Goal: Information Seeking & Learning: Learn about a topic

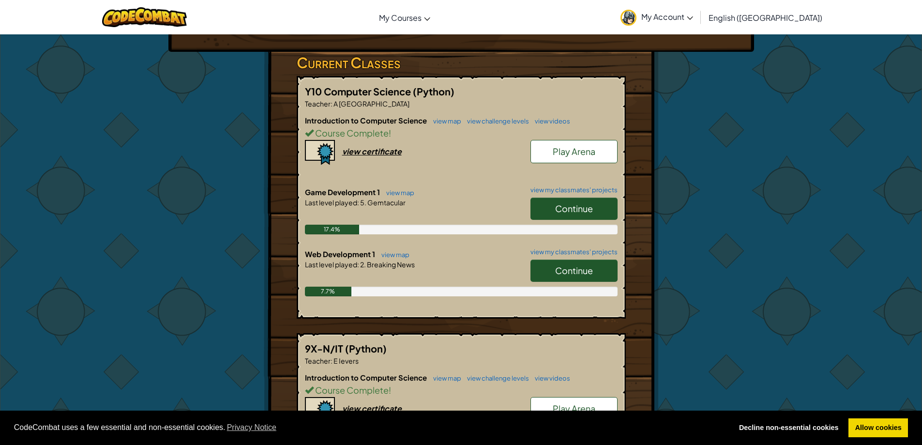
scroll to position [145, 0]
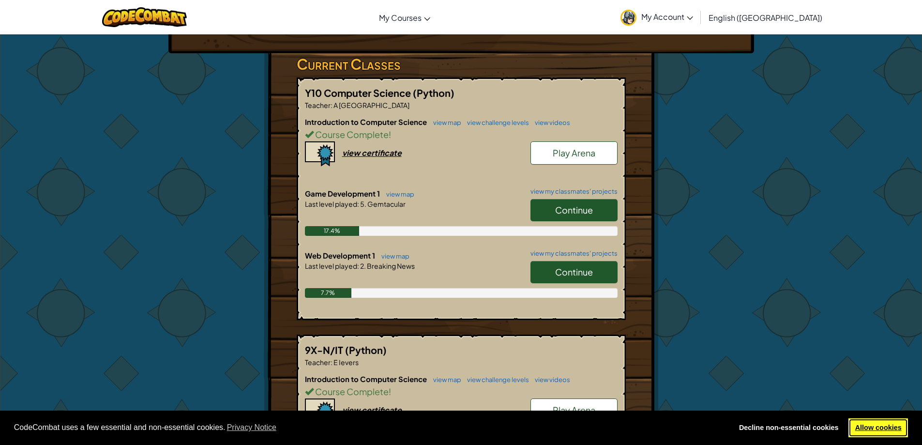
click at [867, 433] on link "Allow cookies" at bounding box center [878, 427] width 60 height 19
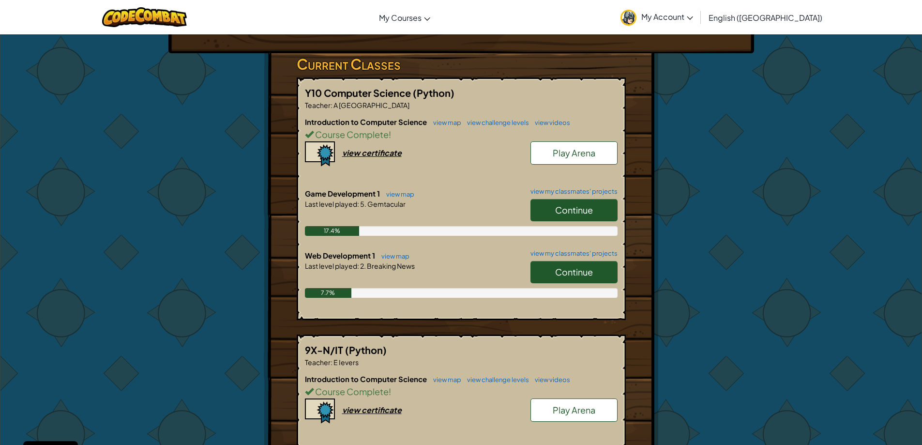
click at [585, 212] on span "Continue" at bounding box center [574, 209] width 38 height 11
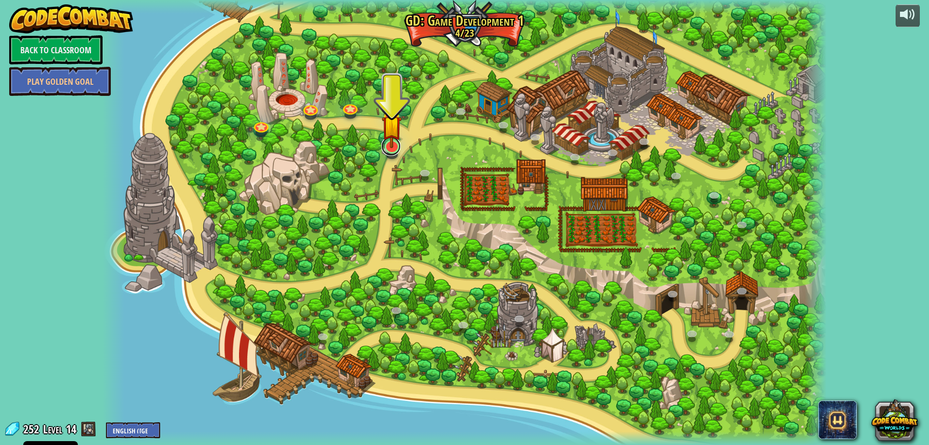
click at [390, 150] on link at bounding box center [390, 145] width 19 height 19
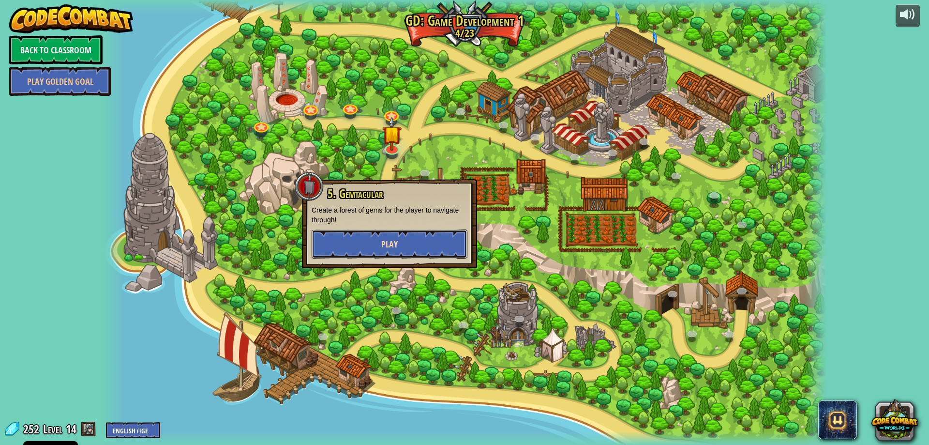
click at [409, 240] on button "Play" at bounding box center [390, 243] width 156 height 29
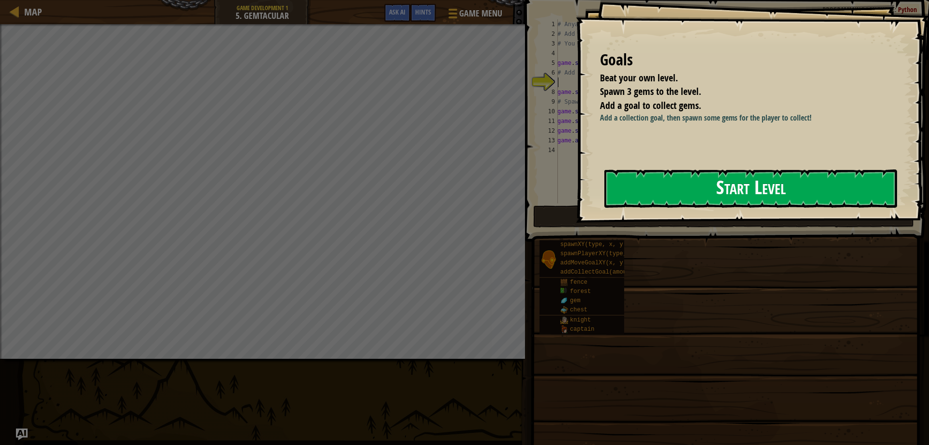
click at [773, 192] on button "Start Level" at bounding box center [750, 188] width 293 height 38
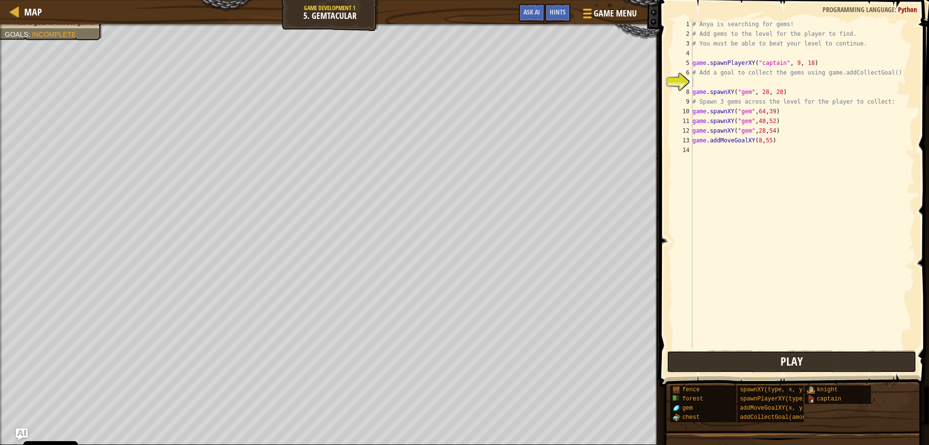
click at [765, 361] on button "Play" at bounding box center [792, 361] width 250 height 22
click at [734, 153] on div "# Anya is searching for gems! # Add gems to the level for the player to find. #…" at bounding box center [803, 193] width 224 height 348
click at [708, 78] on div "# Anya is searching for gems! # Add gems to the level for the player to find. #…" at bounding box center [803, 193] width 224 height 348
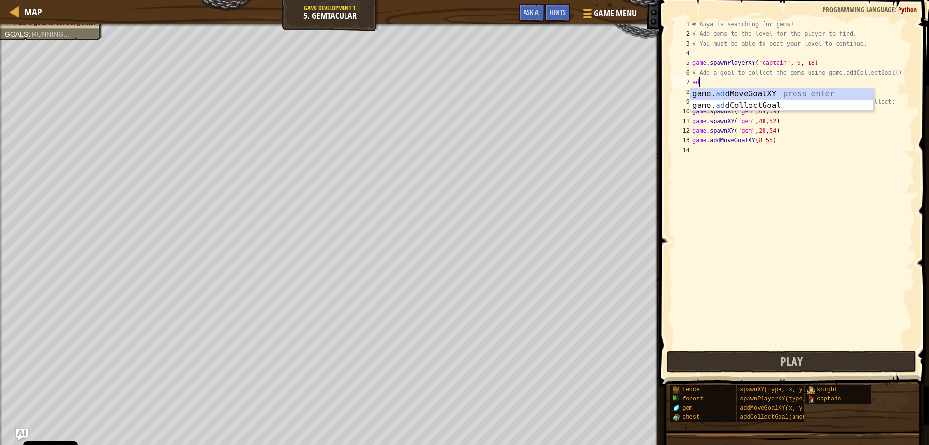
scroll to position [4, 0]
type textarea "a"
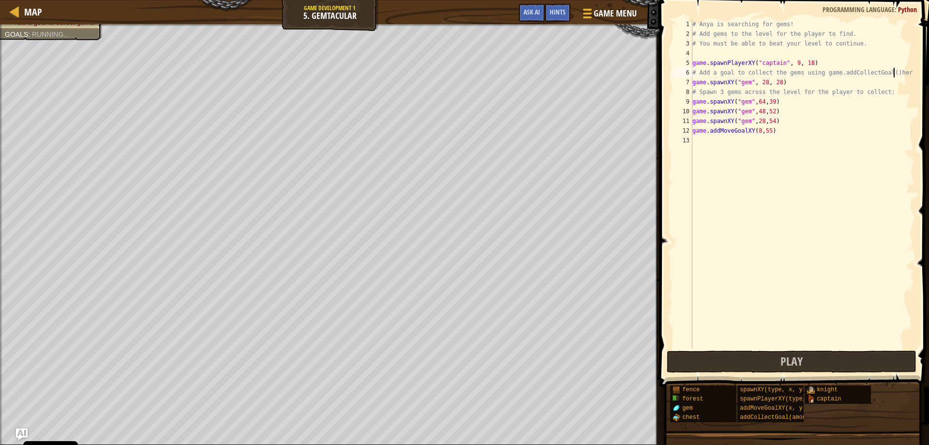
scroll to position [4, 16]
type textarea "# Add a goal to collect the gems using game.addCollectGoal("
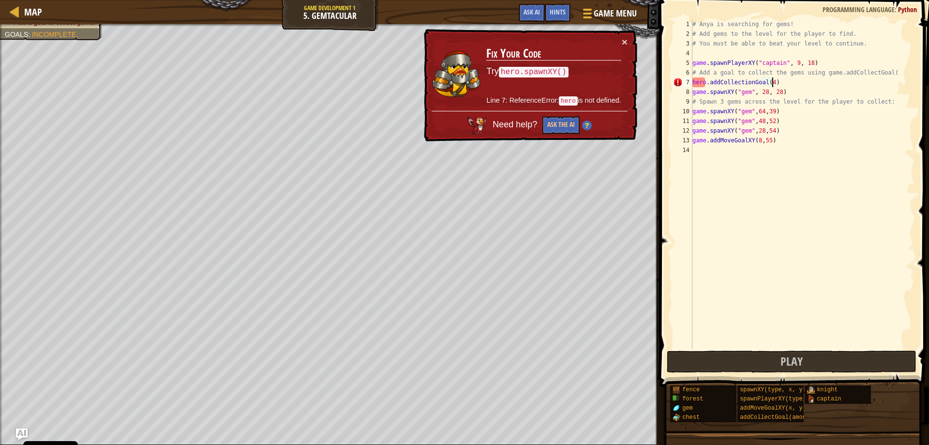
click at [703, 84] on div "# Anya is searching for gems! # Add gems to the level for the player to find. #…" at bounding box center [803, 193] width 224 height 348
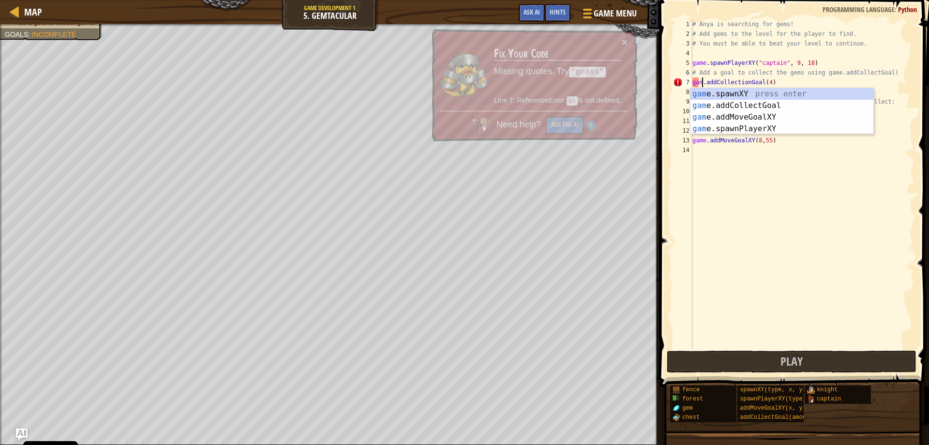
scroll to position [4, 1]
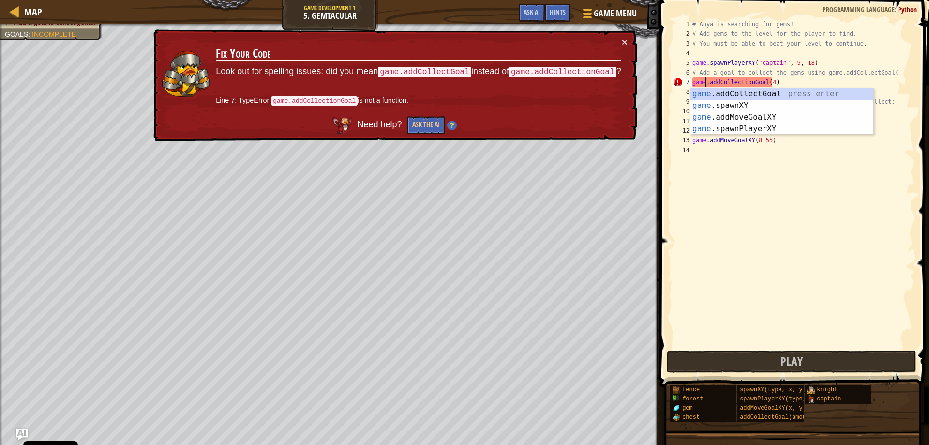
click at [745, 82] on div "# Anya is searching for gems! # Add gems to the level for the player to find. #…" at bounding box center [803, 193] width 224 height 348
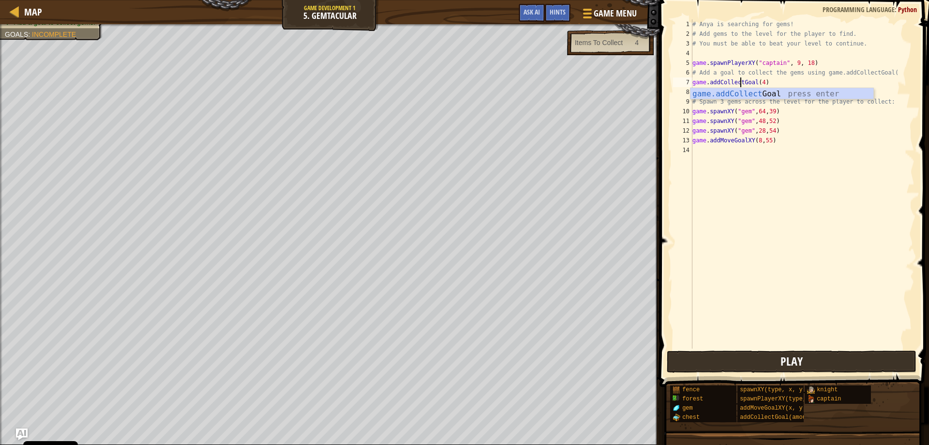
type textarea "game.addCollectGoal(4)"
click at [780, 364] on button "Play" at bounding box center [792, 361] width 250 height 22
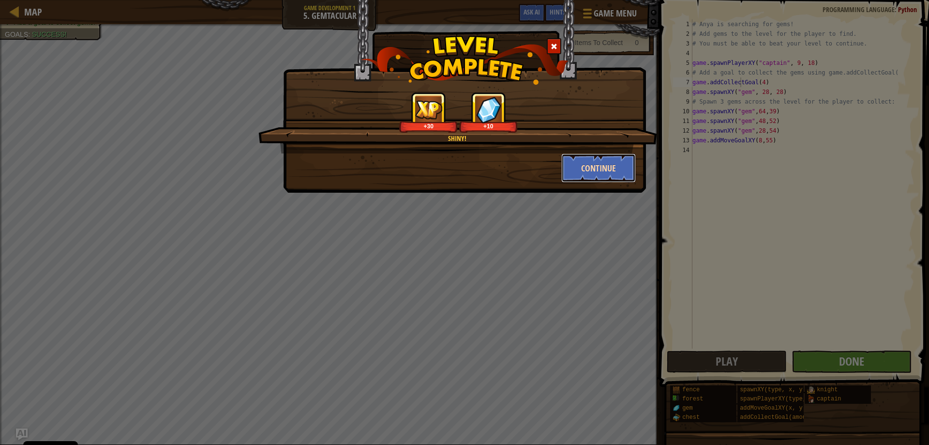
click at [603, 165] on button "Continue" at bounding box center [598, 167] width 75 height 29
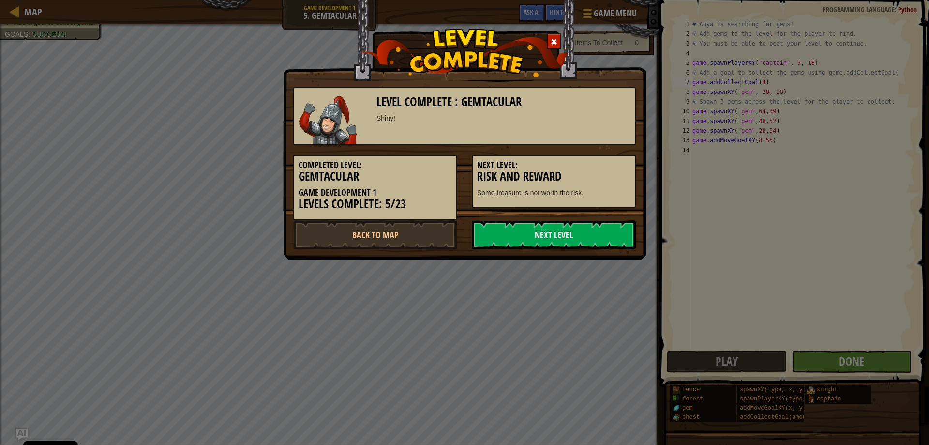
click at [578, 250] on div "Level Complete : Gemtacular Shiny! Completed Level: Gemtacular Game Development…" at bounding box center [464, 129] width 363 height 259
click at [576, 240] on link "Next Level" at bounding box center [554, 234] width 164 height 29
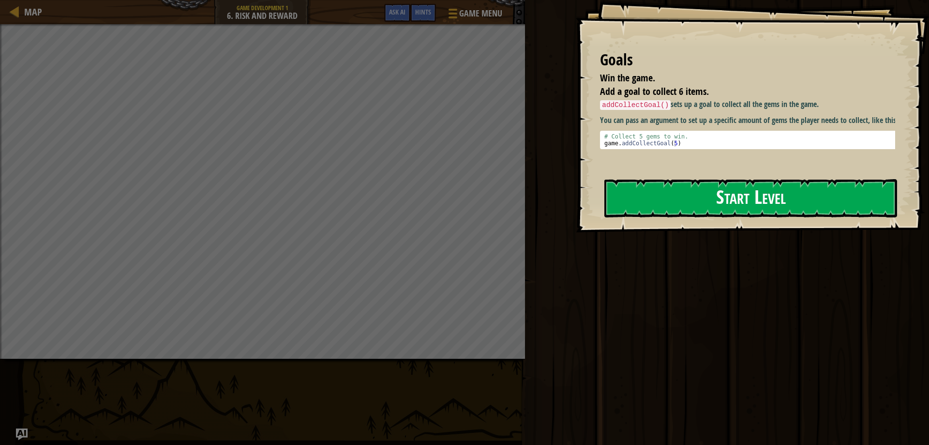
click at [751, 183] on button "Start Level" at bounding box center [750, 198] width 293 height 38
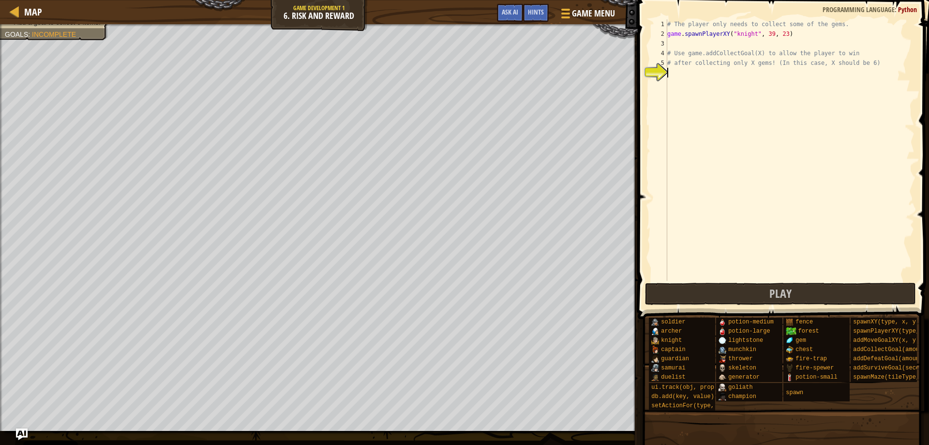
click at [684, 73] on div "# The player only needs to collect some of the gems. game . spawnPlayerXY ( "kn…" at bounding box center [789, 159] width 249 height 281
click at [696, 74] on div "# The player only needs to collect some of the gems. game . spawnPlayerXY ( "kn…" at bounding box center [789, 159] width 249 height 281
type textarea "game.addCollectGoal(6)"
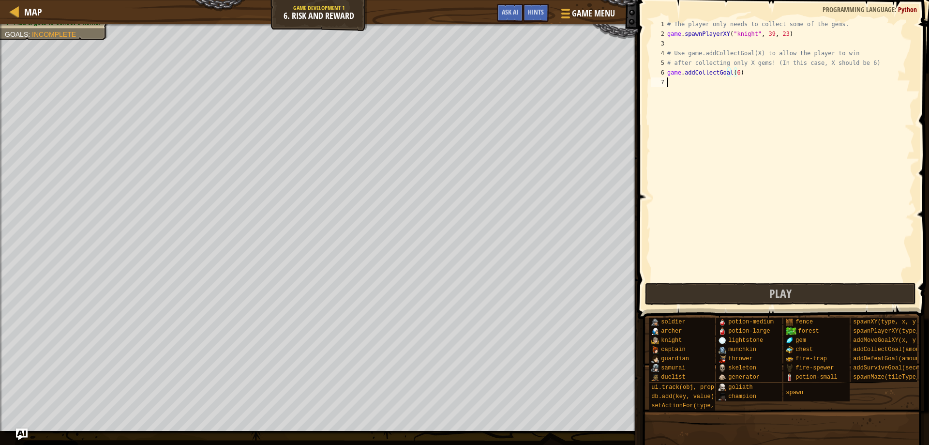
click at [676, 86] on div "# The player only needs to collect some of the gems. game . spawnPlayerXY ( "kn…" at bounding box center [789, 159] width 249 height 281
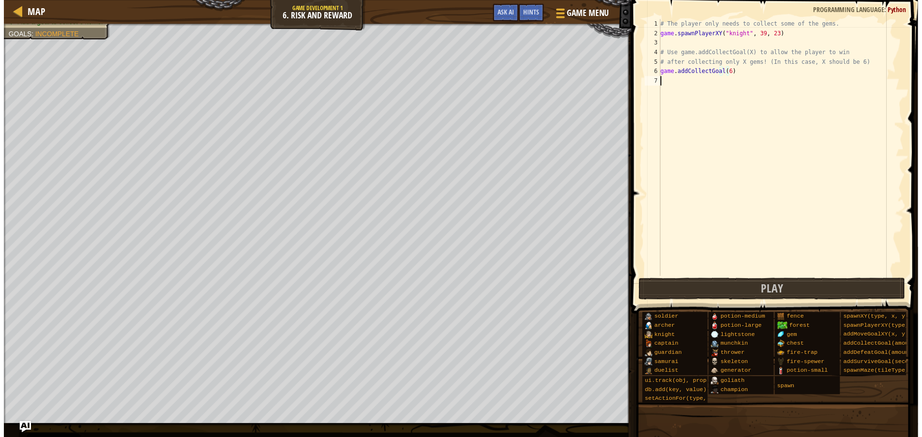
scroll to position [4, 0]
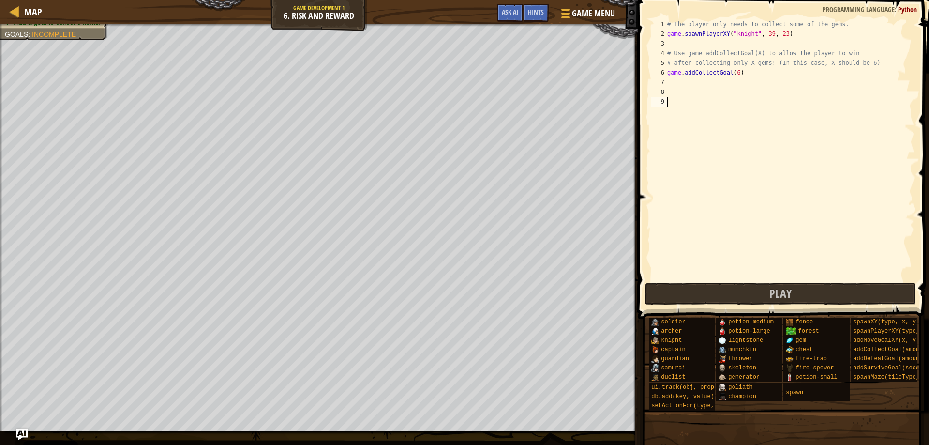
click at [669, 83] on div "# The player only needs to collect some of the gems. game . spawnPlayerXY ( "kn…" at bounding box center [789, 159] width 249 height 281
click at [855, 295] on button "Play" at bounding box center [780, 294] width 271 height 22
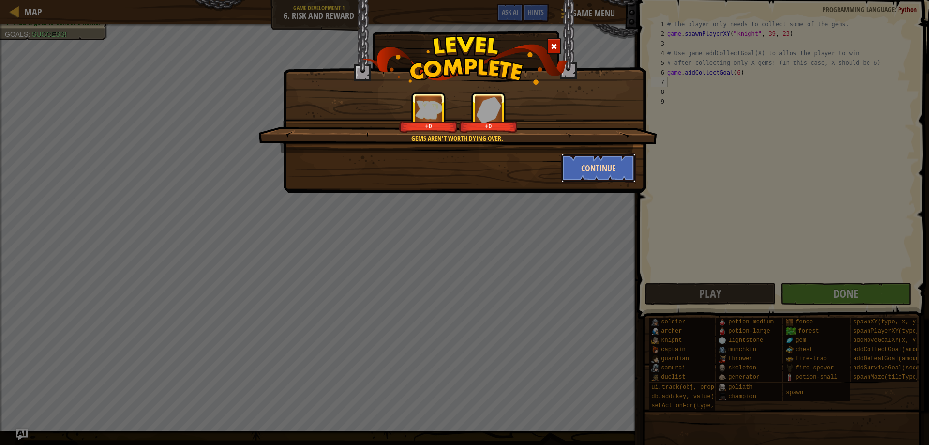
click at [580, 168] on button "Continue" at bounding box center [598, 167] width 75 height 29
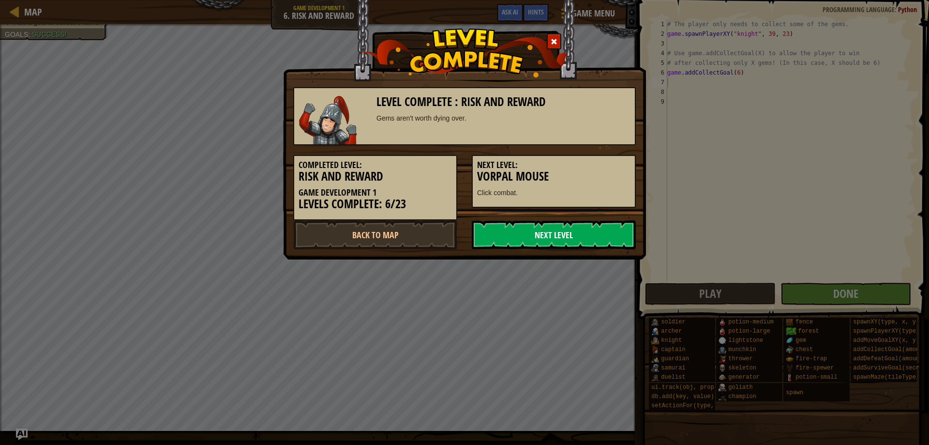
click at [566, 233] on link "Next Level" at bounding box center [554, 234] width 164 height 29
click at [564, 233] on link "Next Level" at bounding box center [554, 234] width 164 height 29
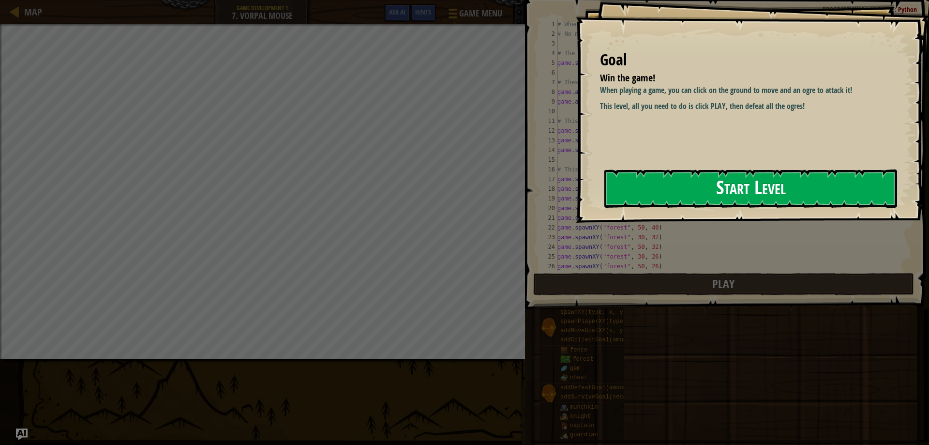
click at [735, 190] on button "Start Level" at bounding box center [750, 188] width 293 height 38
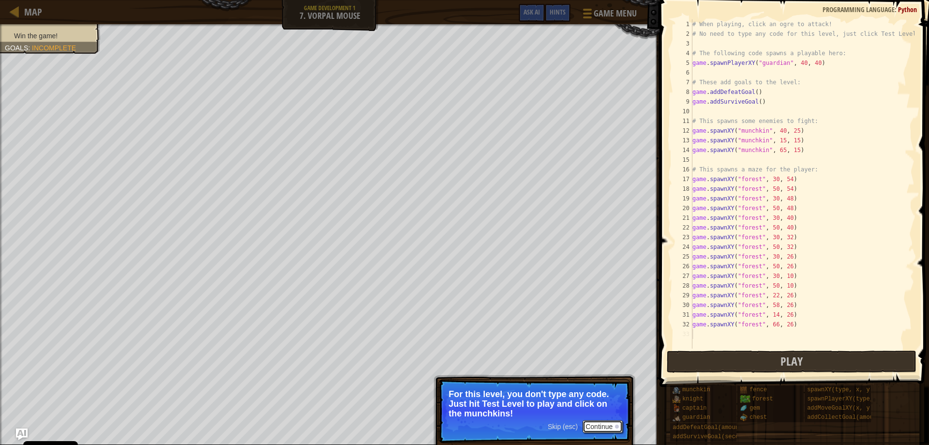
click at [609, 427] on button "Continue" at bounding box center [603, 426] width 40 height 13
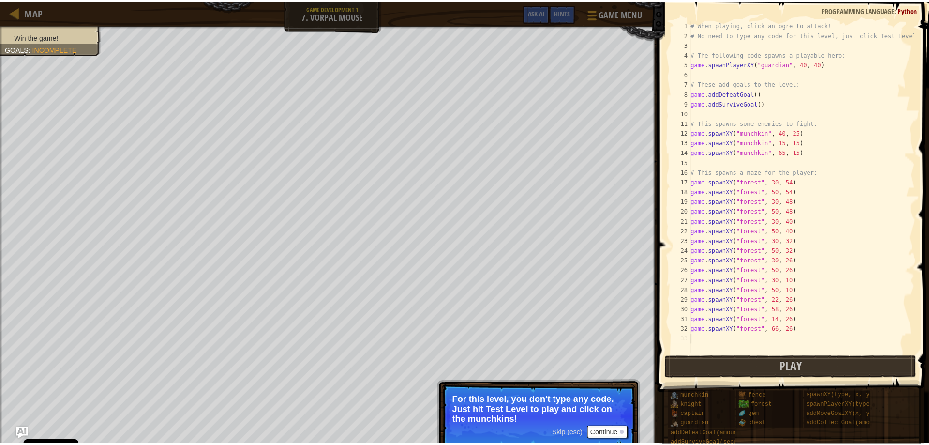
scroll to position [4, 0]
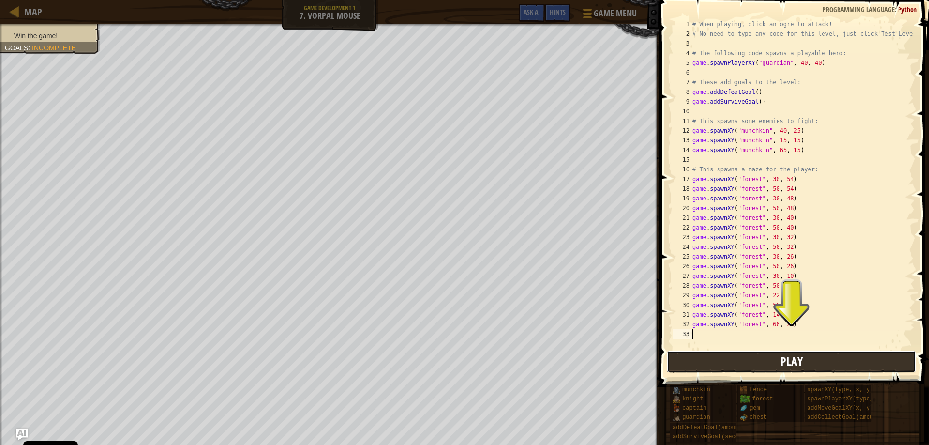
click at [872, 372] on button "Play" at bounding box center [792, 361] width 250 height 22
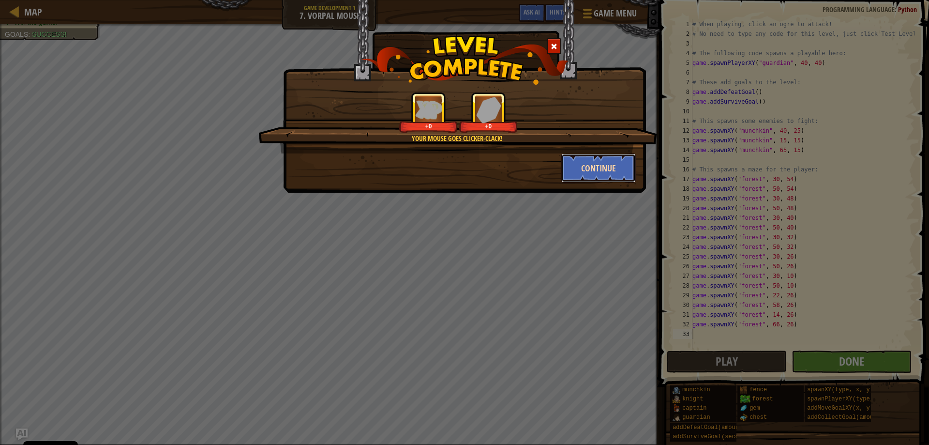
click at [591, 163] on button "Continue" at bounding box center [598, 167] width 75 height 29
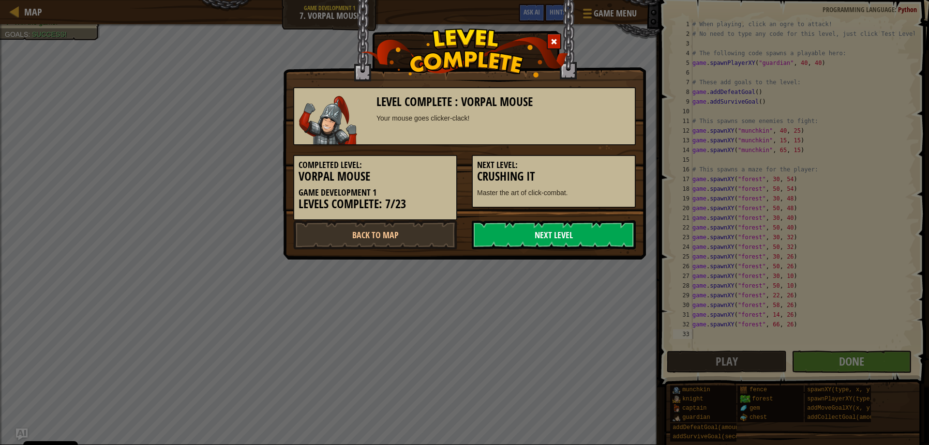
click at [561, 229] on link "Next Level" at bounding box center [554, 234] width 164 height 29
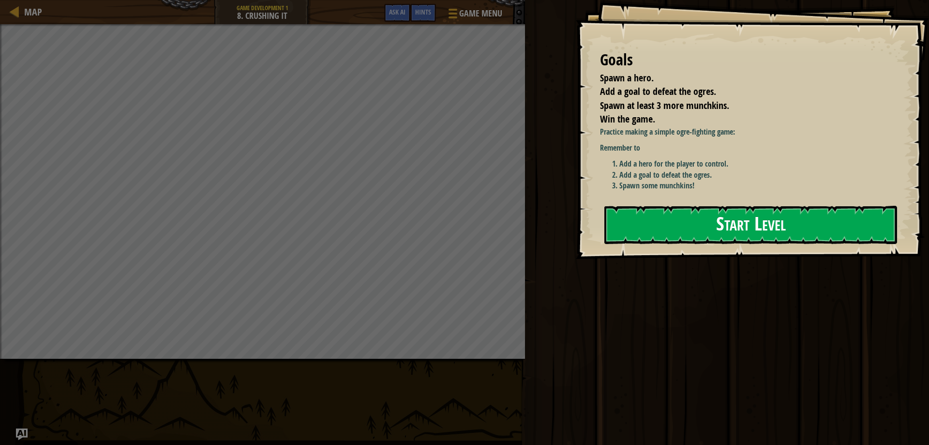
click at [768, 220] on button "Start Level" at bounding box center [750, 225] width 293 height 38
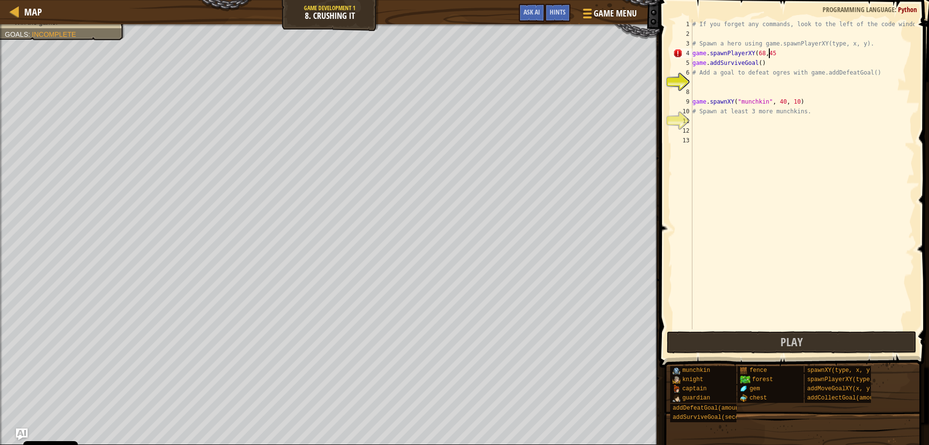
scroll to position [4, 6]
click at [770, 61] on div "# If you forget any commands, look to the left of the code window! # Spawn a he…" at bounding box center [803, 183] width 224 height 329
type textarea "game.addSurviveGoal()"
click at [704, 82] on div "# If you forget any commands, look to the left of the code window! # Spawn a he…" at bounding box center [803, 183] width 224 height 329
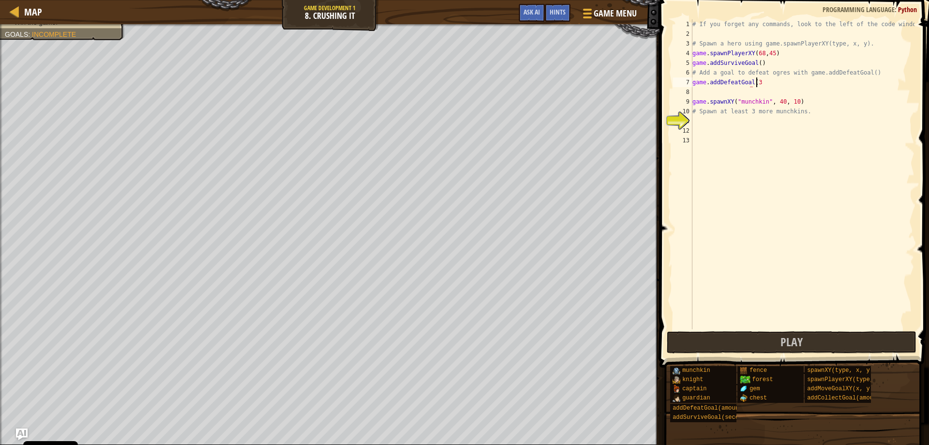
scroll to position [4, 5]
type textarea "game.addDefeatGoal(3)"
click at [707, 124] on div "# If you forget any commands, look to the left of the code window! # Spawn a he…" at bounding box center [803, 183] width 224 height 329
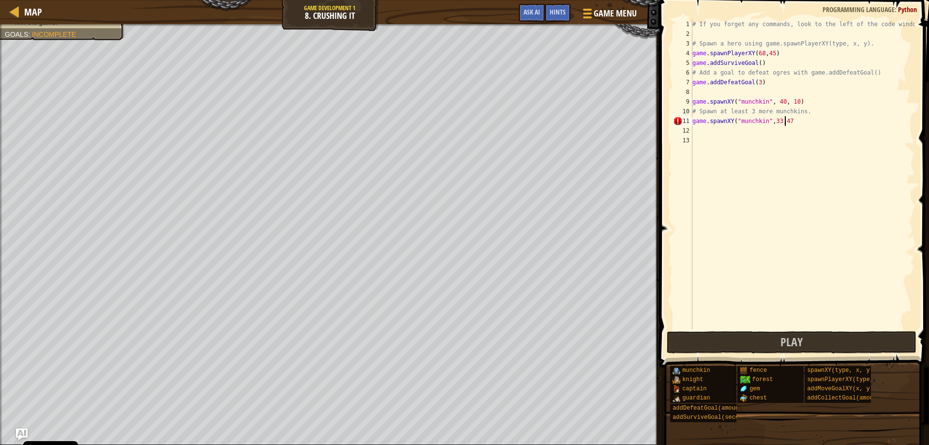
type textarea "game.spawnXY("munchkin",33,47)"
type textarea "game.spawnXY("munchkin",31,30)"
type textarea "game.spawnXY("munchkin",62,24)"
click at [735, 339] on button "Play" at bounding box center [792, 342] width 250 height 22
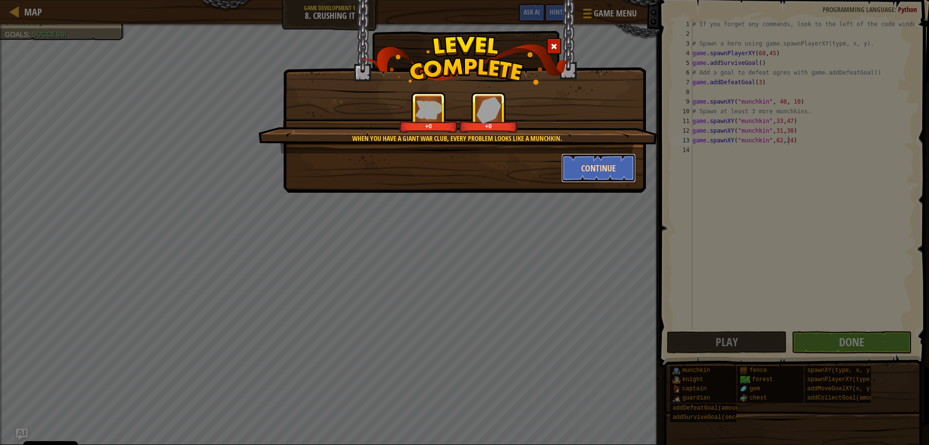
click at [578, 159] on button "Continue" at bounding box center [598, 167] width 75 height 29
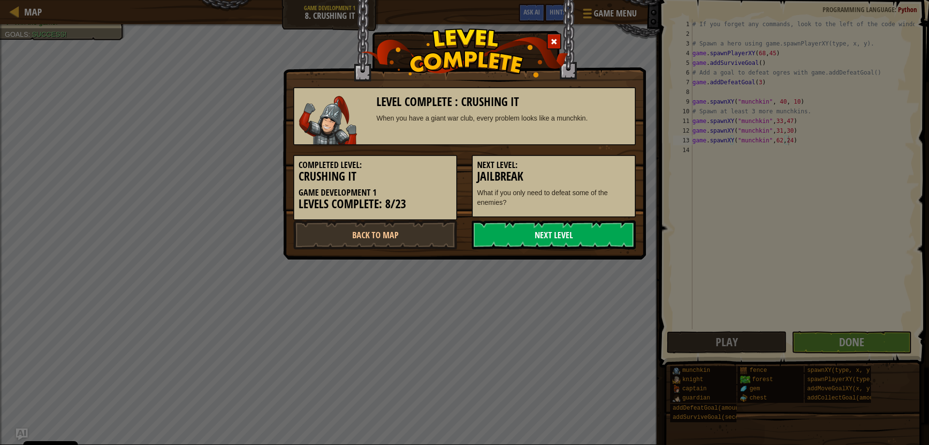
click at [580, 232] on link "Next Level" at bounding box center [554, 234] width 164 height 29
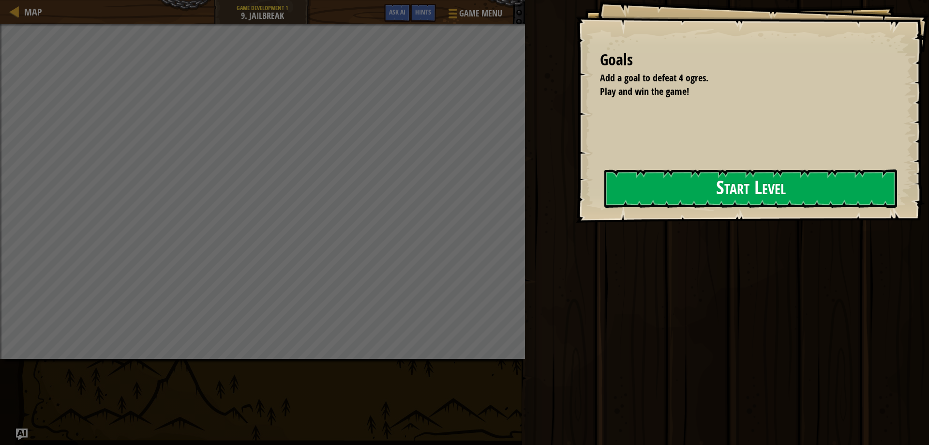
click at [751, 182] on button "Start Level" at bounding box center [750, 188] width 293 height 38
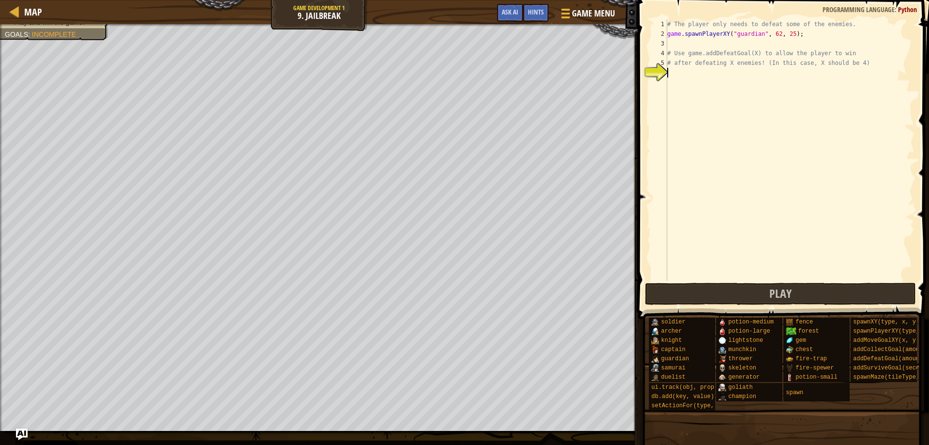
click at [678, 70] on div "# The player only needs to defeat some of the enemies. game . spawnPlayerXY ( "…" at bounding box center [789, 159] width 249 height 281
click at [848, 55] on div "# The player only needs to defeat some of the enemies. game . spawnPlayerXY ( "…" at bounding box center [789, 159] width 249 height 281
type textarea "# Use game.addDefeatGoal(X) to allow the player to win"
type textarea "game.addDefeatGoal(4)"
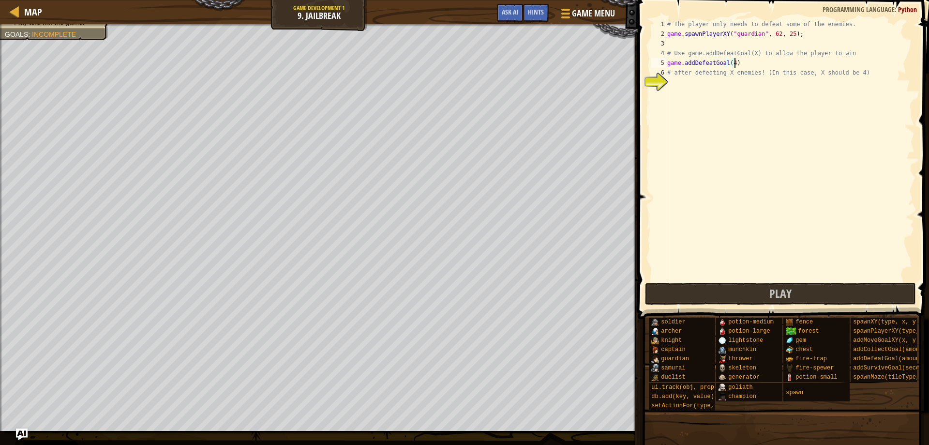
click at [675, 86] on div "# The player only needs to defeat some of the enemies. game . spawnPlayerXY ( "…" at bounding box center [789, 159] width 249 height 281
click at [841, 294] on button "Play" at bounding box center [780, 294] width 271 height 22
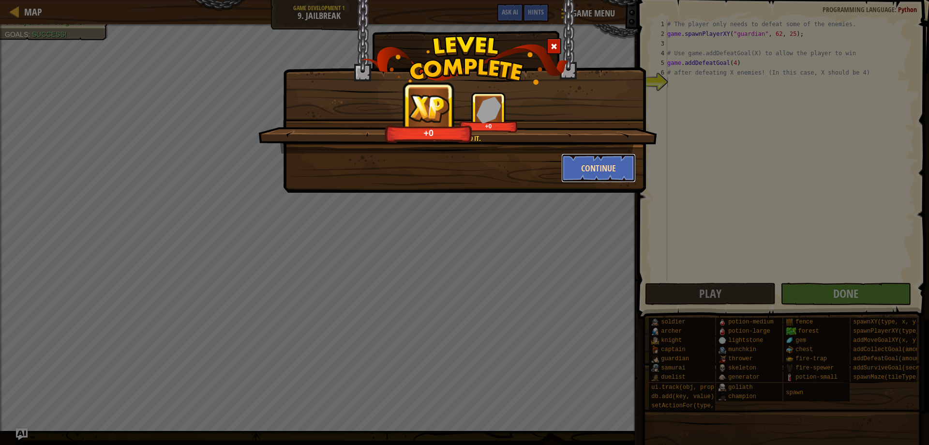
click at [584, 166] on button "Continue" at bounding box center [598, 167] width 75 height 29
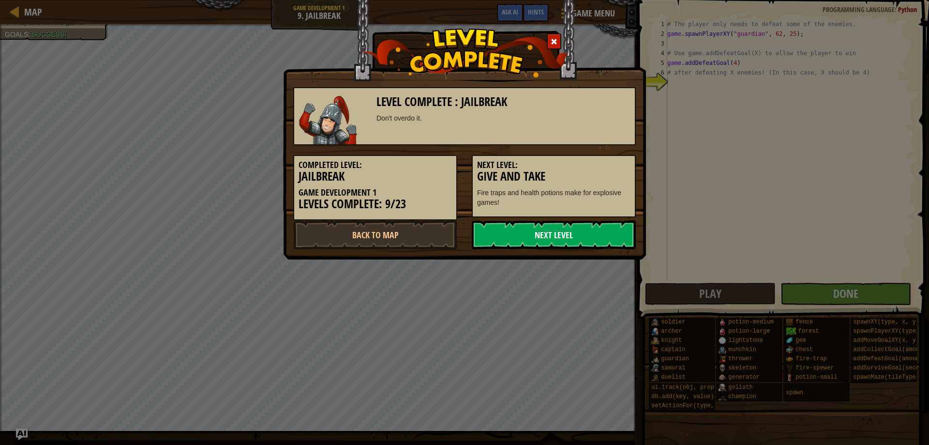
click at [539, 230] on link "Next Level" at bounding box center [554, 234] width 164 height 29
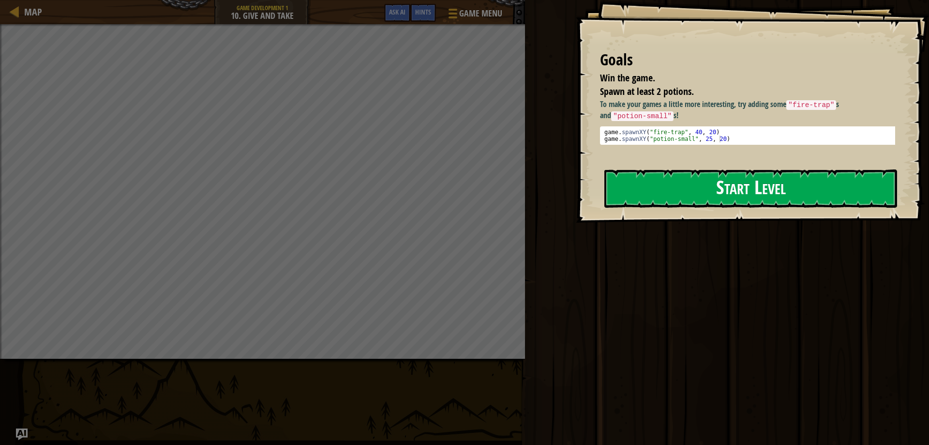
click at [813, 182] on button "Start Level" at bounding box center [750, 188] width 293 height 38
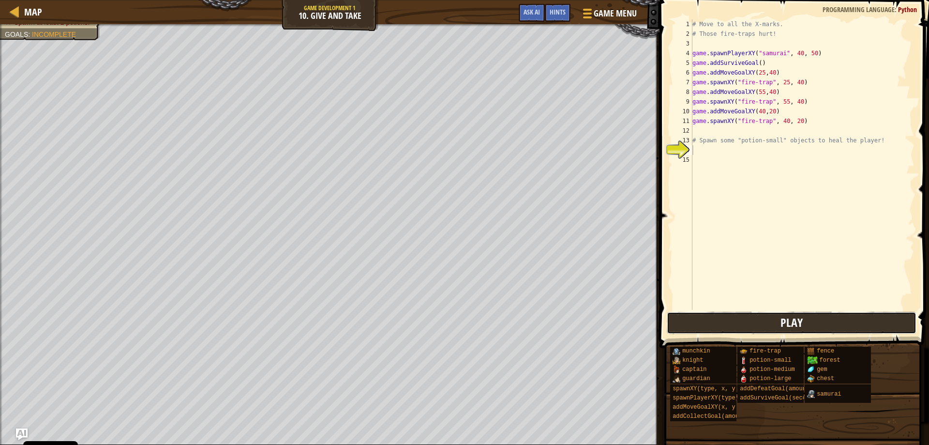
click at [851, 328] on button "Play" at bounding box center [792, 323] width 250 height 22
click at [698, 150] on div "# Move to all the X-marks. # Those fire-traps hurt! game . spawnPlayerXY ( "sam…" at bounding box center [803, 174] width 224 height 310
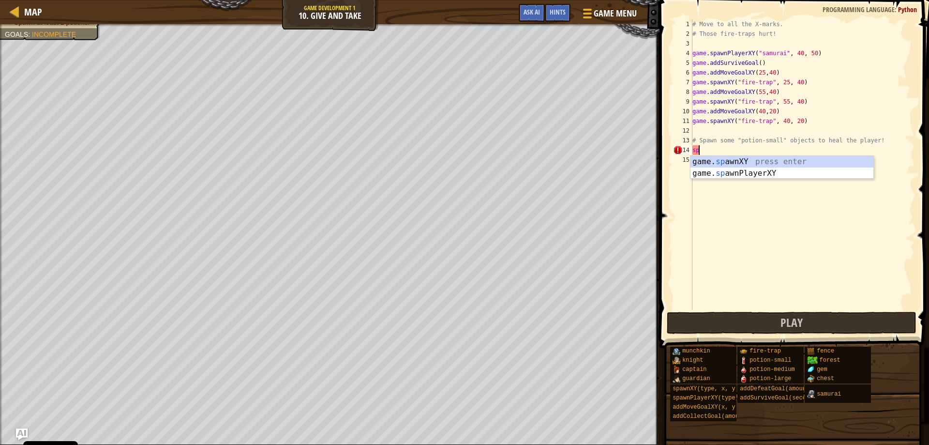
type textarea "s"
type textarea "# Spawn some "potion-small" objects to heal the player!"
type textarea "game.spawnXY("potion-small",55,45)"
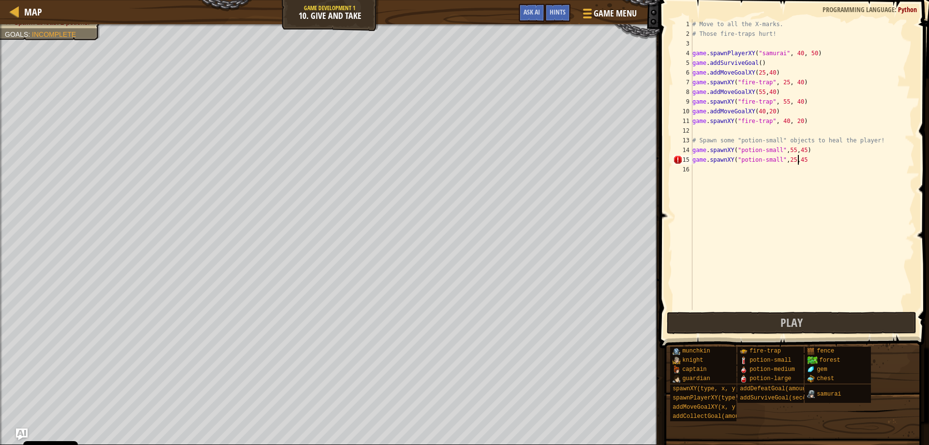
scroll to position [4, 9]
type textarea "game.spawnXY("potion-small",25,45)"
click at [791, 318] on span "Play" at bounding box center [792, 322] width 22 height 15
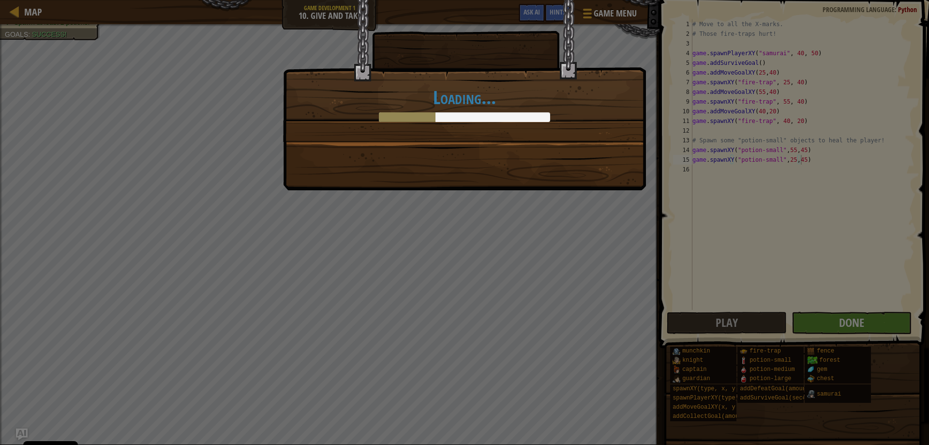
click at [827, 1] on body "Cookie Policy CodeCombat uses a few essential and non-essential cookies. Privac…" at bounding box center [464, 0] width 929 height 1
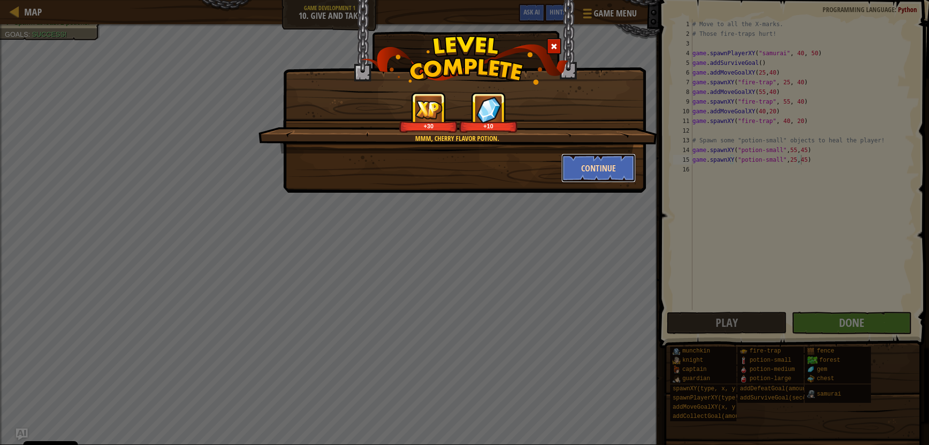
click at [574, 167] on button "Continue" at bounding box center [598, 167] width 75 height 29
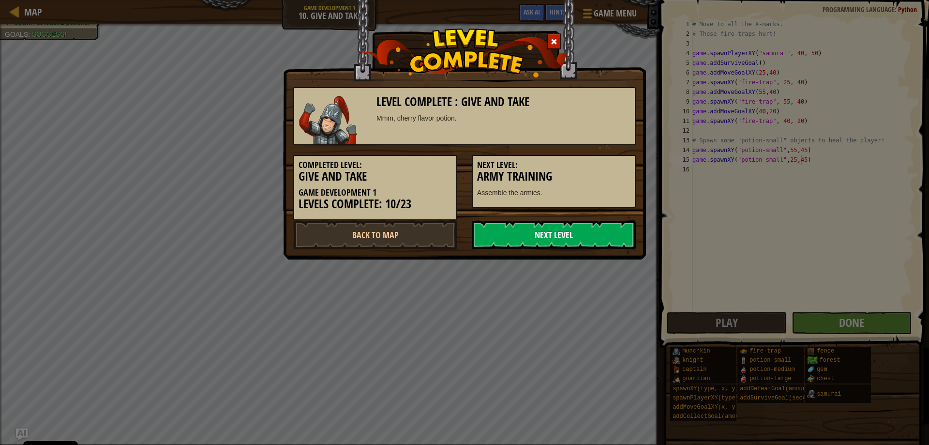
click at [560, 231] on link "Next Level" at bounding box center [554, 234] width 164 height 29
click at [561, 235] on link "Next Level" at bounding box center [554, 234] width 164 height 29
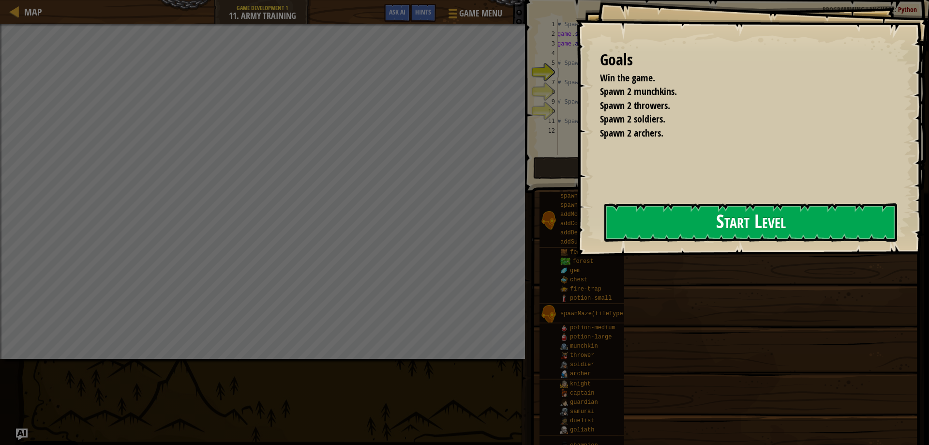
click at [781, 223] on button "Start Level" at bounding box center [750, 222] width 293 height 38
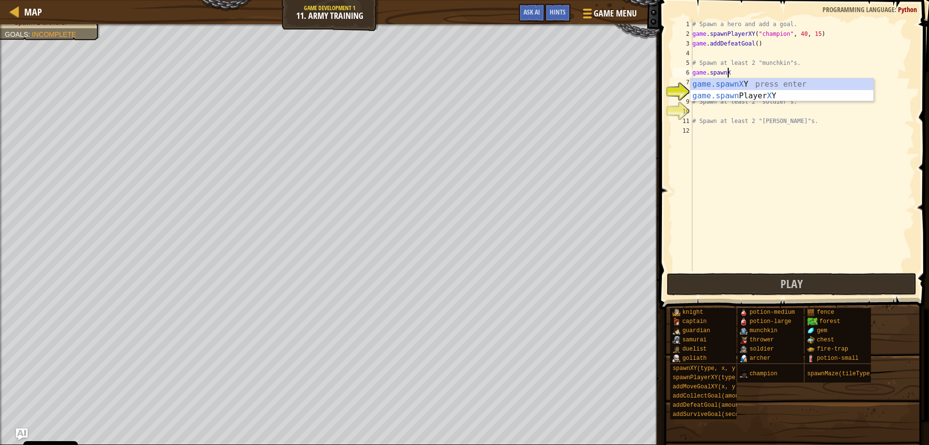
scroll to position [4, 3]
type textarea "game.spawnXY(""
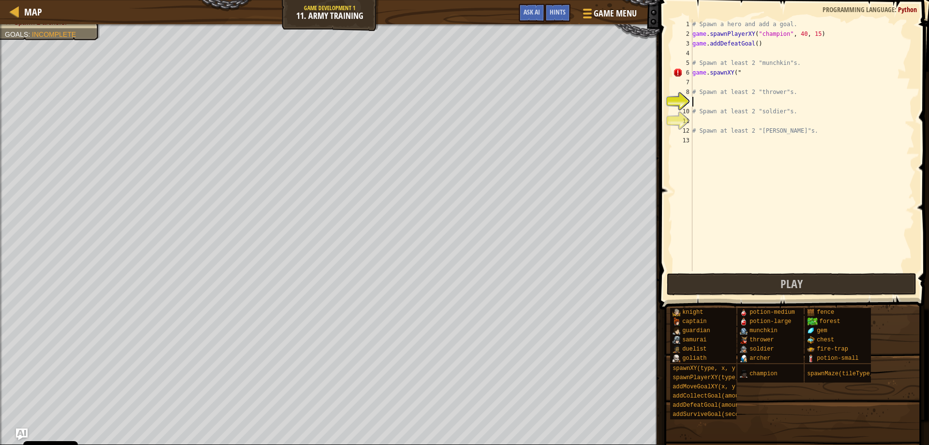
click at [702, 103] on div "# Spawn a hero and add a goal. game . spawnPlayerXY ( "champion" , 40 , 15 ) ga…" at bounding box center [803, 154] width 224 height 271
click at [699, 130] on div "# Spawn a hero and add a goal. game . spawnPlayerXY ( "champion" , 40 , 15 ) ga…" at bounding box center [803, 154] width 224 height 271
click at [701, 161] on div "# Spawn a hero and add a goal. game . spawnPlayerXY ( "champion" , 40 , 15 ) ga…" at bounding box center [803, 154] width 224 height 271
click at [744, 75] on div "# Spawn a hero and add a goal. game . spawnPlayerXY ( "champion" , 40 , 15 ) ga…" at bounding box center [803, 154] width 224 height 271
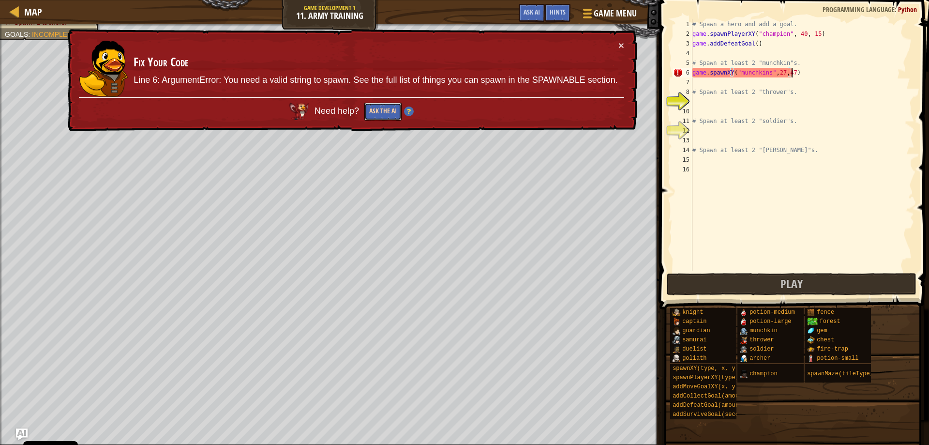
click at [392, 107] on button "Ask the AI" at bounding box center [382, 112] width 37 height 18
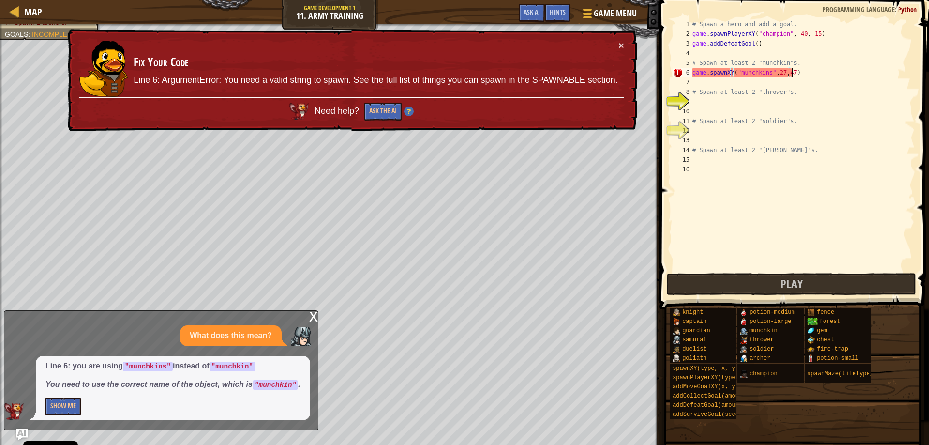
click at [767, 74] on div "# Spawn a hero and add a goal. game . spawnPlayerXY ( "champion" , 40 , 15 ) ga…" at bounding box center [803, 154] width 224 height 271
type textarea "game.spawnXY("munchkin",27,47)"
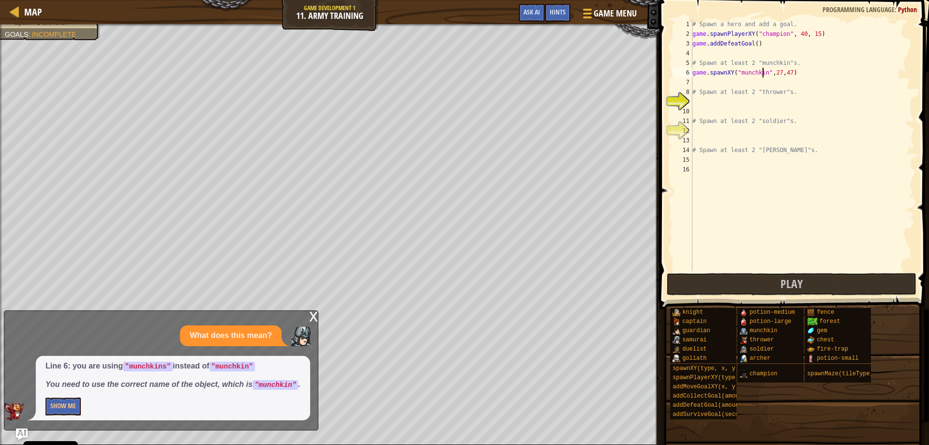
click at [712, 86] on div "# Spawn a hero and add a goal. game . spawnPlayerXY ( "champion" , 40 , 15 ) ga…" at bounding box center [803, 154] width 224 height 271
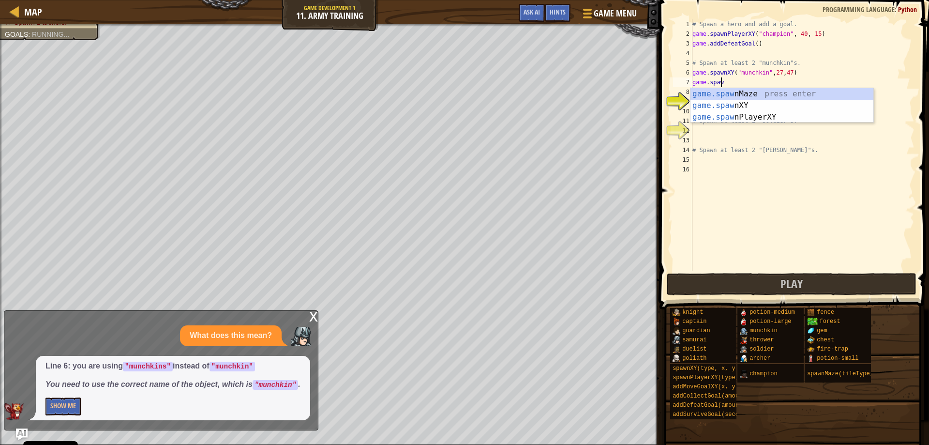
scroll to position [4, 2]
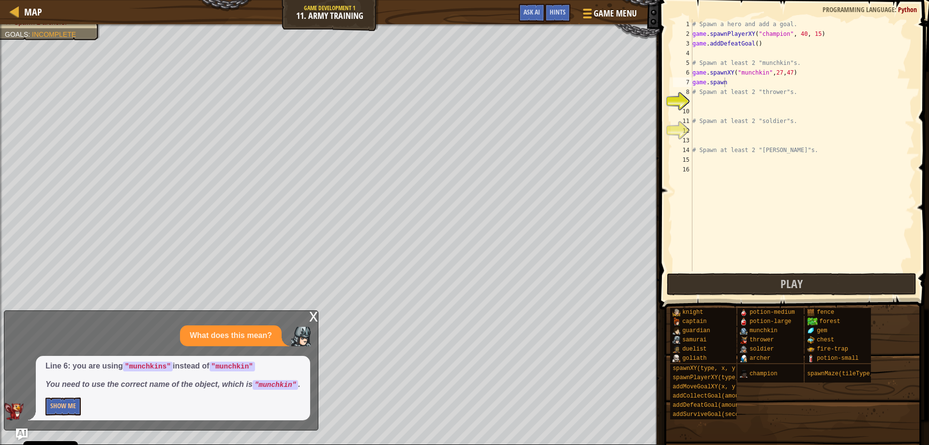
click at [314, 317] on div "x" at bounding box center [313, 316] width 9 height 10
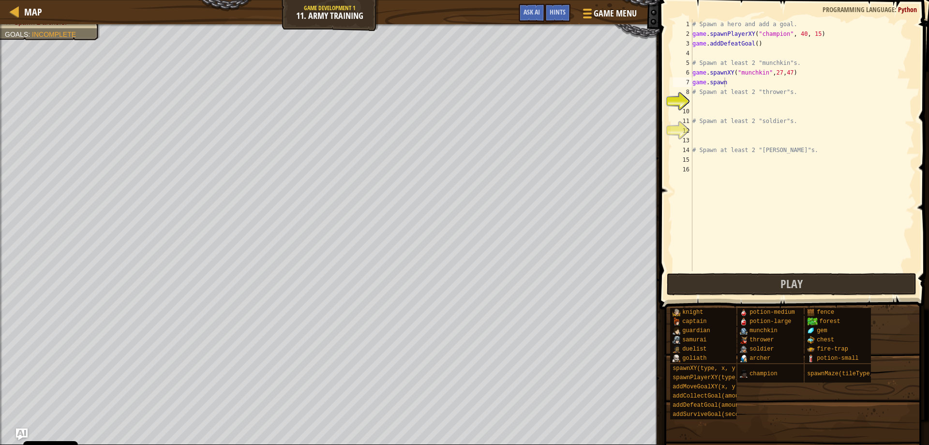
click at [736, 84] on div "# Spawn a hero and add a goal. game . spawnPlayerXY ( "champion" , 40 , 15 ) ga…" at bounding box center [803, 154] width 224 height 271
type textarea "# Spawn at least 2 "thrower"s."
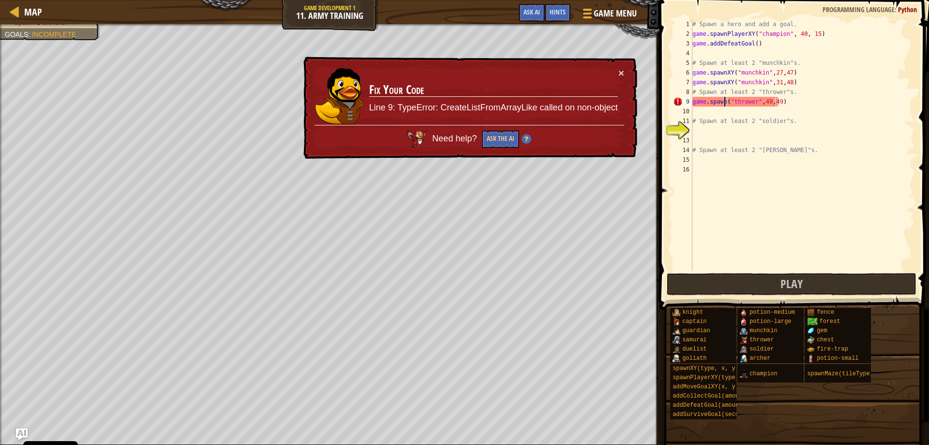
click at [724, 101] on div "# Spawn a hero and add a goal. game . spawnPlayerXY ( "champion" , 40 , 15 ) ga…" at bounding box center [803, 154] width 224 height 271
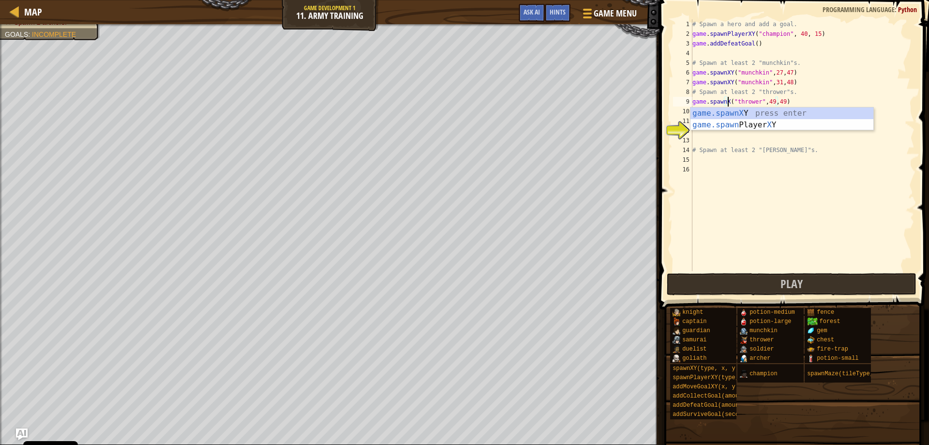
scroll to position [4, 3]
click at [795, 96] on div "# Spawn a hero and add a goal. game . spawnPlayerXY ( "champion" , 40 , 15 ) ga…" at bounding box center [803, 154] width 224 height 271
click at [797, 103] on div "# Spawn a hero and add a goal. game . spawnPlayerXY ( "champion" , 40 , 15 ) ga…" at bounding box center [803, 154] width 224 height 271
type textarea "game.spawnXY("thrower",49,49)"
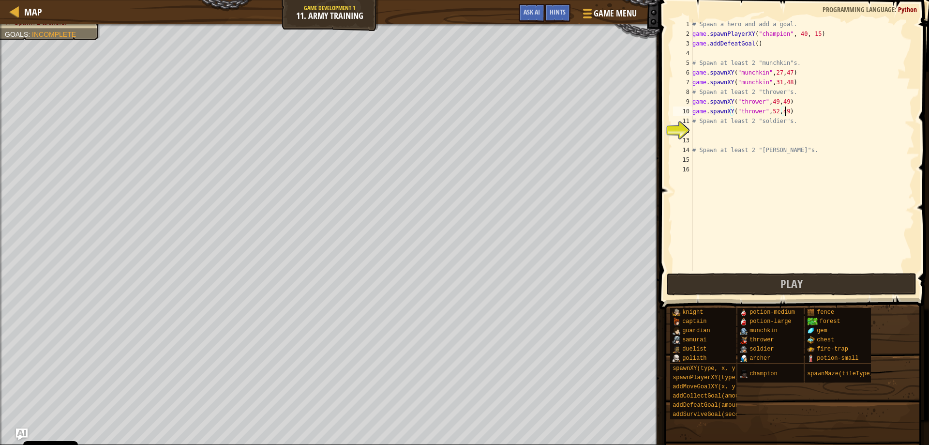
type textarea "# Spawn at least 2 "soldier"s."
type textarea "game.spawnXY("soldier",38,44)"
type textarea "# Spawn at least 2 "[PERSON_NAME]"s."
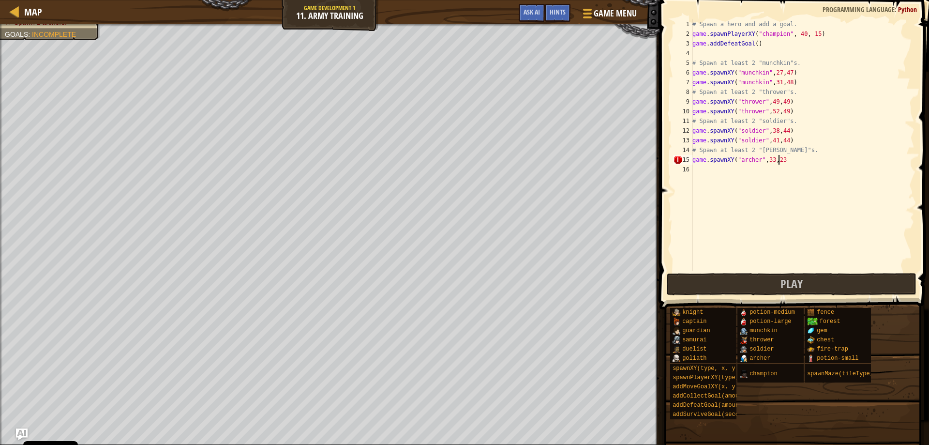
scroll to position [4, 7]
type textarea "game.spawnXY("[PERSON_NAME]",33,23)"
type textarea "game.spawnXY("[PERSON_NAME]",45,23)"
click at [747, 276] on button "Play" at bounding box center [792, 284] width 250 height 22
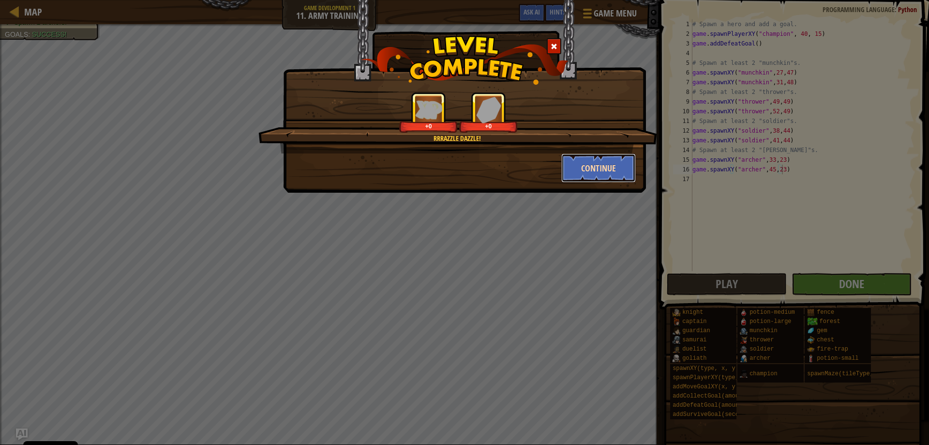
click at [570, 169] on button "Continue" at bounding box center [598, 167] width 75 height 29
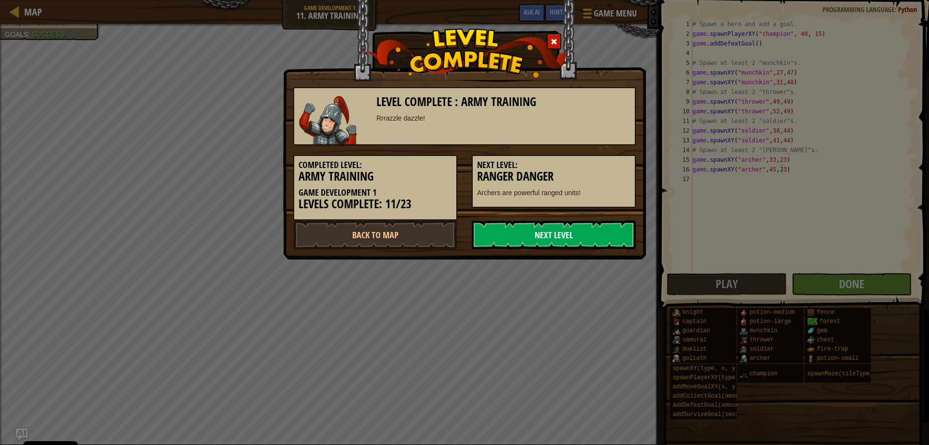
click at [556, 223] on link "Next Level" at bounding box center [554, 234] width 164 height 29
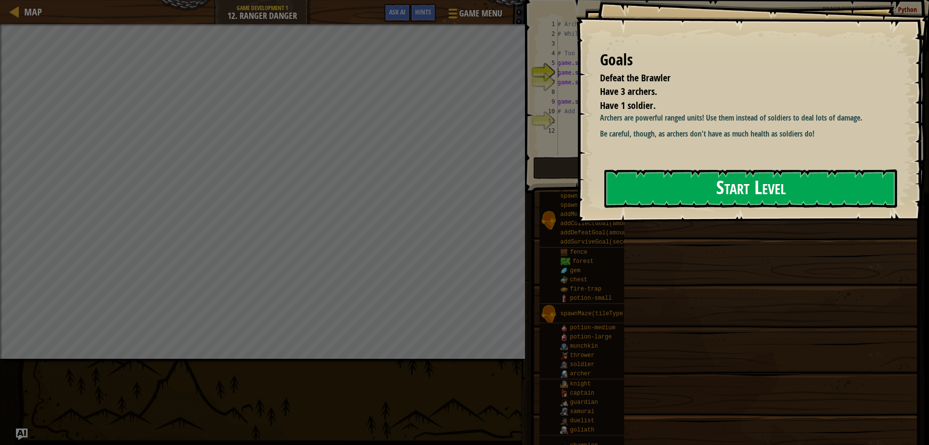
click at [708, 191] on button "Start Level" at bounding box center [750, 188] width 293 height 38
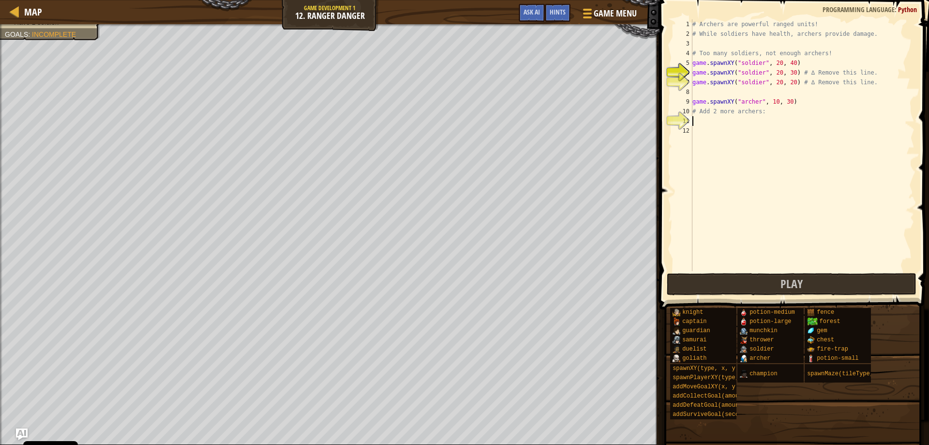
click at [700, 122] on div "# Archers are powerful ranged units! # While soldiers have health, archers prov…" at bounding box center [803, 154] width 224 height 271
type textarea "game.spawnXY("[PERSON_NAME]",25,54)"
click at [874, 85] on div "# Archers are powerful ranged units! # While soldiers have health, archers prov…" at bounding box center [803, 154] width 224 height 271
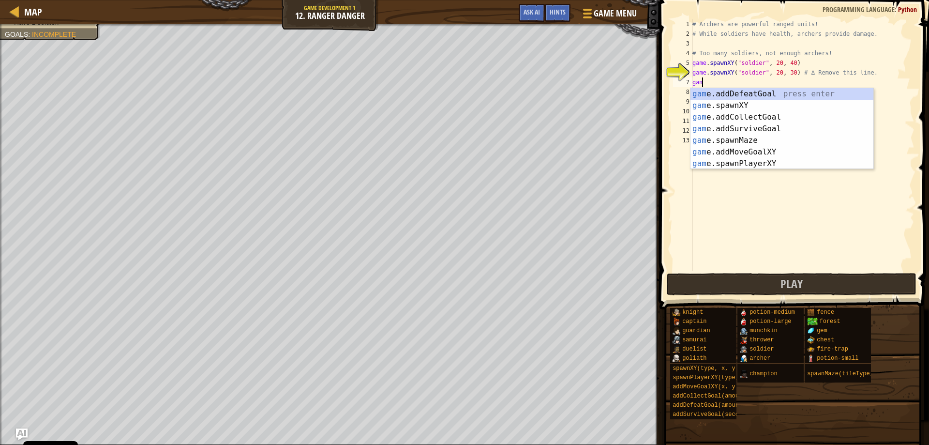
scroll to position [4, 0]
type textarea "g"
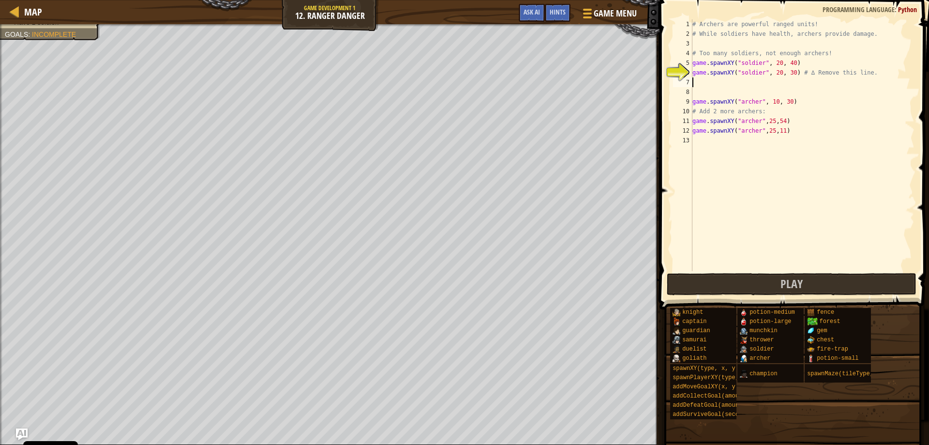
click at [870, 75] on div "# Archers are powerful ranged units! # While soldiers have health, archers prov…" at bounding box center [803, 154] width 224 height 271
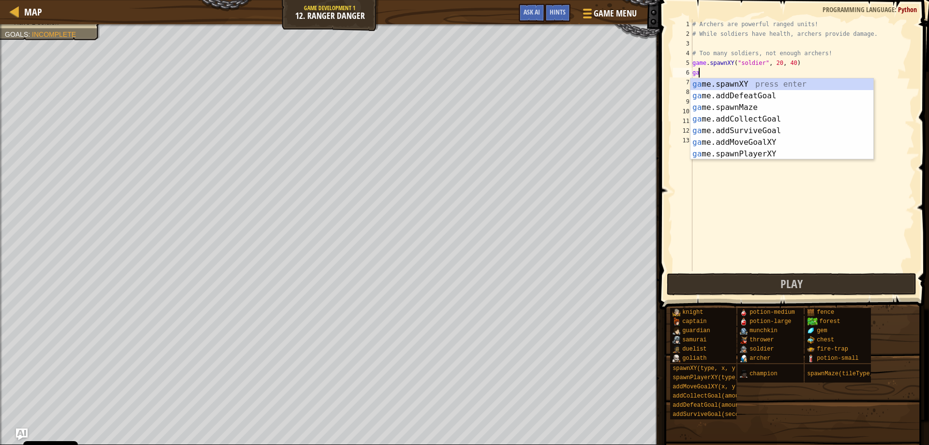
type textarea "g"
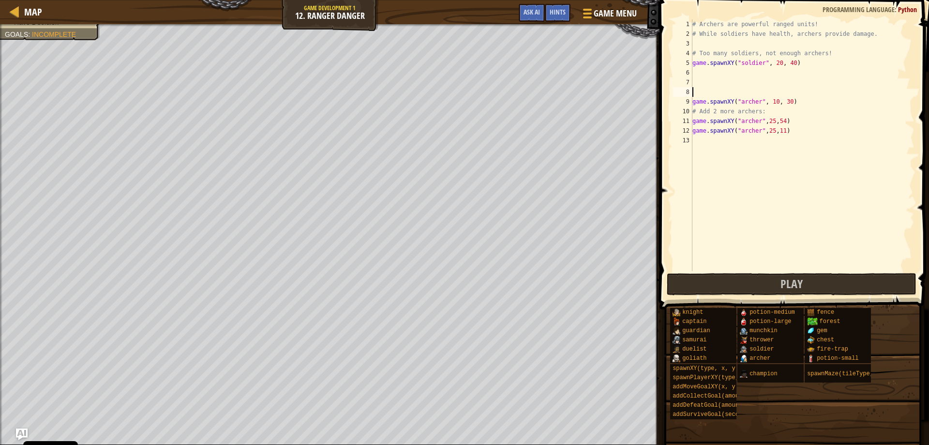
click at [701, 91] on div "# Archers are powerful ranged units! # While soldiers have health, archers prov…" at bounding box center [803, 154] width 224 height 271
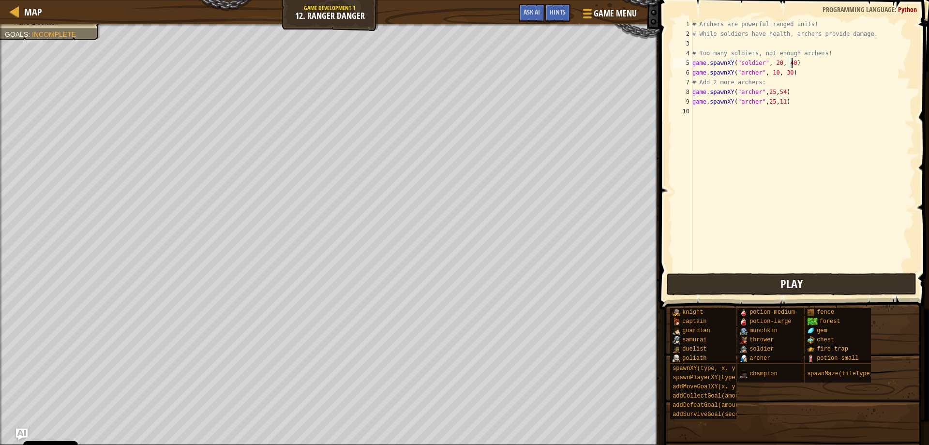
type textarea "game.spawnXY("soldier", 20, 40)"
click at [752, 287] on button "Play" at bounding box center [792, 284] width 250 height 22
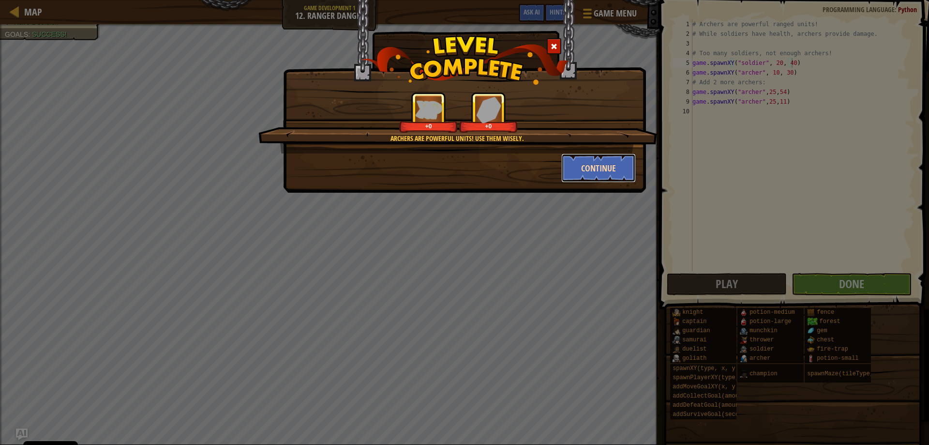
click at [602, 161] on button "Continue" at bounding box center [598, 167] width 75 height 29
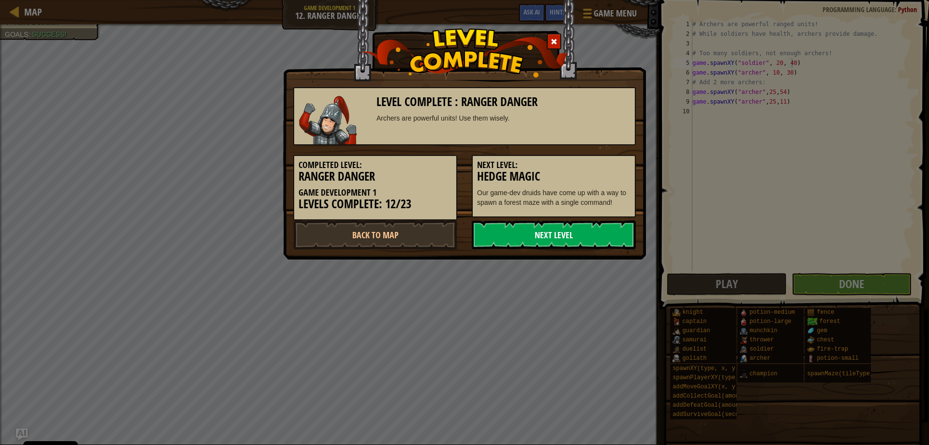
click at [584, 228] on link "Next Level" at bounding box center [554, 234] width 164 height 29
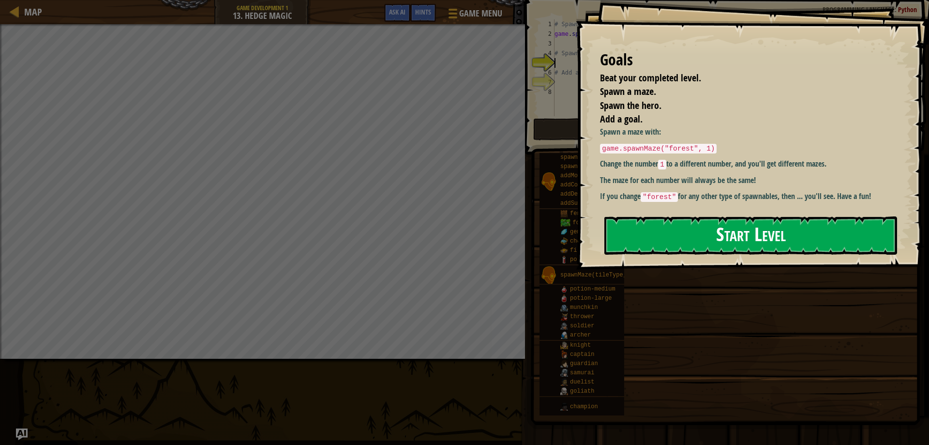
click at [780, 239] on button "Start Level" at bounding box center [750, 235] width 293 height 38
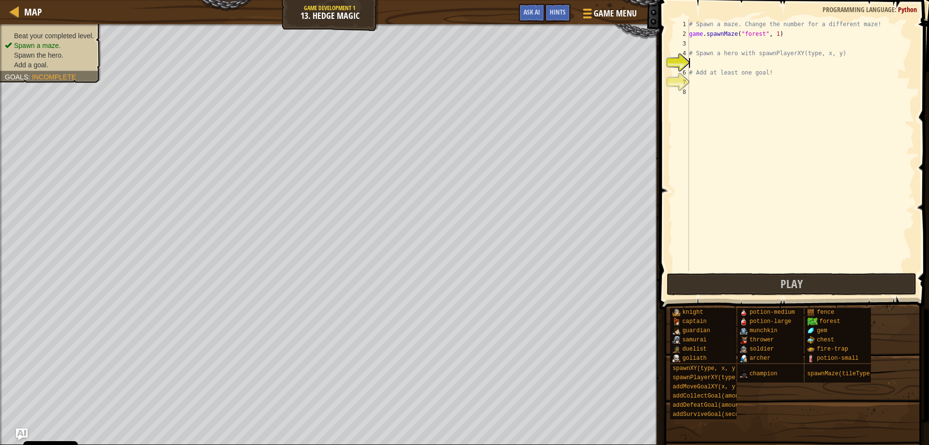
click at [708, 65] on div "# Spawn a maze. Change the number for a different maze! game . spawnMaze ( "for…" at bounding box center [800, 154] width 227 height 271
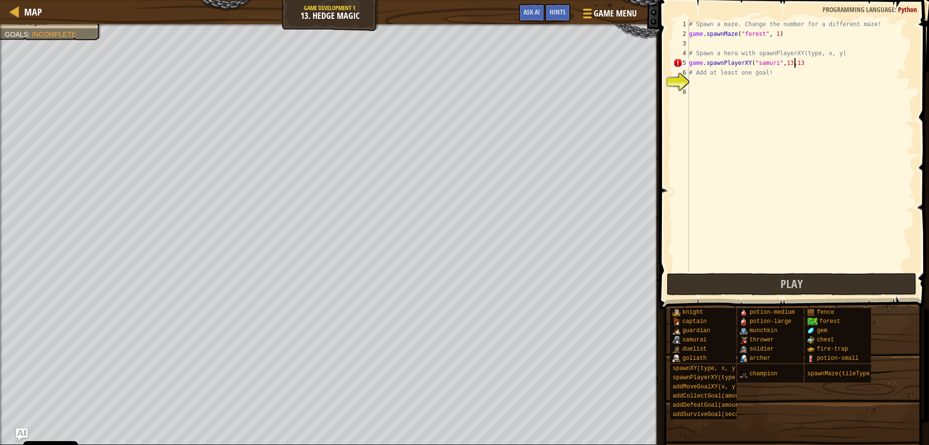
scroll to position [4, 9]
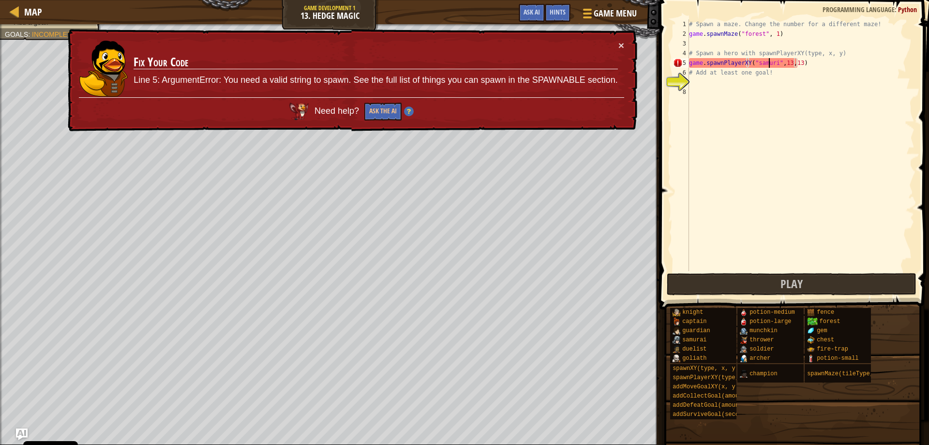
click at [768, 63] on div "# Spawn a maze. Change the number for a different maze! game . spawnMaze ( "for…" at bounding box center [800, 154] width 227 height 271
type textarea "game.spawnPlayerXY("samurai",13,13)"
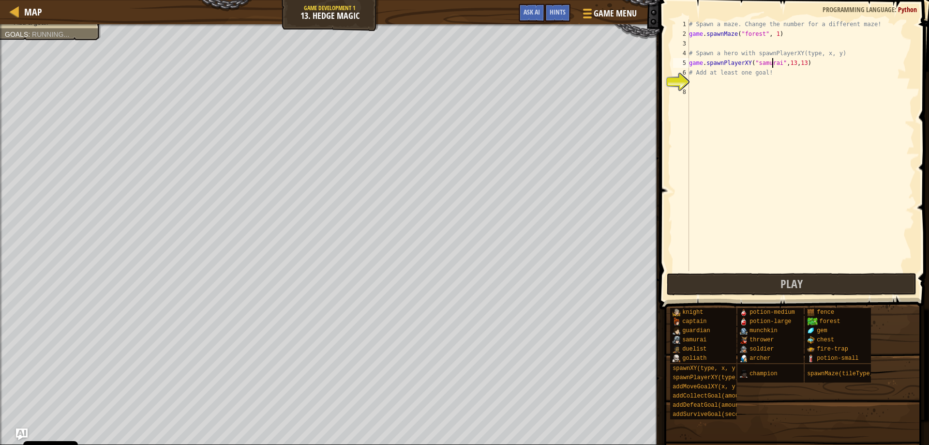
scroll to position [4, 7]
click at [693, 84] on div "# Spawn a maze. Change the number for a different maze! game . spawnMaze ( "for…" at bounding box center [800, 154] width 227 height 271
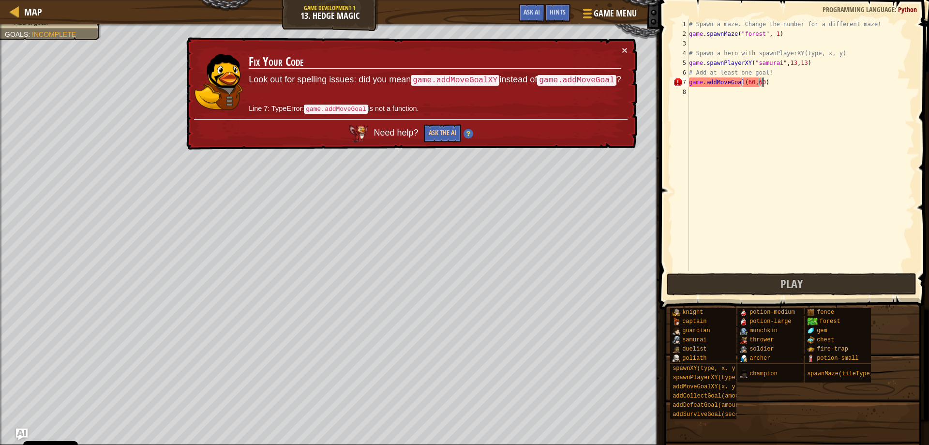
click at [741, 86] on div "# Spawn a maze. Change the number for a different maze! game . spawnMaze ( "for…" at bounding box center [800, 154] width 227 height 271
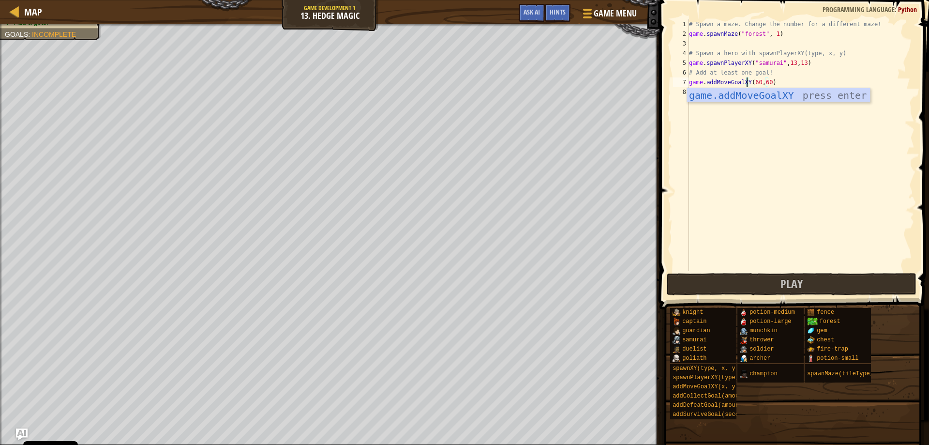
click at [780, 82] on div "# Spawn a maze. Change the number for a different maze! game . spawnMaze ( "for…" at bounding box center [800, 154] width 227 height 271
type textarea "game.addMoveGoalXY(60,60)"
click at [827, 279] on button "Play" at bounding box center [792, 284] width 250 height 22
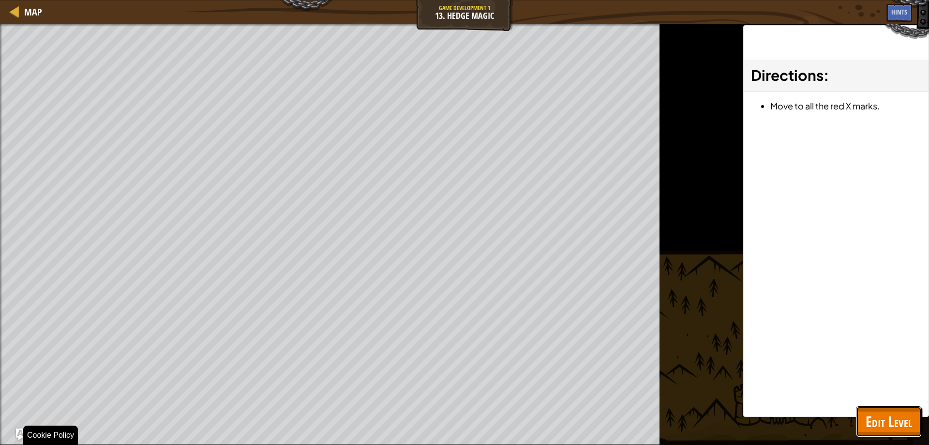
click at [892, 419] on span "Edit Level" at bounding box center [889, 421] width 46 height 20
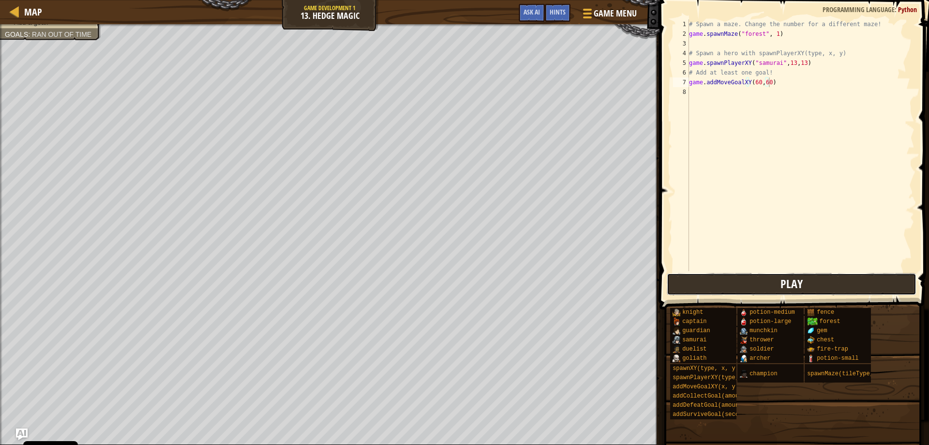
click at [846, 290] on button "Play" at bounding box center [792, 284] width 250 height 22
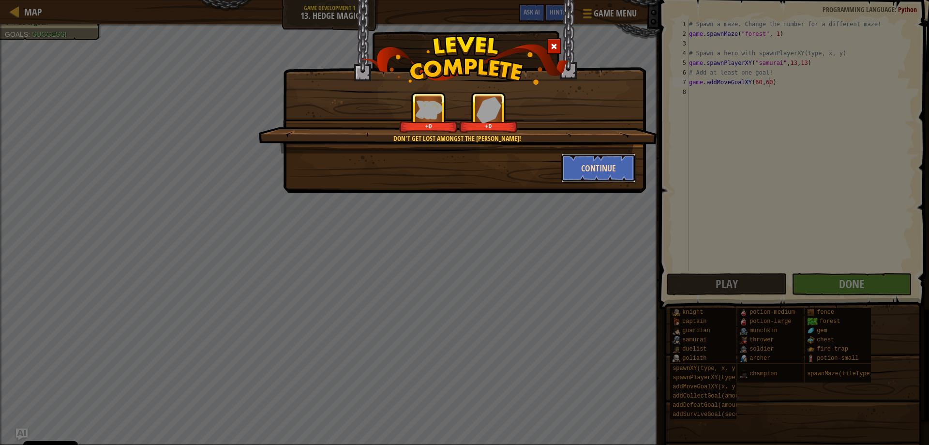
click at [579, 166] on button "Continue" at bounding box center [598, 167] width 75 height 29
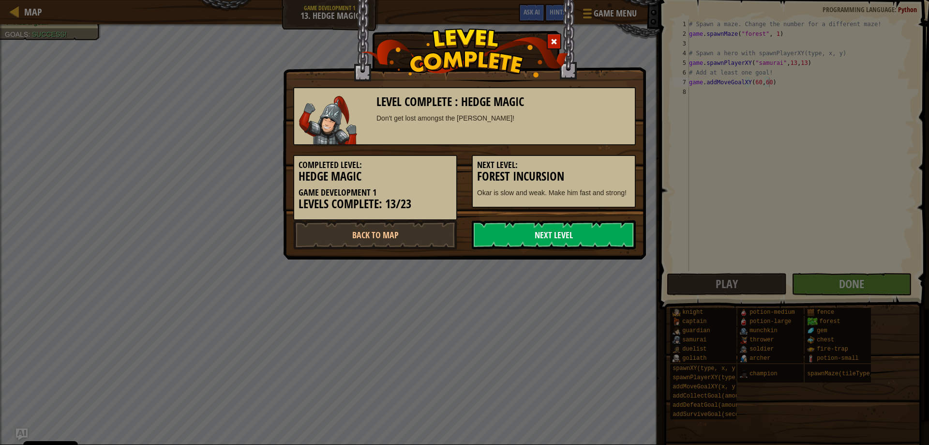
click at [569, 239] on link "Next Level" at bounding box center [554, 234] width 164 height 29
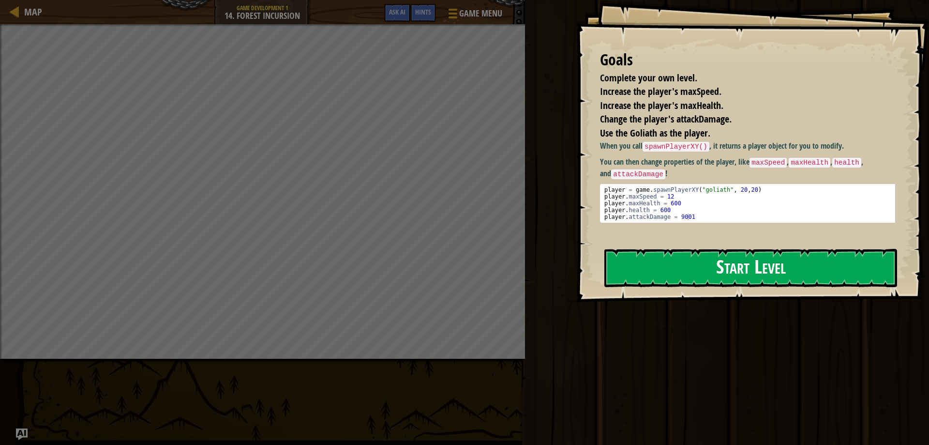
click at [721, 266] on button "Start Level" at bounding box center [750, 268] width 293 height 38
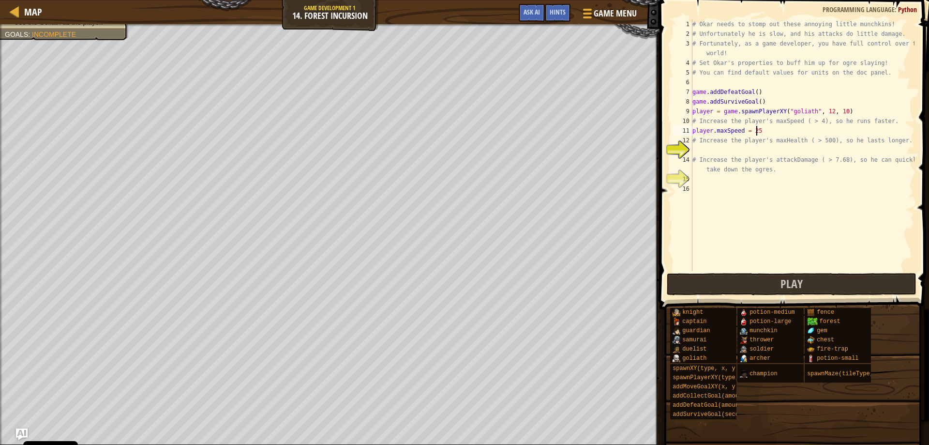
click at [763, 128] on div "# Okar needs to stomp out these annoying little munchkins! # Unfortunately he i…" at bounding box center [803, 154] width 224 height 271
type textarea "player.maxSpeed = 100"
click at [757, 151] on div "# Okar needs to stomp out these annoying little munchkins! # Unfortunately he i…" at bounding box center [803, 154] width 224 height 271
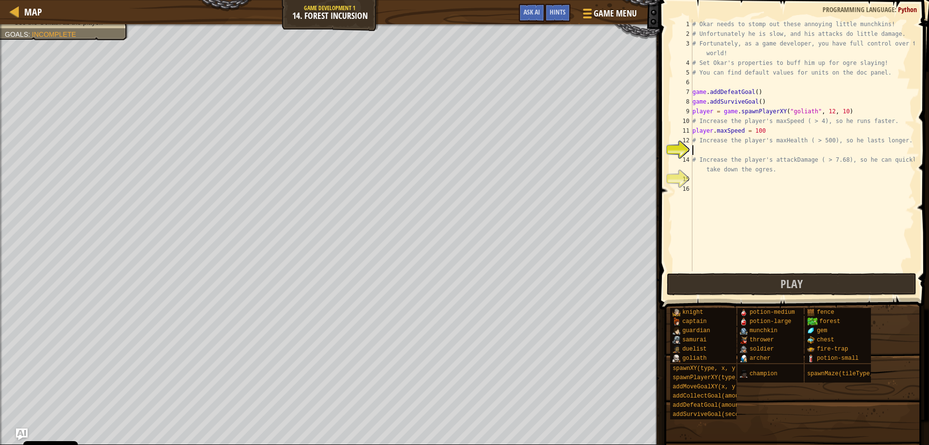
click at [768, 127] on div "# Okar needs to stomp out these annoying little munchkins! # Unfortunately he i…" at bounding box center [803, 154] width 224 height 271
type textarea "player.maxSpeed = 100"
click at [832, 281] on button "Play" at bounding box center [792, 284] width 250 height 22
click at [740, 154] on div "# Okar needs to stomp out these annoying little munchkins! # Unfortunately he i…" at bounding box center [803, 154] width 224 height 271
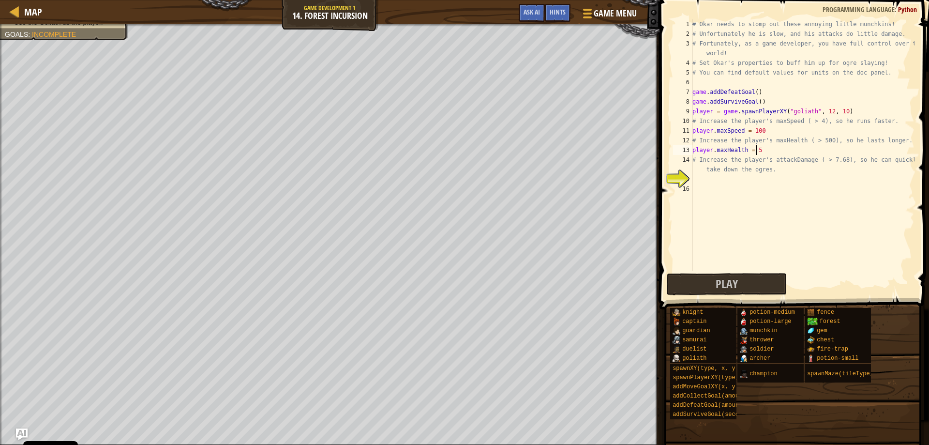
scroll to position [4, 5]
type textarea "player.maxHealth = 500"
click at [755, 286] on button "Play" at bounding box center [727, 284] width 120 height 22
click at [711, 182] on div "# Okar needs to stomp out these annoying little munchkins! # Unfortunately he i…" at bounding box center [803, 154] width 224 height 271
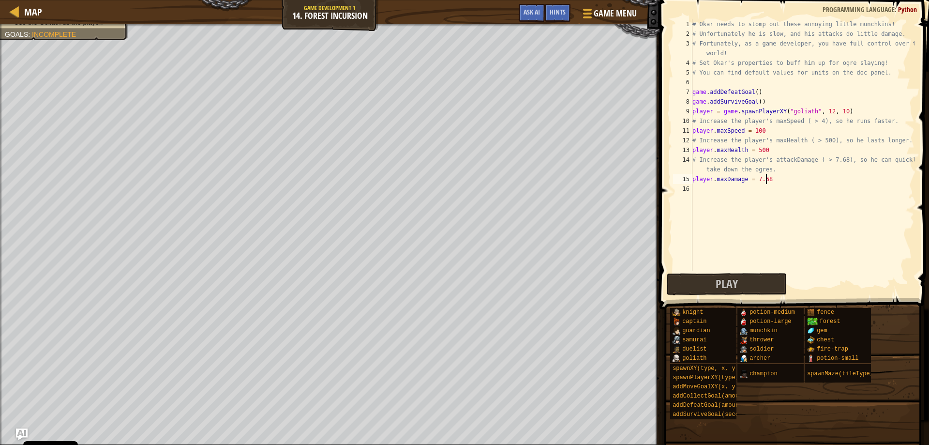
scroll to position [4, 6]
click at [753, 282] on button "Play" at bounding box center [727, 284] width 120 height 22
click at [771, 148] on div "# Okar needs to stomp out these annoying little munchkins! # Unfortunately he i…" at bounding box center [803, 154] width 224 height 271
click at [749, 286] on button "Play" at bounding box center [727, 284] width 120 height 22
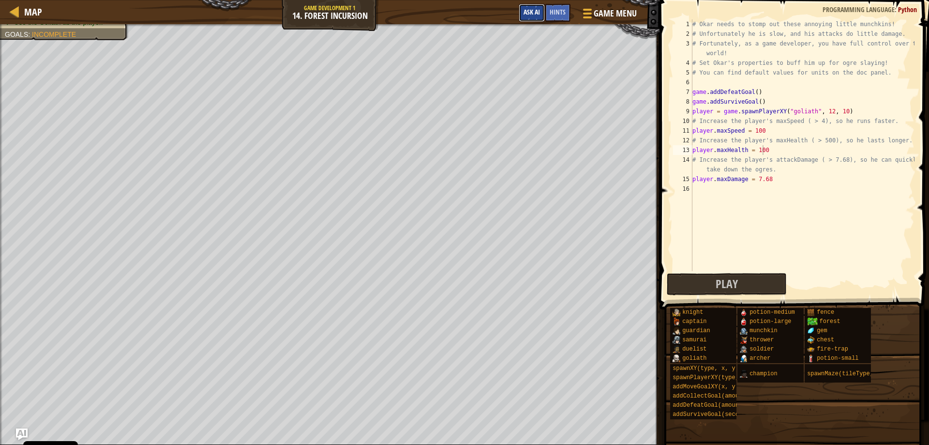
click at [537, 16] on button "Ask AI" at bounding box center [532, 13] width 26 height 18
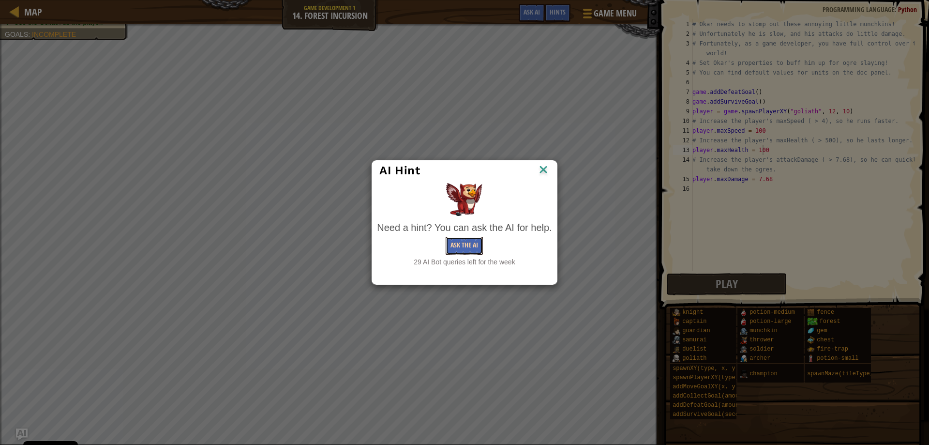
click at [469, 248] on button "Ask the AI" at bounding box center [464, 246] width 37 height 18
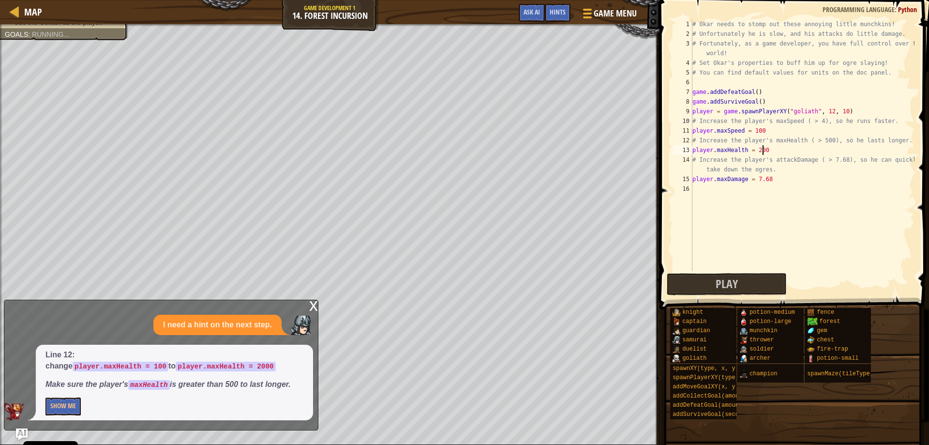
scroll to position [4, 6]
type textarea "player.maxHealth = 2000"
click at [744, 282] on button "Play" at bounding box center [727, 284] width 120 height 22
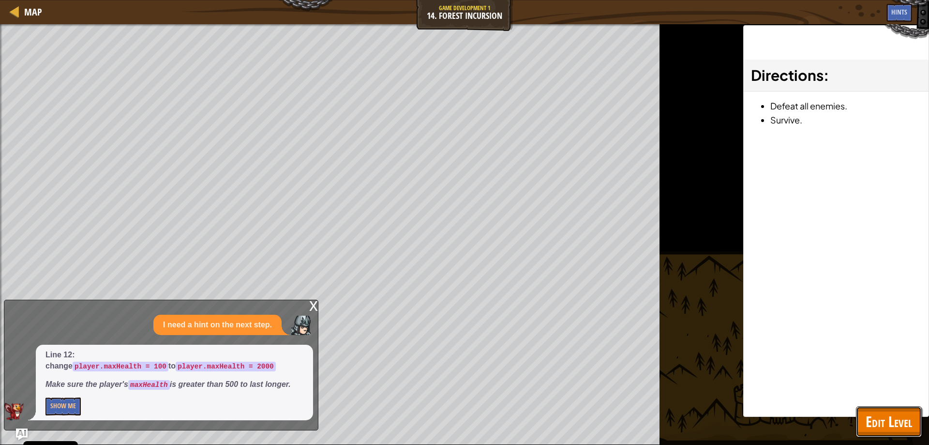
click at [905, 421] on span "Edit Level" at bounding box center [889, 421] width 46 height 20
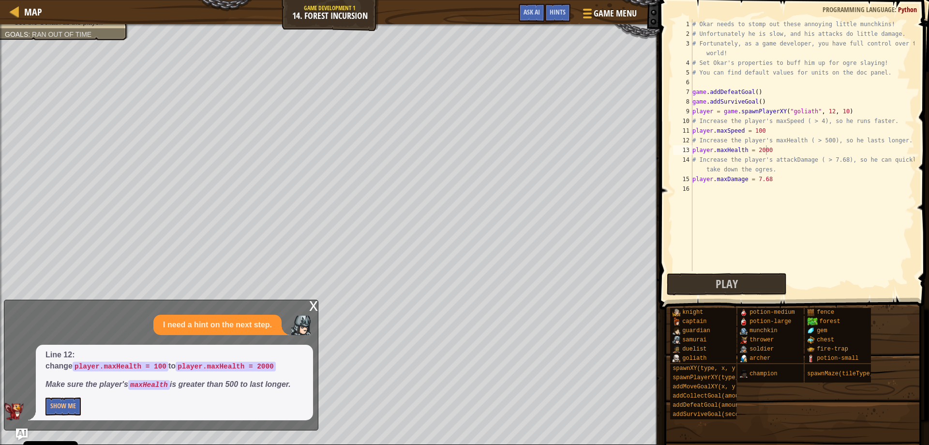
click at [315, 310] on div "x" at bounding box center [313, 305] width 9 height 10
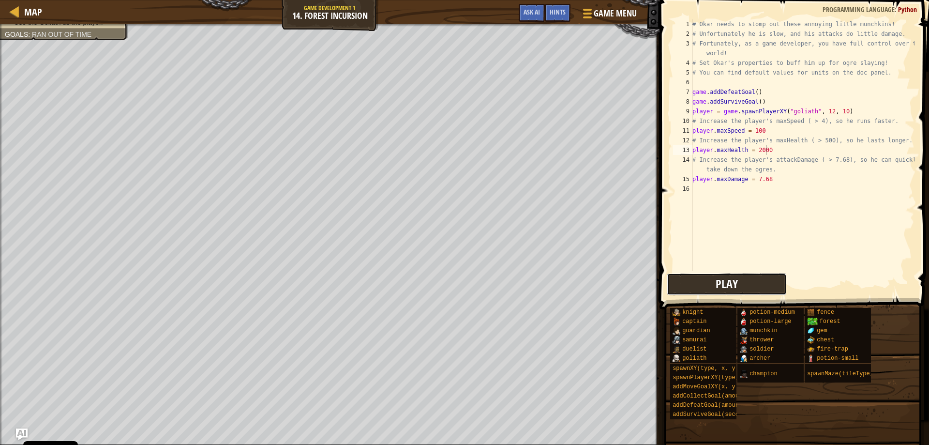
click at [740, 286] on button "Play" at bounding box center [727, 284] width 120 height 22
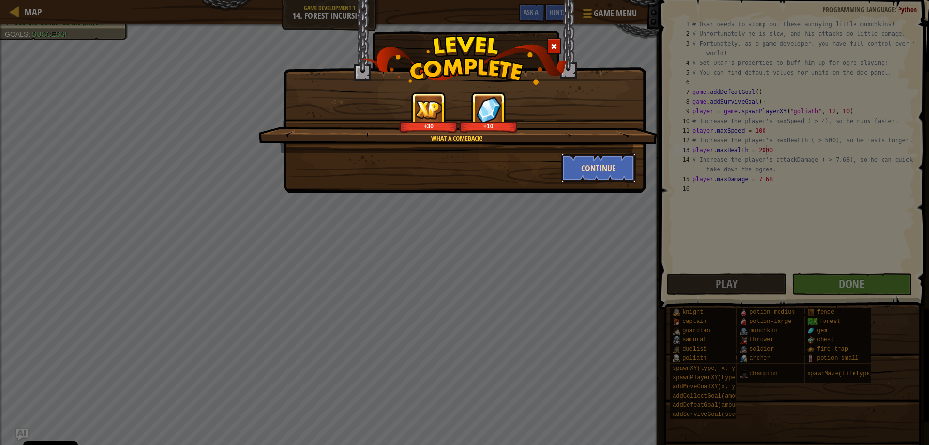
click at [608, 158] on button "Continue" at bounding box center [598, 167] width 75 height 29
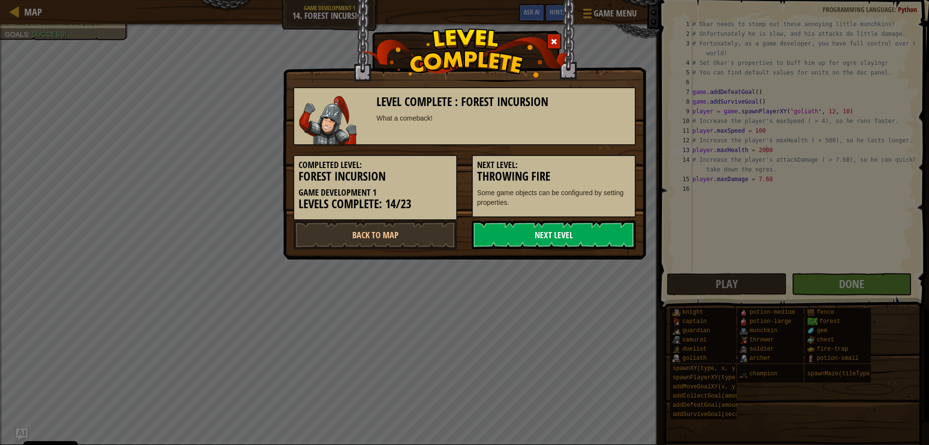
click at [592, 237] on link "Next Level" at bounding box center [554, 234] width 164 height 29
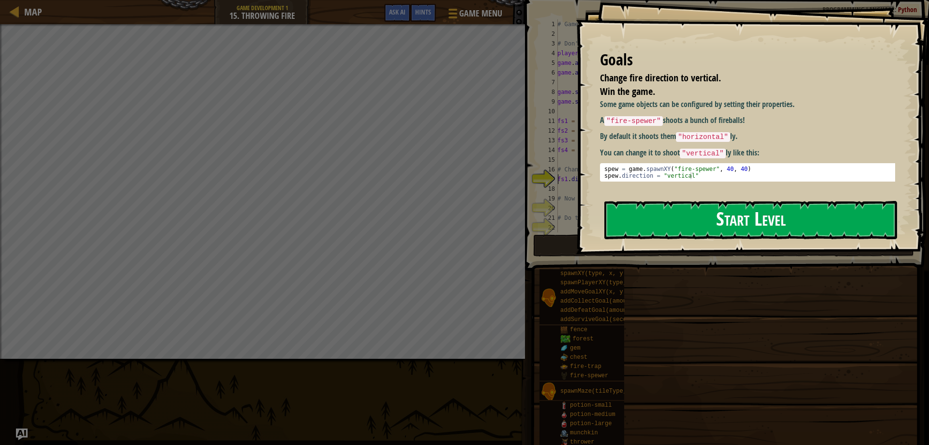
click at [717, 226] on button "Start Level" at bounding box center [750, 220] width 293 height 38
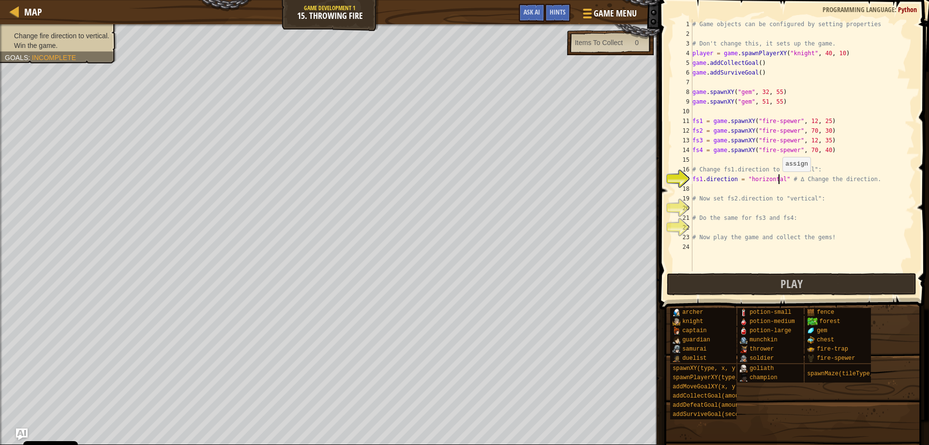
click at [778, 181] on div "# Game objects can be configured by setting properties # Don't change this, it …" at bounding box center [803, 154] width 224 height 271
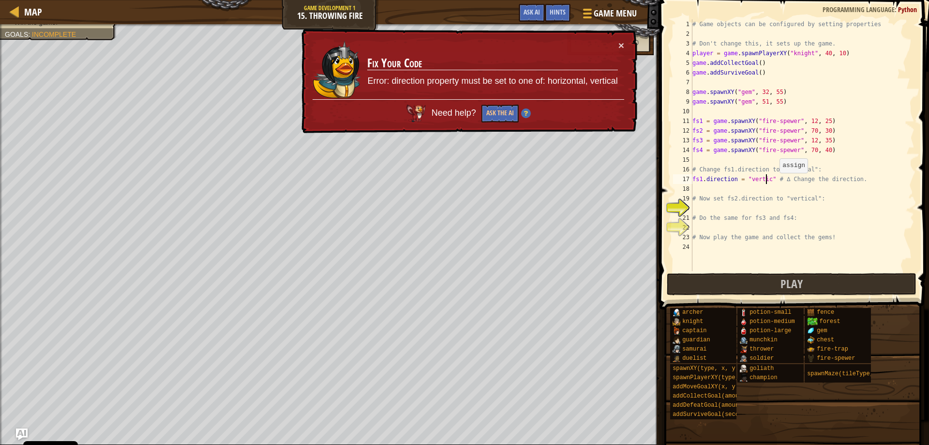
type textarea "fs1.direction = "vertical" # ∆ Change the direction."
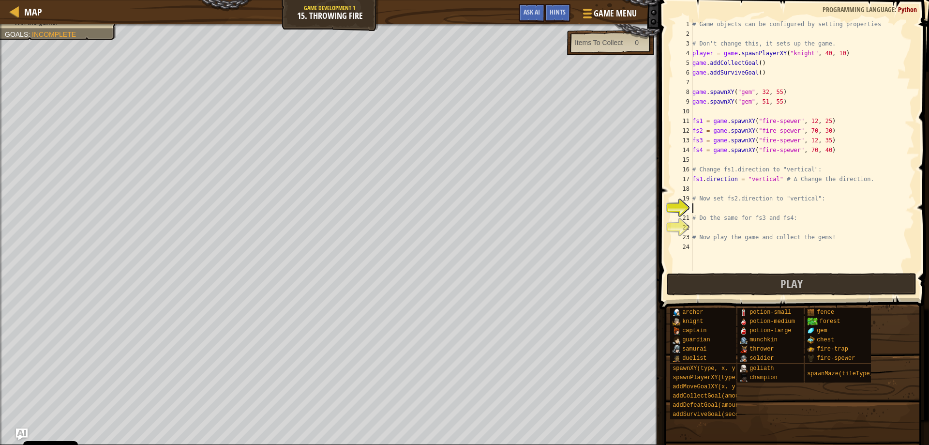
click at [700, 212] on div "# Game objects can be configured by setting properties # Don't change this, it …" at bounding box center [803, 154] width 224 height 271
click at [808, 286] on button "Play" at bounding box center [792, 284] width 250 height 22
click at [802, 54] on div "# Game objects can be configured by setting properties # Don't change this, it …" at bounding box center [803, 154] width 224 height 271
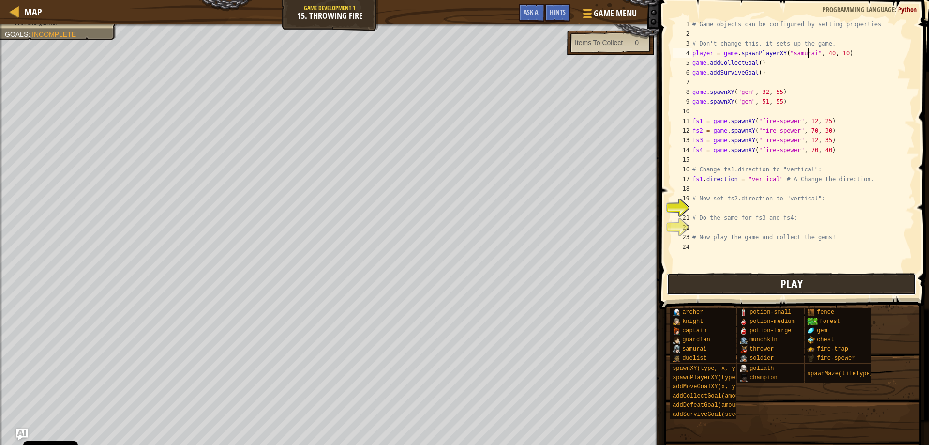
click at [796, 282] on span "Play" at bounding box center [792, 283] width 22 height 15
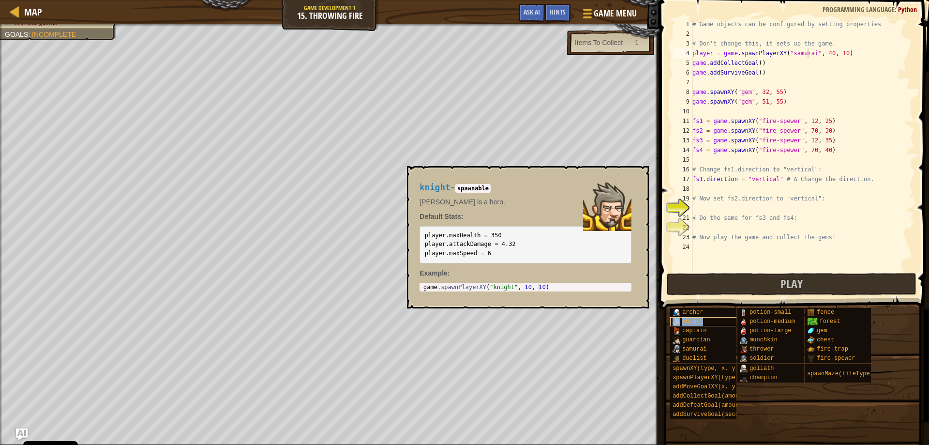
click at [707, 318] on div "knight" at bounding box center [716, 321] width 93 height 9
click at [502, 243] on code "player.maxHealth = 350 player.attackDamage = 4.32 player.maxSpeed = 6" at bounding box center [470, 244] width 91 height 25
click at [700, 312] on span "archer" at bounding box center [692, 312] width 21 height 7
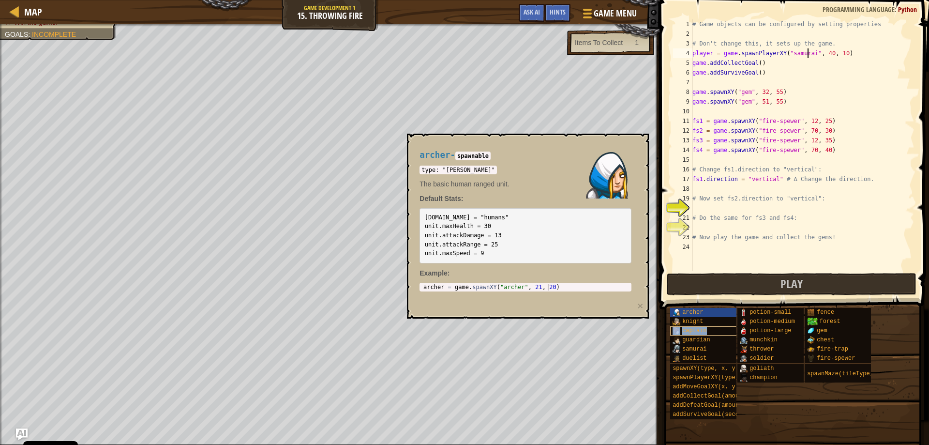
click at [705, 327] on div "captain" at bounding box center [716, 330] width 93 height 9
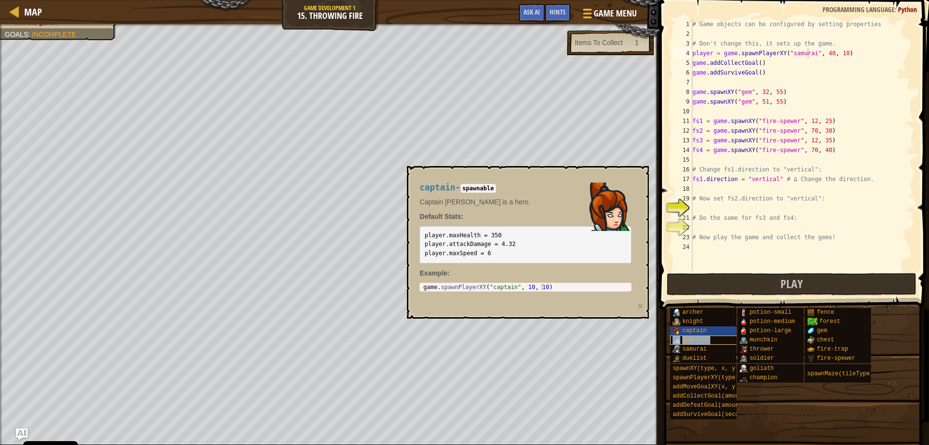
click at [709, 343] on div "guardian" at bounding box center [716, 339] width 93 height 9
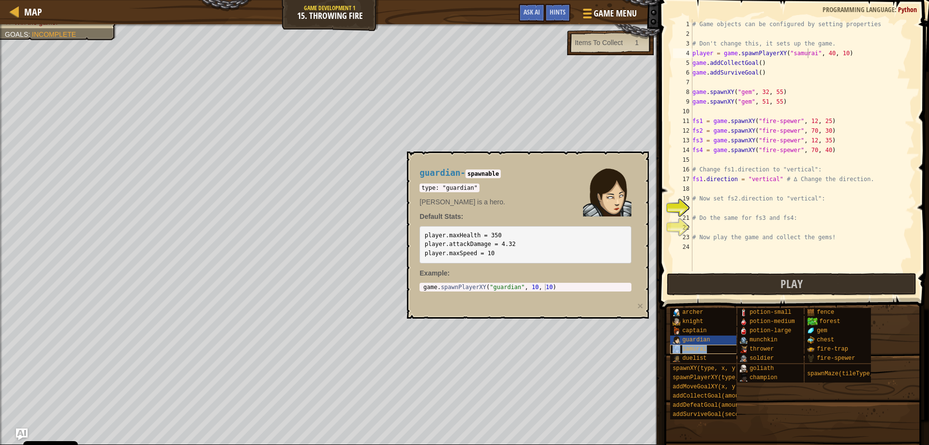
click at [711, 349] on div "samurai" at bounding box center [716, 349] width 93 height 9
click at [712, 357] on div "duelist" at bounding box center [716, 358] width 93 height 9
click at [712, 348] on div "samurai" at bounding box center [716, 349] width 93 height 9
click at [710, 342] on div "guardian" at bounding box center [716, 339] width 93 height 9
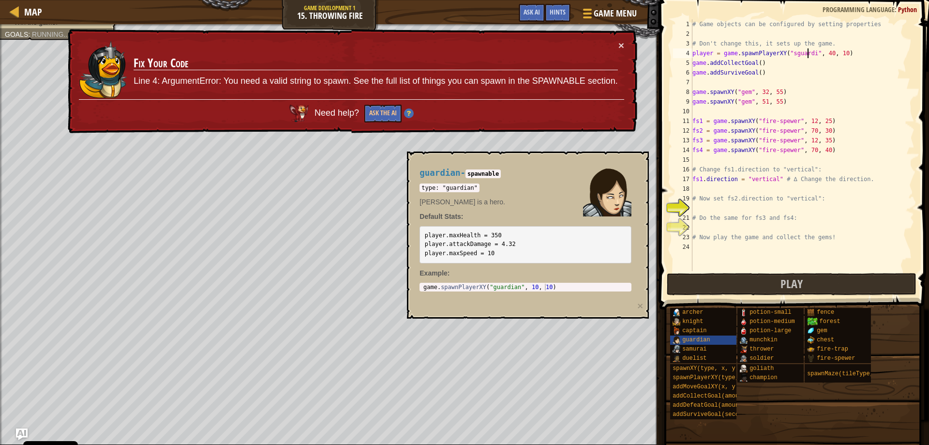
scroll to position [4, 10]
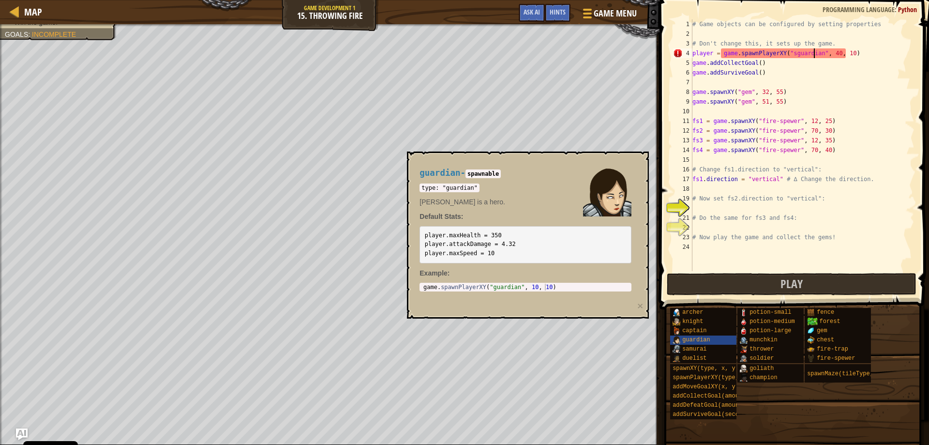
click at [787, 53] on div "# Game objects can be configured by setting properties # Don't change this, it …" at bounding box center [803, 154] width 224 height 271
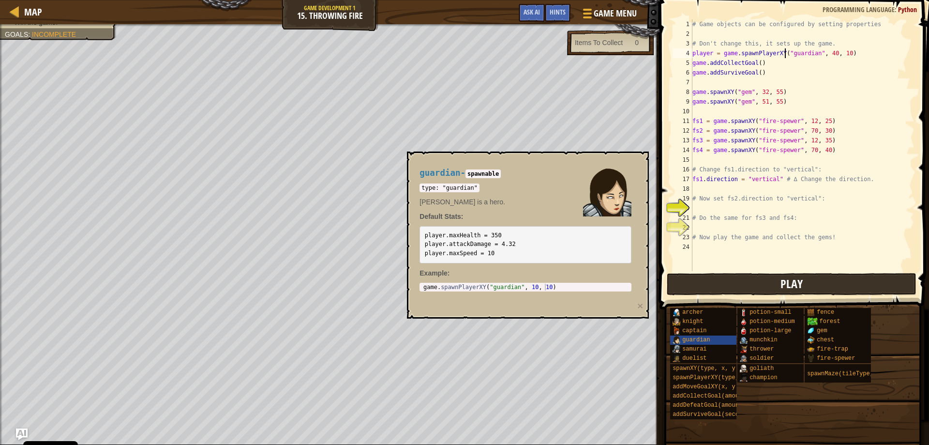
type textarea "player = game.spawnPlayerXY("guardian", 40, 10)"
click at [860, 285] on button "Play" at bounding box center [792, 284] width 250 height 22
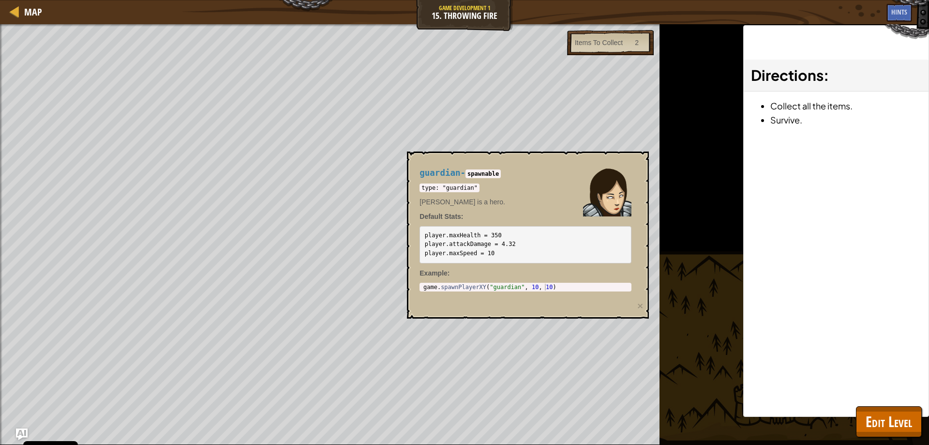
click at [612, 176] on img at bounding box center [607, 192] width 48 height 48
click at [896, 421] on span "Edit Level" at bounding box center [889, 421] width 46 height 20
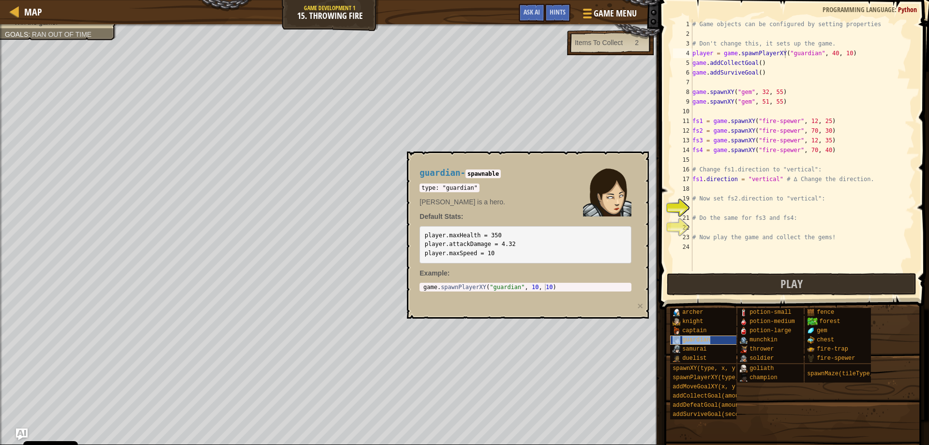
click at [708, 337] on div "guardian" at bounding box center [716, 339] width 93 height 9
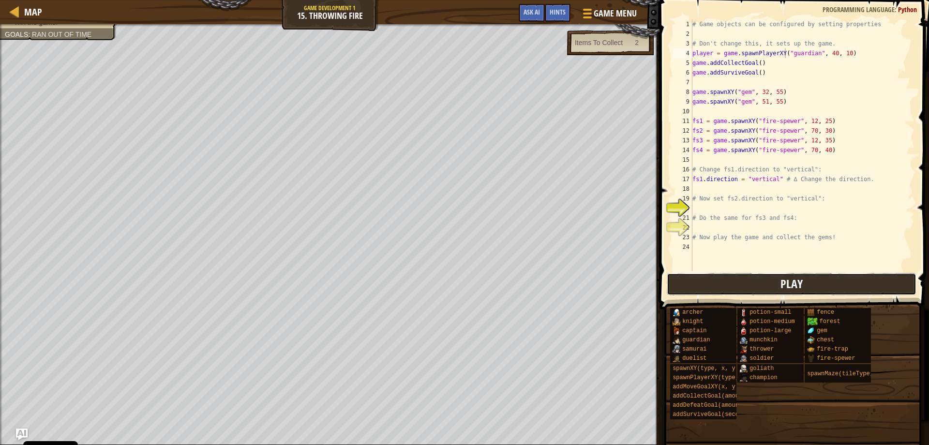
click at [750, 294] on button "Play" at bounding box center [792, 284] width 250 height 22
click at [793, 282] on span "Play" at bounding box center [792, 283] width 22 height 15
click at [814, 287] on button "Play" at bounding box center [792, 284] width 250 height 22
click at [726, 277] on button "Play" at bounding box center [792, 284] width 250 height 22
click at [751, 280] on button "Play" at bounding box center [792, 284] width 250 height 22
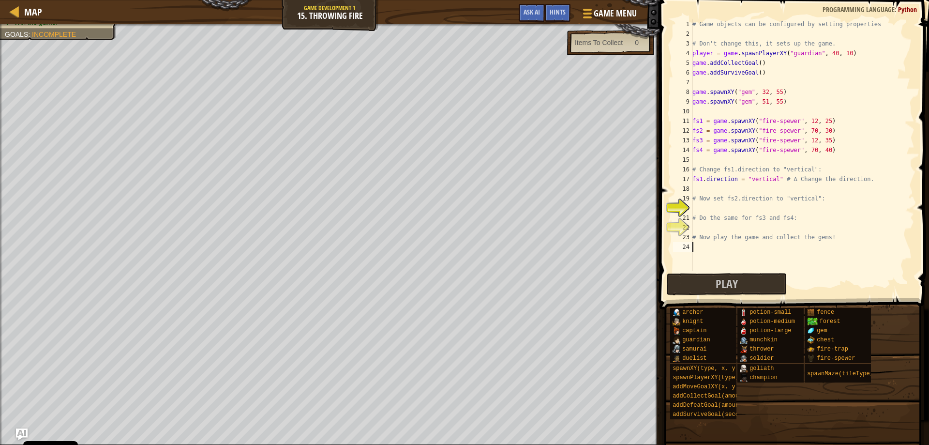
scroll to position [4, 0]
click at [714, 250] on div "# Game objects can be configured by setting properties # Don't change this, it …" at bounding box center [803, 154] width 224 height 271
click at [771, 180] on div "# Game objects can be configured by setting properties # Don't change this, it …" at bounding box center [803, 154] width 224 height 271
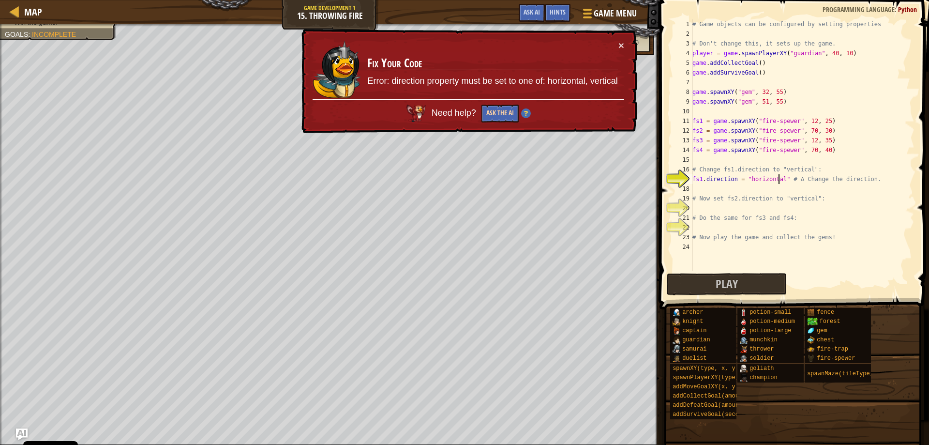
type textarea "fs1.direction = "horizontal" # ∆ Change the direction."
click at [503, 108] on button "Ask the AI" at bounding box center [499, 114] width 37 height 18
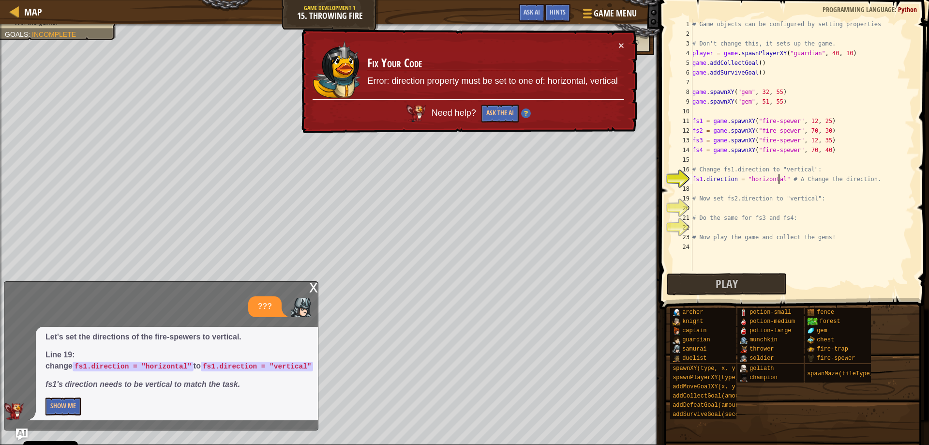
click at [709, 206] on div "# Game objects can be configured by setting properties # Don't change this, it …" at bounding box center [803, 154] width 224 height 271
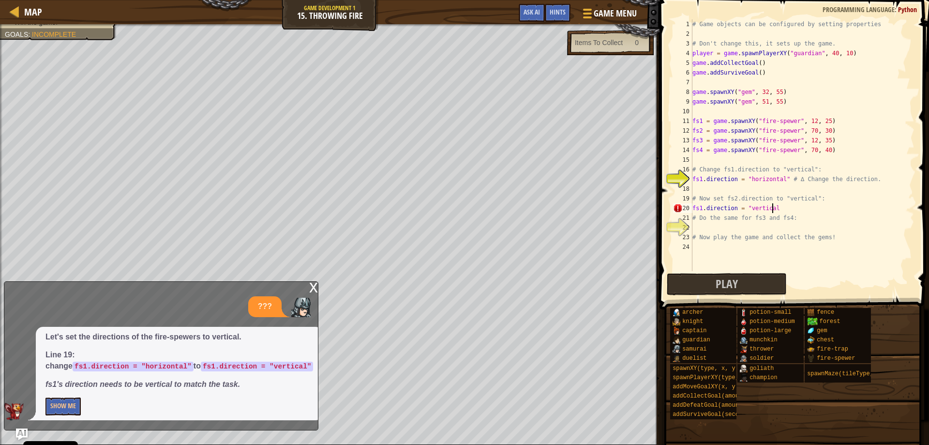
scroll to position [4, 6]
type textarea "fs1.direction = "vertical""
click at [763, 283] on button "Play" at bounding box center [727, 284] width 120 height 22
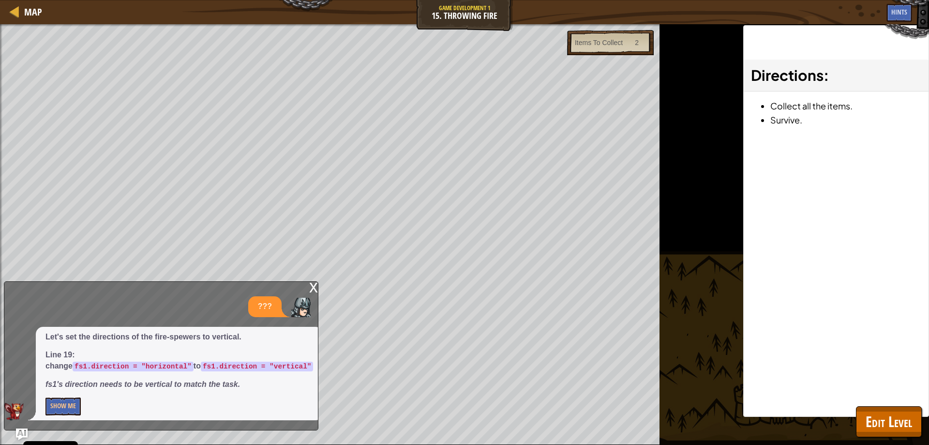
click at [313, 289] on div "x" at bounding box center [313, 287] width 9 height 10
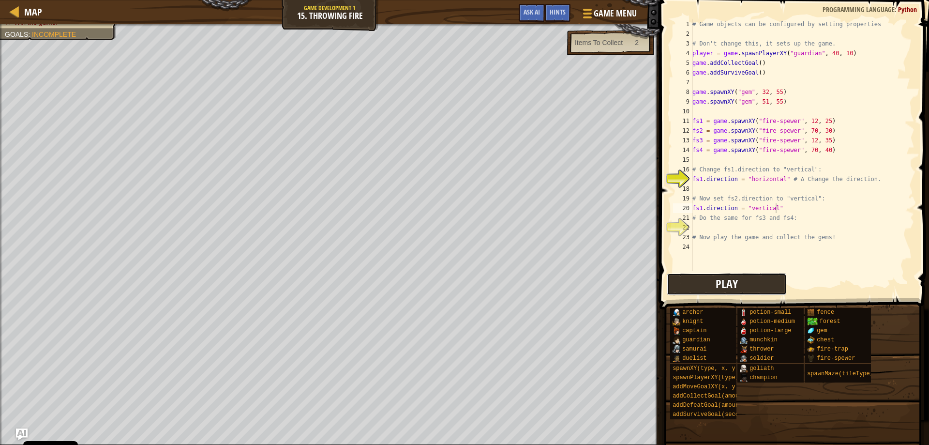
click at [756, 282] on button "Play" at bounding box center [727, 284] width 120 height 22
click at [692, 282] on button "Play" at bounding box center [727, 284] width 120 height 22
click at [700, 289] on button "Play" at bounding box center [727, 284] width 120 height 22
click at [708, 228] on div "# Game objects can be configured by setting properties # Don't change this, it …" at bounding box center [803, 154] width 224 height 271
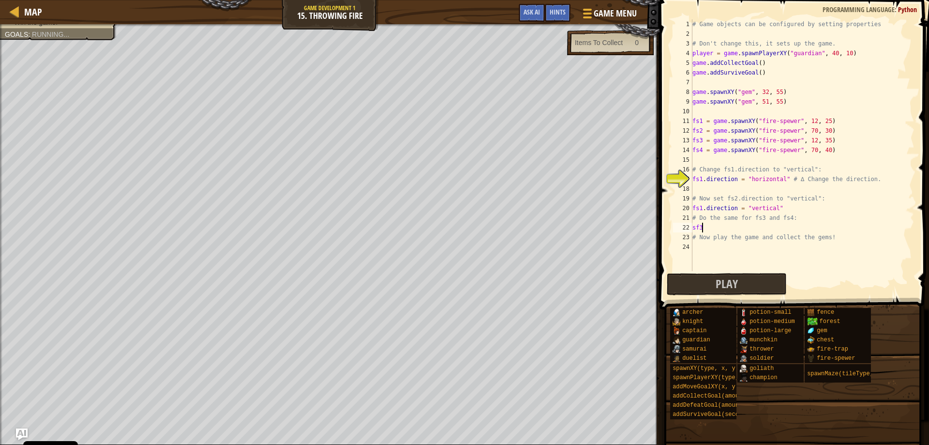
scroll to position [4, 0]
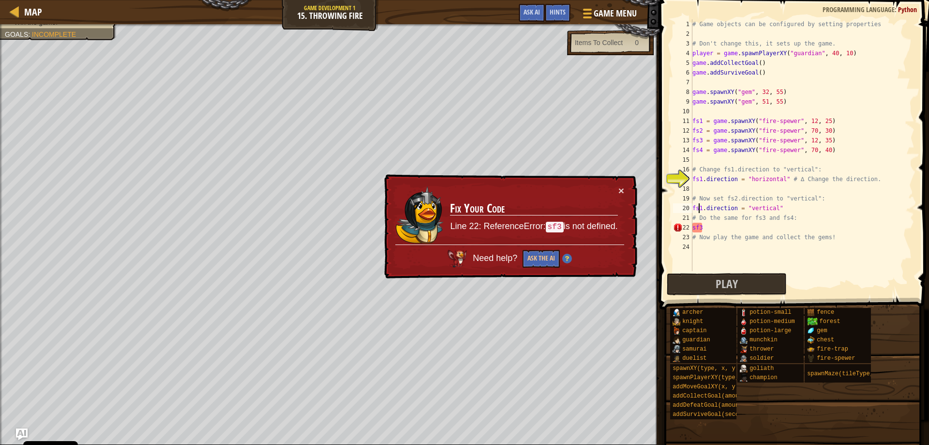
click at [700, 210] on div "# Game objects can be configured by setting properties # Don't change this, it …" at bounding box center [803, 154] width 224 height 271
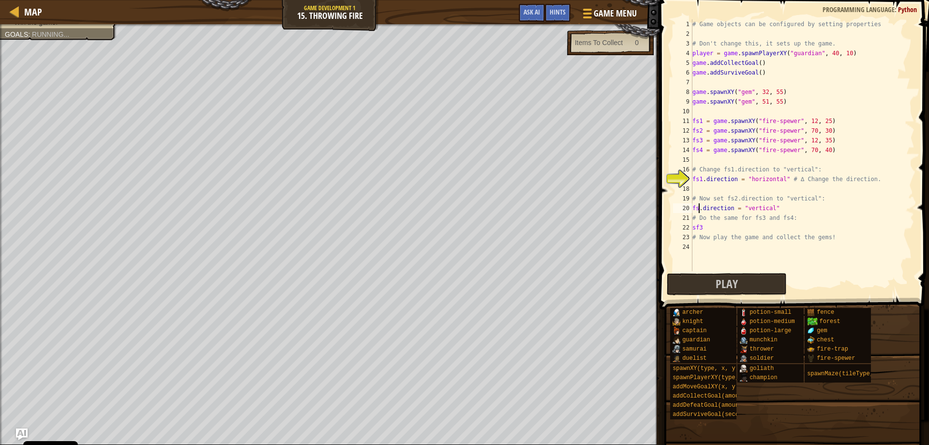
scroll to position [4, 1]
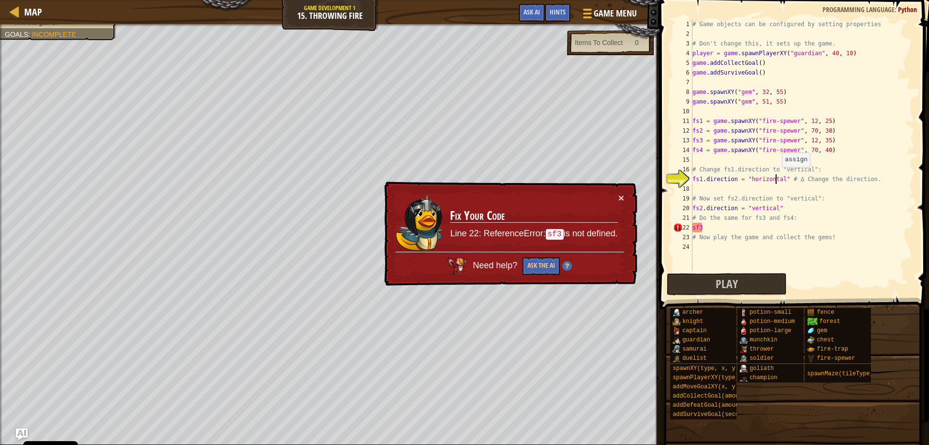
click at [777, 177] on div "# Game objects can be configured by setting properties # Don't change this, it …" at bounding box center [803, 154] width 224 height 271
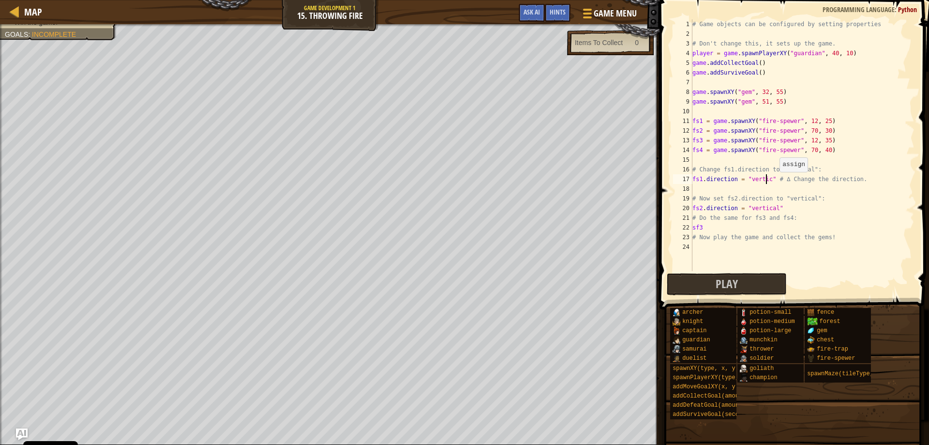
scroll to position [4, 7]
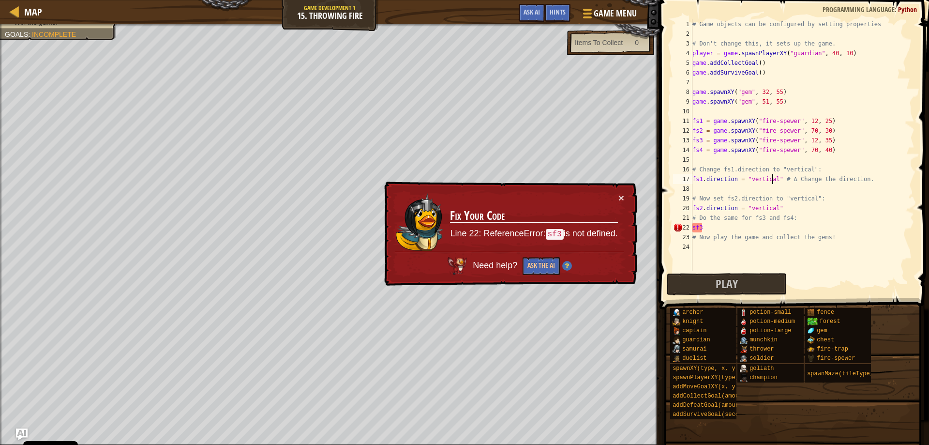
click at [715, 226] on div "# Game objects can be configured by setting properties # Don't change this, it …" at bounding box center [803, 154] width 224 height 271
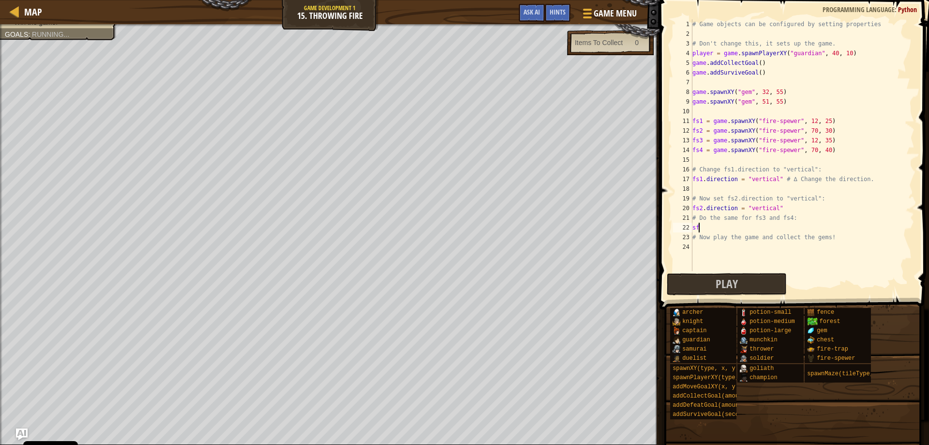
scroll to position [4, 0]
type textarea "s"
type textarea "fs3.direction = "vertical""
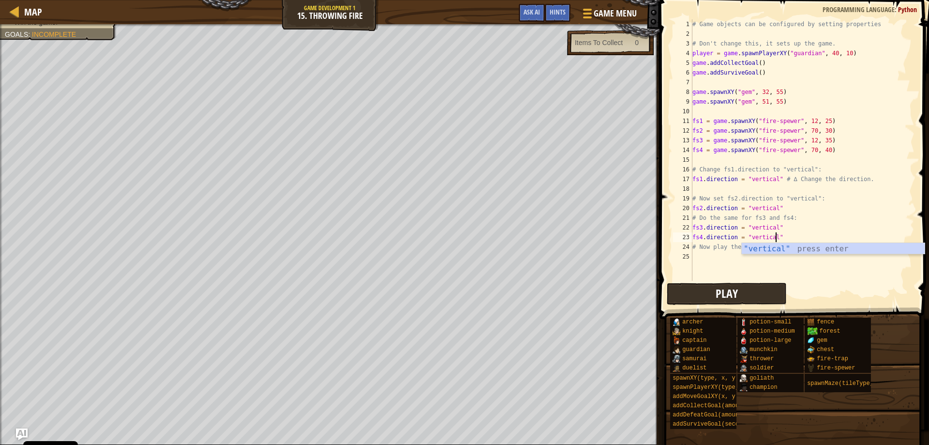
type textarea "fs4.direction = "vertical""
click at [742, 297] on button "Play" at bounding box center [727, 294] width 120 height 22
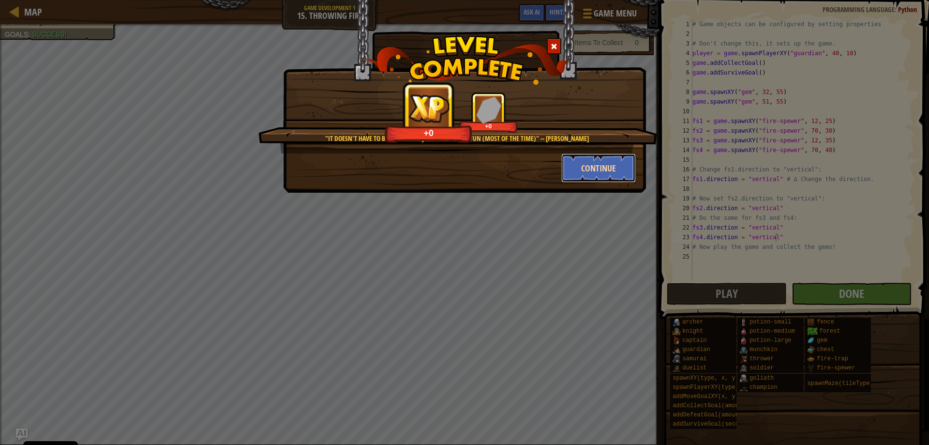
click at [597, 167] on button "Continue" at bounding box center [598, 167] width 75 height 29
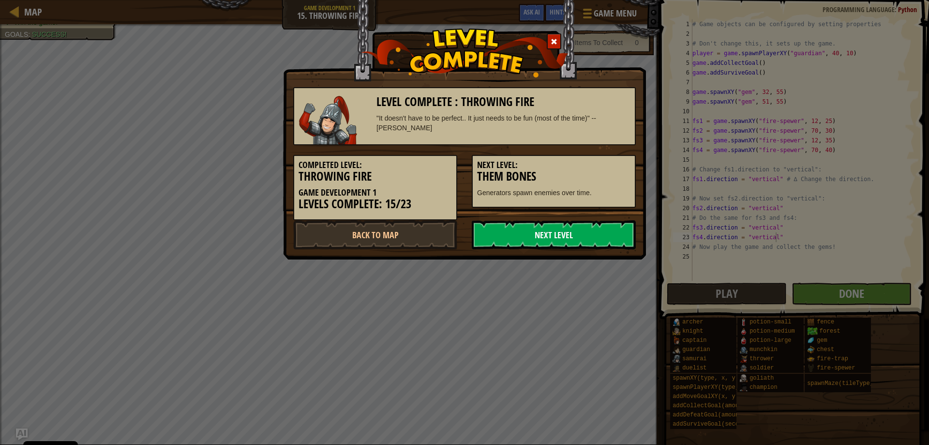
click at [575, 229] on link "Next Level" at bounding box center [554, 234] width 164 height 29
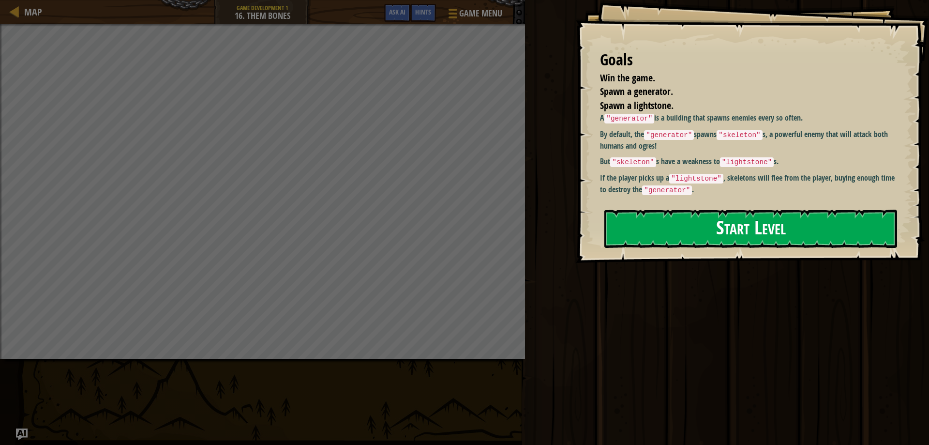
click at [737, 210] on button "Start Level" at bounding box center [750, 229] width 293 height 38
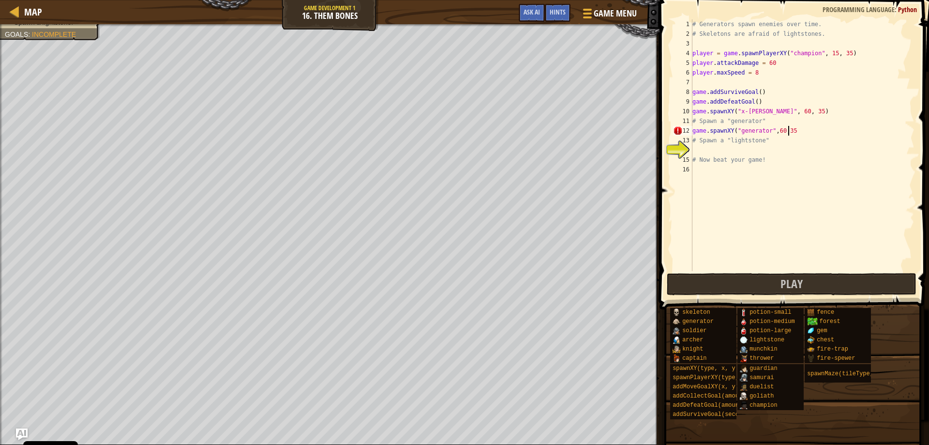
scroll to position [4, 8]
type textarea "game.spawnXY("generator",60,35)"
click at [714, 150] on div "# Generators spawn enemies over time. # Skeletons are afraid of lightstones. pl…" at bounding box center [803, 154] width 224 height 271
type textarea "game.spawnXY("lightstone",59,26)"
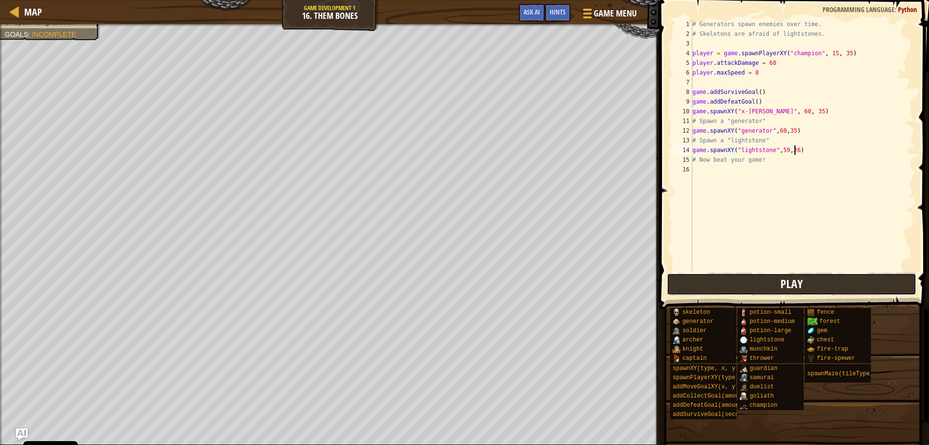
click at [815, 279] on button "Play" at bounding box center [792, 284] width 250 height 22
click at [735, 286] on button "Play" at bounding box center [792, 284] width 250 height 22
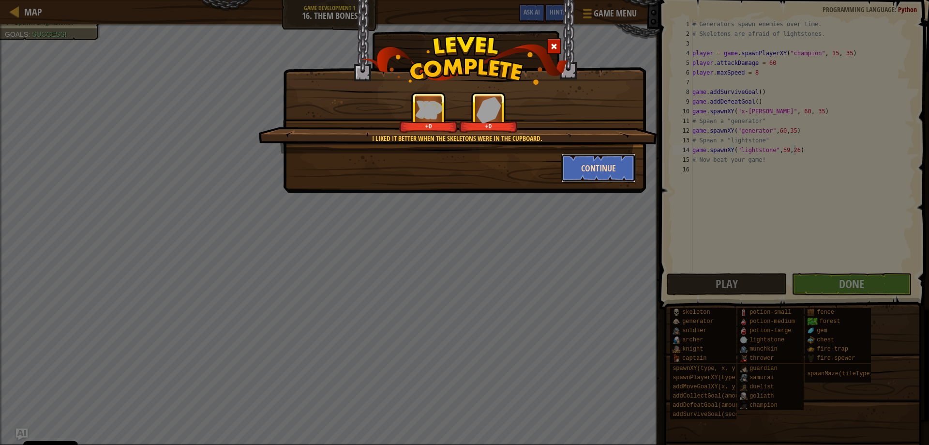
click at [586, 167] on button "Continue" at bounding box center [598, 167] width 75 height 29
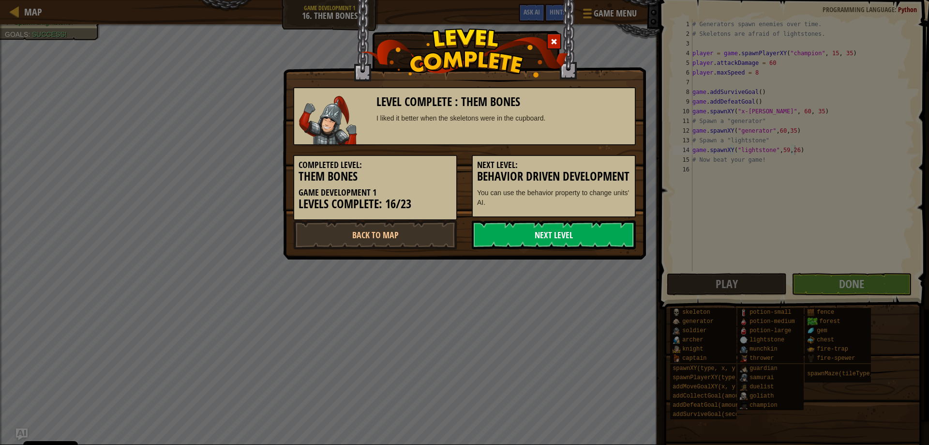
click at [535, 246] on link "Next Level" at bounding box center [554, 234] width 164 height 29
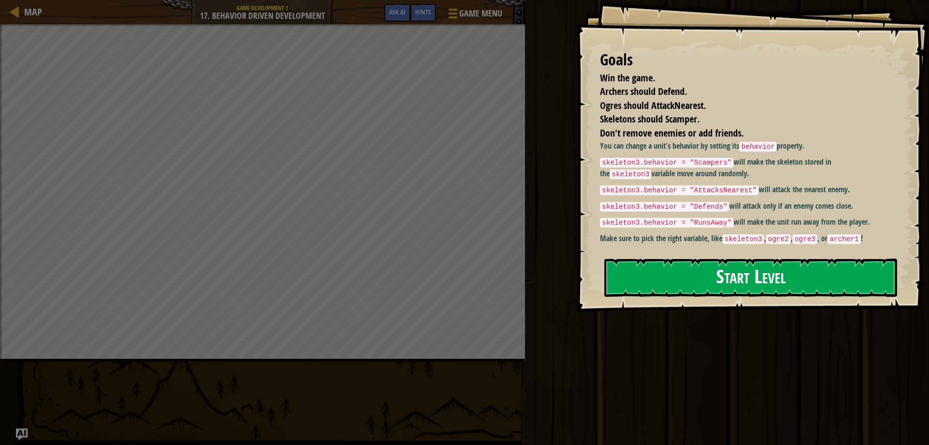
click at [772, 277] on button "Start Level" at bounding box center [750, 277] width 293 height 38
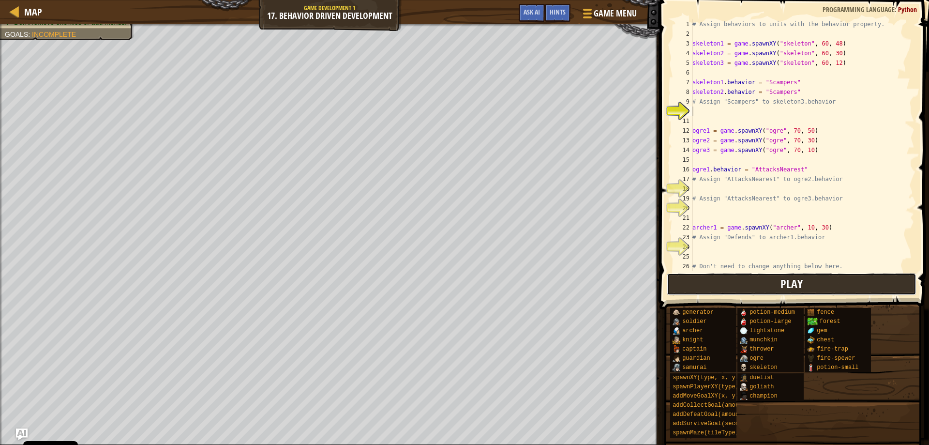
click at [766, 282] on button "Play" at bounding box center [792, 284] width 250 height 22
click at [704, 113] on div "# Assign behaviors to units with the behavior property. skeleton1 = game . spaw…" at bounding box center [799, 154] width 217 height 271
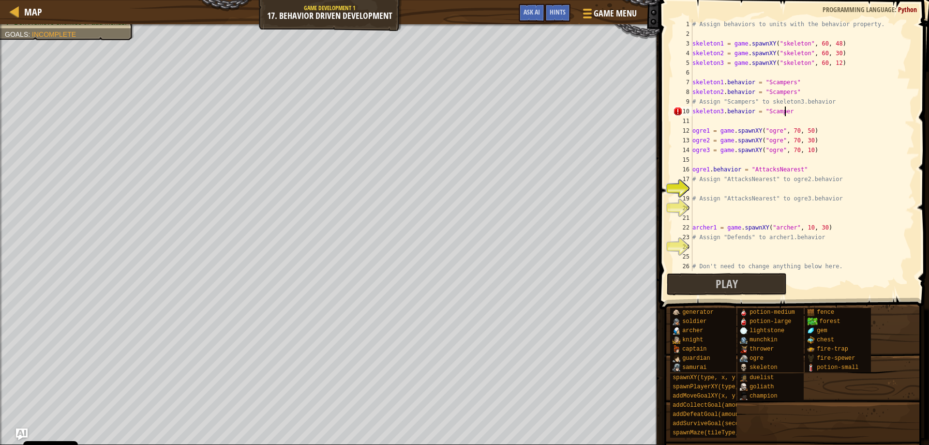
scroll to position [4, 8]
type textarea "skeleton3.behavior = "Scampers""
click at [703, 125] on div "# Assign behaviors to units with the behavior property. skeleton1 = game . spaw…" at bounding box center [799, 154] width 217 height 271
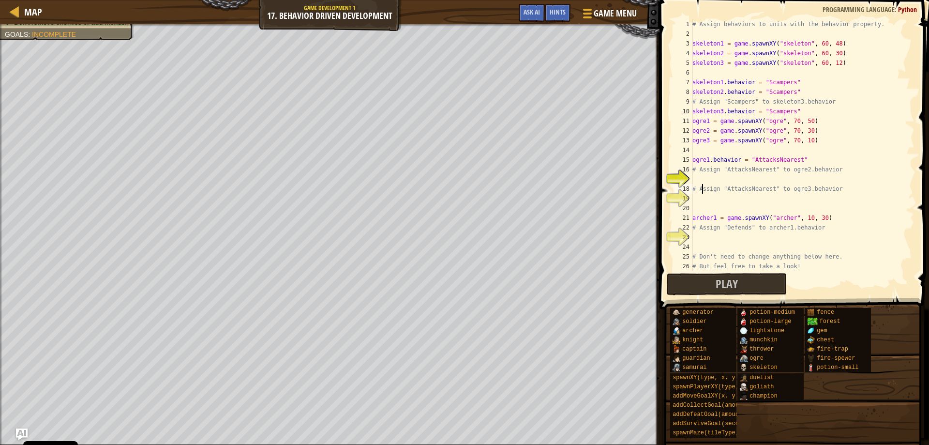
click at [703, 185] on div "# Assign behaviors to units with the behavior property. skeleton1 = game . spaw…" at bounding box center [799, 154] width 217 height 271
type textarea "# Assign "AttacksNearest" to ogre3.behavior"
click at [695, 180] on div "# Assign behaviors to units with the behavior property. skeleton1 = game . spaw…" at bounding box center [799, 154] width 217 height 271
type textarea "ogre2.behavior = "AttacksNearest""
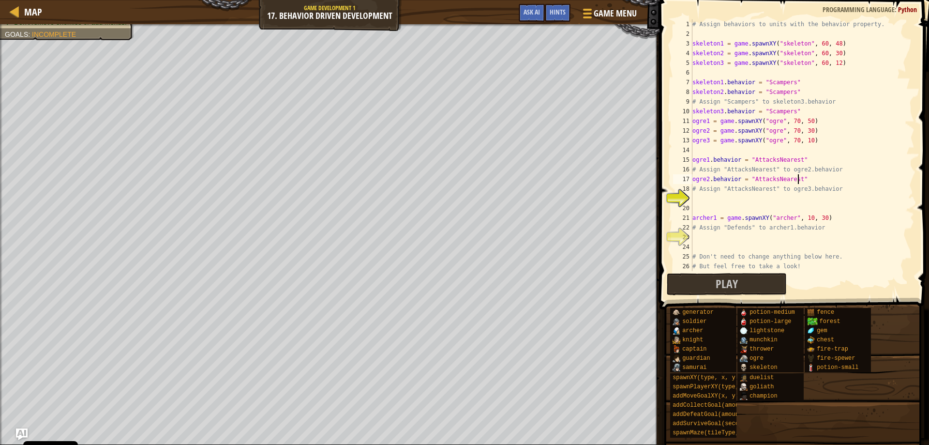
click at [707, 200] on div "# Assign behaviors to units with the behavior property. skeleton1 = game . spaw…" at bounding box center [799, 154] width 217 height 271
type textarea "ogre3.behavior = "AttacksNearest""
click at [755, 279] on button "Play" at bounding box center [727, 284] width 120 height 22
click at [701, 238] on div "# Assign behaviors to units with the behavior property. skeleton1 = game . spaw…" at bounding box center [799, 154] width 217 height 271
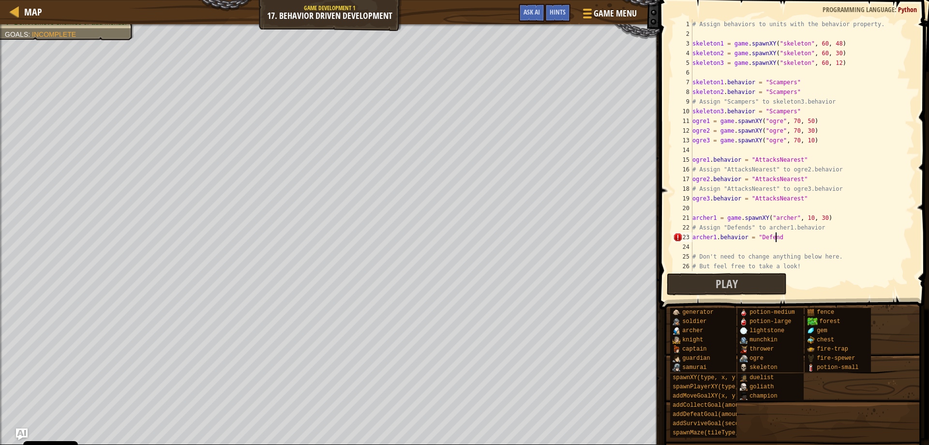
scroll to position [4, 7]
type textarea "archer1.behavior = "Defends""
click at [742, 284] on button "Play" at bounding box center [727, 284] width 120 height 22
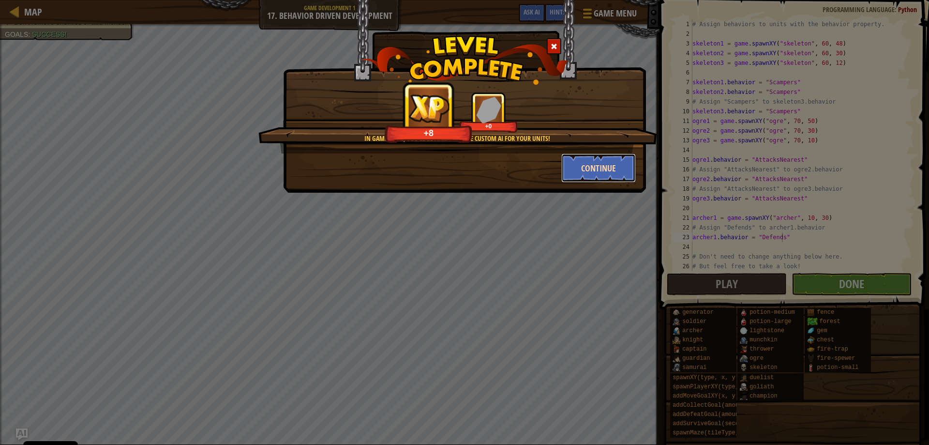
click at [586, 168] on button "Continue" at bounding box center [598, 167] width 75 height 29
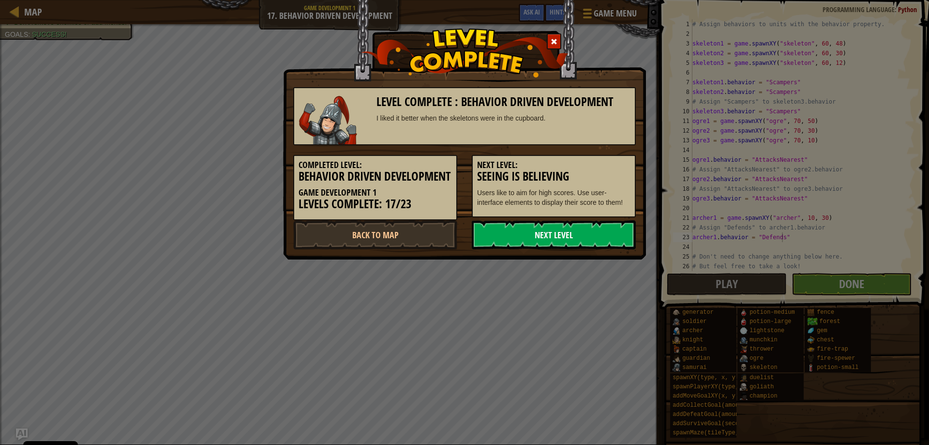
click at [570, 234] on link "Next Level" at bounding box center [554, 234] width 164 height 29
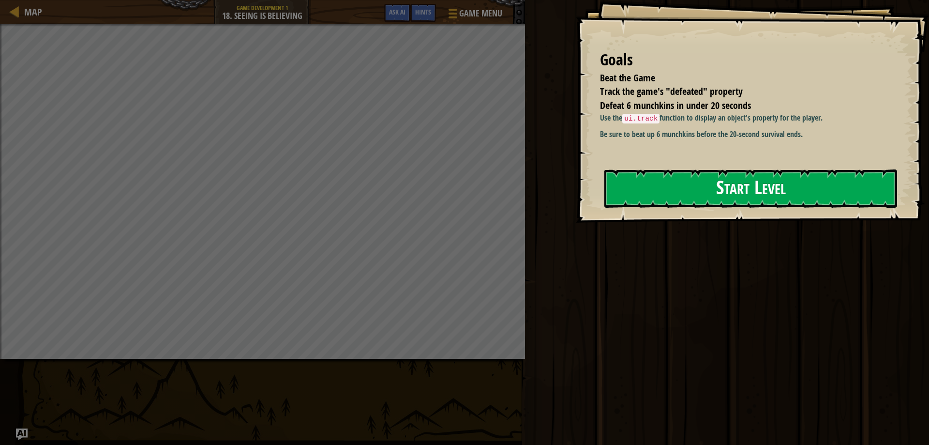
click at [713, 196] on button "Start Level" at bounding box center [750, 188] width 293 height 38
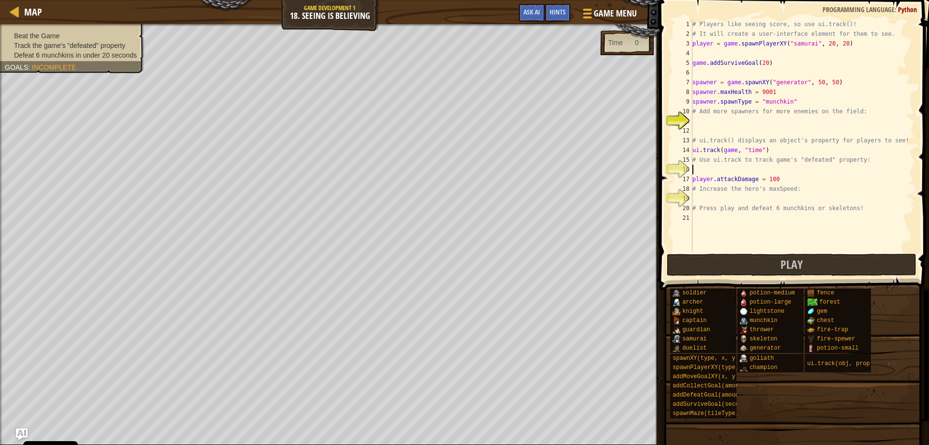
click at [704, 170] on div "# Players like seeing score, so use ui.track()! # It will create a user-interfa…" at bounding box center [803, 145] width 224 height 252
click at [700, 117] on div "# Players like seeing score, so use ui.track()! # It will create a user-interfa…" at bounding box center [803, 145] width 224 height 252
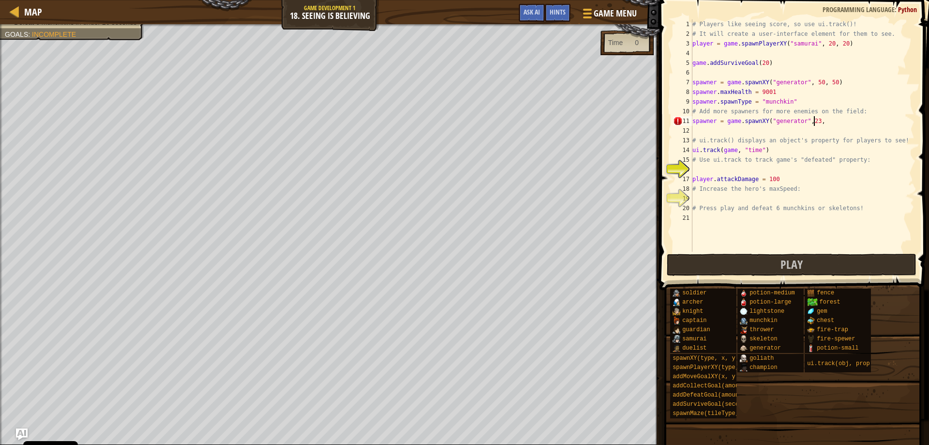
scroll to position [4, 10]
type textarea "spawner = game.spawnXY("generator",23,53)"
click at [707, 133] on div "# Players like seeing score, so use ui.track()! # It will create a user-interfa…" at bounding box center [803, 145] width 224 height 252
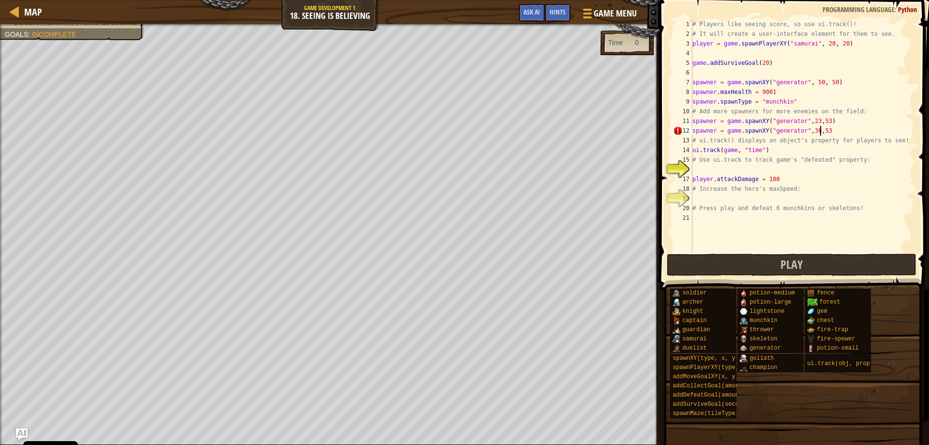
type textarea "spawner = game.spawnXY("generator",36,53)"
click at [709, 170] on div "# Players like seeing score, so use ui.track()! # It will create a user-interfa…" at bounding box center [803, 145] width 224 height 252
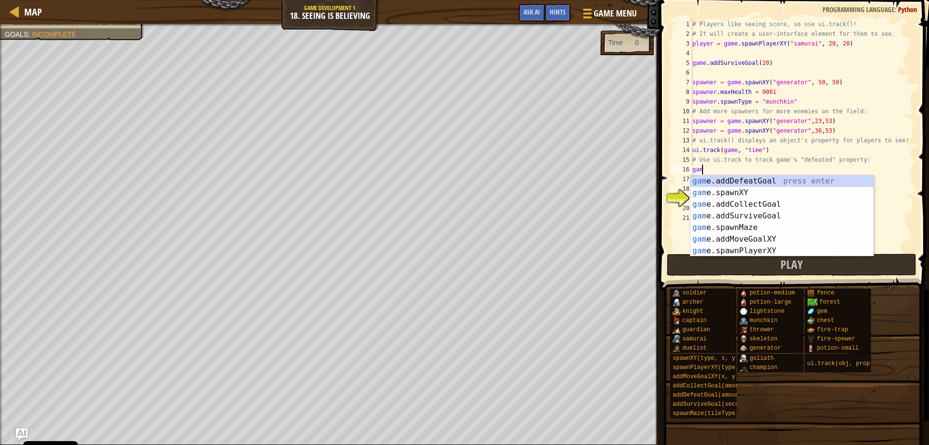
scroll to position [4, 0]
type textarea "g"
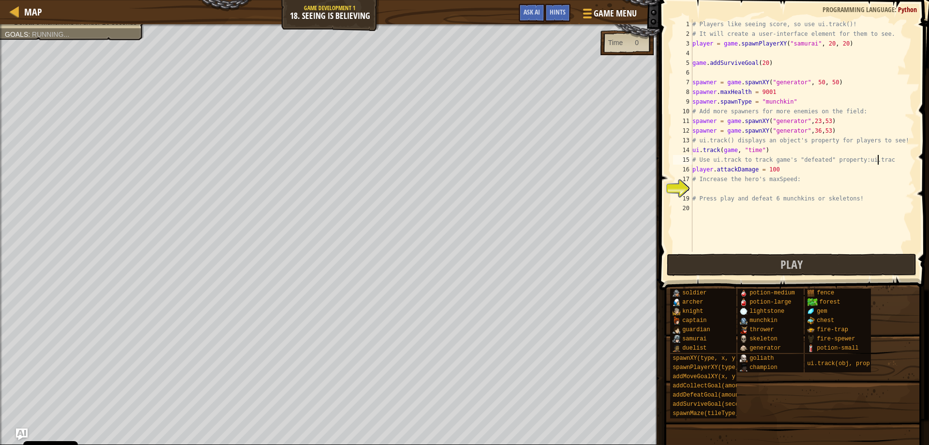
scroll to position [4, 15]
type textarea "# Use ui.track to track game's "defeated" property:"
click at [699, 191] on div "# Players like seeing score, so use ui.track()! # It will create a user-interfa…" at bounding box center [803, 145] width 224 height 252
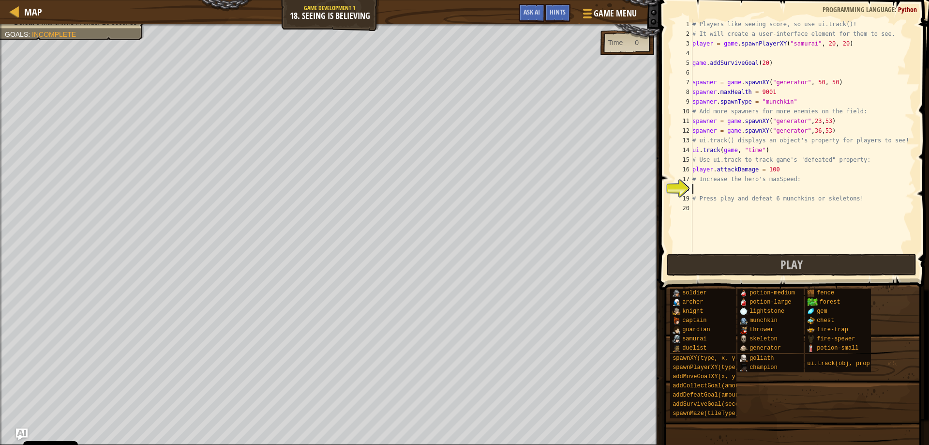
click at [872, 161] on div "# Players like seeing score, so use ui.track()! # It will create a user-interfa…" at bounding box center [803, 145] width 224 height 252
type textarea "# Use ui.track to track game's "defeated" property:"
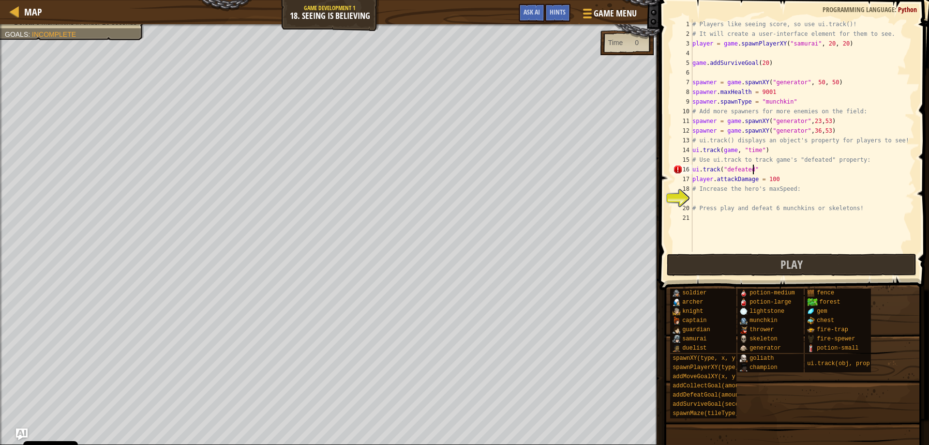
scroll to position [4, 5]
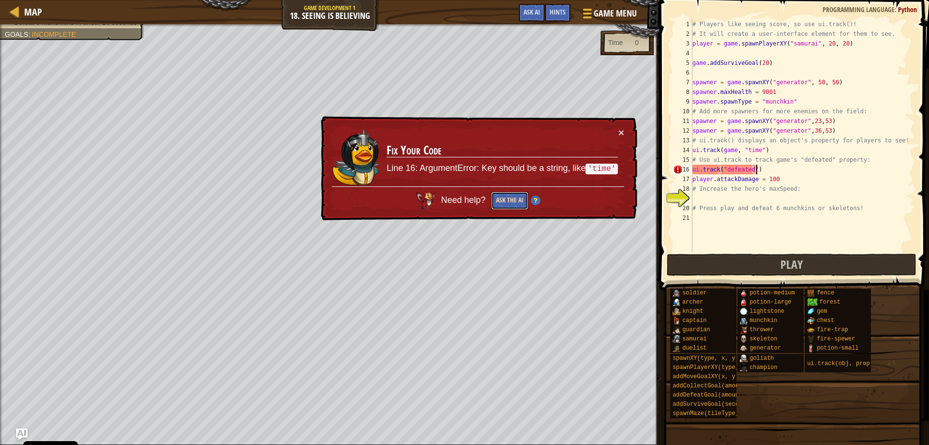
click at [498, 198] on button "Ask the AI" at bounding box center [509, 201] width 37 height 18
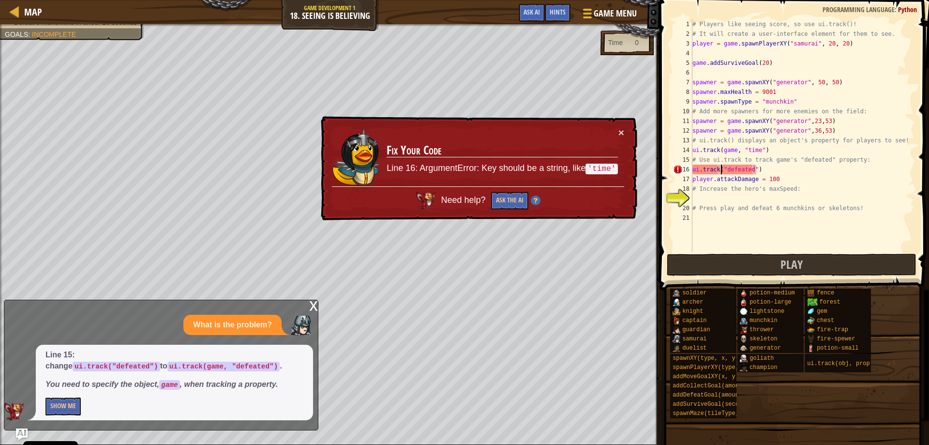
click at [722, 170] on div "# Players like seeing score, so use ui.track()! # It will create a user-interfa…" at bounding box center [803, 145] width 224 height 252
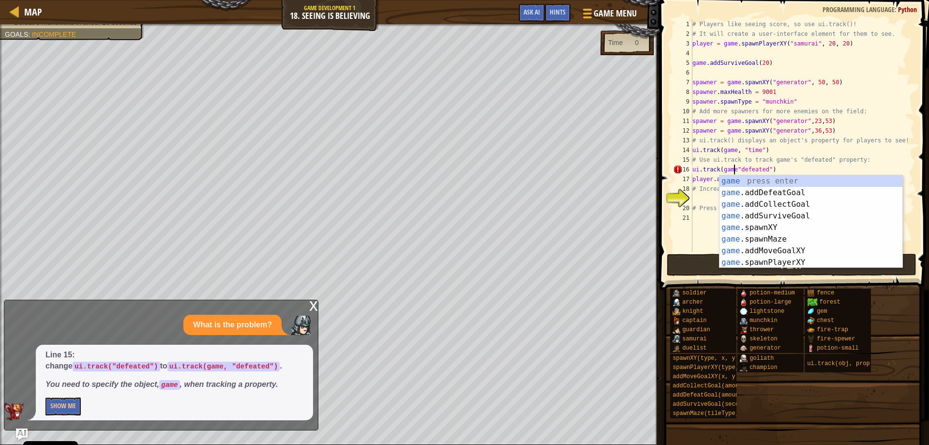
scroll to position [4, 4]
type textarea "ui.track(game,"defeated")"
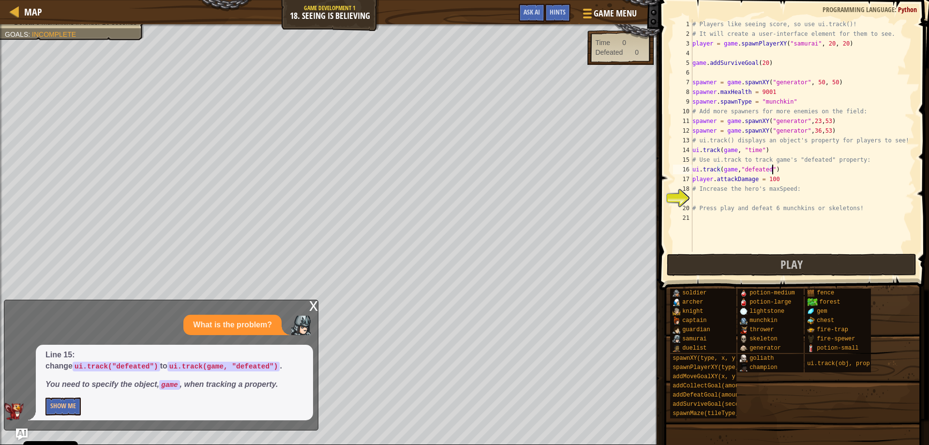
click at [793, 172] on div "# Players like seeing score, so use ui.track()! # It will create a user-interfa…" at bounding box center [803, 145] width 224 height 252
click at [702, 203] on div "# Players like seeing score, so use ui.track()! # It will create a user-interfa…" at bounding box center [803, 145] width 224 height 252
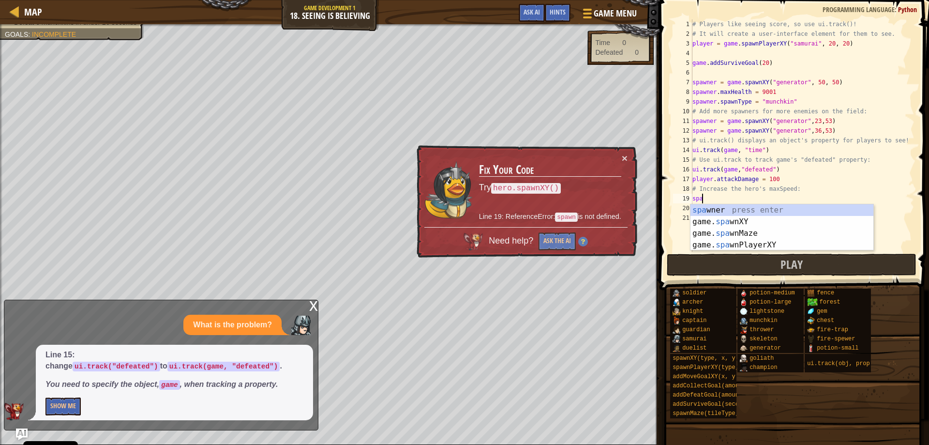
scroll to position [4, 0]
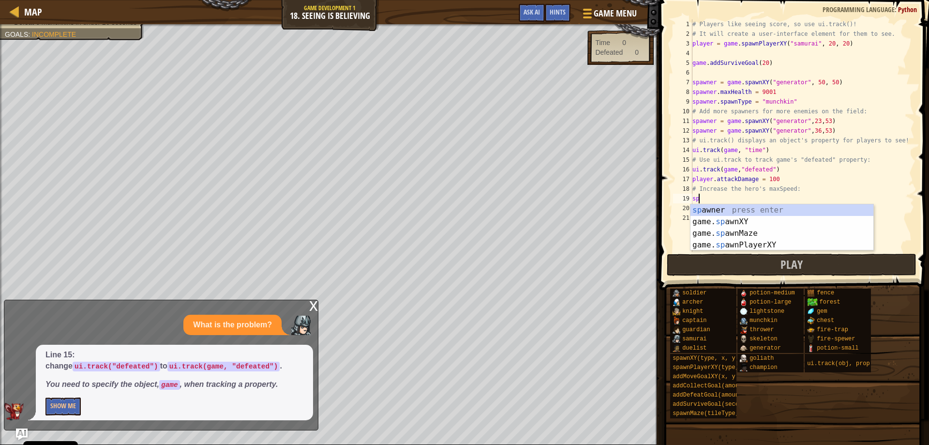
type textarea "s"
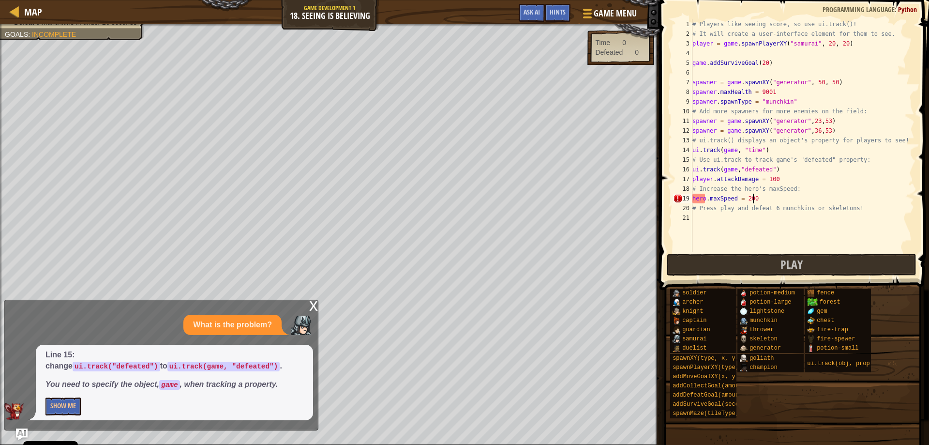
scroll to position [4, 5]
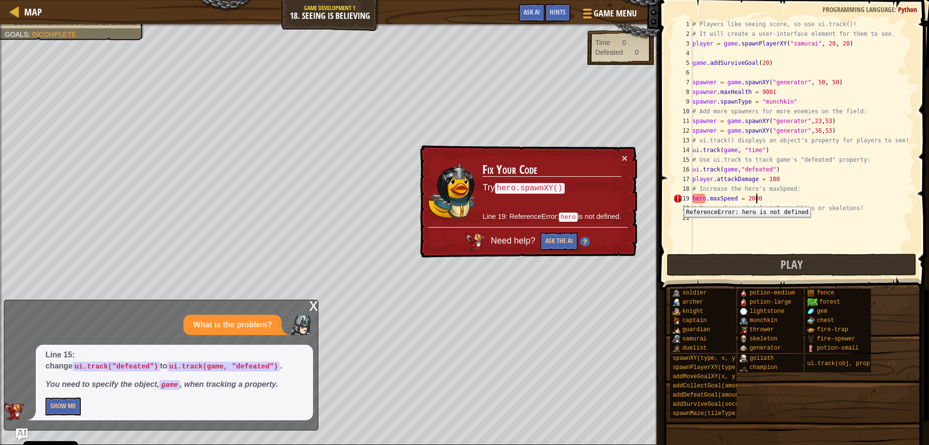
click at [677, 199] on div "19" at bounding box center [682, 199] width 19 height 10
click at [555, 238] on button "Ask the AI" at bounding box center [559, 241] width 37 height 18
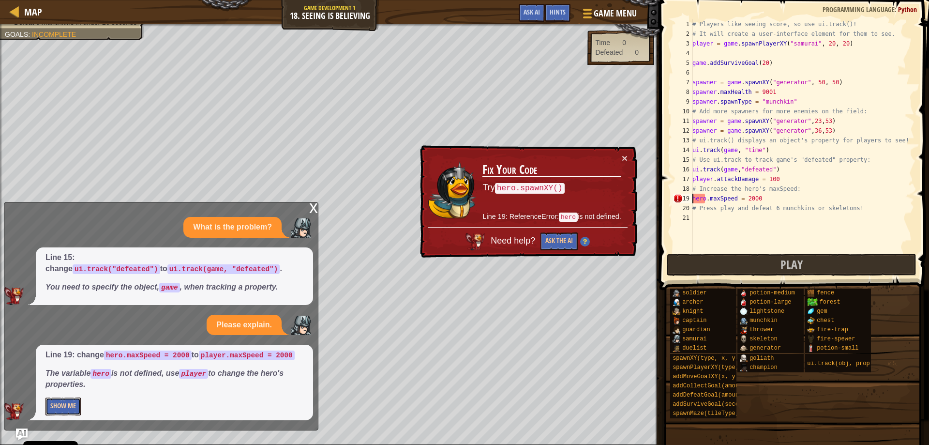
click at [64, 405] on button "Show Me" at bounding box center [62, 406] width 35 height 18
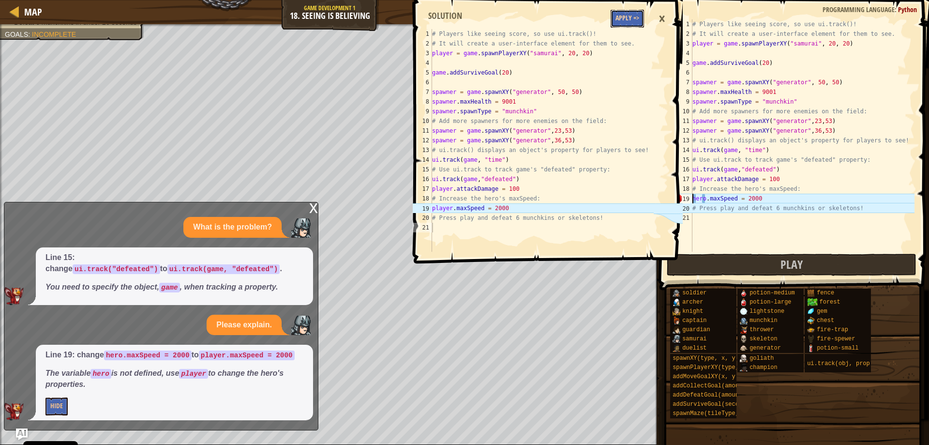
click at [631, 21] on button "Apply =>" at bounding box center [627, 19] width 33 height 18
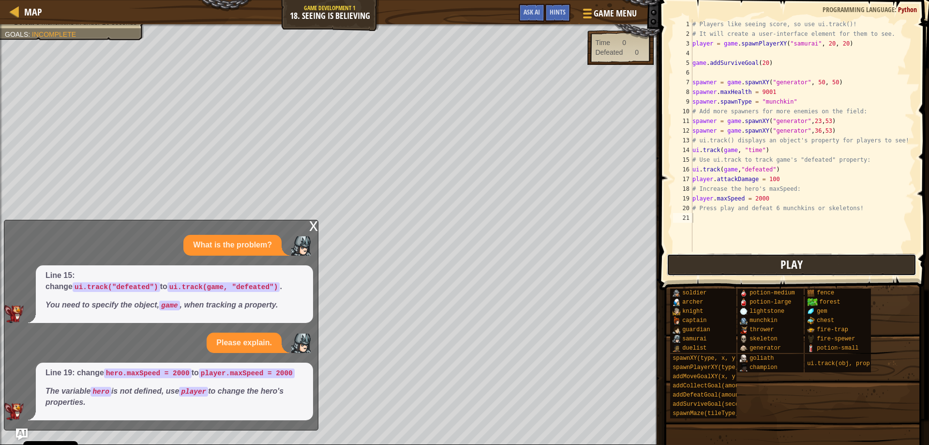
click at [743, 257] on button "Play" at bounding box center [792, 265] width 250 height 22
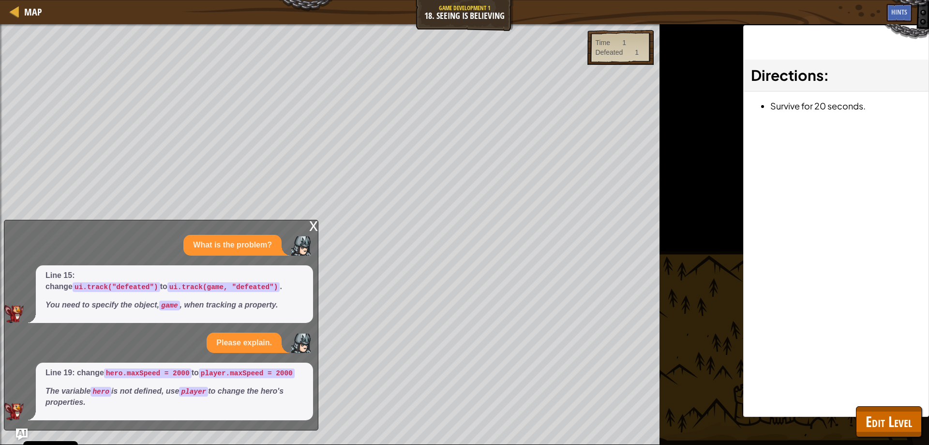
click at [317, 226] on div "x" at bounding box center [313, 225] width 9 height 10
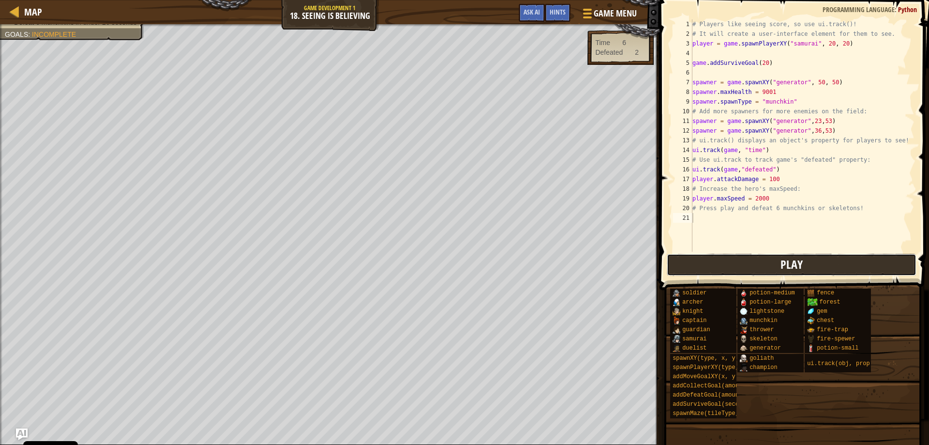
click at [797, 268] on span "Play" at bounding box center [792, 263] width 22 height 15
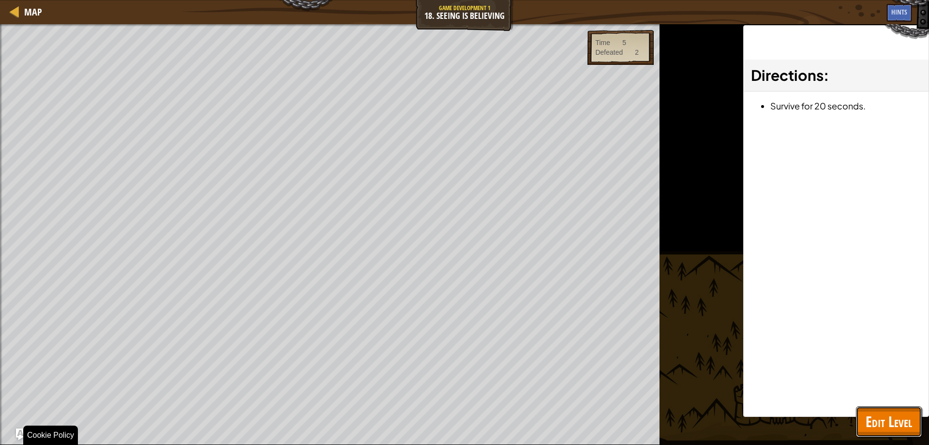
click at [890, 428] on span "Edit Level" at bounding box center [889, 421] width 46 height 20
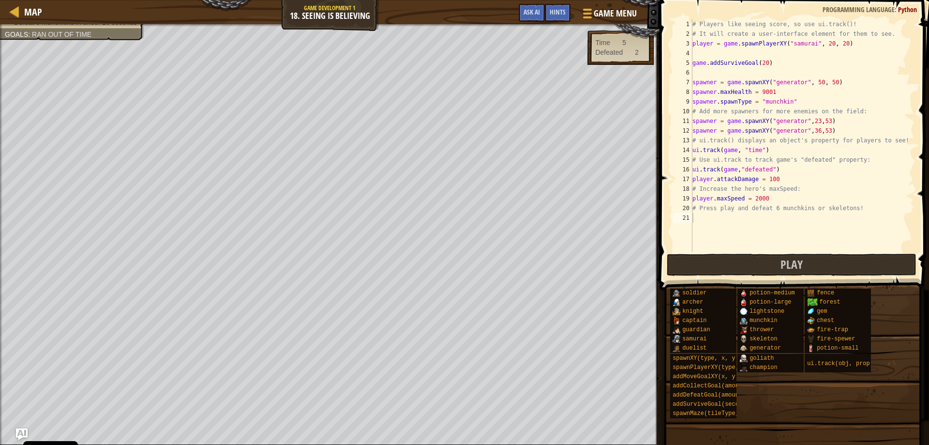
type textarea "spawner.maxHealth = 9001"
click at [775, 91] on div "# Players like seeing score, so use ui.track()! # It will create a user-interfa…" at bounding box center [803, 145] width 224 height 252
click at [703, 51] on div "# Players like seeing score, so use ui.track()! # It will create a user-interfa…" at bounding box center [803, 145] width 224 height 252
type textarea "player.maxHealth = 20000"
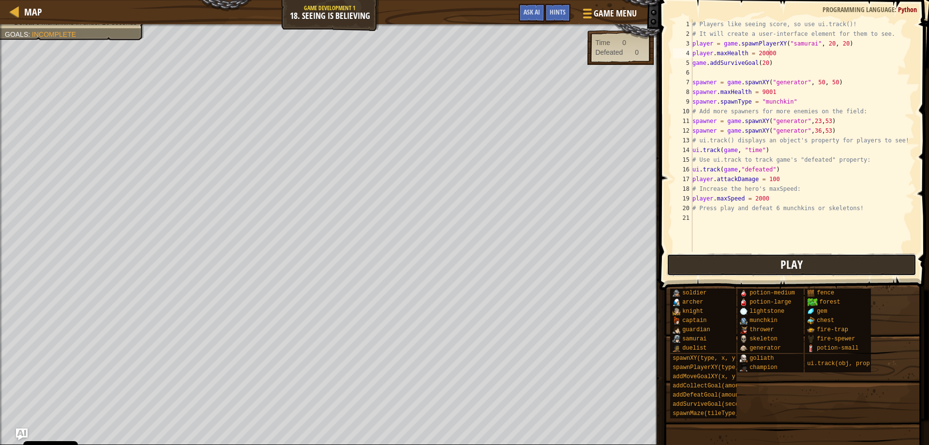
click at [776, 261] on button "Play" at bounding box center [792, 265] width 250 height 22
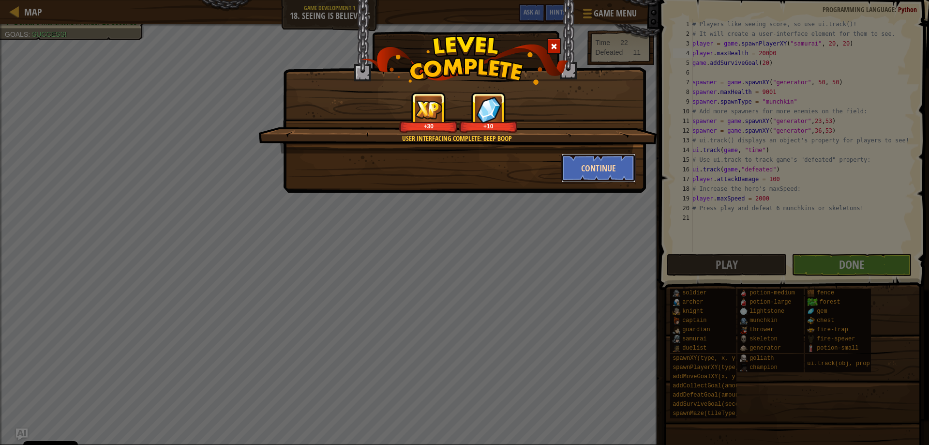
click at [606, 173] on button "Continue" at bounding box center [598, 167] width 75 height 29
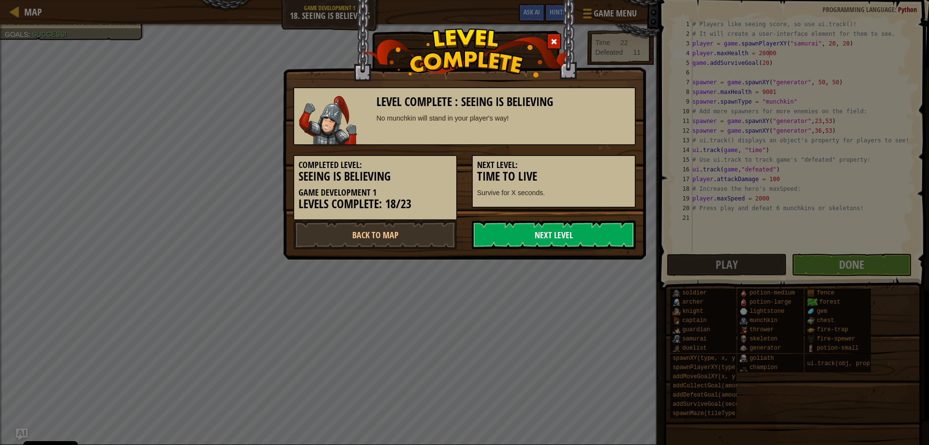
click at [569, 241] on link "Next Level" at bounding box center [554, 234] width 164 height 29
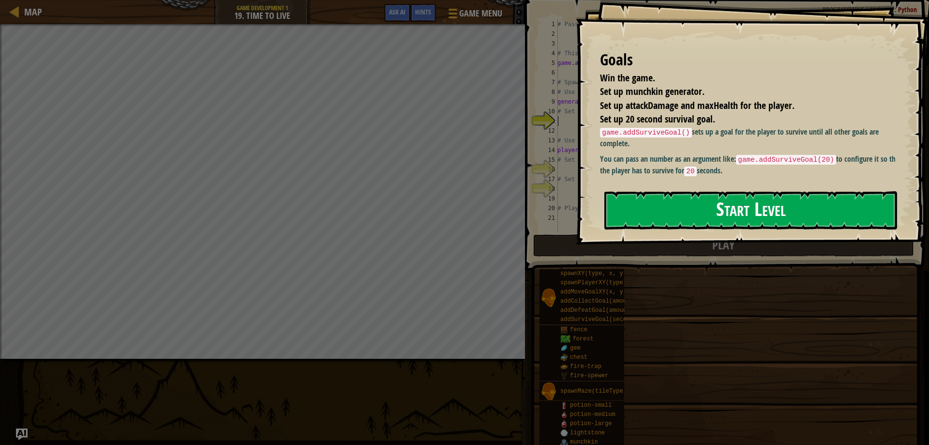
click at [733, 203] on button "Start Level" at bounding box center [750, 210] width 293 height 38
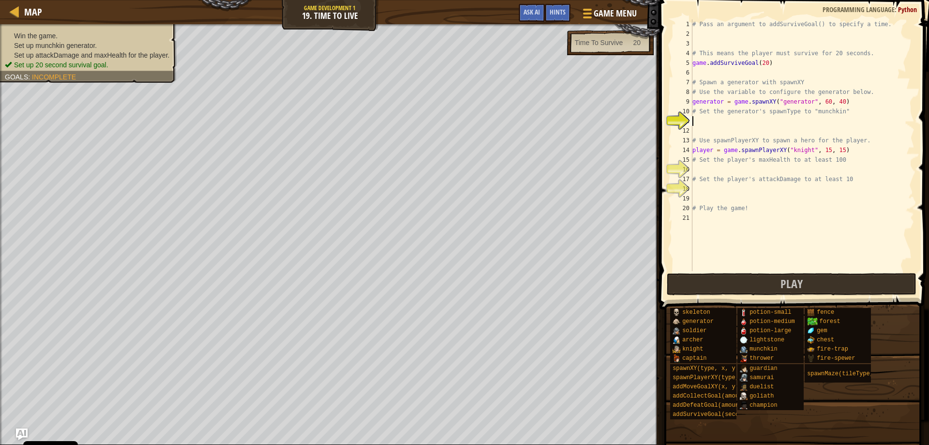
click at [727, 123] on div "# Pass an argument to addSurviveGoal() to specify a time. # This means the play…" at bounding box center [803, 154] width 224 height 271
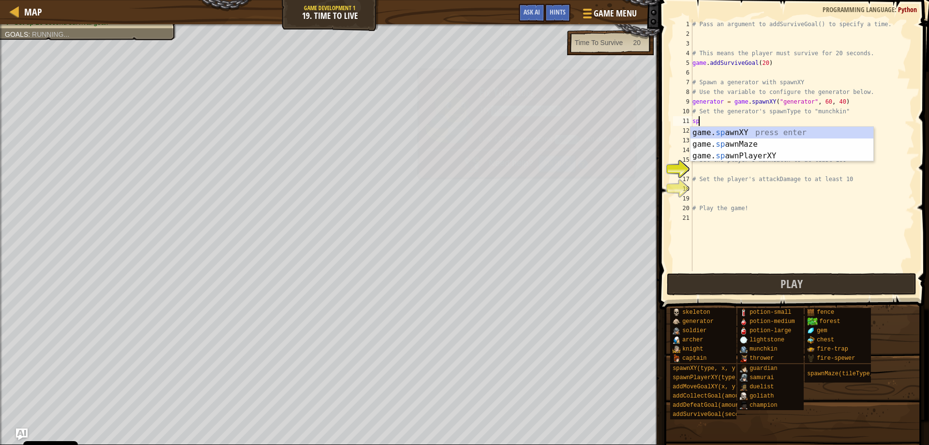
scroll to position [4, 0]
type textarea "s"
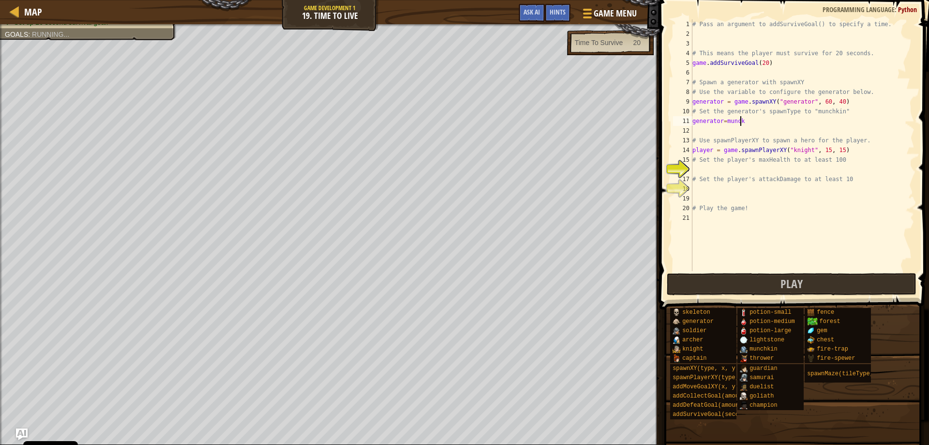
scroll to position [4, 4]
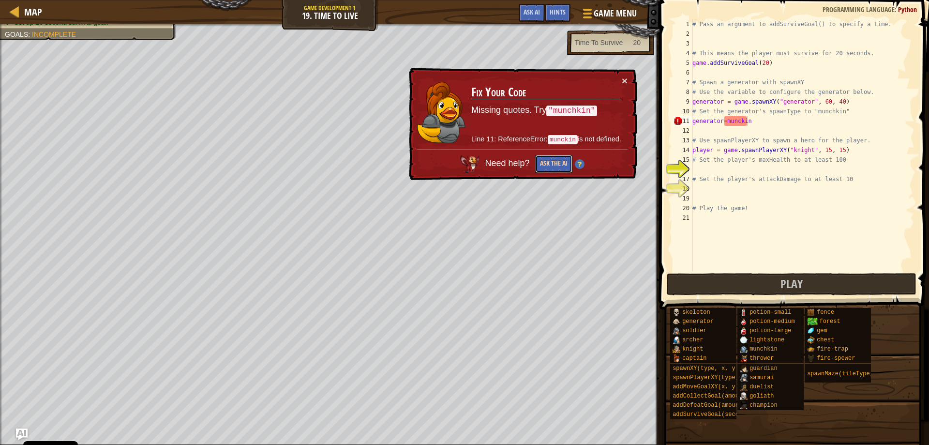
click at [560, 160] on button "Ask the AI" at bounding box center [553, 164] width 37 height 18
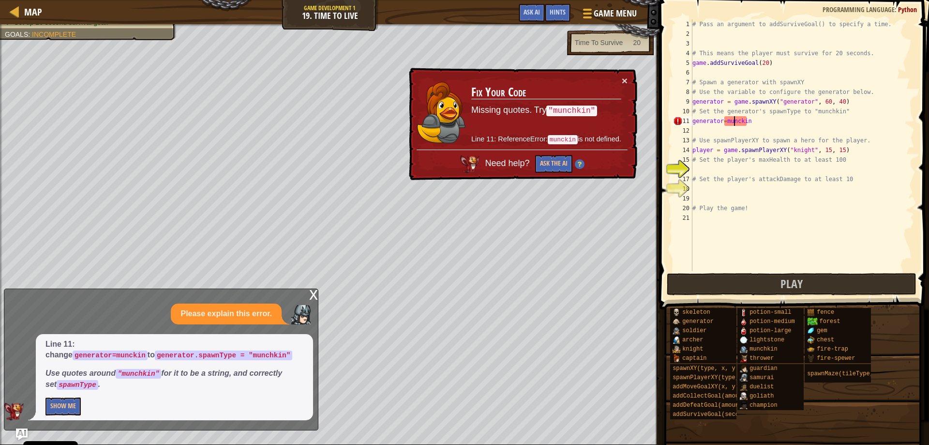
click at [735, 122] on div "# Pass an argument to addSurviveGoal() to specify a time. # This means the play…" at bounding box center [803, 154] width 224 height 271
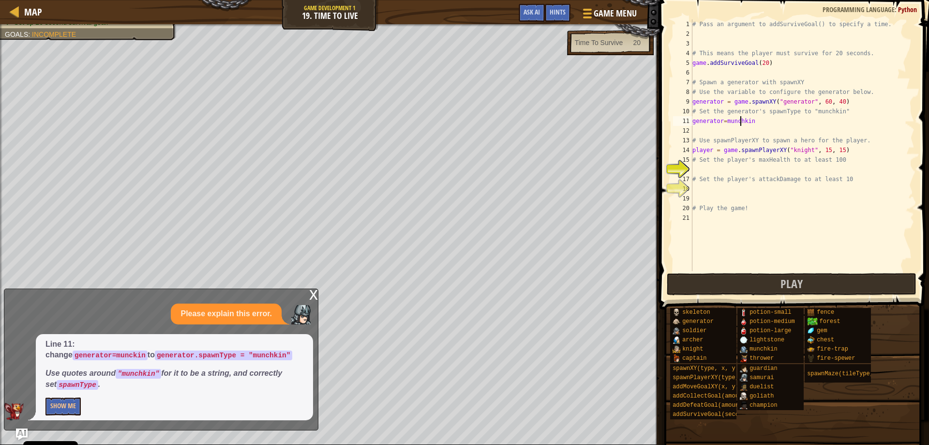
scroll to position [4, 4]
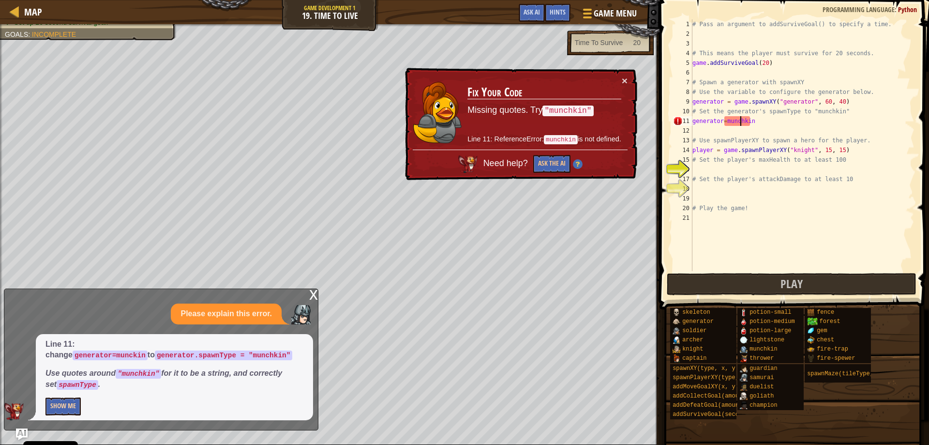
type textarea "generator=munchkin"
click at [61, 407] on button "Show Me" at bounding box center [62, 406] width 35 height 18
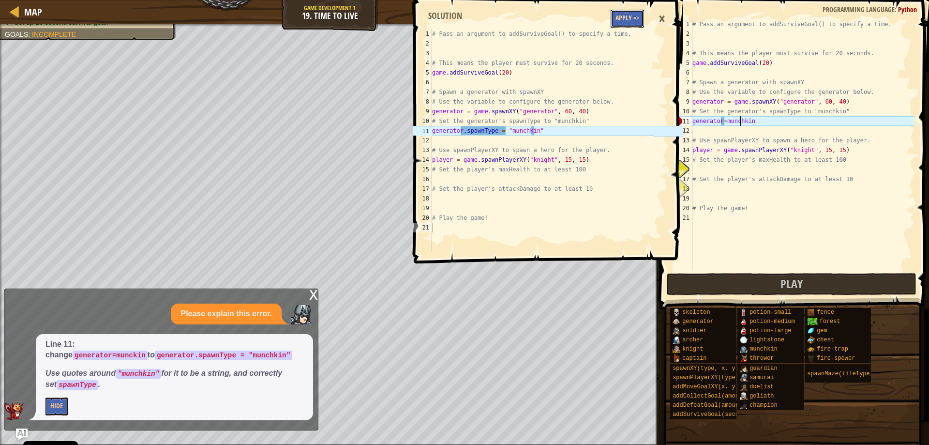
click at [627, 21] on button "Apply =>" at bounding box center [627, 19] width 33 height 18
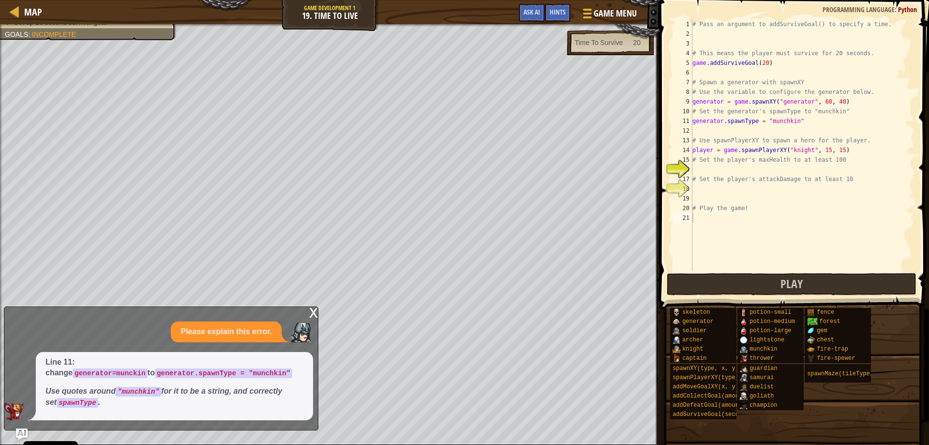
click at [312, 311] on div "x" at bounding box center [313, 312] width 9 height 10
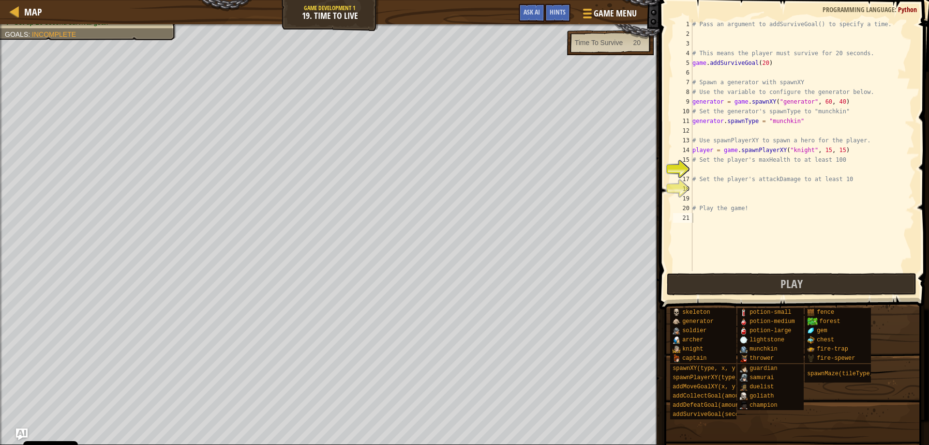
scroll to position [4, 0]
click at [701, 168] on div "# Pass an argument to addSurviveGoal() to specify a time. # This means the play…" at bounding box center [803, 154] width 224 height 271
type textarea "player.maxHealth = 100"
click at [695, 191] on div "# Pass an argument to addSurviveGoal() to specify a time. # This means the play…" at bounding box center [803, 154] width 224 height 271
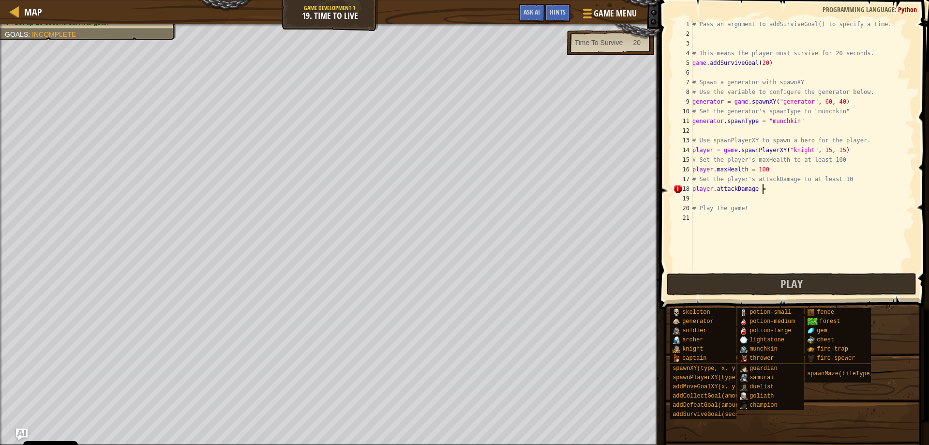
scroll to position [4, 6]
type textarea "player.attackDamage = 10"
click at [800, 286] on span "Play" at bounding box center [792, 283] width 22 height 15
click at [446, 0] on body "Cookie Policy CodeCombat uses a few essential and non-essential cookies. Privac…" at bounding box center [464, 0] width 929 height 0
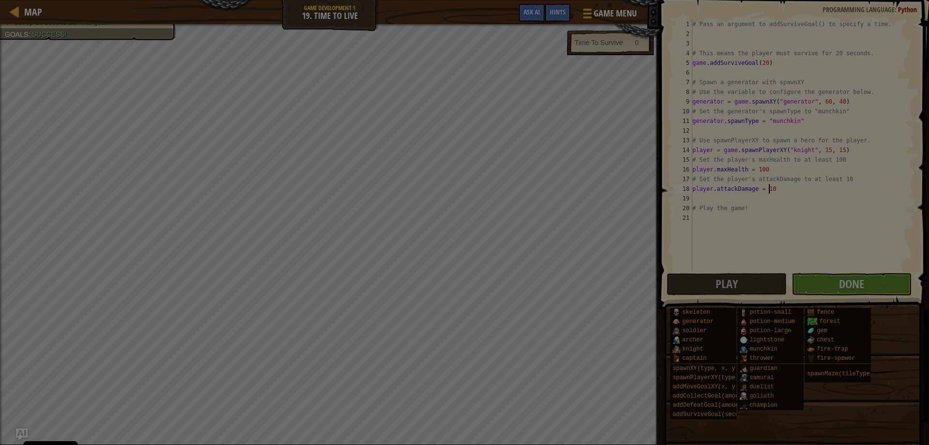
click at [0, 0] on div "Loading..." at bounding box center [0, 0] width 0 height 0
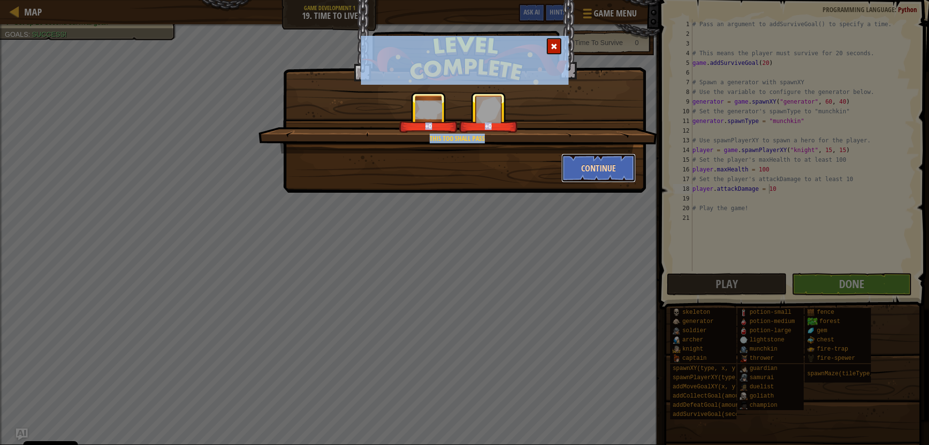
click at [581, 175] on button "Continue" at bounding box center [598, 167] width 75 height 29
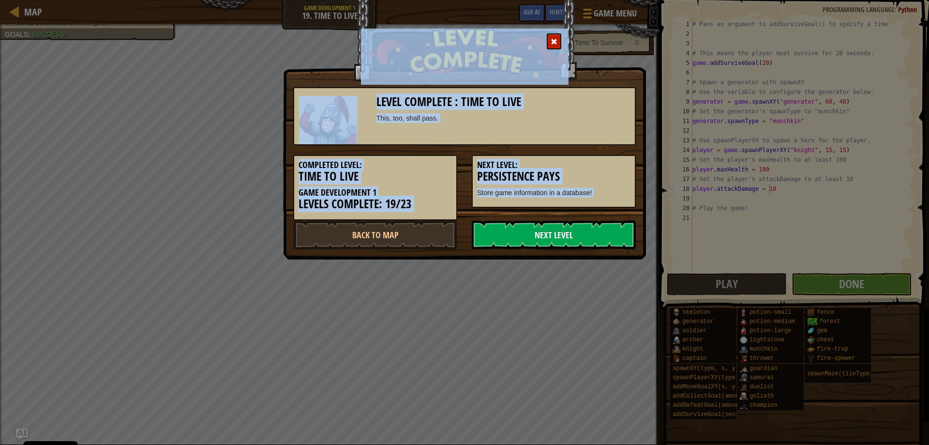
click at [559, 220] on link "Next Level" at bounding box center [554, 234] width 164 height 29
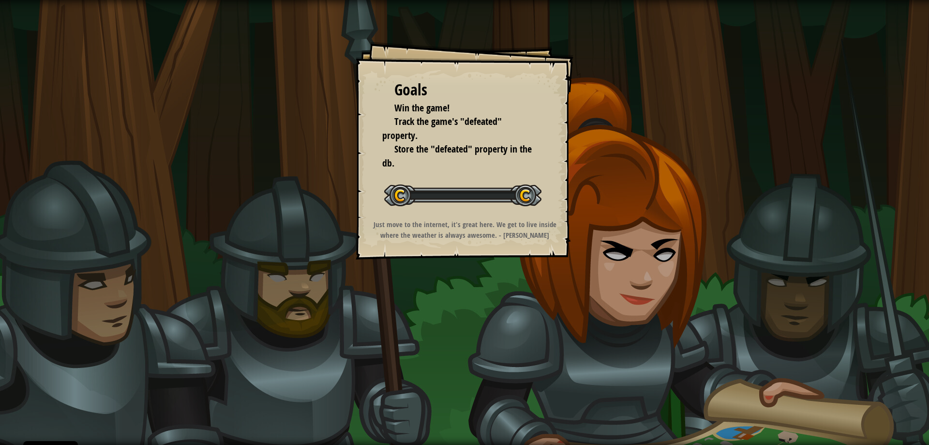
click at [557, 214] on div "Goals Win the game! Track the game's "defeated" property. Store the "defeated" …" at bounding box center [465, 151] width 218 height 218
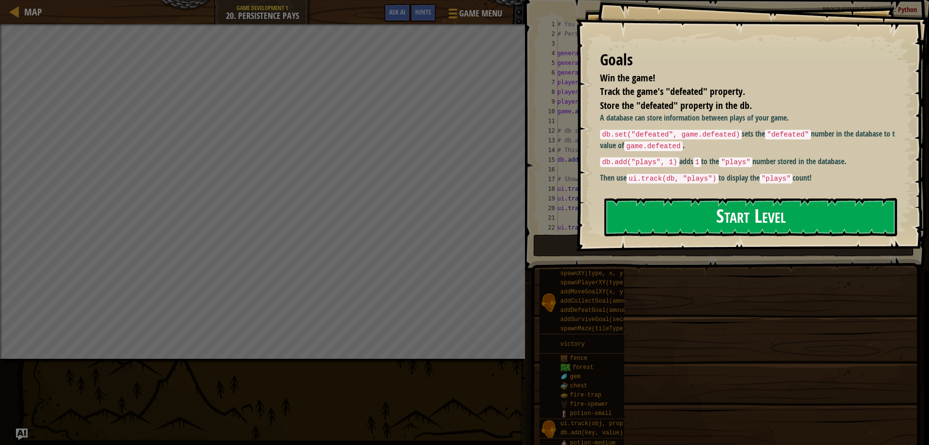
click at [682, 198] on button "Start Level" at bounding box center [750, 217] width 293 height 38
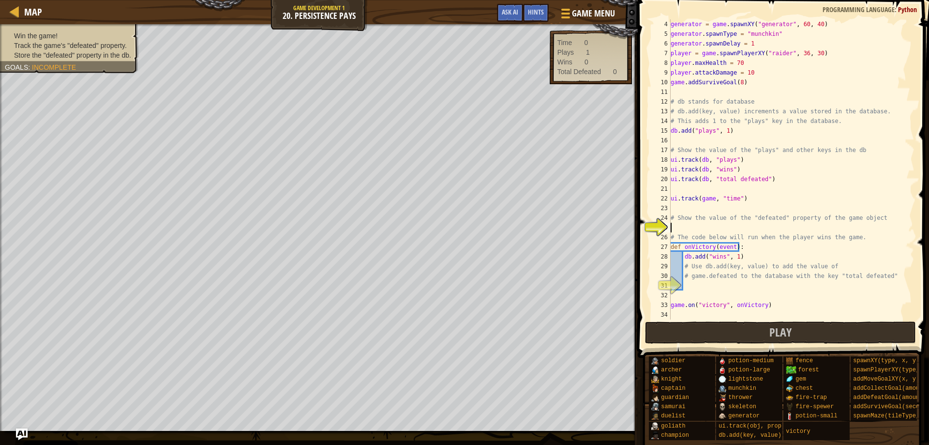
scroll to position [29, 0]
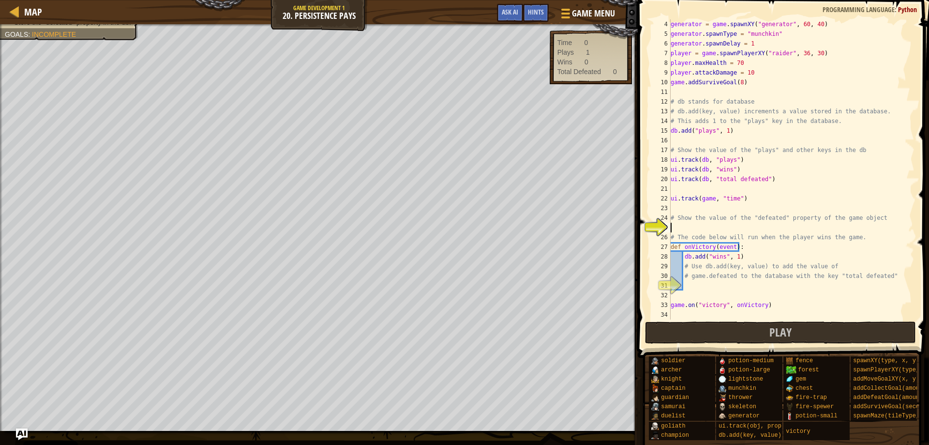
click at [692, 226] on div "generator = game . spawnXY ( "generator" , 60 , 40 ) generator . spawnType = "m…" at bounding box center [788, 178] width 239 height 319
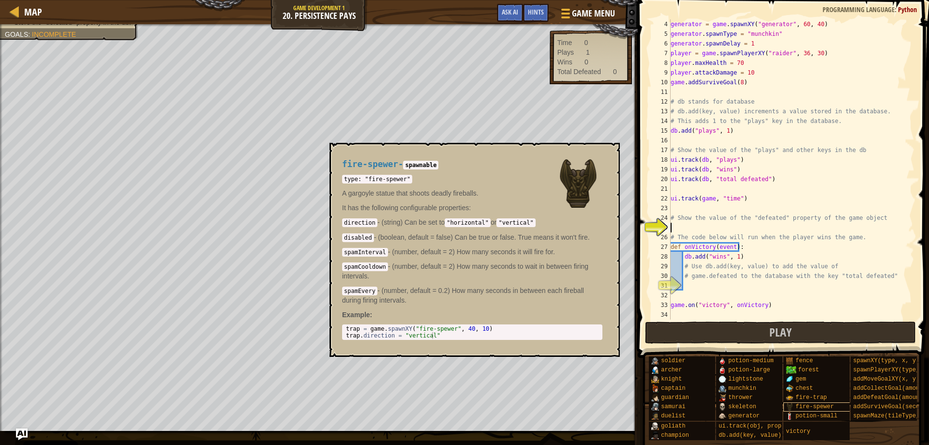
scroll to position [7, 0]
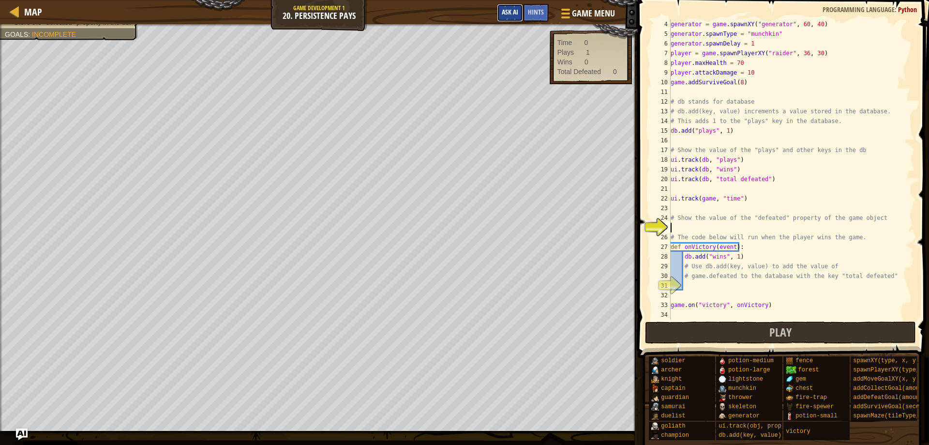
click at [520, 17] on button "Ask AI" at bounding box center [510, 13] width 26 height 18
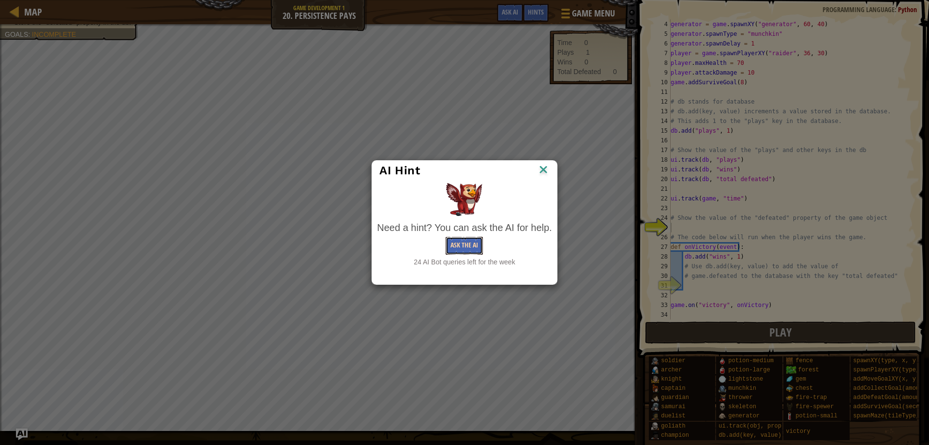
click at [469, 244] on button "Ask the AI" at bounding box center [464, 246] width 37 height 18
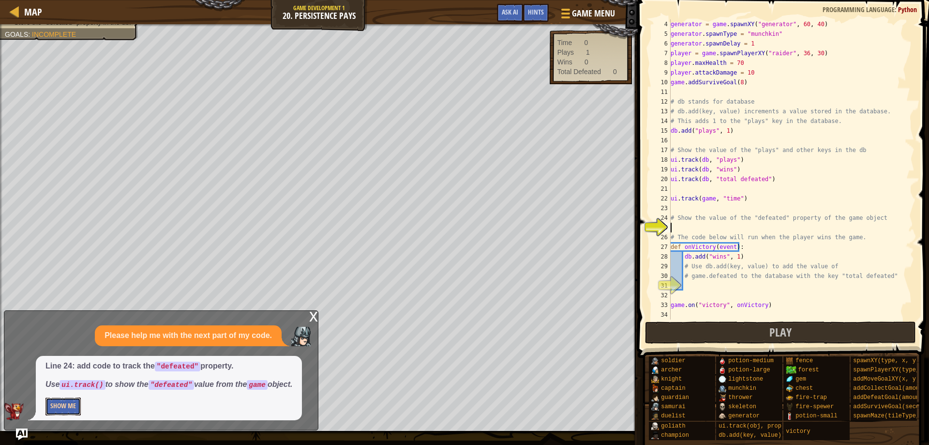
click at [69, 404] on button "Show Me" at bounding box center [62, 406] width 35 height 18
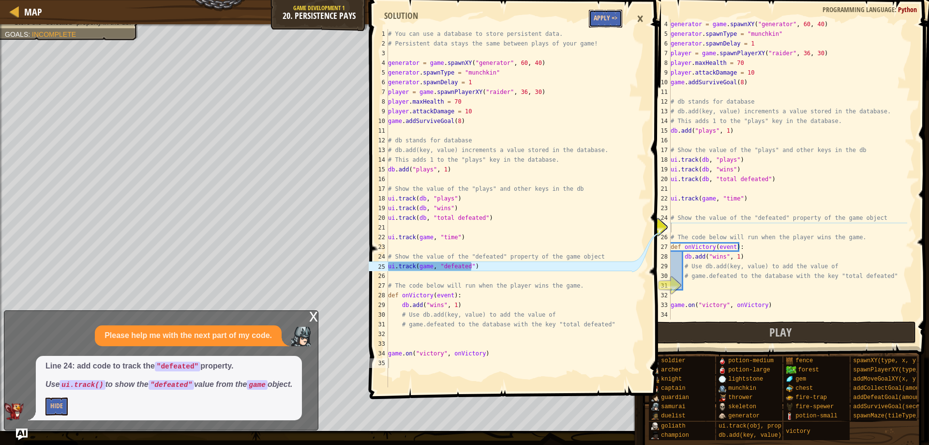
click at [601, 19] on button "Apply =>" at bounding box center [605, 19] width 33 height 18
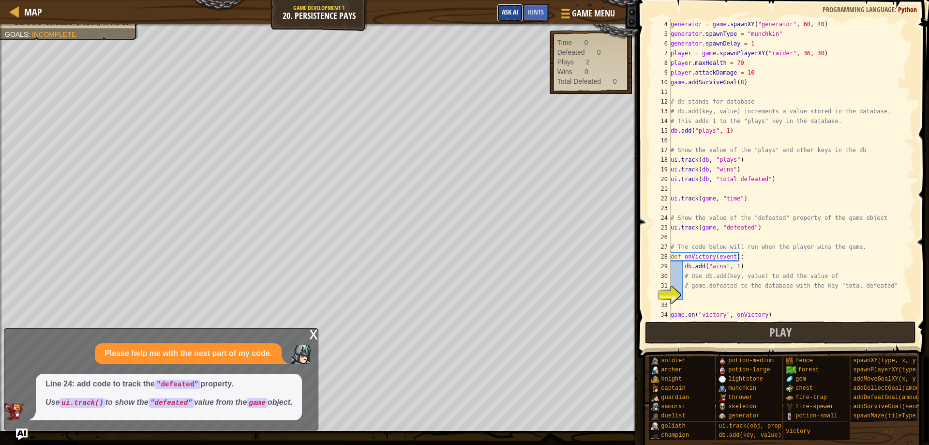
click at [519, 9] on button "Ask AI" at bounding box center [510, 13] width 26 height 18
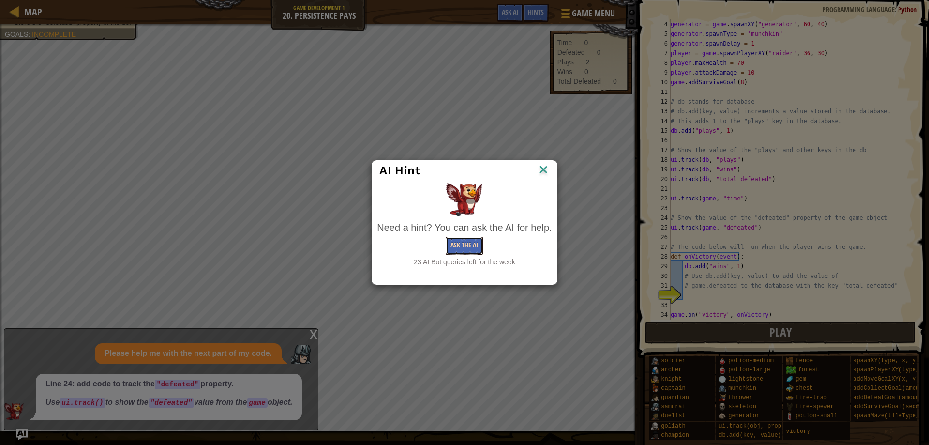
click at [471, 253] on button "Ask the AI" at bounding box center [464, 246] width 37 height 18
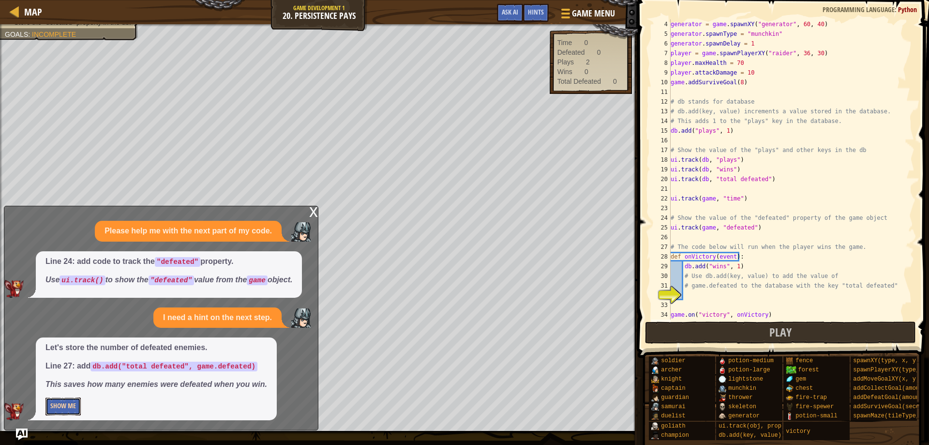
drag, startPoint x: 69, startPoint y: 405, endPoint x: 72, endPoint y: 399, distance: 6.3
click at [72, 399] on button "Show Me" at bounding box center [62, 406] width 35 height 18
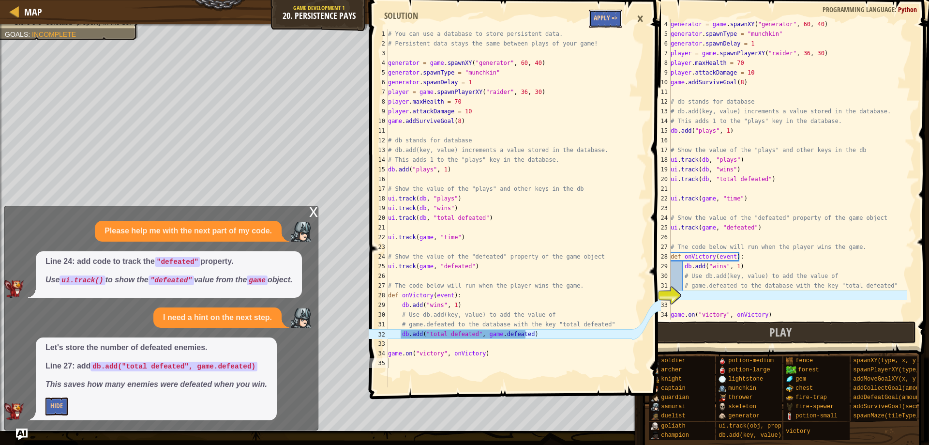
click at [608, 15] on button "Apply =>" at bounding box center [605, 19] width 33 height 18
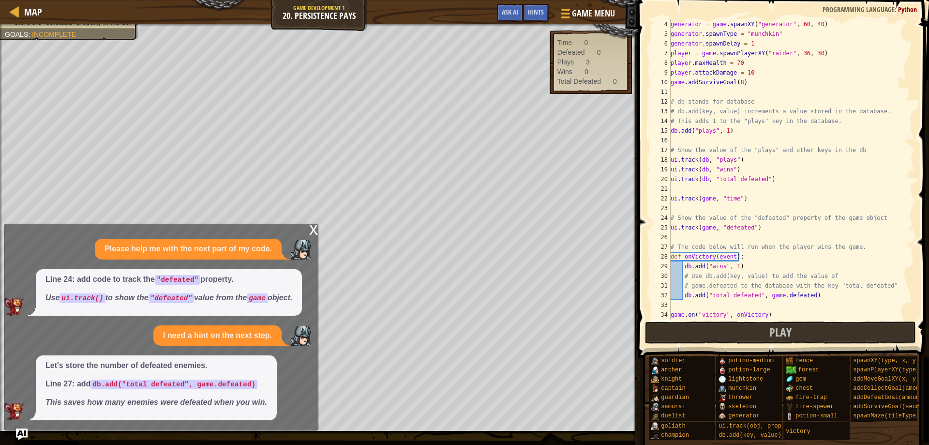
click at [311, 234] on div "x" at bounding box center [313, 229] width 9 height 10
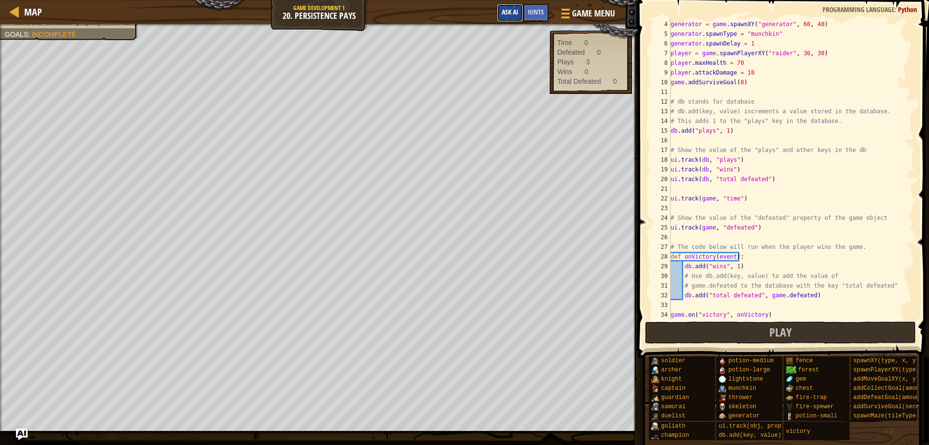
click at [515, 10] on span "Ask AI" at bounding box center [510, 11] width 16 height 9
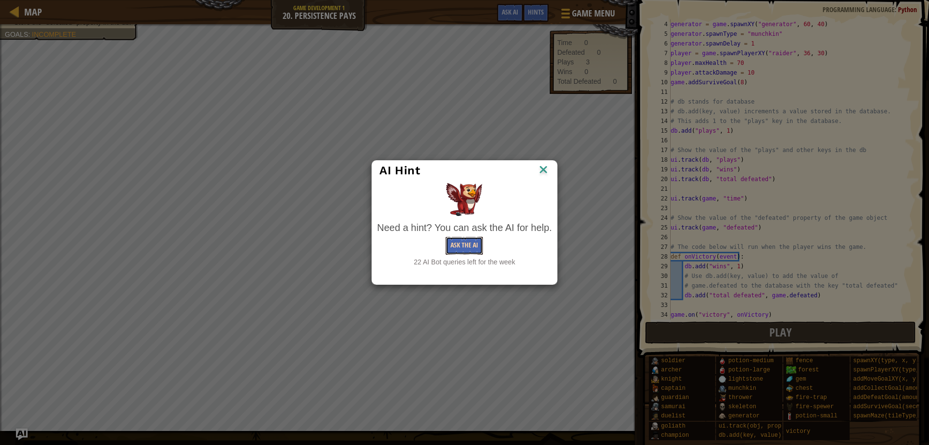
click at [471, 241] on button "Ask the AI" at bounding box center [464, 246] width 37 height 18
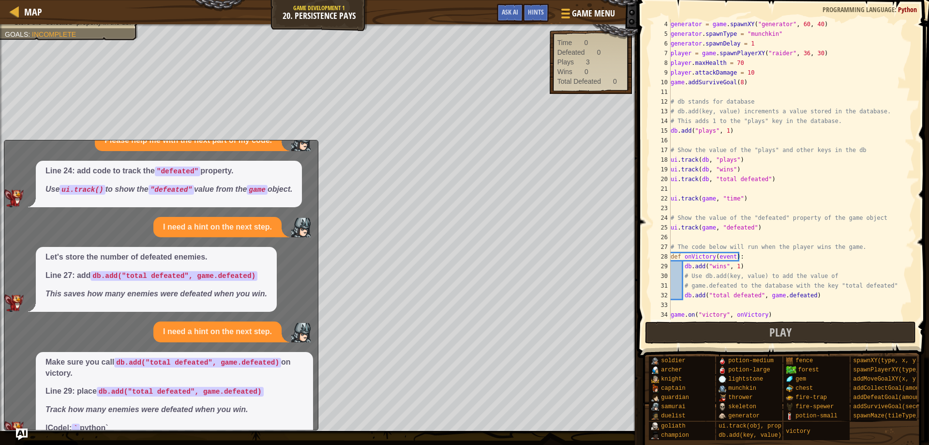
scroll to position [43, 0]
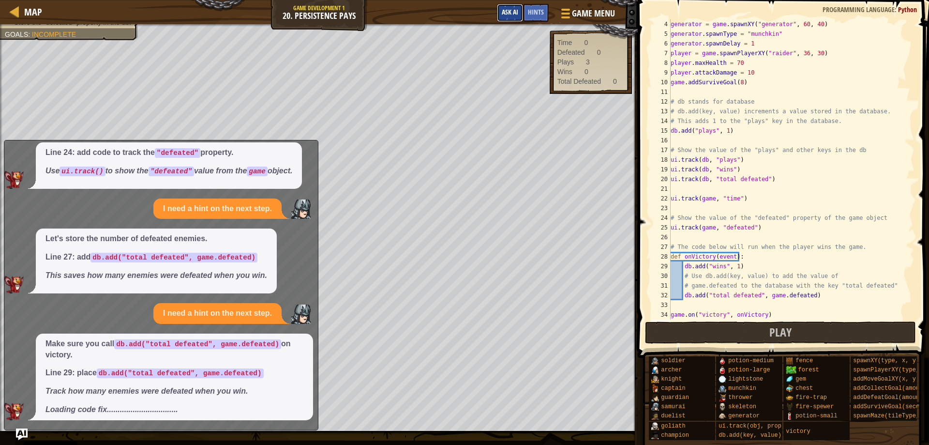
click at [501, 8] on button "Ask AI" at bounding box center [510, 13] width 26 height 18
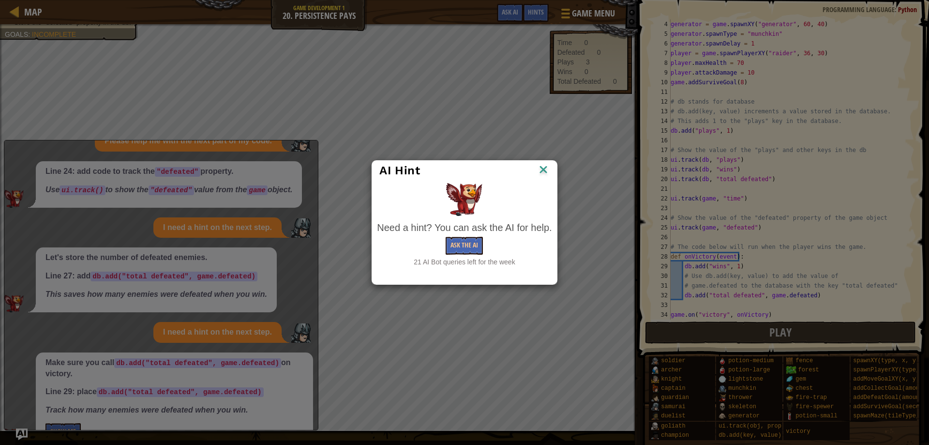
scroll to position [50, 0]
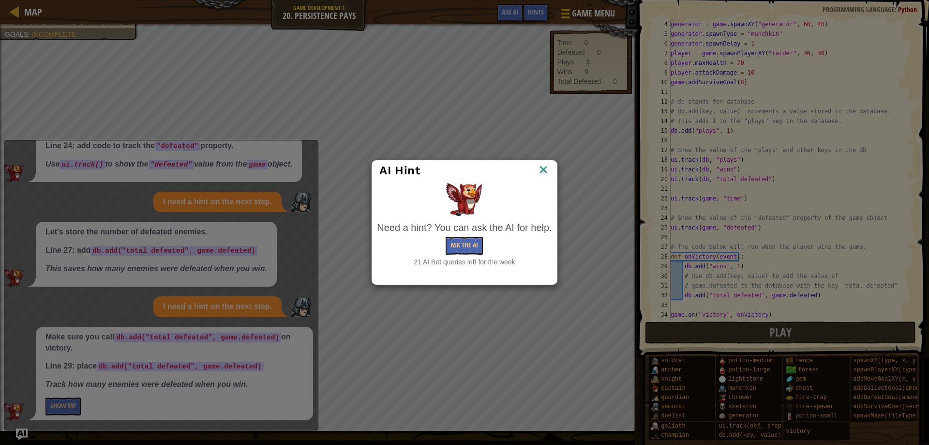
click at [546, 171] on img at bounding box center [543, 170] width 13 height 15
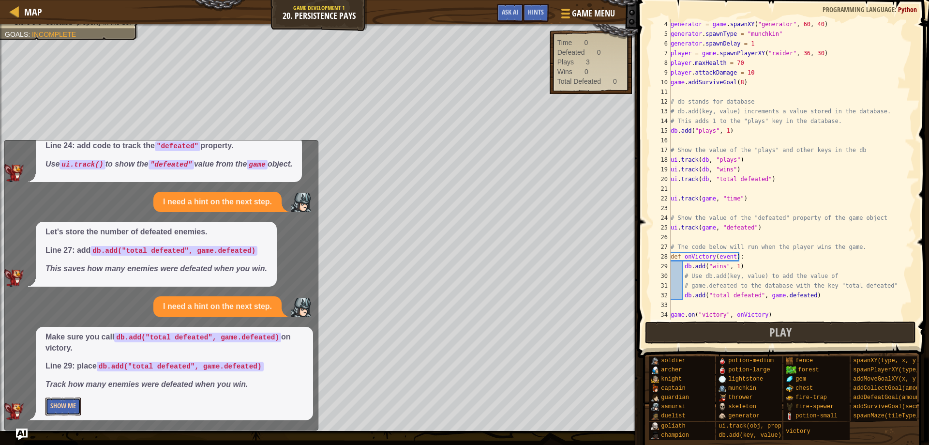
click at [61, 409] on button "Show Me" at bounding box center [62, 406] width 35 height 18
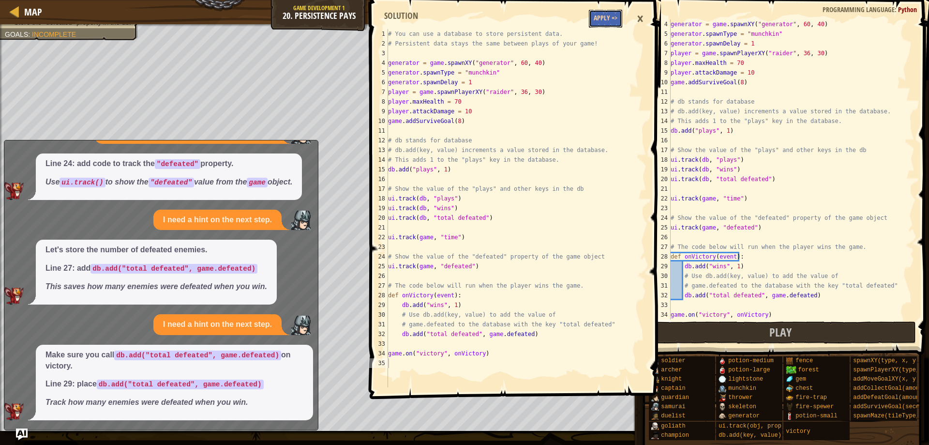
click at [599, 15] on button "Apply =>" at bounding box center [605, 19] width 33 height 18
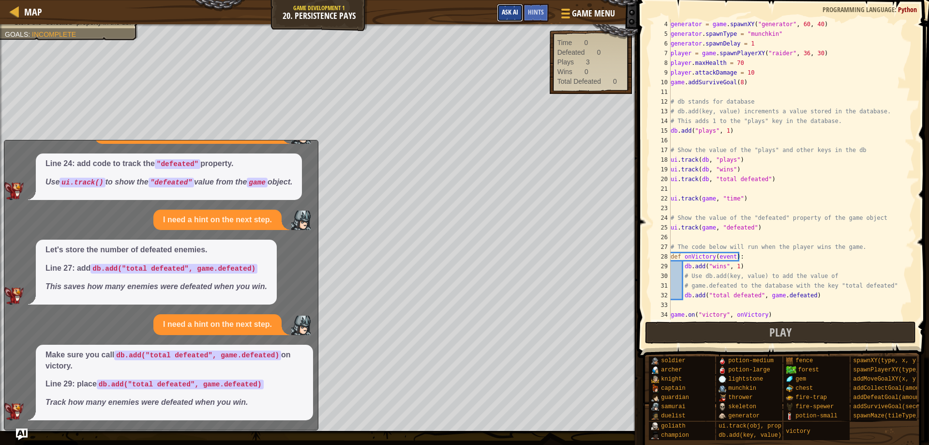
click at [515, 12] on span "Ask AI" at bounding box center [510, 11] width 16 height 9
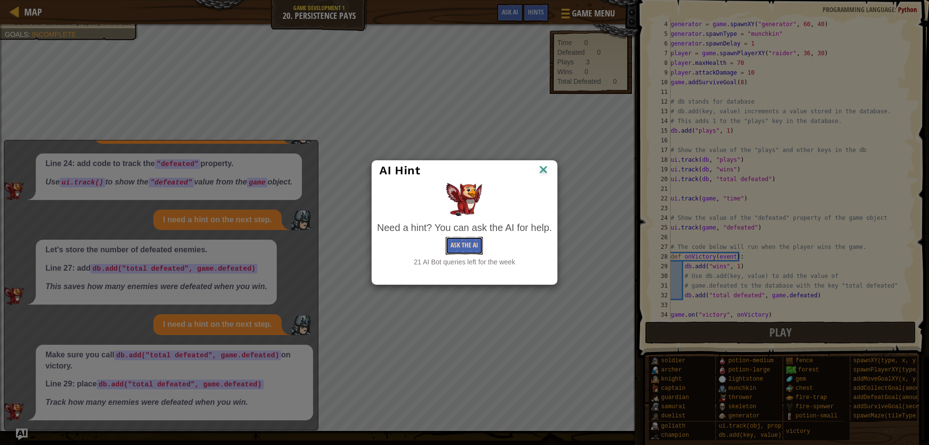
click at [454, 246] on button "Ask the AI" at bounding box center [464, 246] width 37 height 18
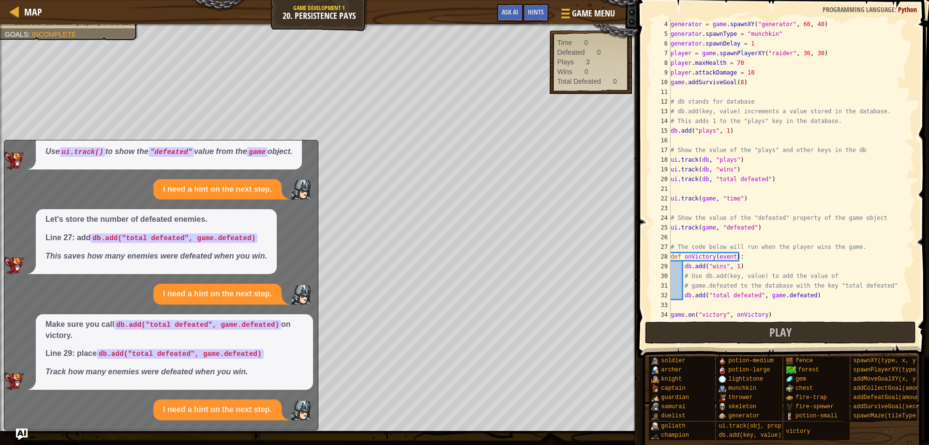
scroll to position [93, 0]
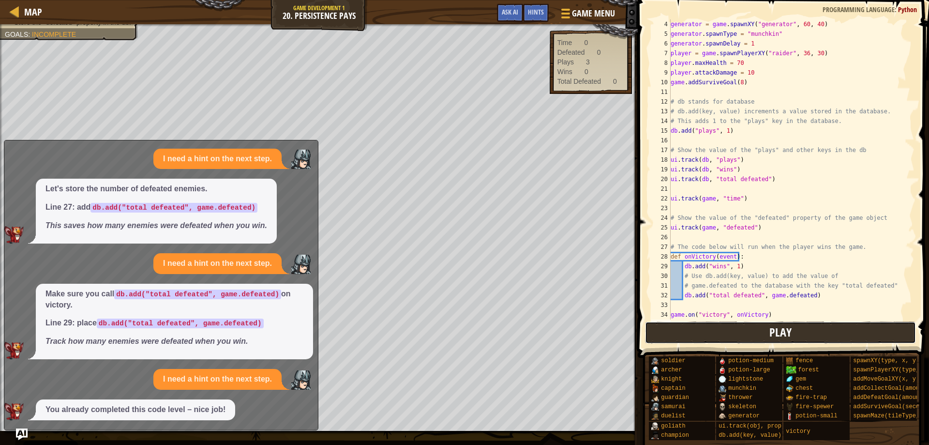
click at [836, 329] on button "Play" at bounding box center [780, 332] width 271 height 22
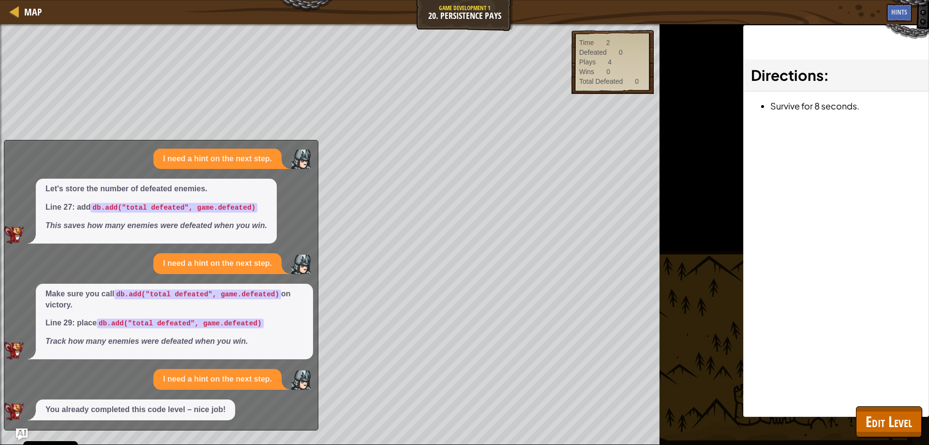
click at [310, 146] on div "Please help me with the next part of my code. Line 24: add code to track the "d…" at bounding box center [158, 241] width 309 height 358
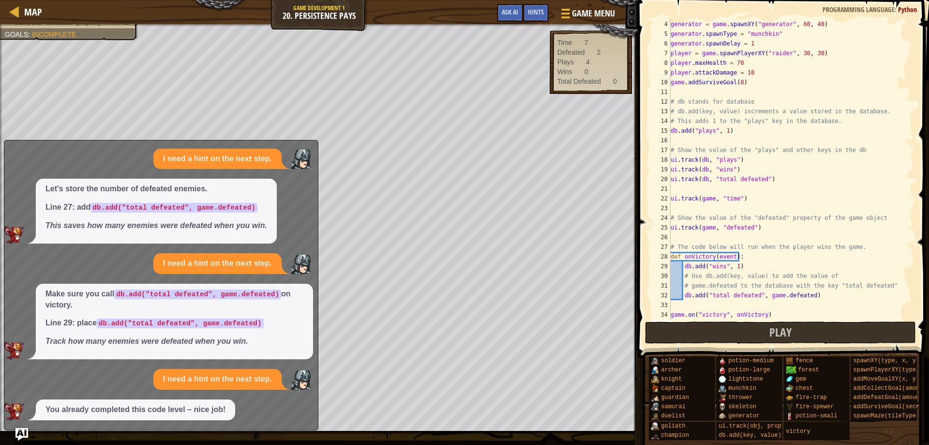
click at [20, 428] on img "Ask AI" at bounding box center [21, 434] width 13 height 13
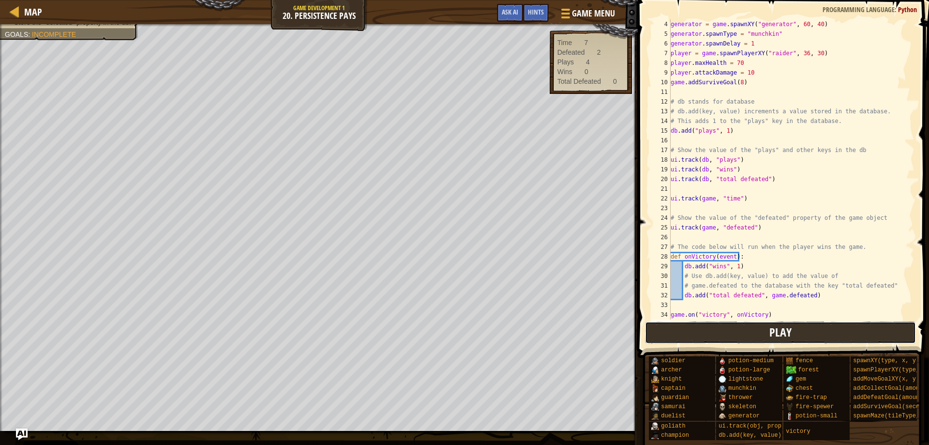
click at [800, 332] on button "Play" at bounding box center [780, 332] width 271 height 22
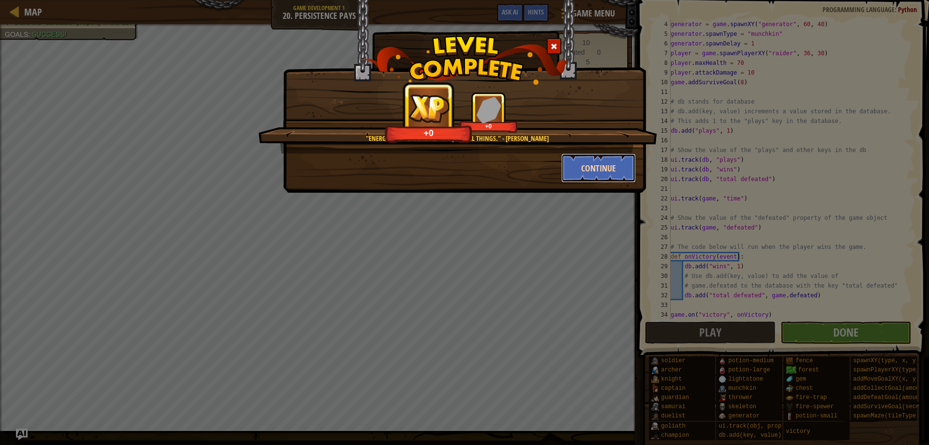
click at [590, 174] on button "Continue" at bounding box center [598, 167] width 75 height 29
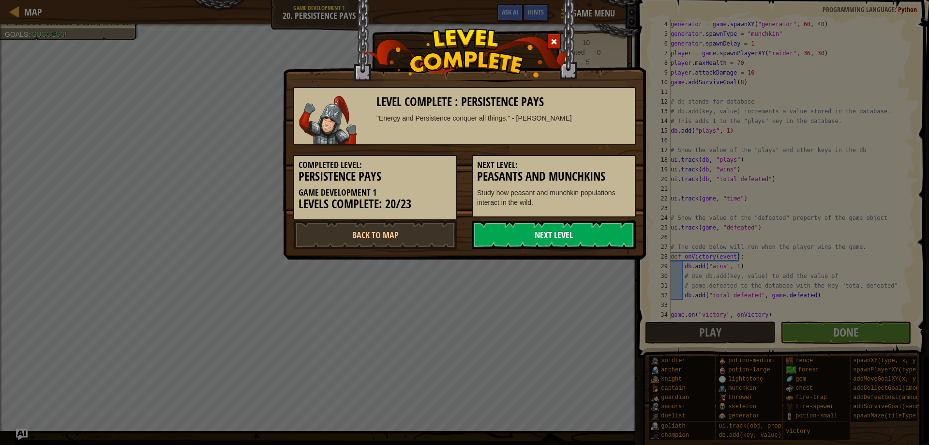
click at [581, 228] on link "Next Level" at bounding box center [554, 234] width 164 height 29
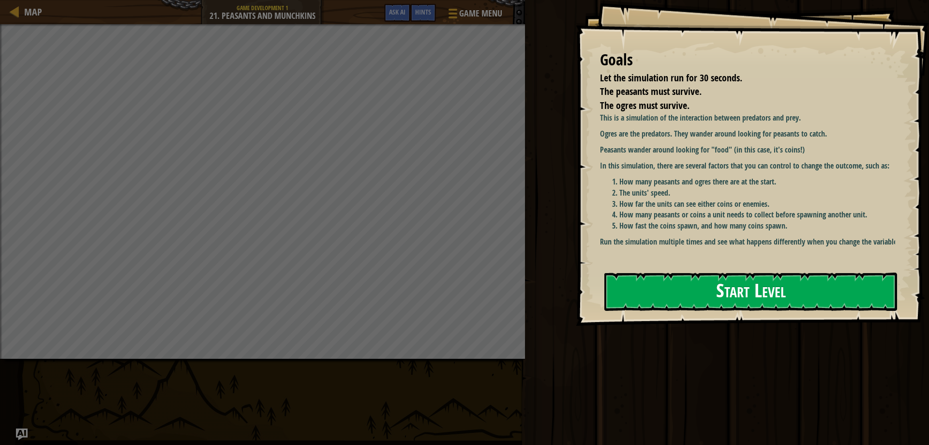
click at [790, 289] on button "Start Level" at bounding box center [750, 291] width 293 height 38
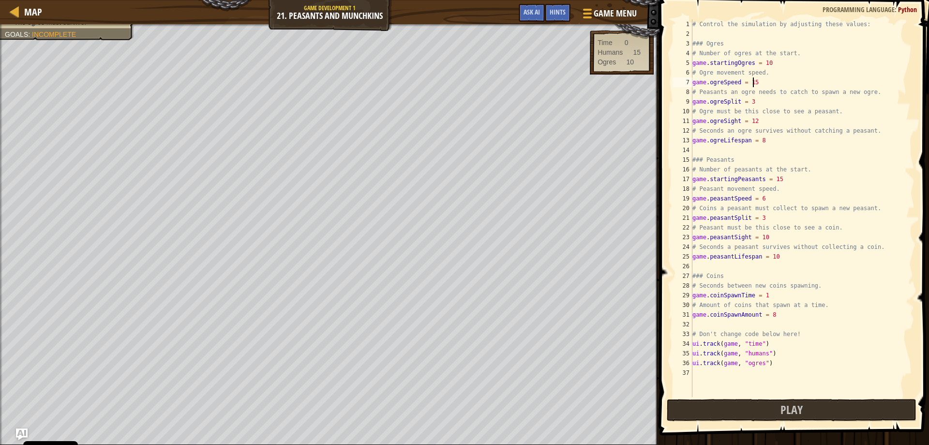
click at [757, 84] on div "# Control the simulation by adjusting these values: ### Ogres # Number of ogres…" at bounding box center [803, 217] width 224 height 397
click at [777, 256] on div "# Control the simulation by adjusting these values: ### Ogres # Number of ogres…" at bounding box center [803, 217] width 224 height 397
click at [764, 195] on div "# Control the simulation by adjusting these values: ### Ogres # Number of ogres…" at bounding box center [803, 217] width 224 height 397
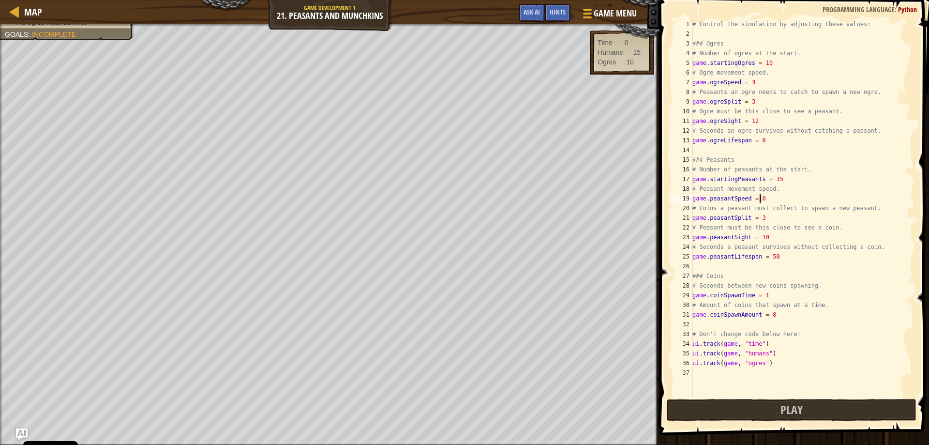
scroll to position [4, 5]
click at [780, 177] on div "# Control the simulation by adjusting these values: ### Ogres # Number of ogres…" at bounding box center [803, 217] width 224 height 397
click at [812, 407] on button "Play" at bounding box center [792, 410] width 250 height 22
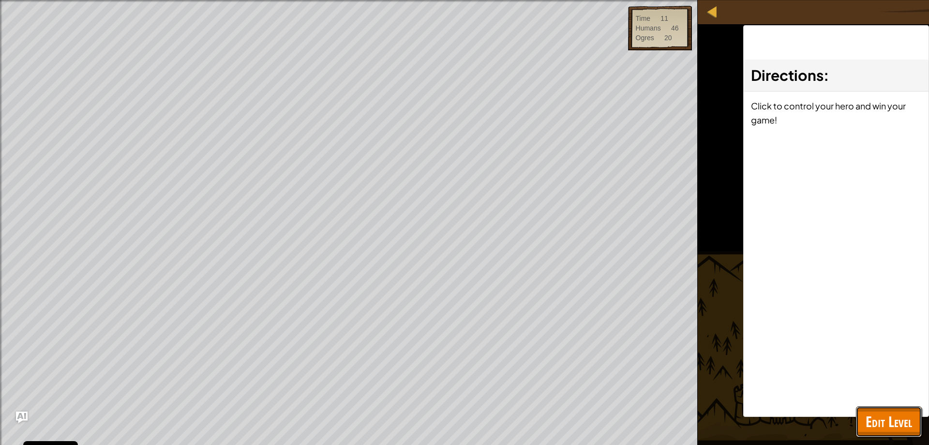
click at [896, 427] on span "Edit Level" at bounding box center [889, 421] width 46 height 20
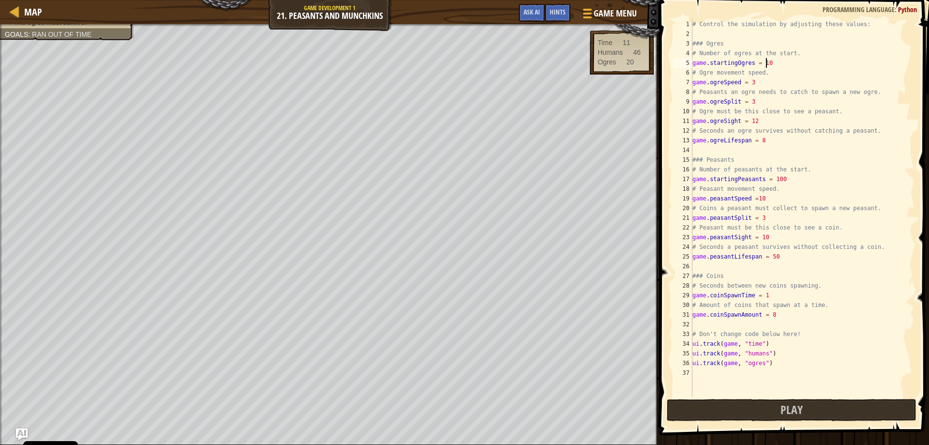
click at [771, 64] on div "# Control the simulation by adjusting these values: ### Ogres # Number of ogres…" at bounding box center [803, 217] width 224 height 397
click at [787, 180] on div "# Control the simulation by adjusting these values: ### Ogres # Number of ogres…" at bounding box center [803, 217] width 224 height 397
click at [781, 410] on button "Play" at bounding box center [792, 410] width 250 height 22
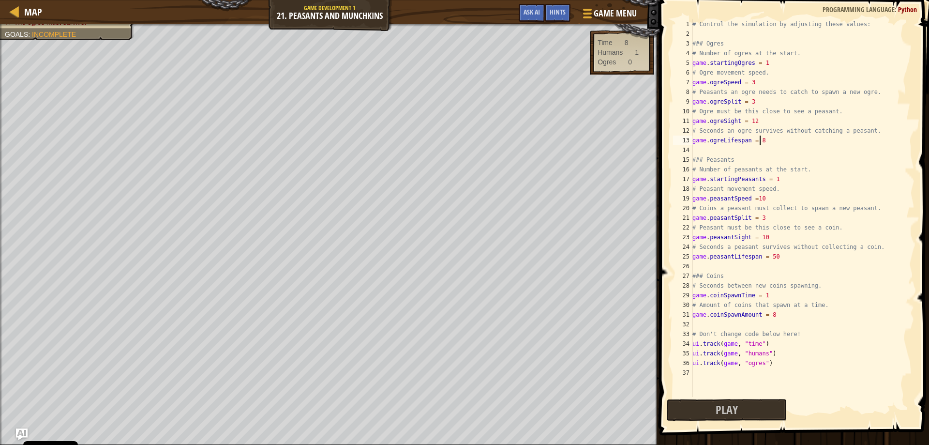
scroll to position [4, 5]
click at [769, 139] on div "# Control the simulation by adjusting these values: ### Ogres # Number of ogres…" at bounding box center [803, 217] width 224 height 397
type textarea "game.ogreLifespan =30"
click at [785, 411] on span "Play" at bounding box center [792, 409] width 22 height 15
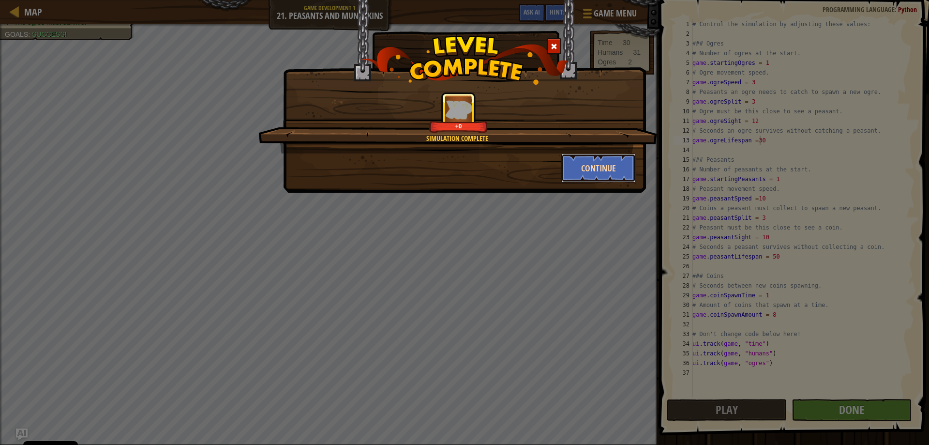
click at [585, 169] on button "Continue" at bounding box center [598, 167] width 75 height 29
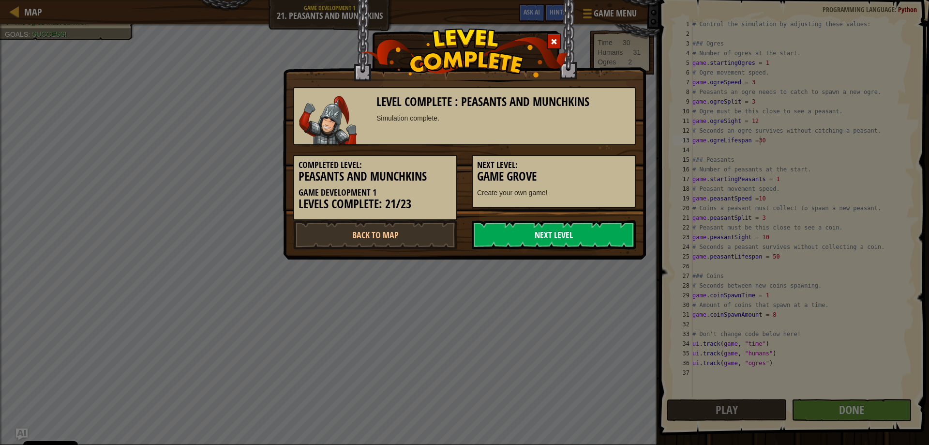
click at [537, 240] on link "Next Level" at bounding box center [554, 234] width 164 height 29
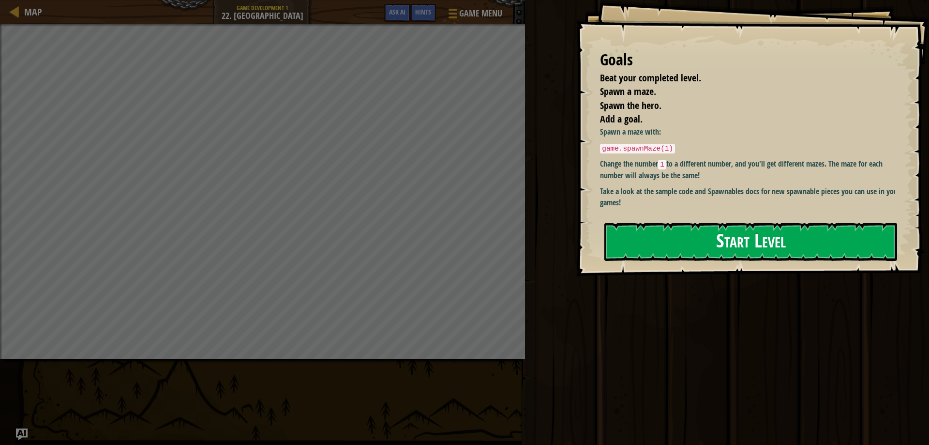
click at [747, 223] on button "Start Level" at bounding box center [750, 242] width 293 height 38
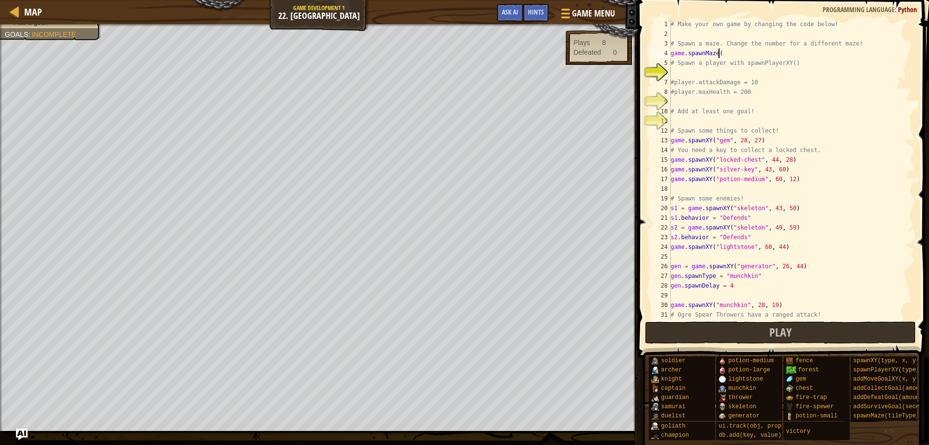
scroll to position [4, 3]
click at [658, 55] on div "4" at bounding box center [660, 53] width 19 height 10
click at [657, 55] on div "4" at bounding box center [660, 53] width 19 height 10
click at [656, 52] on div "4" at bounding box center [660, 53] width 19 height 10
click at [655, 53] on div "4" at bounding box center [660, 53] width 19 height 10
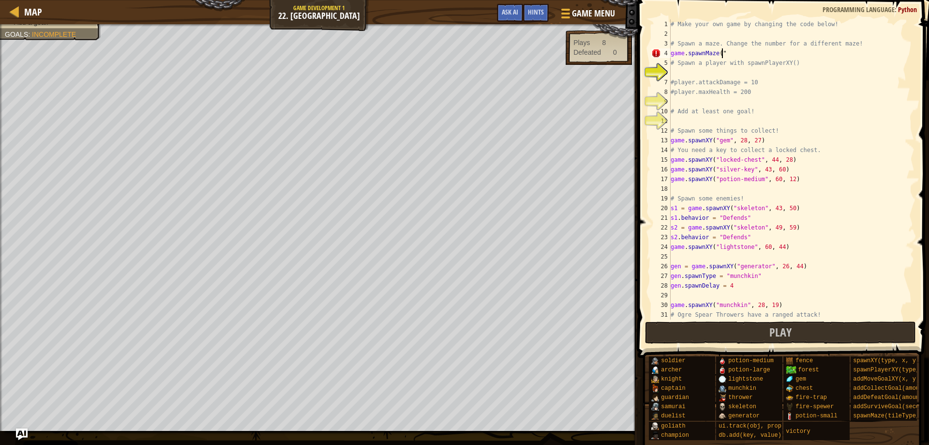
click at [726, 55] on div "# Make your own game by changing the code below! # Spawn a maze. Change the num…" at bounding box center [788, 178] width 239 height 319
type textarea "game.spawnMaze()"
click at [689, 69] on div "# Make your own game by changing the code below! # Spawn a maze. Change the num…" at bounding box center [788, 178] width 239 height 319
type textarea "game.spawnPlayerXY(14,12)"
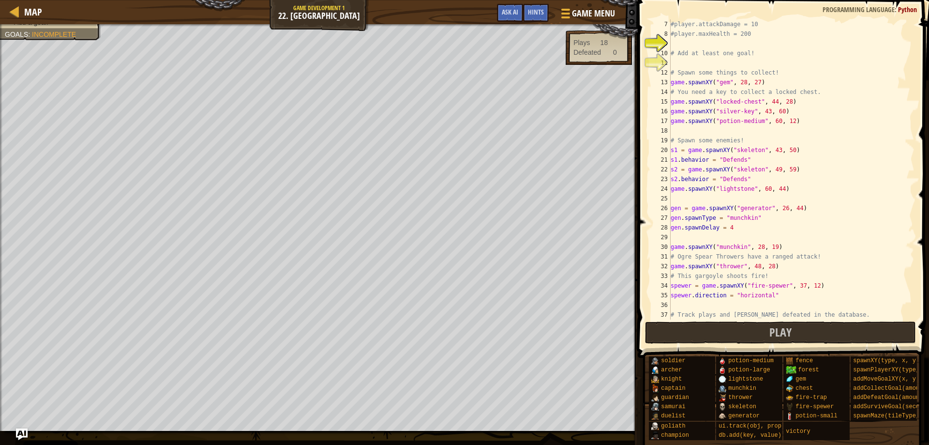
scroll to position [29, 0]
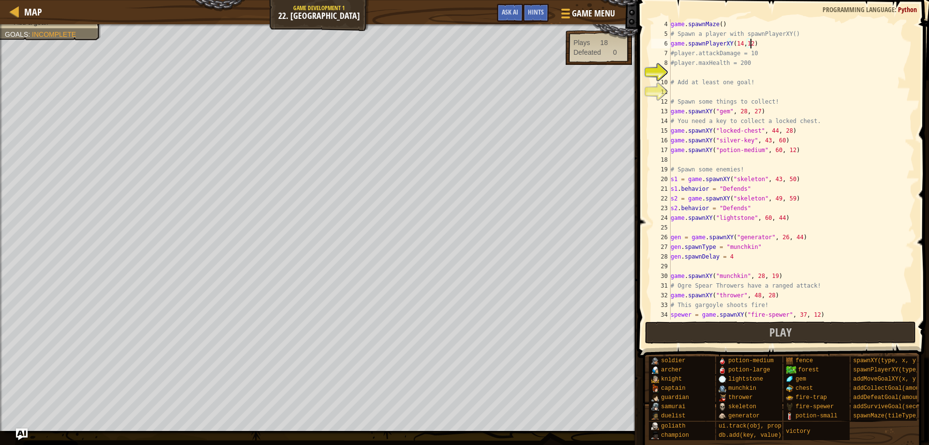
click at [691, 92] on div "game . spawnMaze ( ) # Spawn a player with spawnPlayerXY() game . spawnPlayerXY…" at bounding box center [788, 178] width 239 height 319
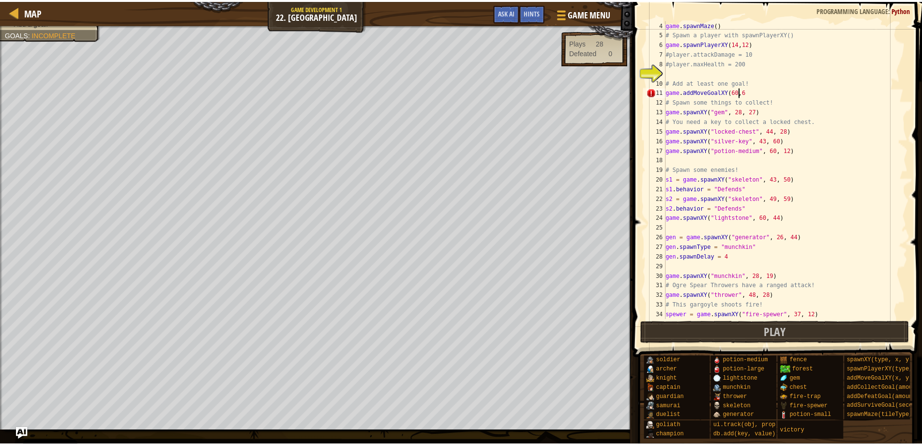
scroll to position [4, 6]
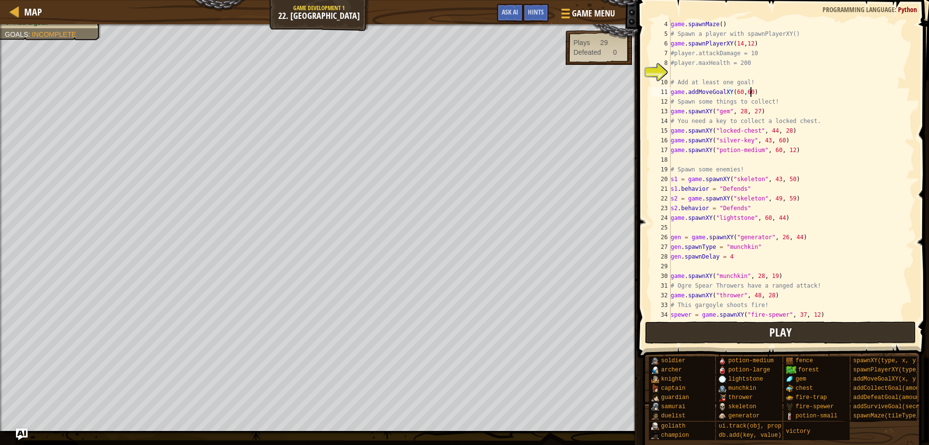
type textarea "game.addMoveGoalXY(60,60)"
click at [770, 332] on span "Play" at bounding box center [780, 331] width 22 height 15
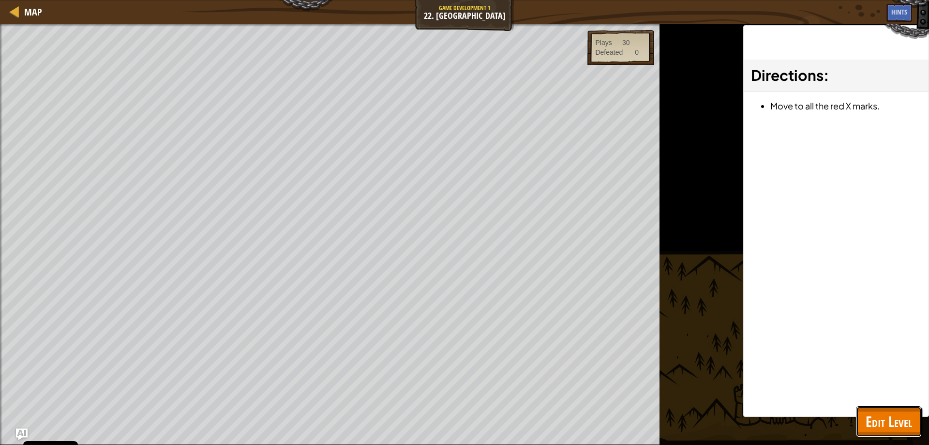
click at [898, 410] on button "Edit Level" at bounding box center [889, 421] width 66 height 31
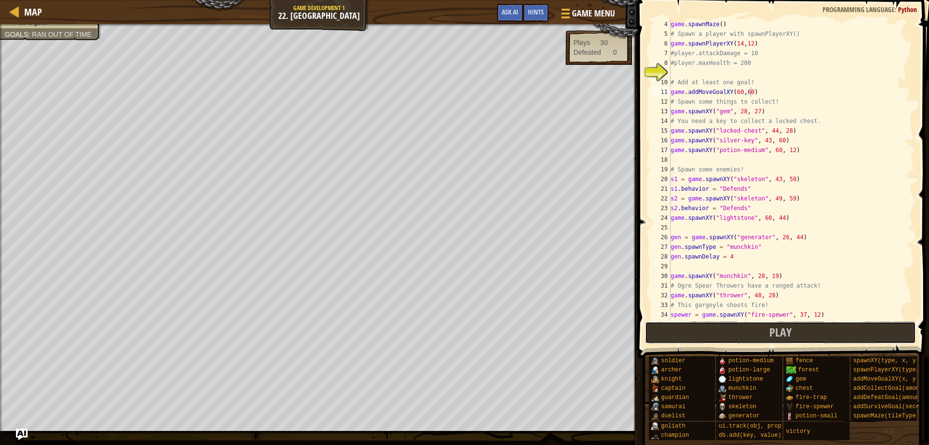
drag, startPoint x: 731, startPoint y: 333, endPoint x: 0, endPoint y: 271, distance: 733.4
click at [729, 333] on button "Play" at bounding box center [780, 332] width 271 height 22
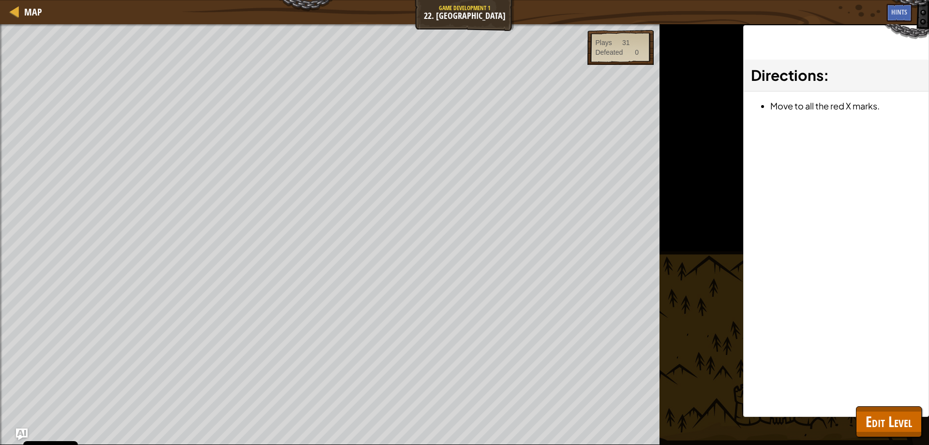
click at [0, 268] on div at bounding box center [1, 241] width 2 height 435
click at [5, 271] on div "Beat your completed level. Spawn a maze. Spawn the hero. Add a goal. Goals : Ra…" at bounding box center [330, 234] width 660 height 421
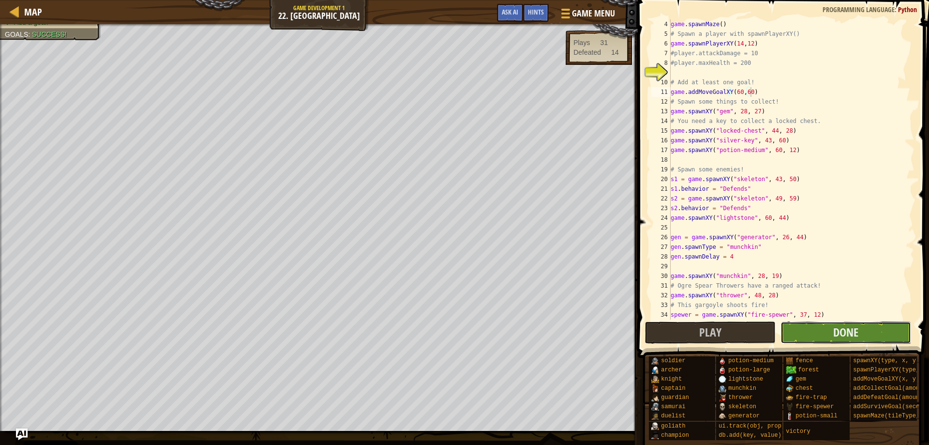
click at [830, 332] on button "Done" at bounding box center [846, 332] width 131 height 22
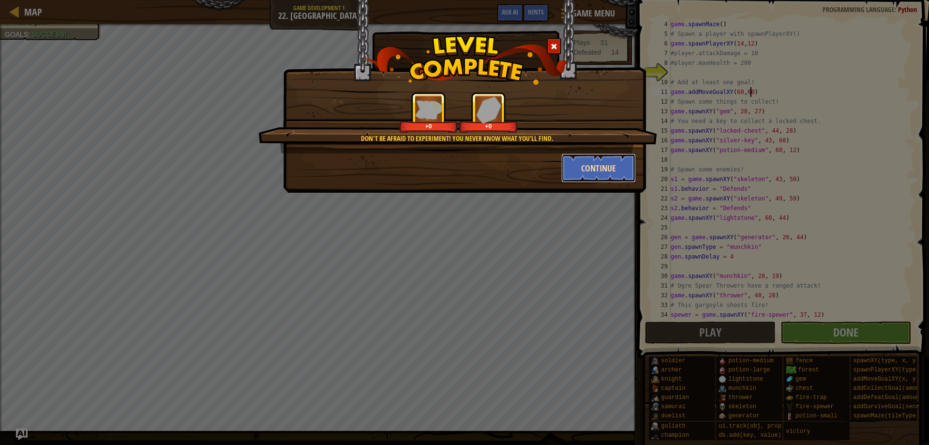
click at [603, 171] on button "Continue" at bounding box center [598, 167] width 75 height 29
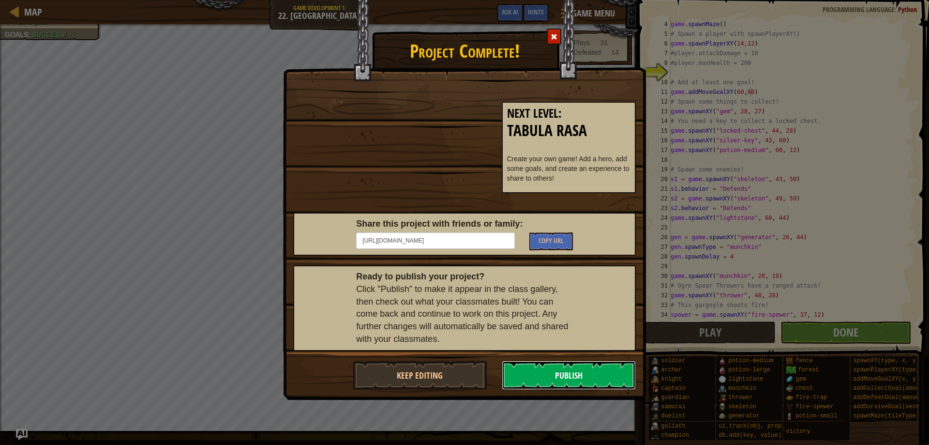
click at [554, 375] on button "Publish" at bounding box center [569, 375] width 135 height 29
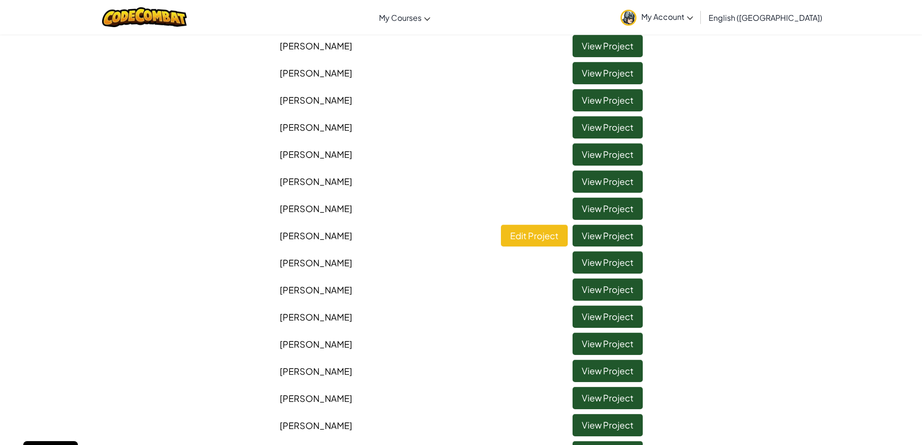
scroll to position [131, 0]
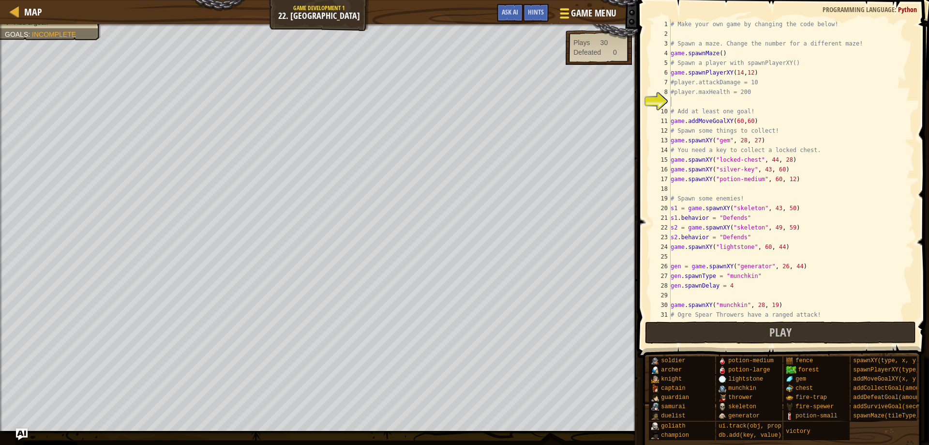
click at [593, 9] on span "Game Menu" at bounding box center [593, 13] width 45 height 13
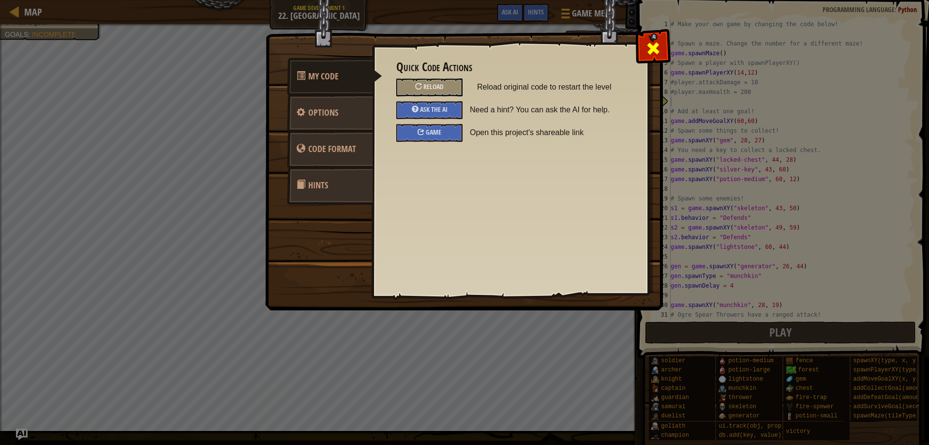
click at [663, 50] on div at bounding box center [653, 46] width 30 height 30
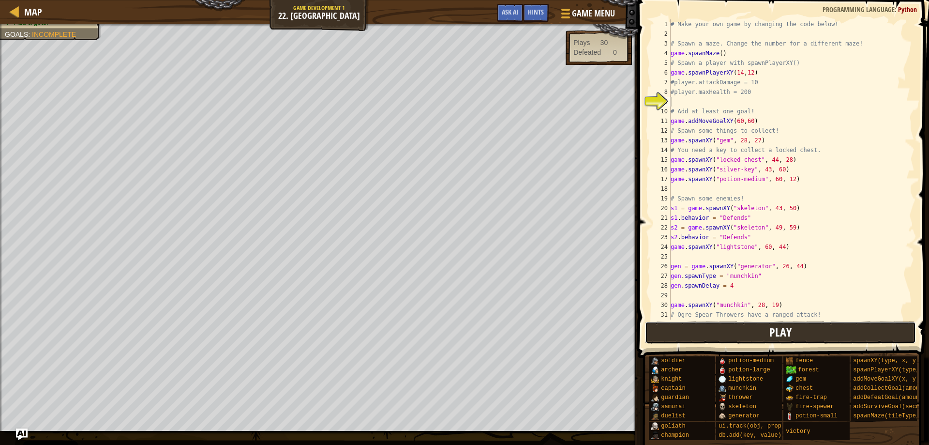
click at [782, 338] on span "Play" at bounding box center [780, 331] width 22 height 15
click at [863, 339] on button "Done" at bounding box center [846, 332] width 131 height 22
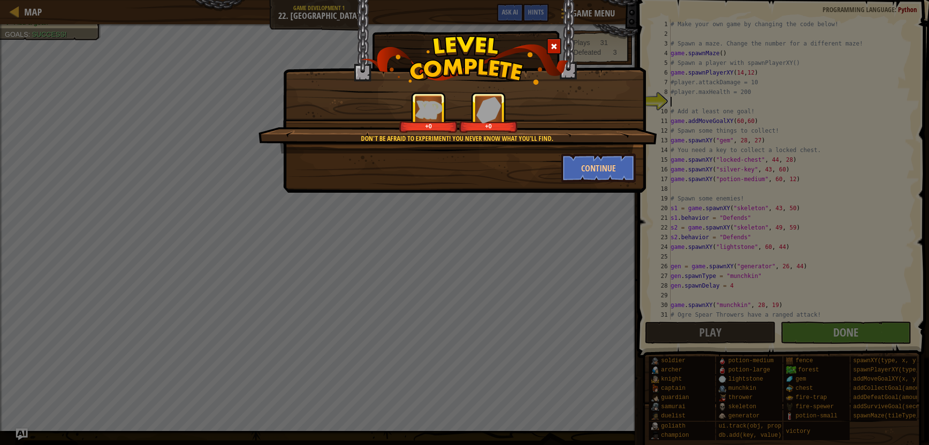
click at [621, 152] on div "Don't be afraid to experiment! You never know what you'll find. +0 +0" at bounding box center [457, 122] width 399 height 61
click at [616, 159] on button "Continue" at bounding box center [598, 167] width 75 height 29
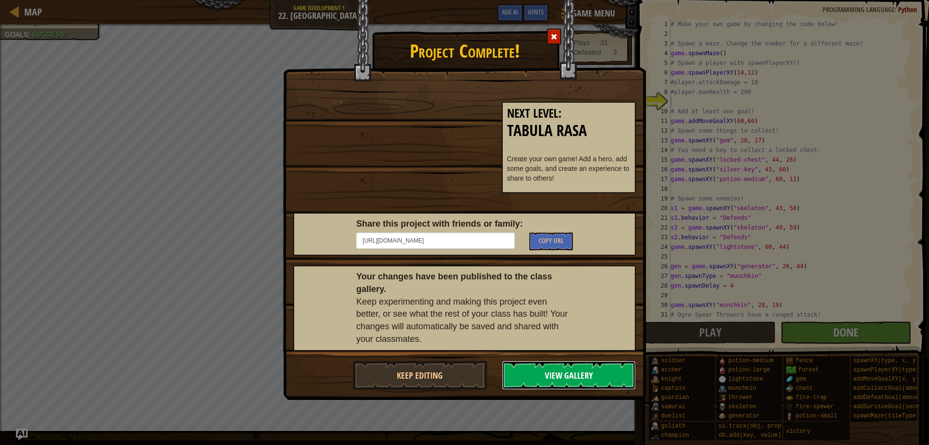
click at [550, 379] on button "View Gallery" at bounding box center [569, 375] width 135 height 29
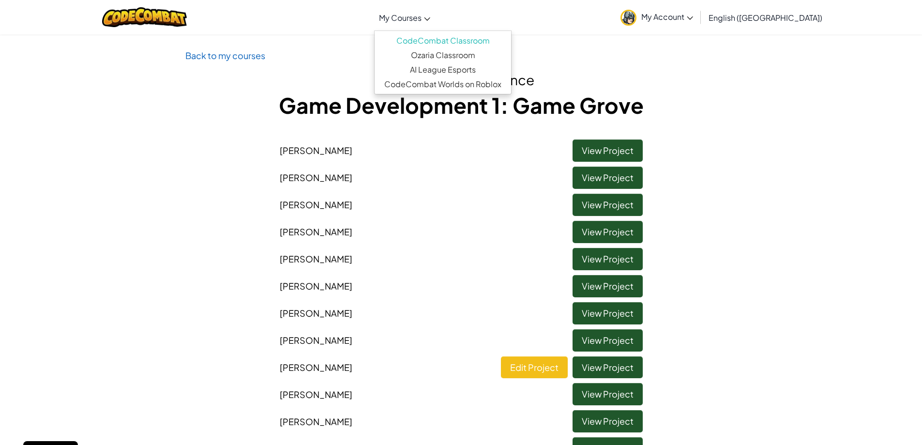
click at [421, 15] on span "My Courses" at bounding box center [400, 18] width 43 height 10
click at [445, 30] on ul "CodeCombat Classroom Ozaria Classroom AI League Esports CodeCombat Worlds on Ro…" at bounding box center [442, 62] width 137 height 64
click at [449, 39] on link "CodeCombat Classroom" at bounding box center [443, 40] width 136 height 15
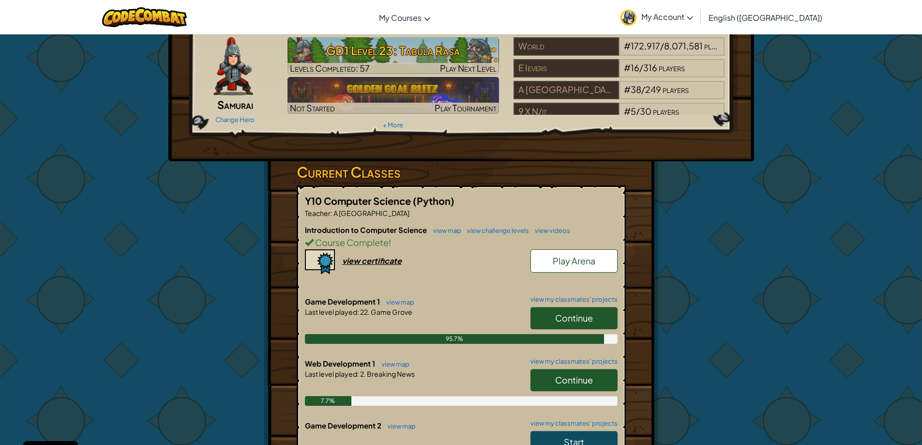
scroll to position [48, 0]
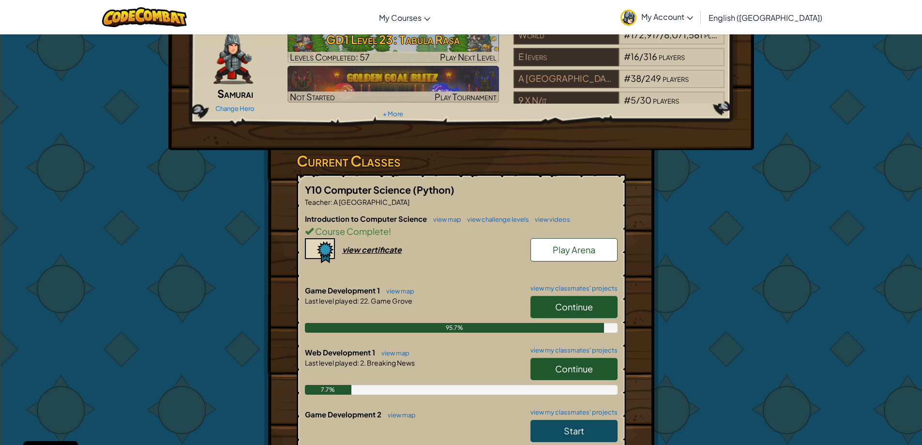
click at [566, 307] on span "Continue" at bounding box center [574, 306] width 38 height 11
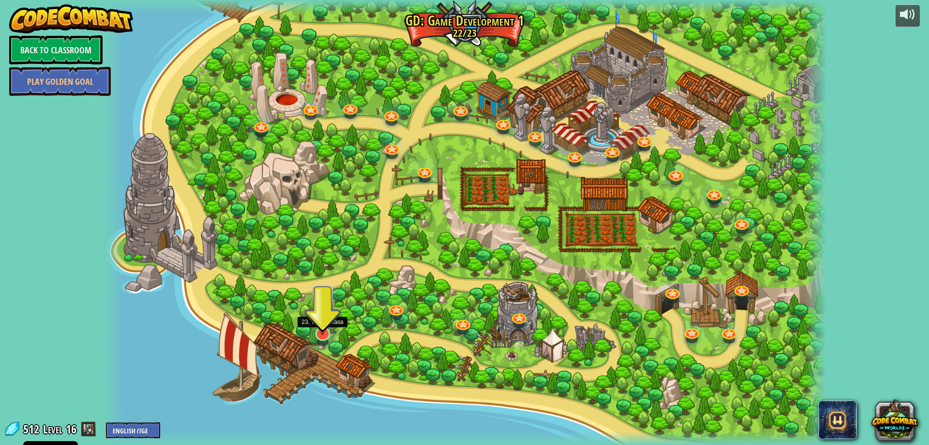
click at [321, 334] on img at bounding box center [323, 312] width 20 height 45
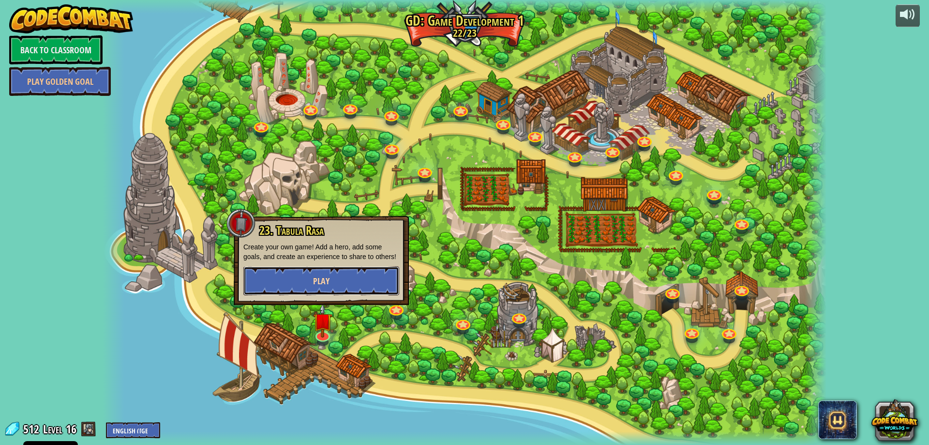
click at [337, 278] on button "Play" at bounding box center [321, 280] width 156 height 29
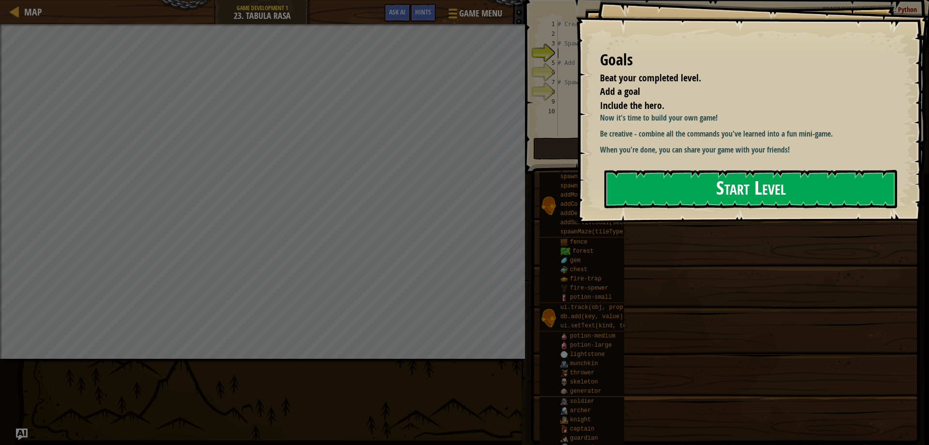
click at [737, 198] on button "Start Level" at bounding box center [750, 189] width 293 height 38
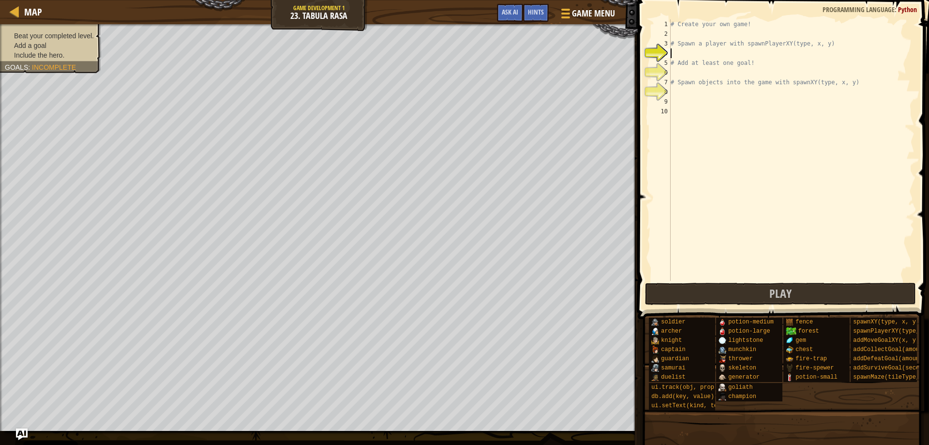
click at [695, 49] on div "# Create your own game! # Spawn a player with spawnPlayerXY(type, x, y) # Add a…" at bounding box center [792, 159] width 246 height 281
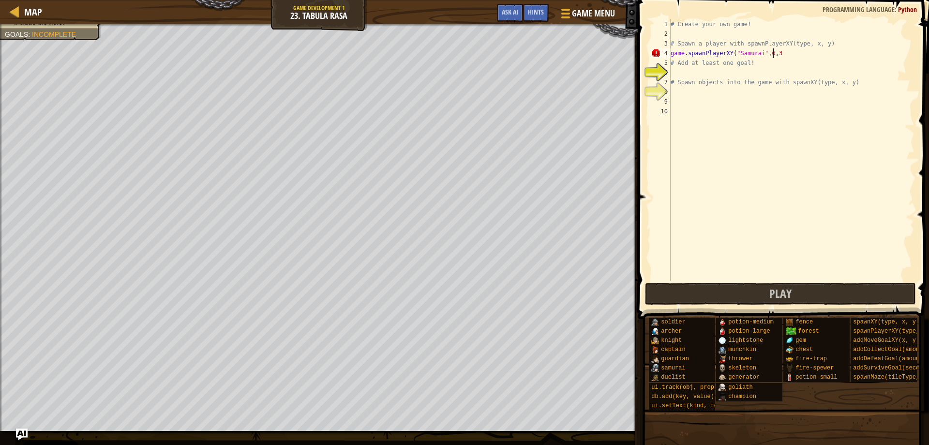
scroll to position [4, 8]
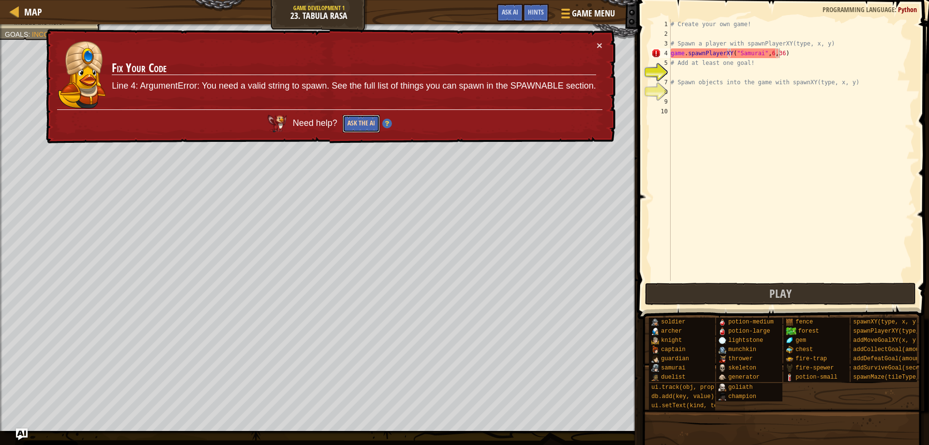
click at [366, 127] on button "Ask the AI" at bounding box center [361, 124] width 37 height 18
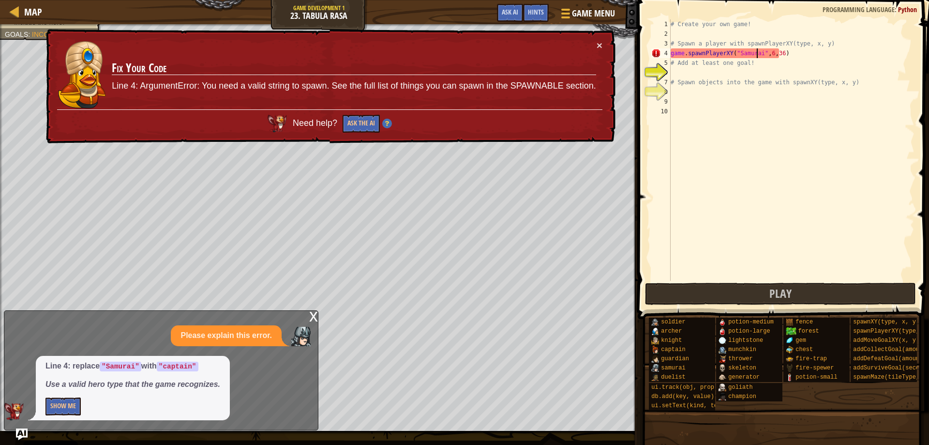
click at [756, 53] on div "# Create your own game! # Spawn a player with spawnPlayerXY(type, x, y) game . …" at bounding box center [792, 159] width 246 height 281
click at [738, 55] on div "# Create your own game! # Spawn a player with spawnPlayerXY(type, x, y) game . …" at bounding box center [792, 159] width 246 height 281
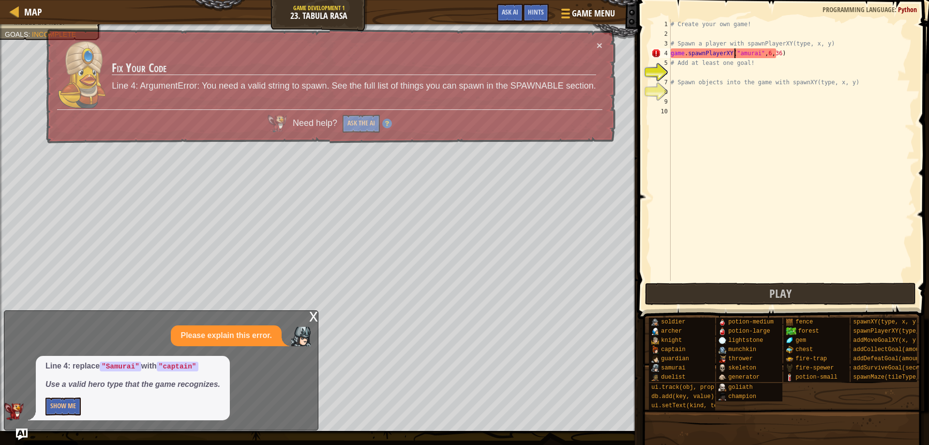
type textarea "game.spawnPlayerXY("samurai",6,36)"
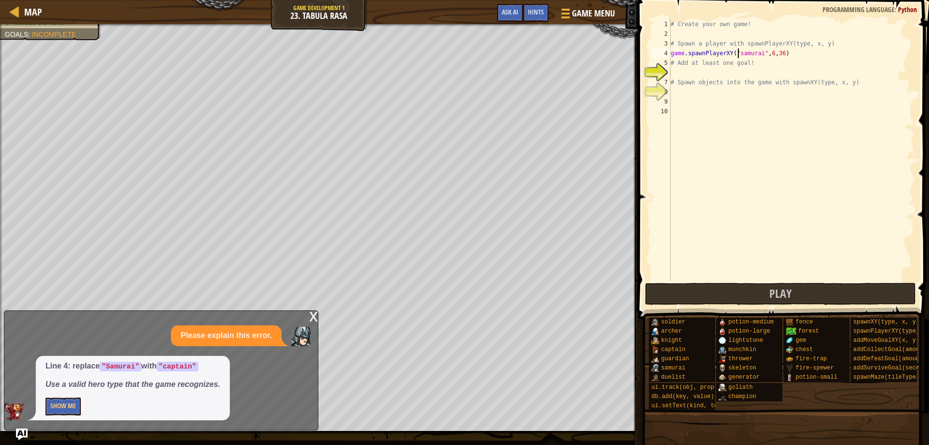
click at [789, 54] on div "# Create your own game! # Spawn a player with spawnPlayerXY(type, x, y) game . …" at bounding box center [792, 159] width 246 height 281
click at [676, 74] on div "# Create your own game! # Spawn a player with spawnPlayerXY(type, x, y) game . …" at bounding box center [792, 159] width 246 height 281
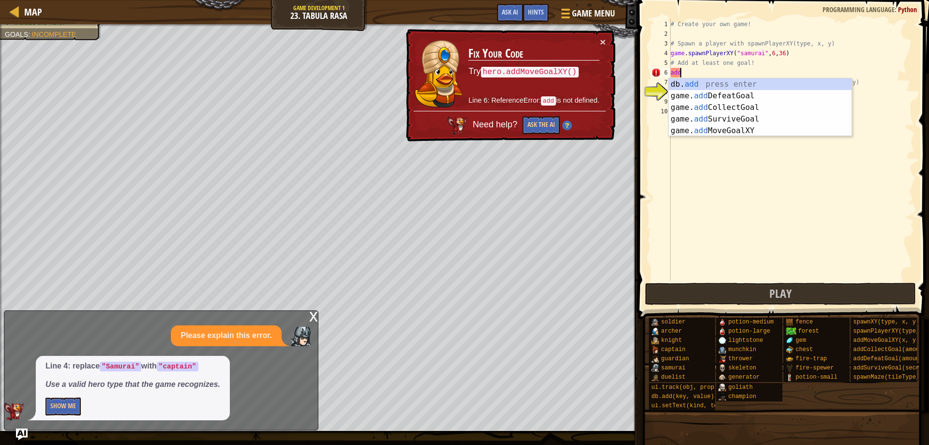
type textarea "a"
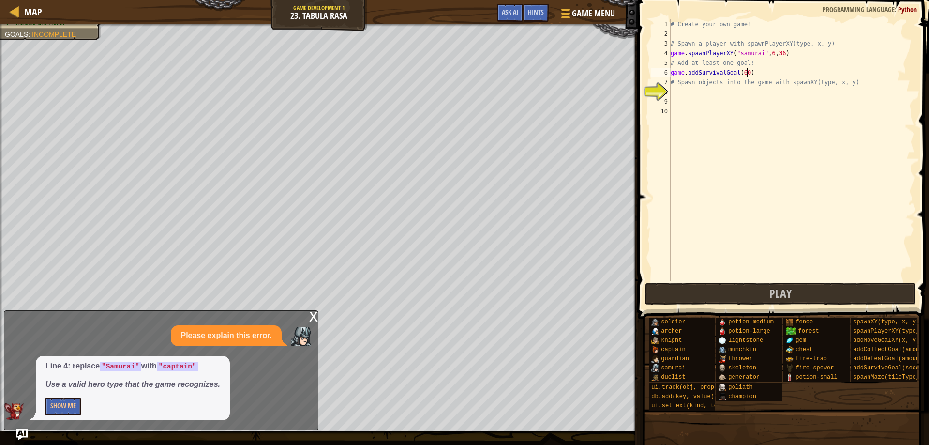
scroll to position [4, 6]
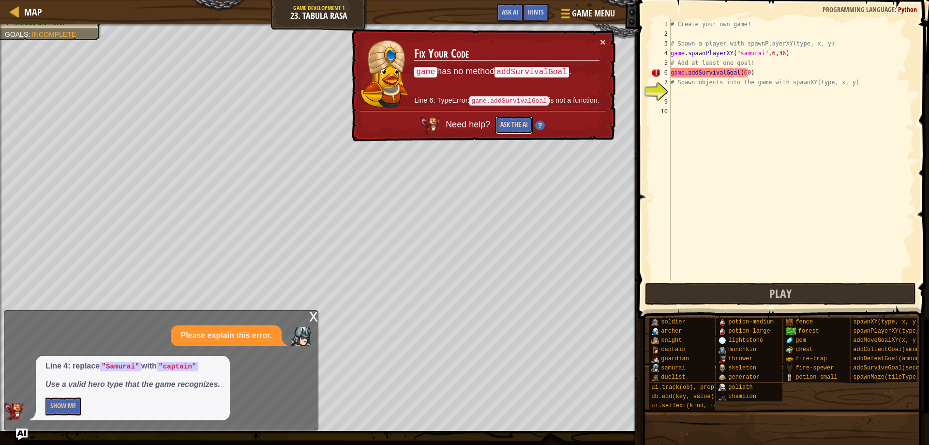
click at [513, 126] on button "Ask the AI" at bounding box center [514, 125] width 37 height 18
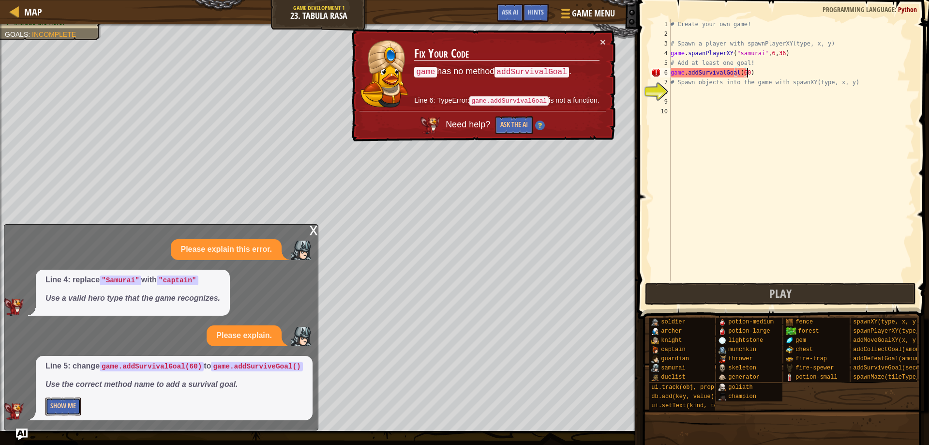
click at [59, 404] on button "Show Me" at bounding box center [62, 406] width 35 height 18
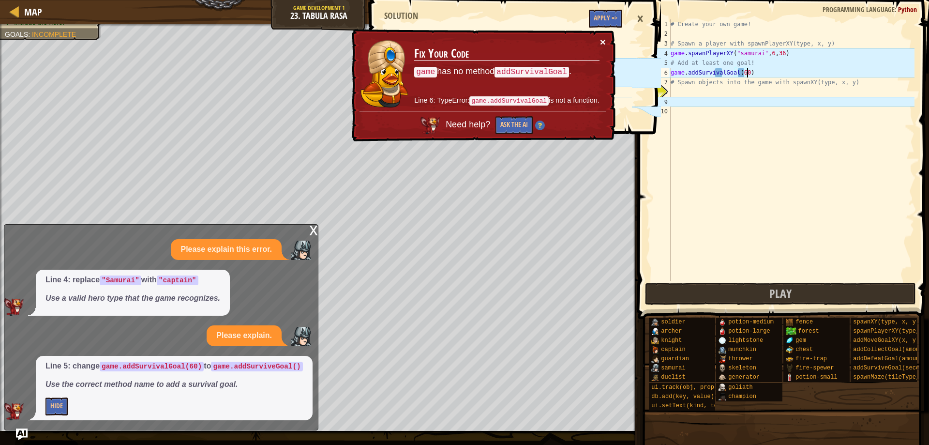
click at [603, 40] on button "×" at bounding box center [603, 42] width 6 height 10
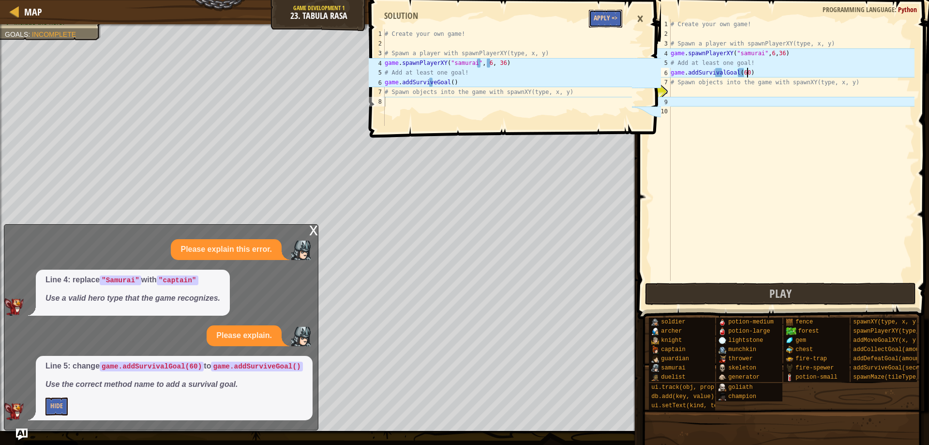
click at [608, 20] on button "Apply =>" at bounding box center [605, 19] width 33 height 18
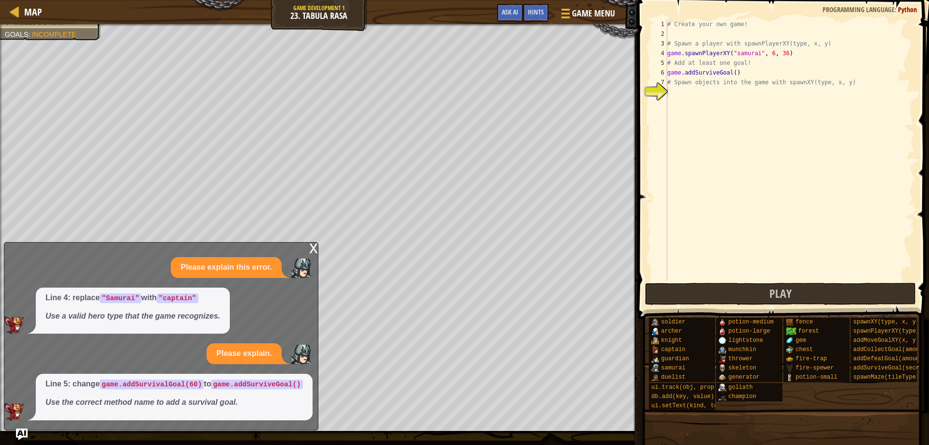
scroll to position [4, 5]
click at [731, 71] on div "# Create your own game! # Spawn a player with spawnPlayerXY(type, x, y) game . …" at bounding box center [789, 159] width 249 height 281
type textarea "game.addSurviveGoal(40)"
click at [697, 94] on div "# Create your own game! # Spawn a player with spawnPlayerXY(type, x, y) game . …" at bounding box center [789, 159] width 249 height 281
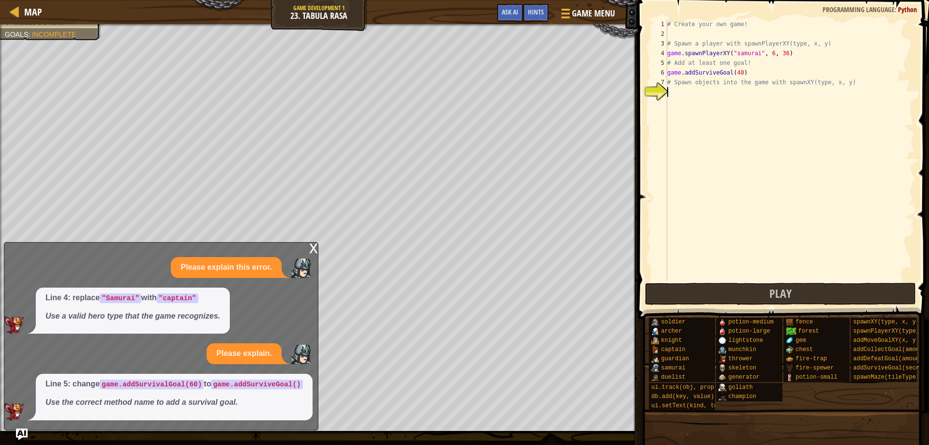
click at [315, 245] on div "x" at bounding box center [313, 247] width 9 height 10
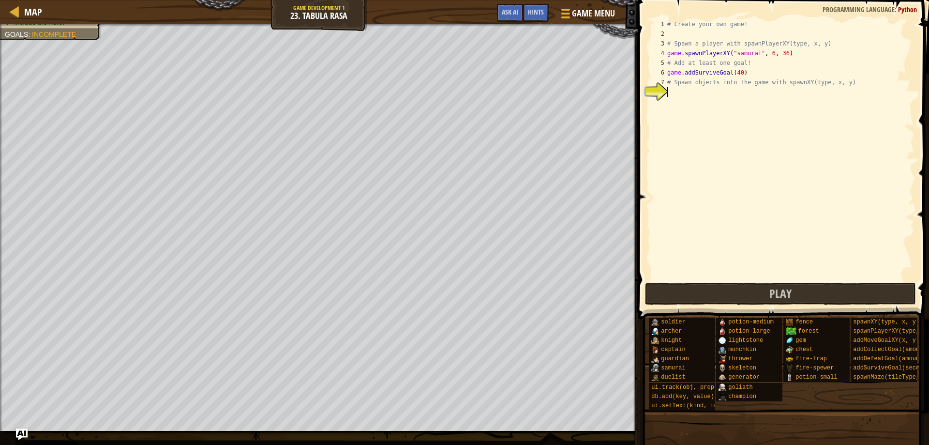
click at [679, 94] on div "# Create your own game! # Spawn a player with spawnPlayerXY(type, x, y) game . …" at bounding box center [789, 159] width 249 height 281
click at [733, 287] on button "Play" at bounding box center [780, 294] width 271 height 22
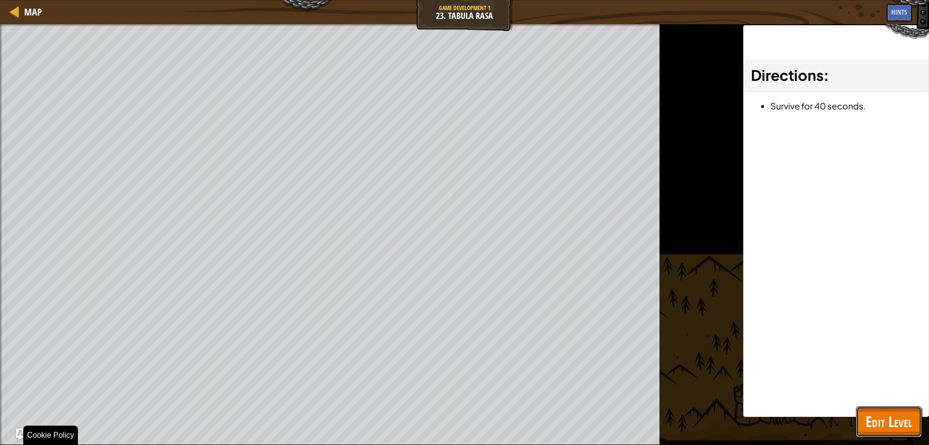
click at [893, 426] on span "Edit Level" at bounding box center [889, 421] width 46 height 20
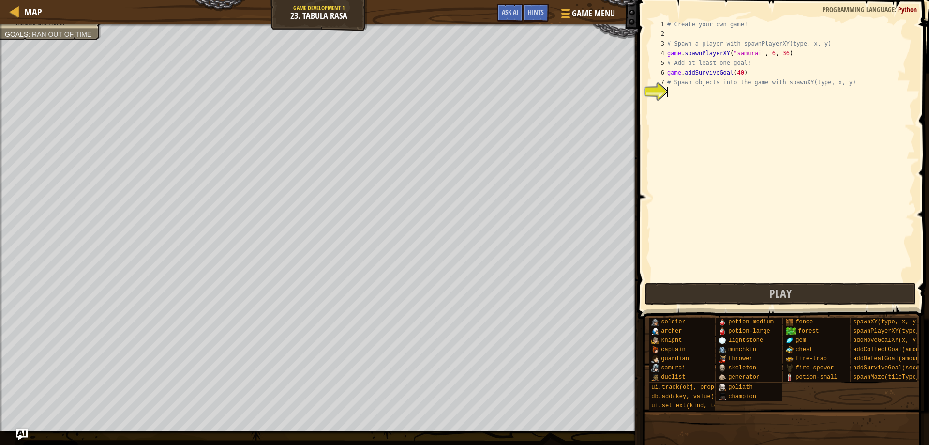
click at [682, 91] on div "# Create your own game! # Spawn a player with spawnPlayerXY(type, x, y) game . …" at bounding box center [789, 159] width 249 height 281
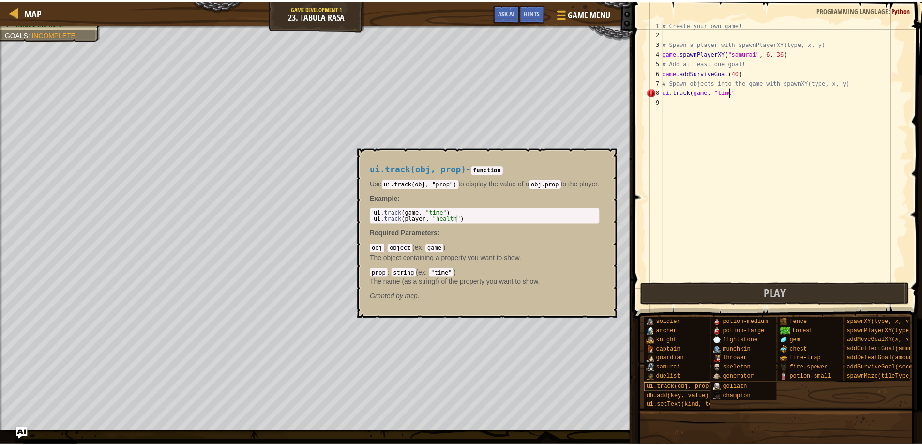
scroll to position [4, 5]
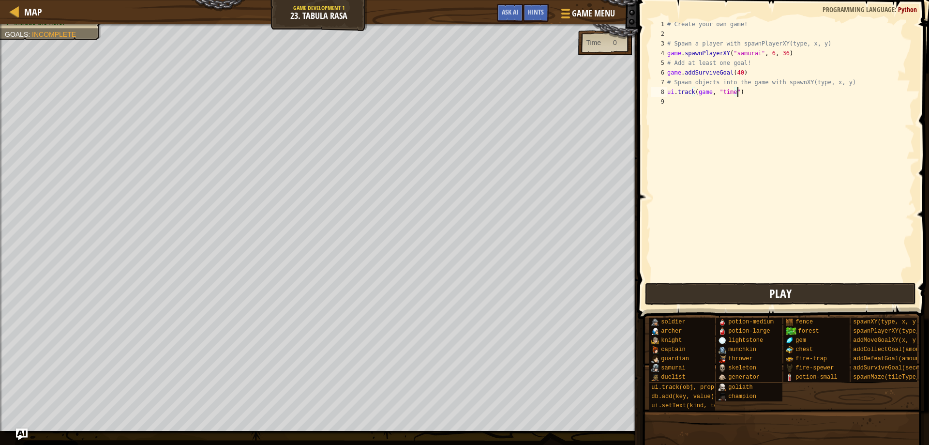
type textarea "ui.track(game, "time")"
click at [827, 290] on button "Play" at bounding box center [780, 294] width 271 height 22
click at [870, 294] on button "Done" at bounding box center [846, 294] width 131 height 22
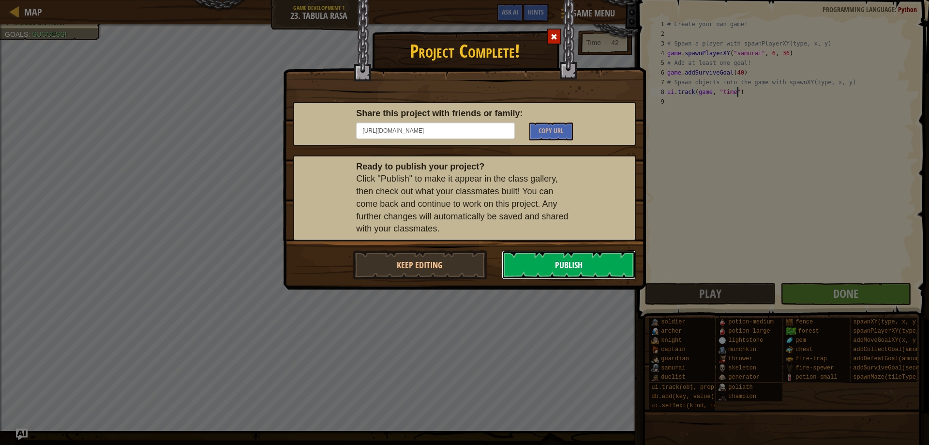
click at [566, 263] on button "Publish" at bounding box center [569, 264] width 135 height 29
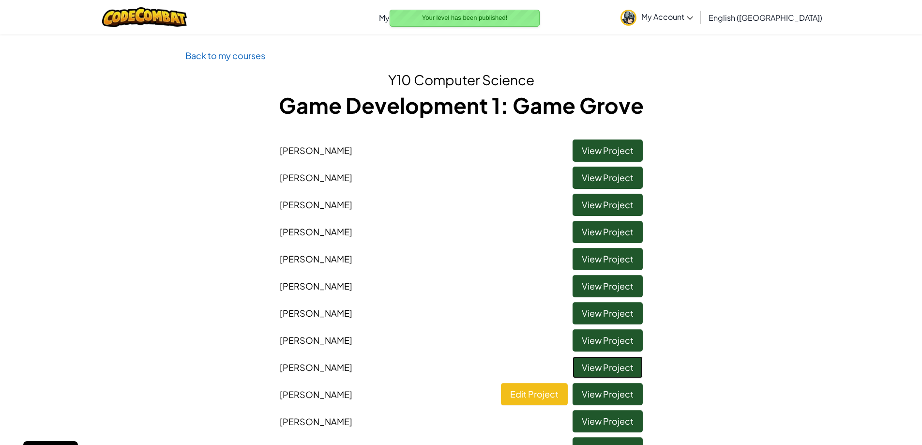
click at [602, 366] on link "View Project" at bounding box center [607, 367] width 70 height 22
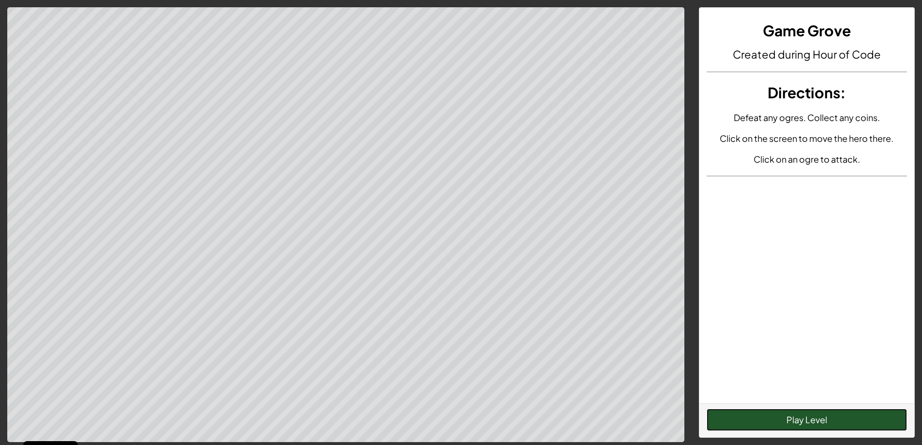
click at [810, 426] on button "Play Level" at bounding box center [807, 419] width 200 height 22
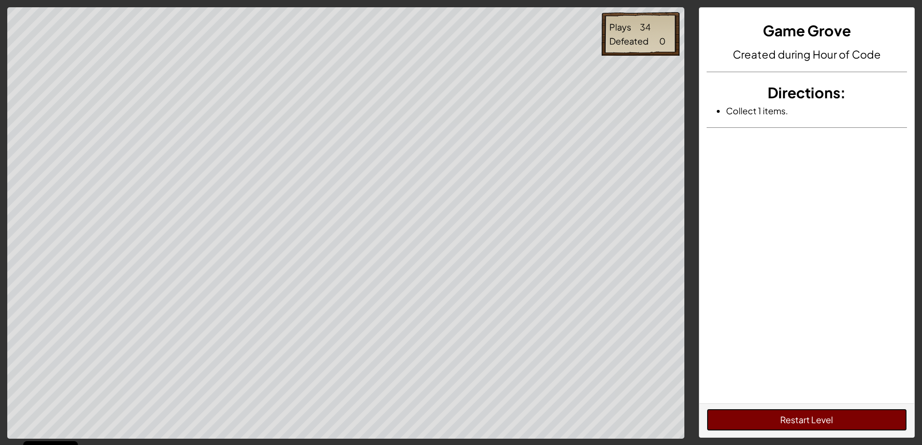
click at [798, 421] on button "Restart Level" at bounding box center [807, 419] width 200 height 22
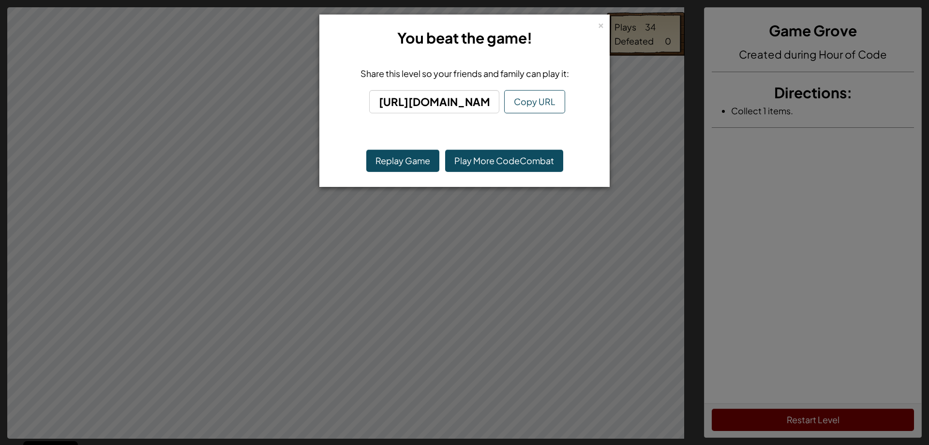
click at [596, 25] on div "× You beat the game!" at bounding box center [465, 38] width 280 height 37
click at [597, 29] on h3 "You beat the game!" at bounding box center [464, 38] width 265 height 22
click at [597, 27] on div "× You beat the game!" at bounding box center [465, 38] width 280 height 37
click at [600, 26] on div "×" at bounding box center [601, 24] width 7 height 10
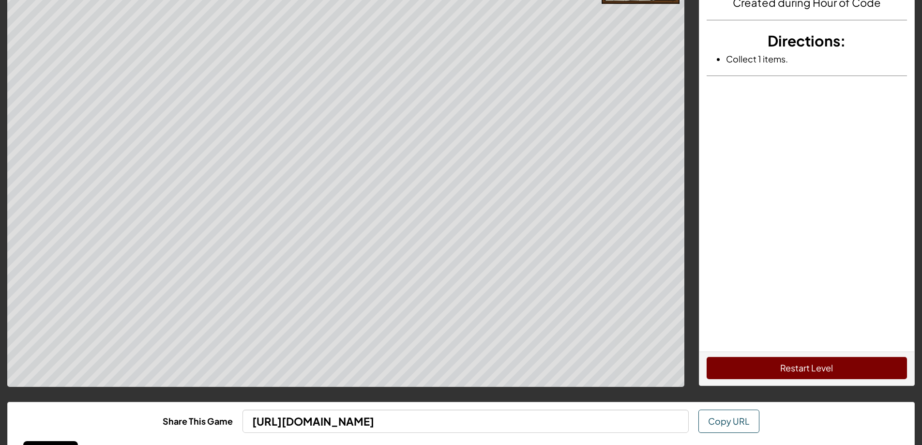
scroll to position [102, 0]
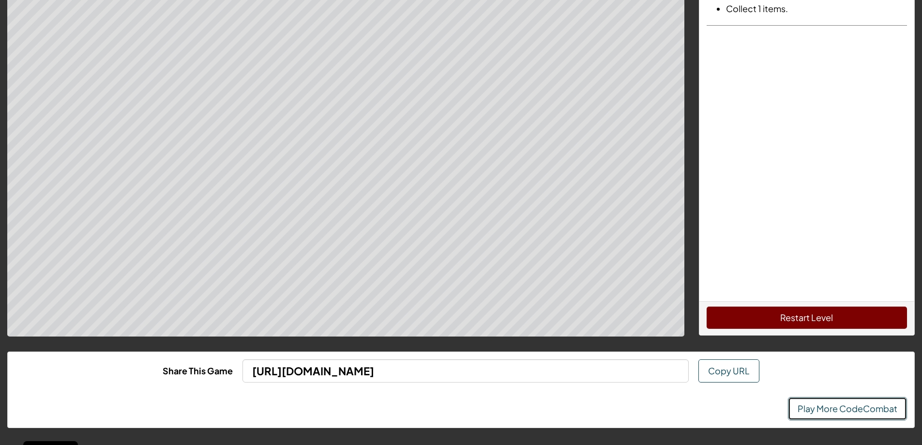
click at [842, 411] on link "Play More CodeCombat" at bounding box center [847, 408] width 119 height 23
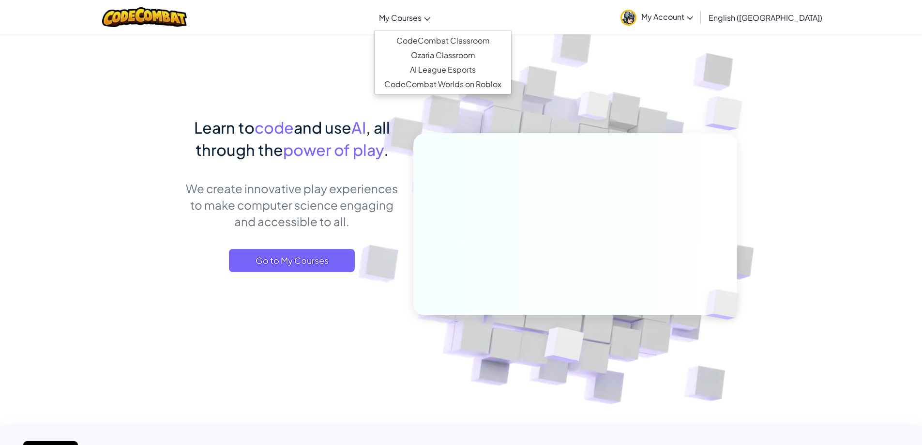
click at [435, 21] on link "My Courses" at bounding box center [404, 17] width 61 height 26
click at [481, 40] on link "CodeCombat Classroom" at bounding box center [443, 40] width 136 height 15
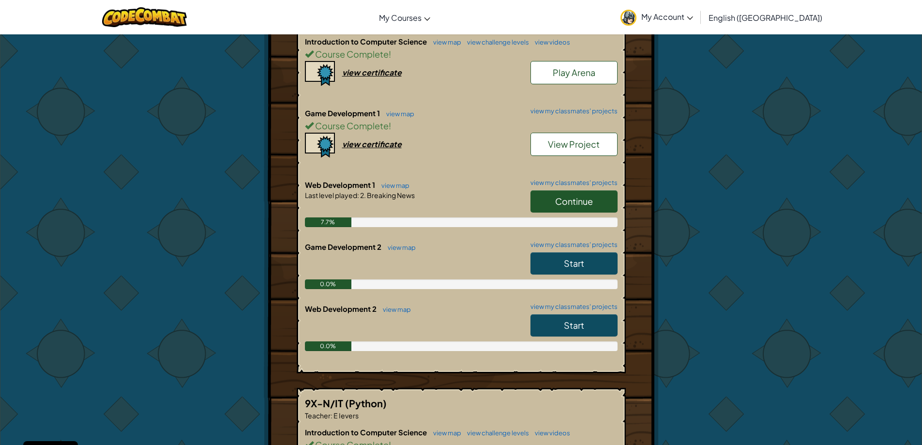
scroll to position [242, 0]
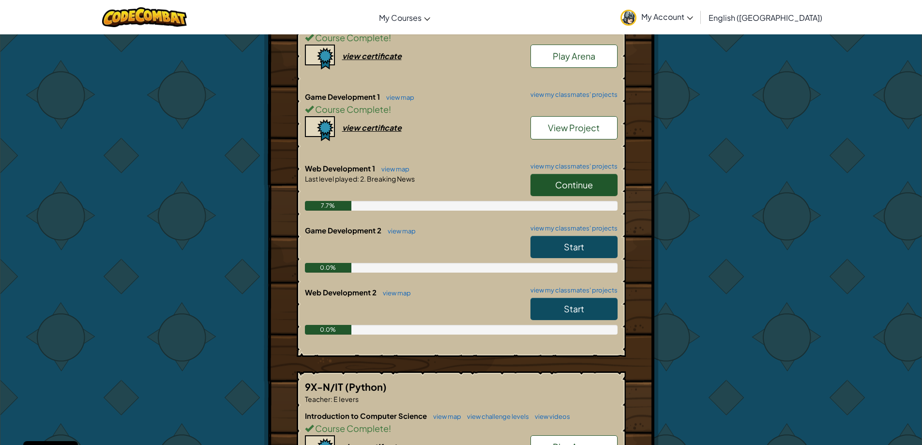
click at [574, 187] on span "Continue" at bounding box center [574, 184] width 38 height 11
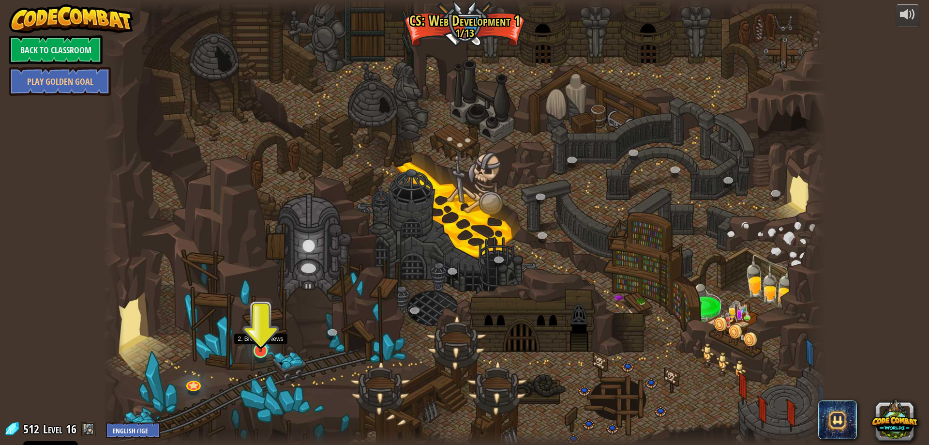
click at [257, 349] on img at bounding box center [261, 329] width 20 height 45
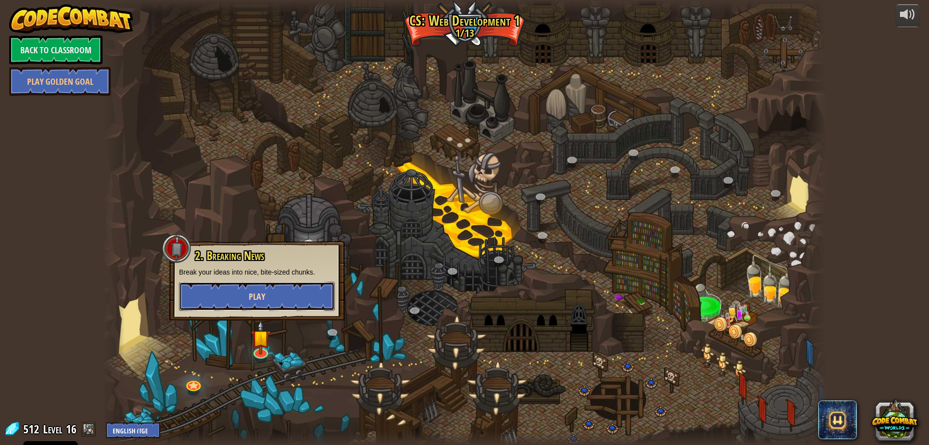
click at [285, 307] on button "Play" at bounding box center [257, 296] width 156 height 29
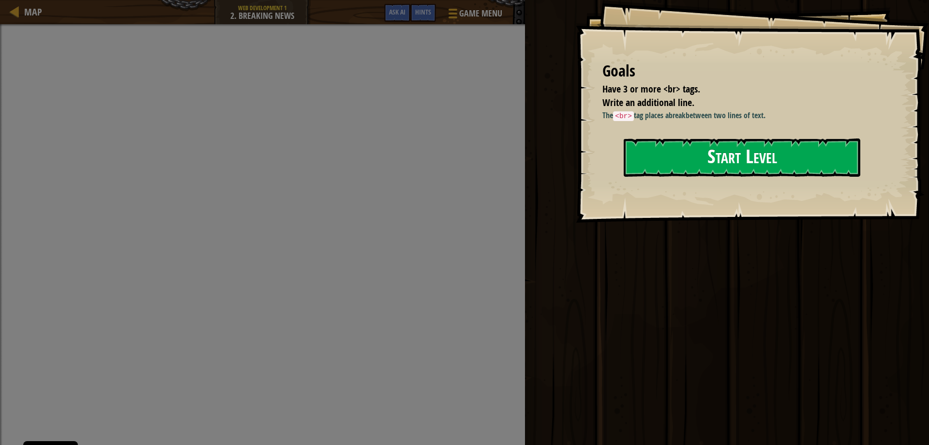
click at [725, 163] on button "Start Level" at bounding box center [742, 157] width 237 height 38
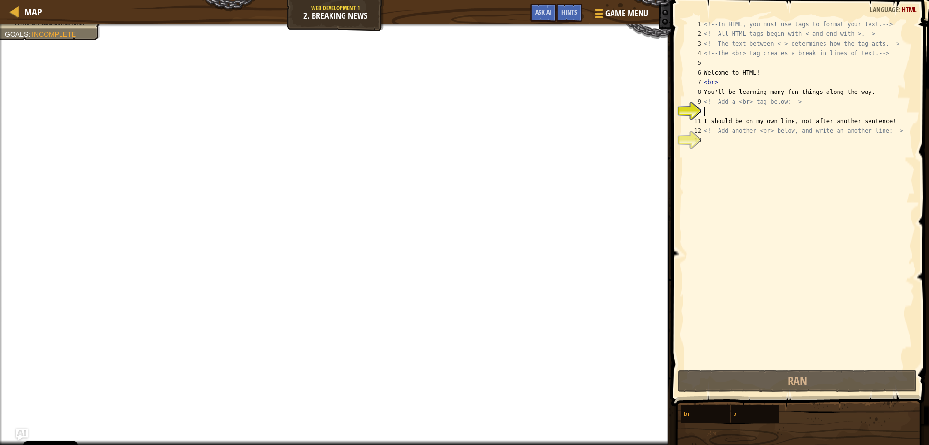
scroll to position [4, 0]
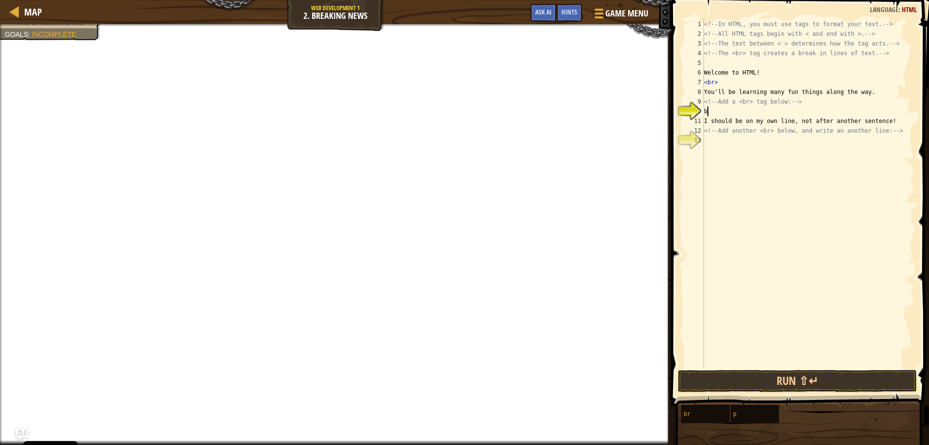
type textarea "br"
click at [706, 138] on div "<!-- In HTML, you must use tags to format your text. --> <!-- All HTML tags beg…" at bounding box center [808, 203] width 212 height 368
type textarea "p"
click at [837, 387] on button "Run ⇧↵" at bounding box center [797, 381] width 239 height 22
click at [819, 380] on button "Run ⇧↵" at bounding box center [797, 381] width 239 height 22
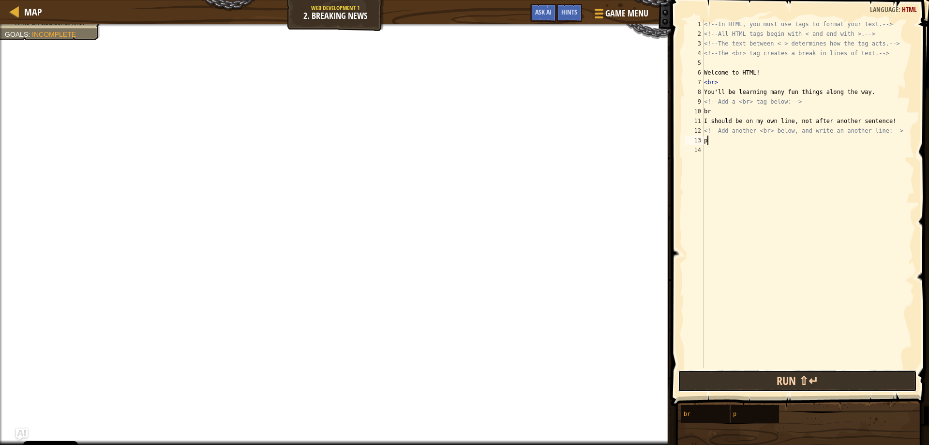
click at [819, 380] on button "Run ⇧↵" at bounding box center [797, 381] width 239 height 22
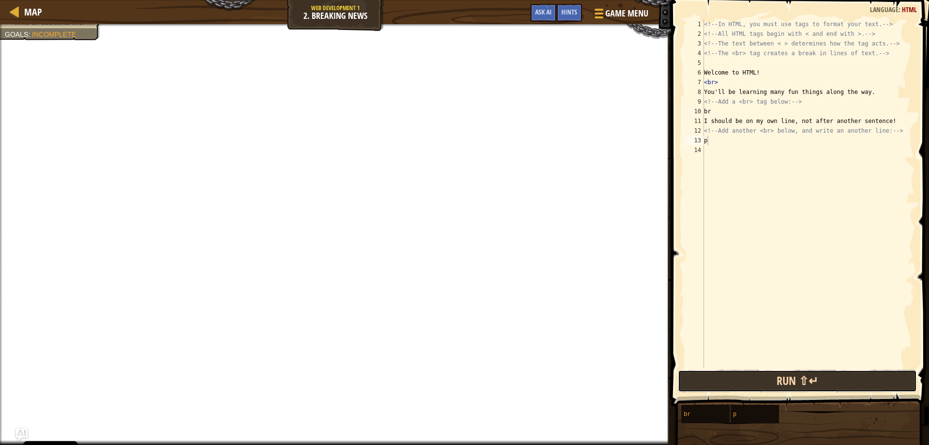
click at [819, 380] on button "Run ⇧↵" at bounding box center [797, 381] width 239 height 22
type textarea "br"
click at [797, 369] on span at bounding box center [801, 189] width 266 height 435
click at [797, 371] on button "Run ⇧↵" at bounding box center [797, 381] width 239 height 22
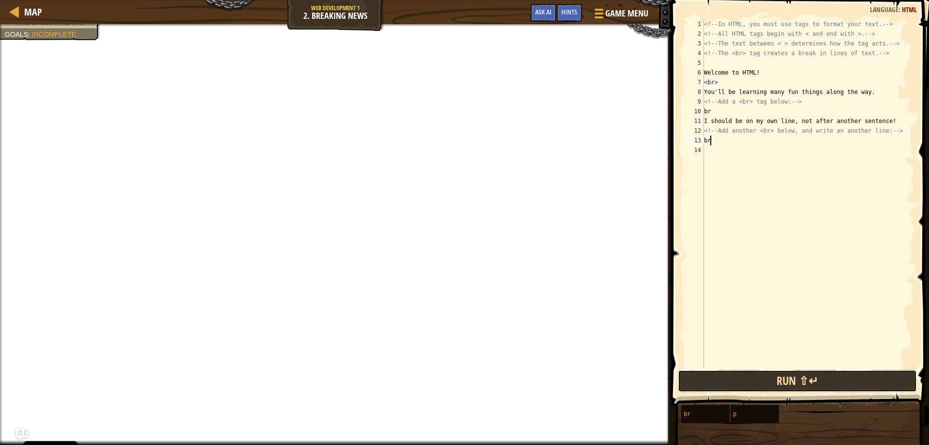
click at [803, 380] on button "Run ⇧↵" at bounding box center [797, 381] width 239 height 22
click at [787, 390] on button "Run ⇧↵" at bounding box center [797, 381] width 239 height 22
click at [787, 386] on button "Run ⇧↵" at bounding box center [797, 381] width 239 height 22
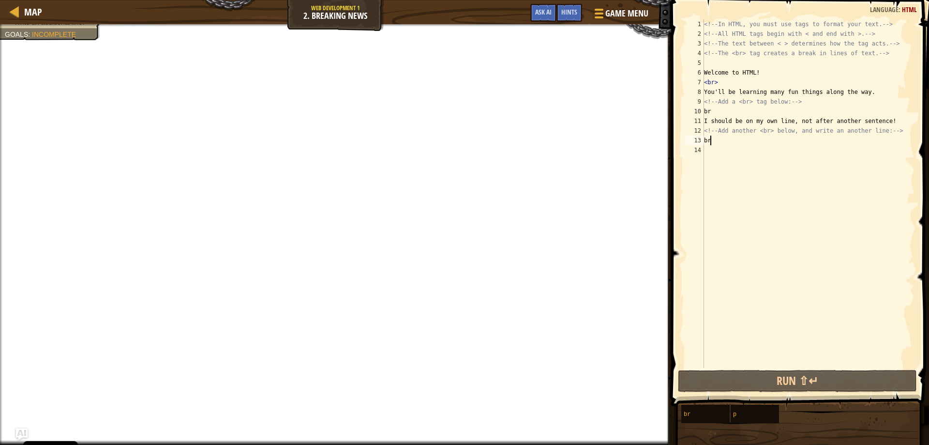
click at [710, 156] on div "<!-- In HTML, you must use tags to format your text. --> <!-- All HTML tags beg…" at bounding box center [808, 203] width 212 height 368
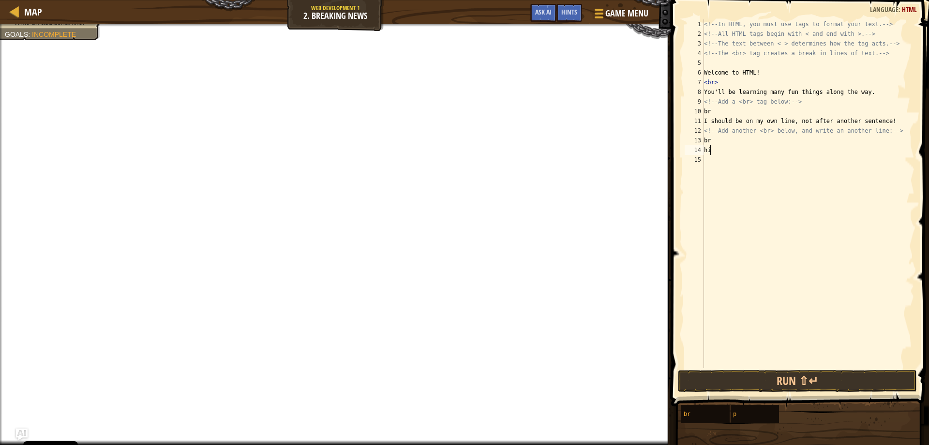
click at [727, 112] on div "<!-- In HTML, you must use tags to format your text. --> <!-- All HTML tags beg…" at bounding box center [808, 203] width 212 height 368
type textarea "br"
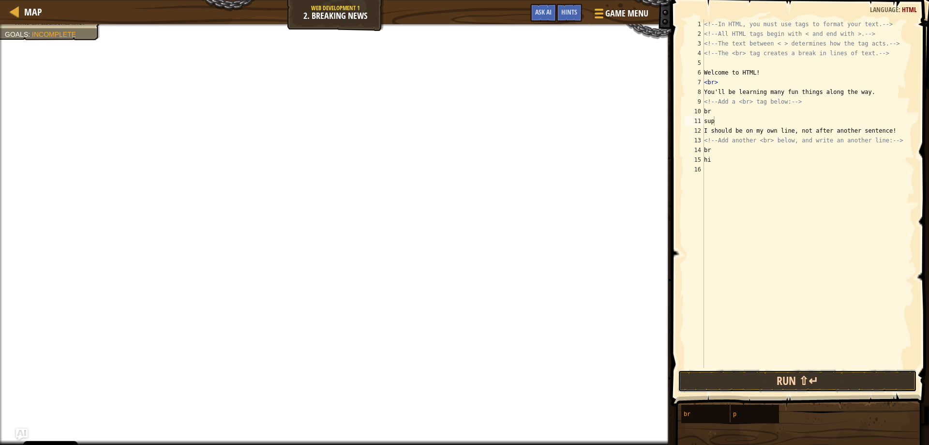
click at [752, 387] on button "Run ⇧↵" at bounding box center [797, 381] width 239 height 22
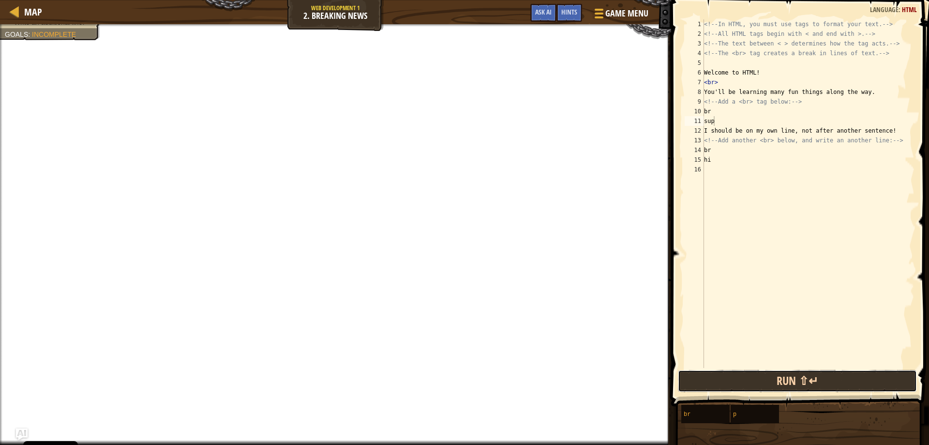
click at [752, 387] on button "Run ⇧↵" at bounding box center [797, 381] width 239 height 22
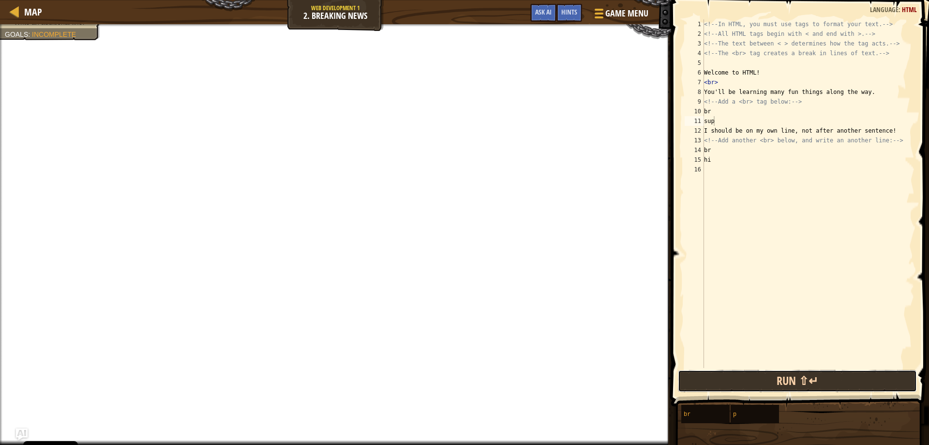
click at [752, 387] on button "Run ⇧↵" at bounding box center [797, 381] width 239 height 22
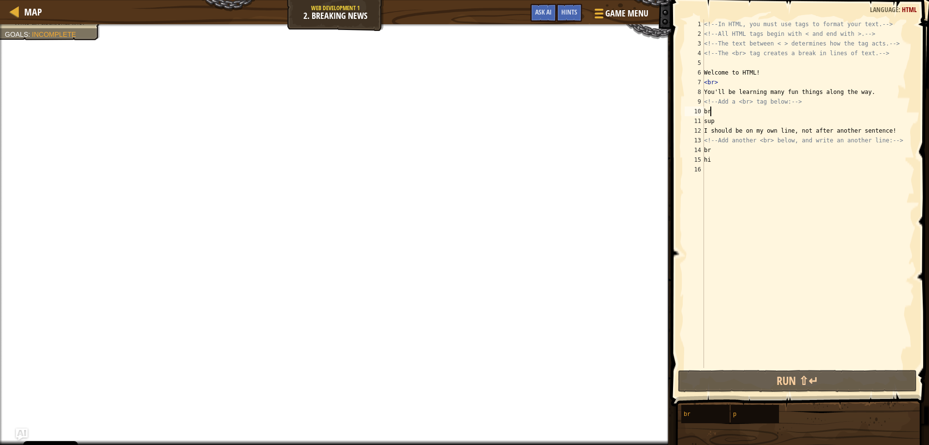
click at [713, 112] on div "<!-- In HTML, you must use tags to format your text. --> <!-- All HTML tags beg…" at bounding box center [808, 203] width 212 height 368
type textarea "b"
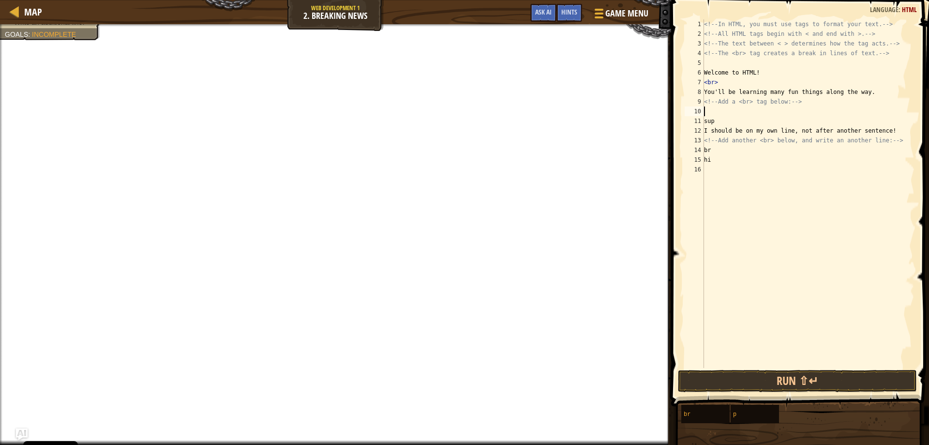
click at [705, 124] on div "<!-- In HTML, you must use tags to format your text. --> <!-- All HTML tags beg…" at bounding box center [808, 203] width 212 height 368
click at [721, 157] on div "<!-- In HTML, you must use tags to format your text. --> <!-- All HTML tags beg…" at bounding box center [808, 203] width 212 height 368
type textarea "hi"
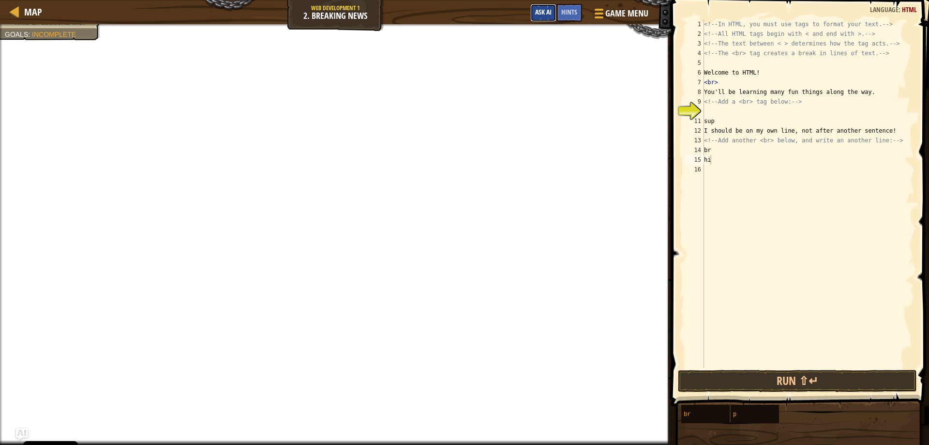
click at [540, 12] on span "Ask AI" at bounding box center [543, 11] width 16 height 9
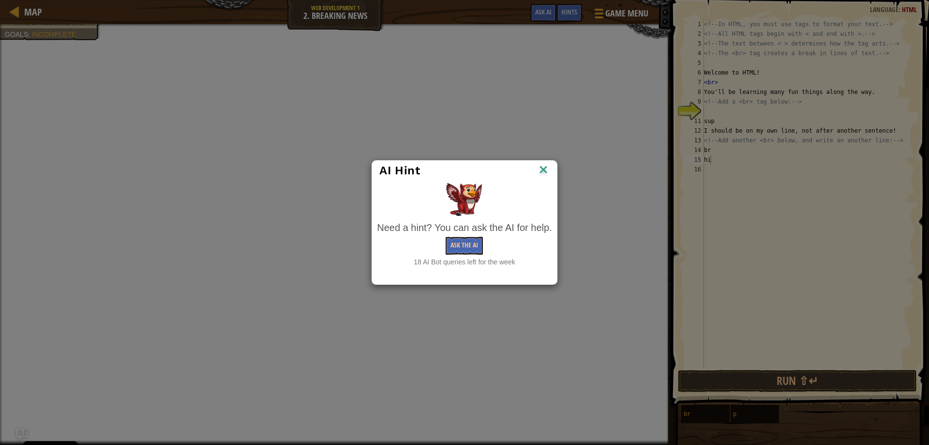
click at [442, 237] on div "Ask the AI" at bounding box center [464, 246] width 175 height 18
click at [459, 247] on button "Ask the AI" at bounding box center [464, 246] width 37 height 18
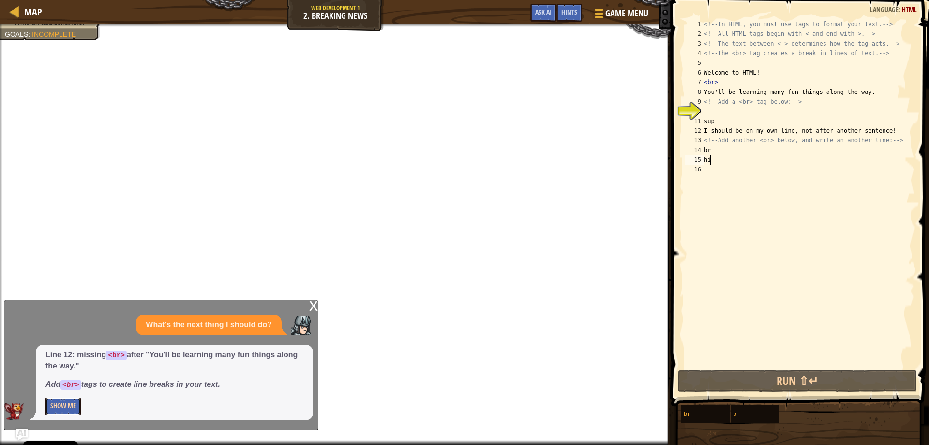
click at [51, 406] on button "Show Me" at bounding box center [62, 406] width 35 height 18
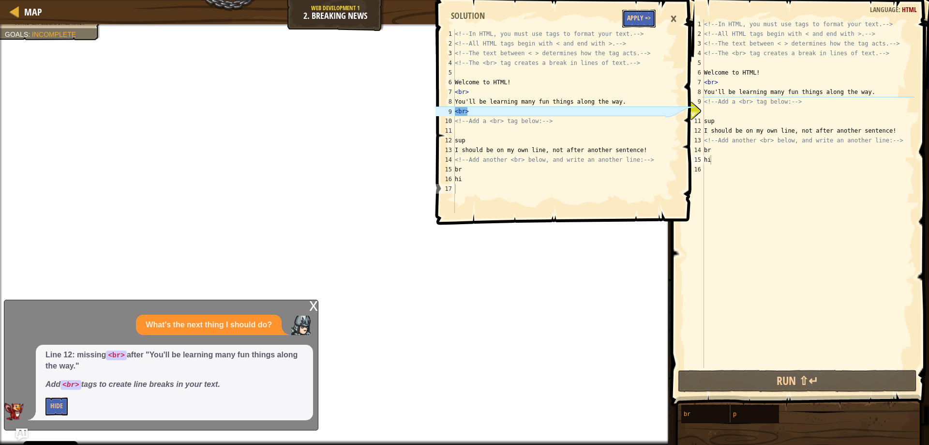
click at [637, 22] on button "Apply =>" at bounding box center [638, 19] width 33 height 18
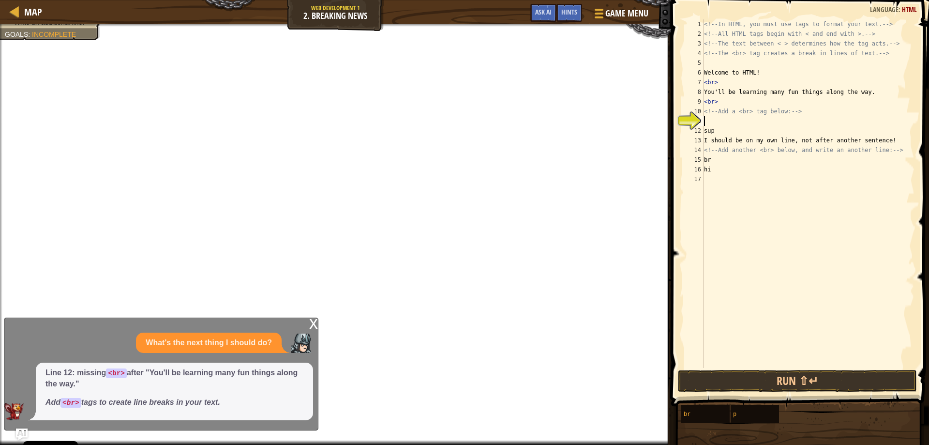
click at [712, 120] on div "<!-- In HTML, you must use tags to format your text. --> <!-- All HTML tags beg…" at bounding box center [808, 203] width 212 height 368
click at [724, 106] on div "<!-- In HTML, you must use tags to format your text. --> <!-- All HTML tags beg…" at bounding box center [808, 203] width 212 height 368
type textarea "<br>"
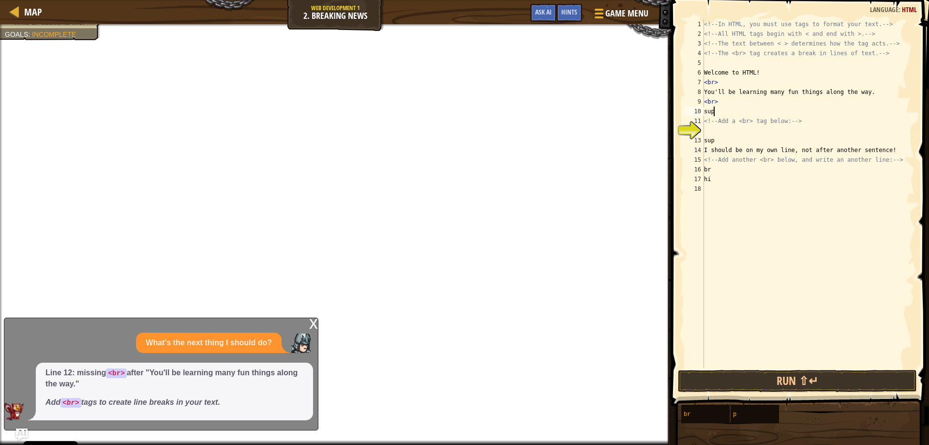
click at [722, 140] on div "<!-- In HTML, you must use tags to format your text. --> <!-- All HTML tags beg…" at bounding box center [808, 203] width 212 height 368
type textarea "s"
click at [707, 125] on div "<!-- In HTML, you must use tags to format your text. --> <!-- All HTML tags beg…" at bounding box center [808, 203] width 212 height 368
type textarea "<!-- Add a <br> tag below: -->"
click at [707, 133] on div "<!-- In HTML, you must use tags to format your text. --> <!-- All HTML tags beg…" at bounding box center [808, 203] width 212 height 368
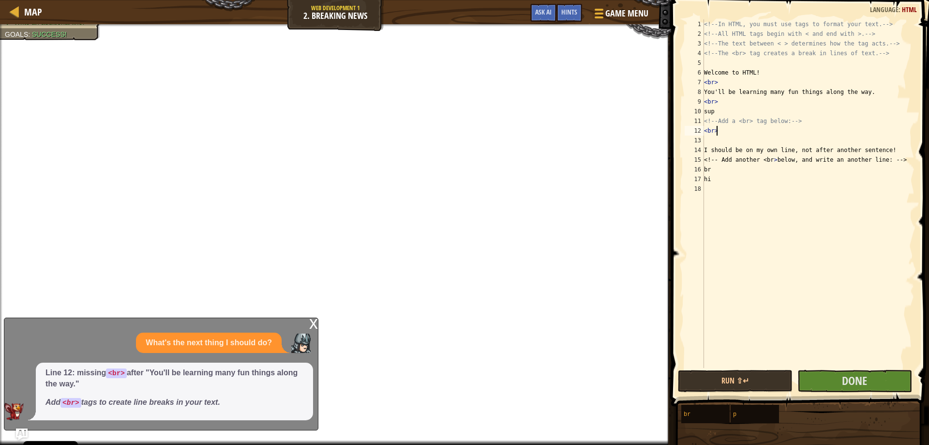
scroll to position [4, 0]
type textarea "<br>"
click at [874, 380] on button "Done" at bounding box center [854, 381] width 115 height 22
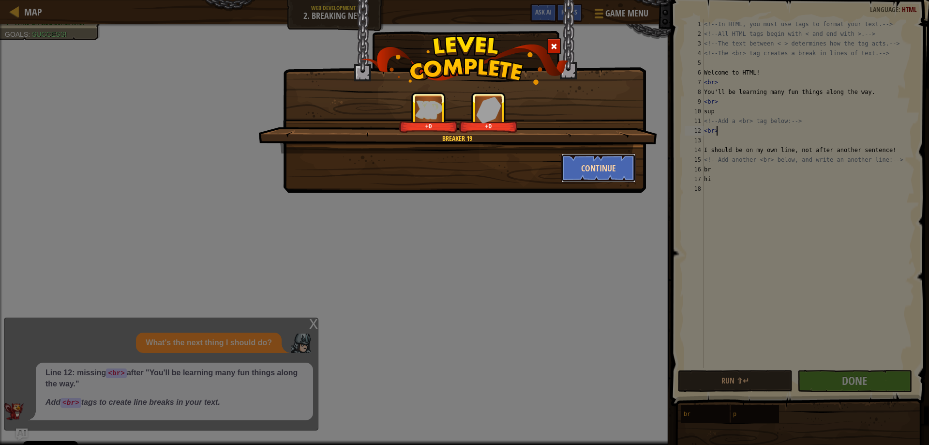
click at [600, 166] on button "Continue" at bounding box center [598, 167] width 75 height 29
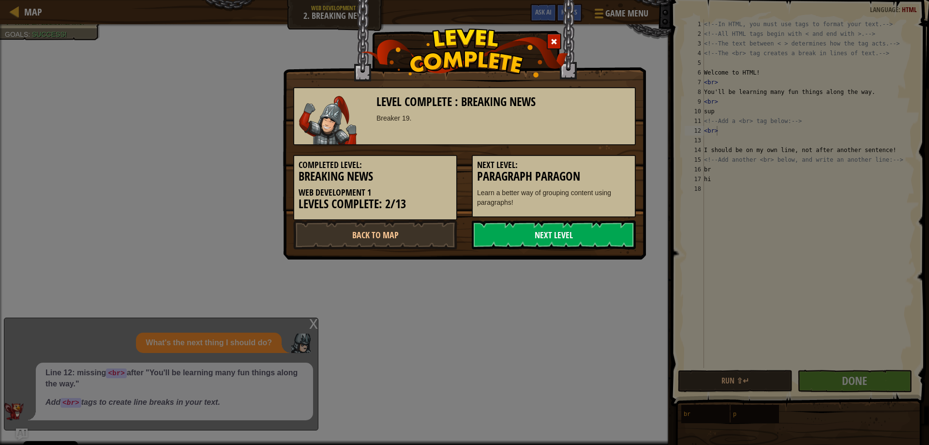
click at [572, 229] on link "Next Level" at bounding box center [554, 234] width 164 height 29
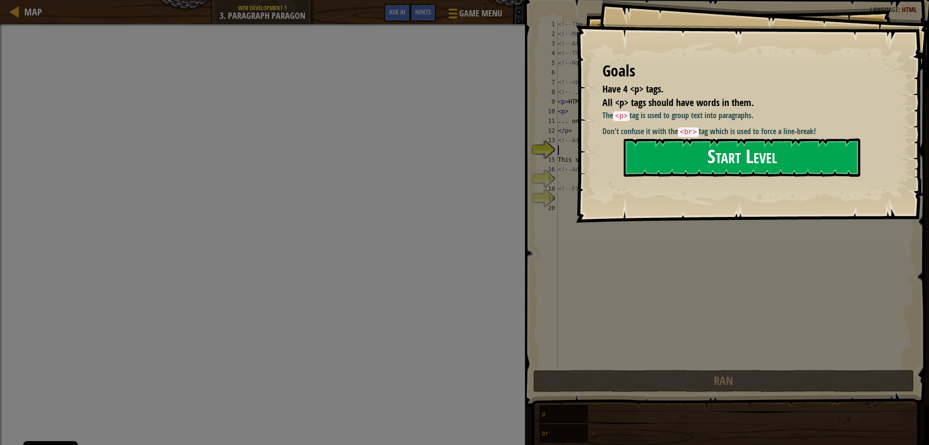
click at [707, 168] on button "Start Level" at bounding box center [742, 157] width 237 height 38
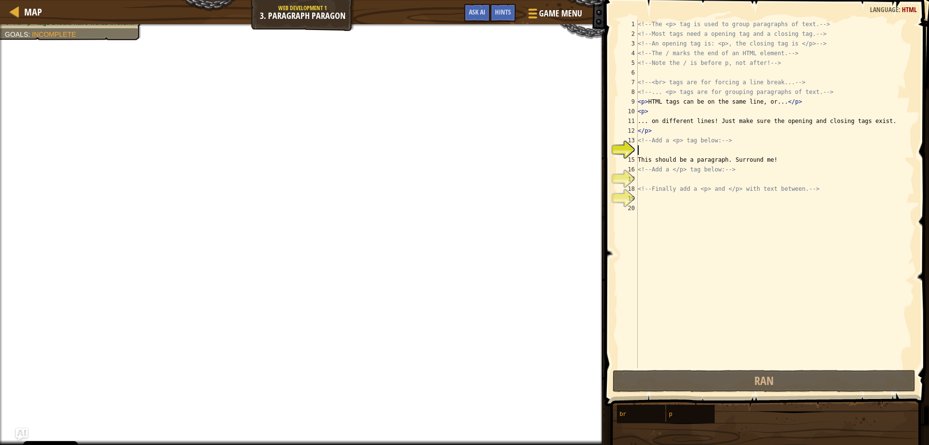
click at [668, 150] on div "<!-- The <p> tag is used to group paragraphs of text. --> <!-- Most tags need a…" at bounding box center [775, 203] width 279 height 368
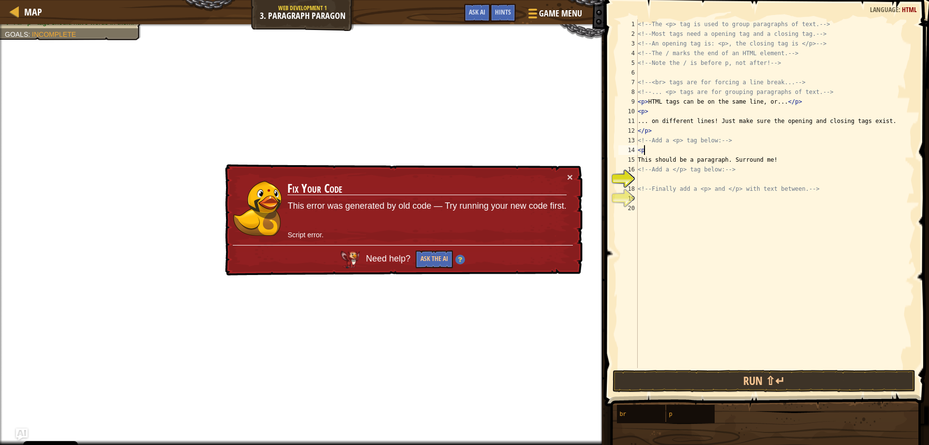
type textarea "<p>"
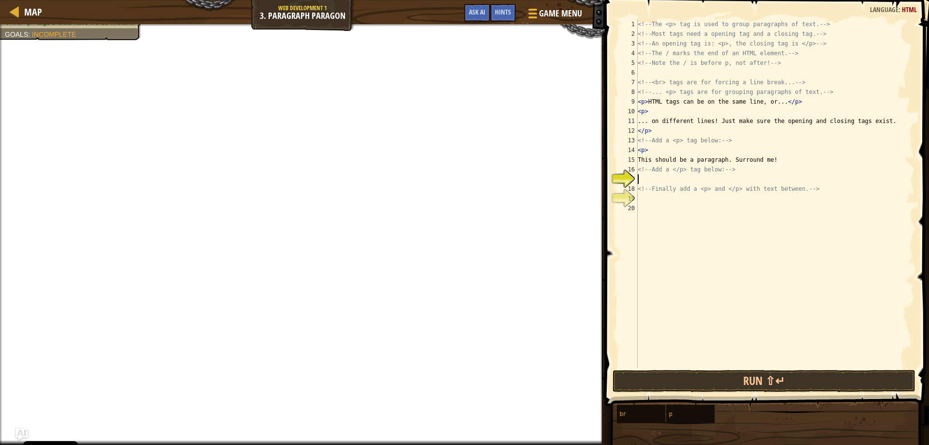
click at [653, 181] on div "<!-- The <p> tag is used to group paragraphs of text. --> <!-- Most tags need a…" at bounding box center [775, 203] width 279 height 368
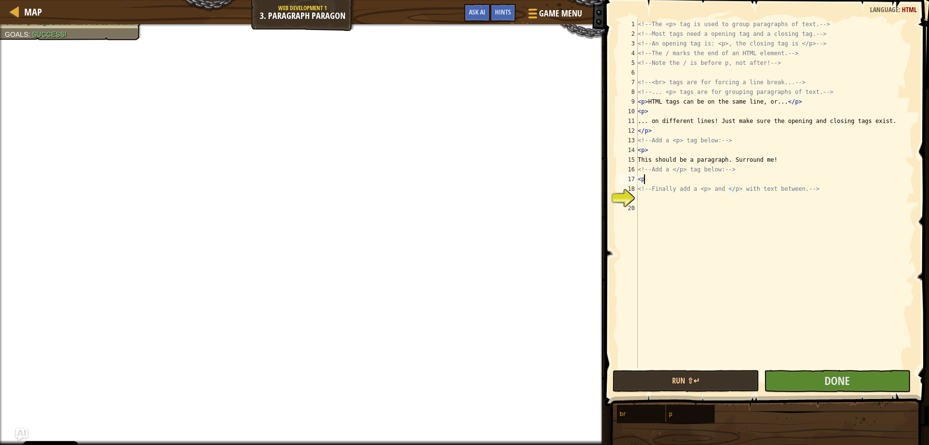
type textarea "<p>"
click at [650, 196] on div "<!-- The <p> tag is used to group paragraphs of text. --> <!-- Most tags need a…" at bounding box center [775, 203] width 279 height 368
type textarea "<p>"
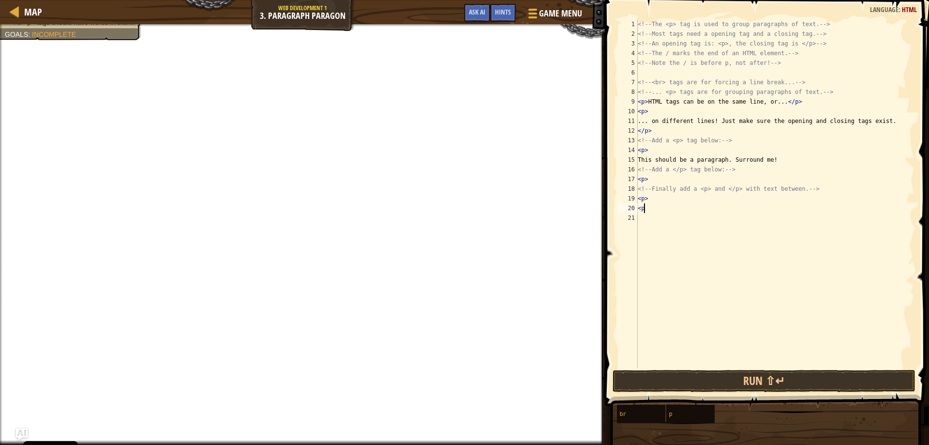
scroll to position [4, 0]
type textarea "<p>"
click at [737, 379] on button "Run ⇧↵" at bounding box center [764, 381] width 303 height 22
click at [767, 383] on button "Run ⇧↵" at bounding box center [764, 381] width 303 height 22
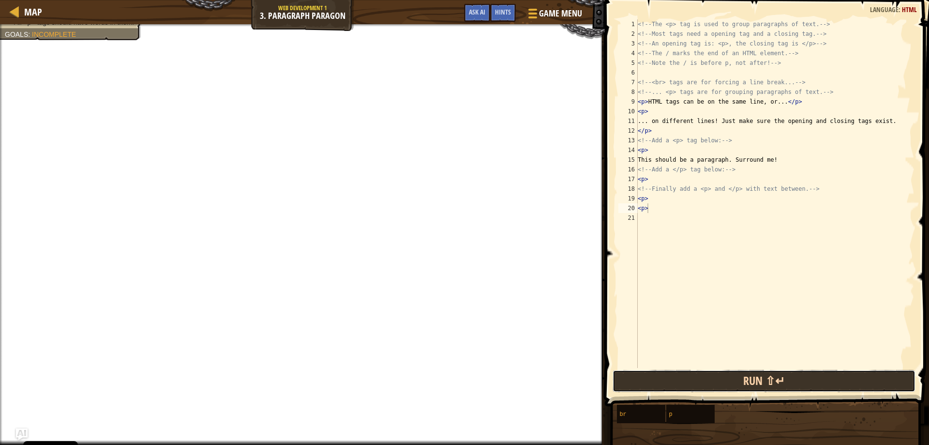
click at [767, 383] on button "Run ⇧↵" at bounding box center [764, 381] width 303 height 22
click at [767, 384] on button "Run ⇧↵" at bounding box center [764, 381] width 303 height 22
click at [768, 384] on button "Run ⇧↵" at bounding box center [764, 381] width 303 height 22
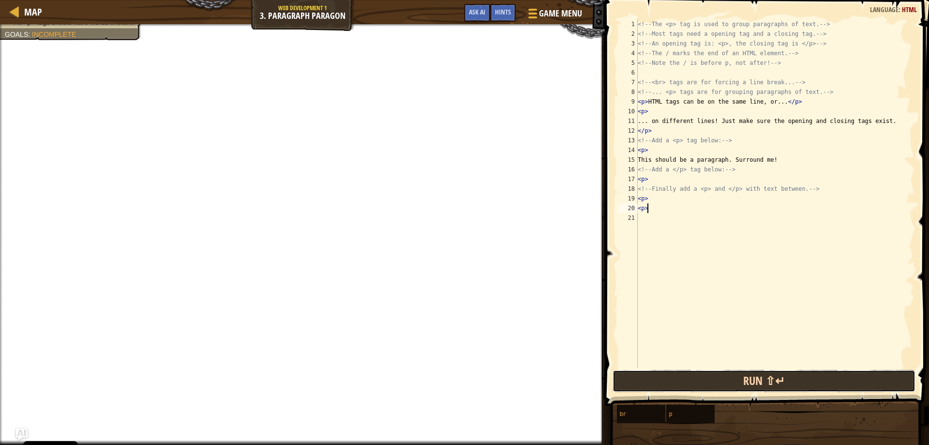
click at [773, 388] on button "Run ⇧↵" at bounding box center [764, 381] width 303 height 22
click at [772, 385] on button "Run ⇧↵" at bounding box center [764, 381] width 303 height 22
click at [766, 379] on button "Run ⇧↵" at bounding box center [764, 381] width 303 height 22
click at [766, 378] on button "Run ⇧↵" at bounding box center [764, 381] width 303 height 22
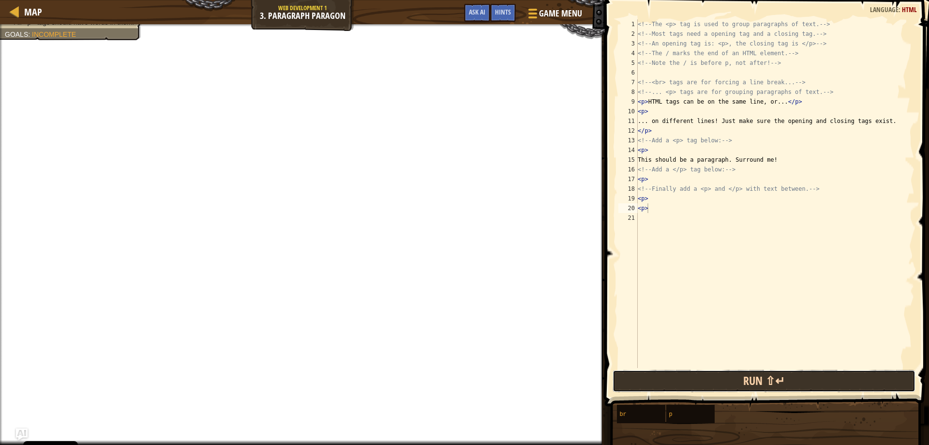
click at [766, 378] on button "Run ⇧↵" at bounding box center [764, 381] width 303 height 22
click at [762, 373] on button "Run ⇧↵" at bounding box center [764, 381] width 303 height 22
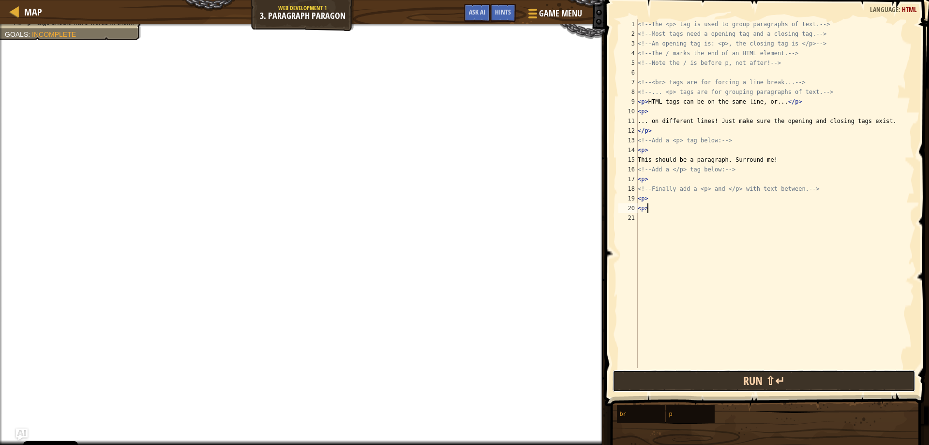
click at [761, 373] on button "Run ⇧↵" at bounding box center [764, 381] width 303 height 22
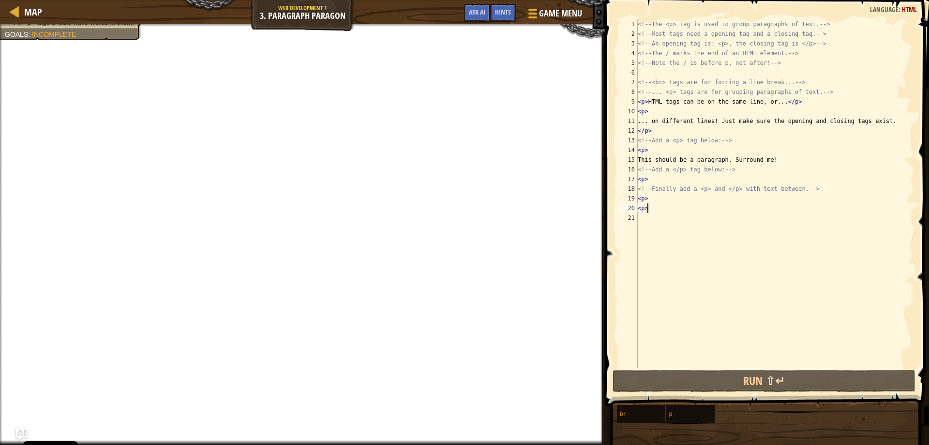
click at [661, 197] on div "<!-- The <p> tag is used to group paragraphs of text. --> <!-- Most tags need a…" at bounding box center [775, 203] width 279 height 368
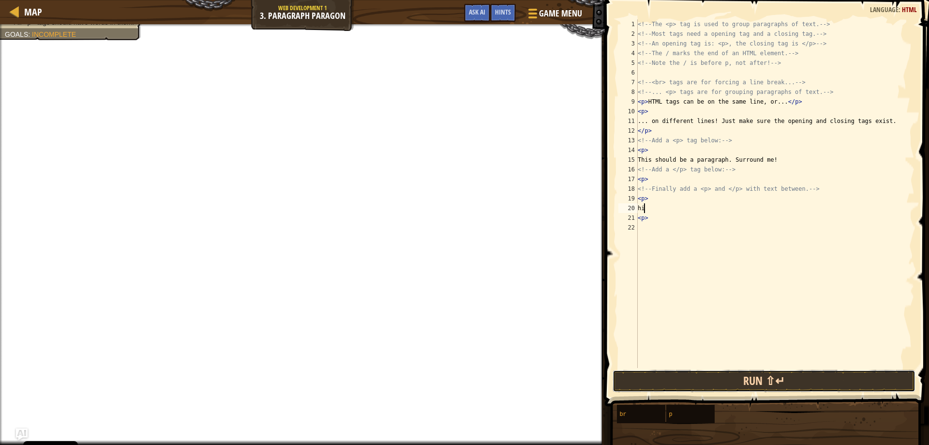
click at [737, 386] on button "Run ⇧↵" at bounding box center [764, 381] width 303 height 22
click at [737, 385] on button "Run ⇧↵" at bounding box center [764, 381] width 303 height 22
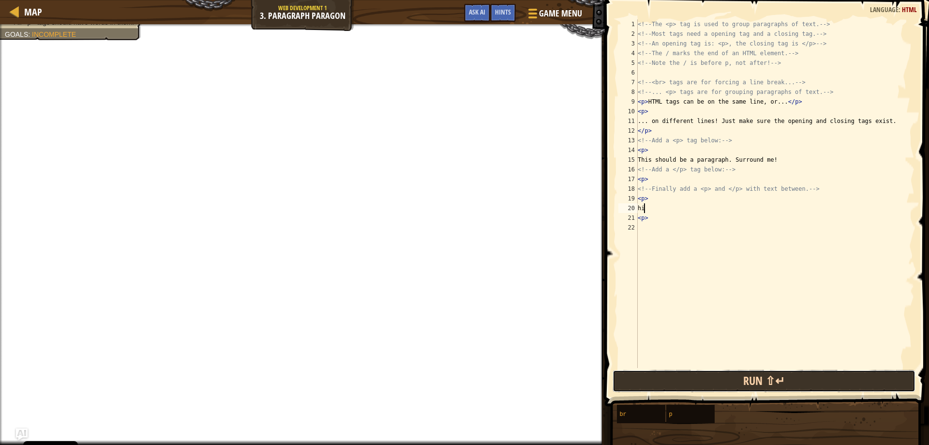
click at [737, 385] on button "Run ⇧↵" at bounding box center [764, 381] width 303 height 22
click at [737, 386] on button "Run ⇧↵" at bounding box center [764, 381] width 303 height 22
click at [736, 386] on button "Run ⇧↵" at bounding box center [764, 381] width 303 height 22
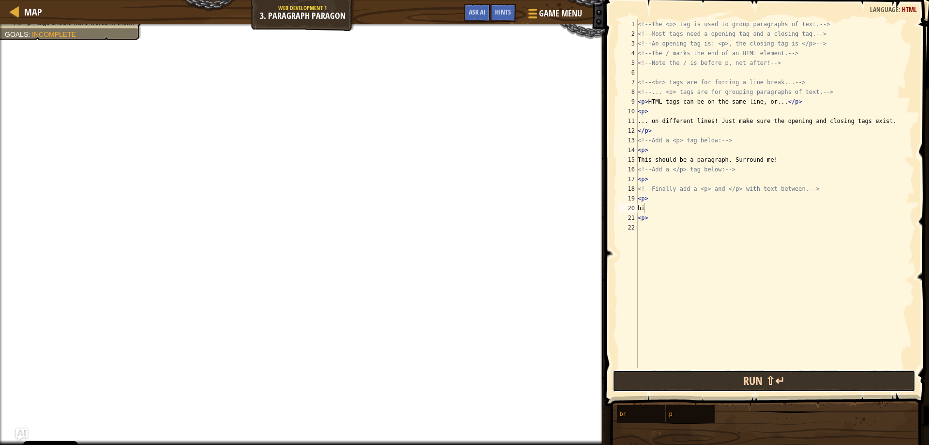
click at [735, 388] on button "Run ⇧↵" at bounding box center [764, 381] width 303 height 22
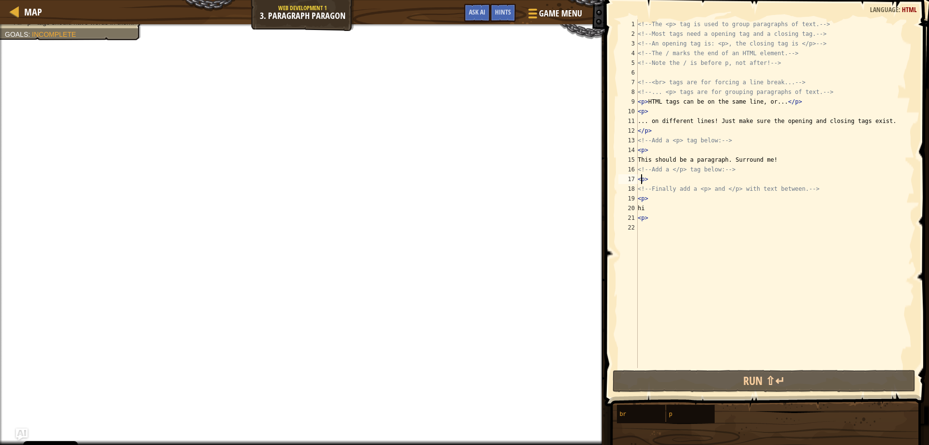
click at [640, 179] on div "<!-- The <p> tag is used to group paragraphs of text. --> <!-- Most tags need a…" at bounding box center [775, 203] width 279 height 368
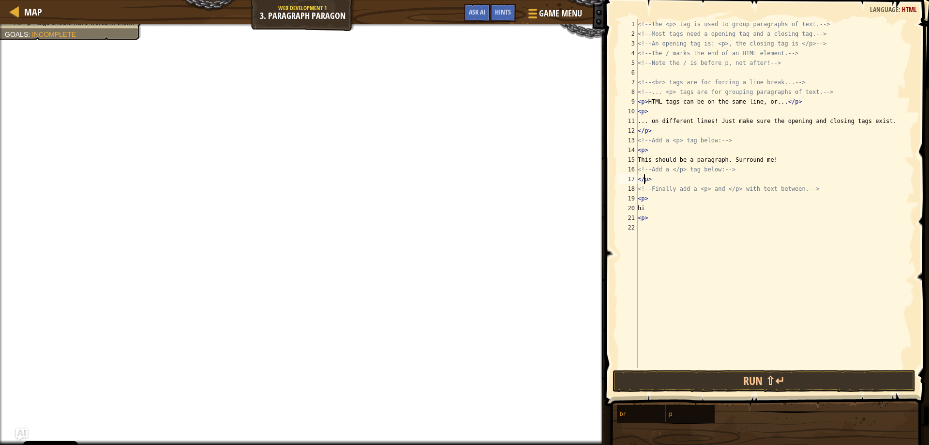
scroll to position [4, 0]
click at [641, 219] on div "<!-- The <p> tag is used to group paragraphs of text. --> <!-- Most tags need a…" at bounding box center [775, 203] width 279 height 368
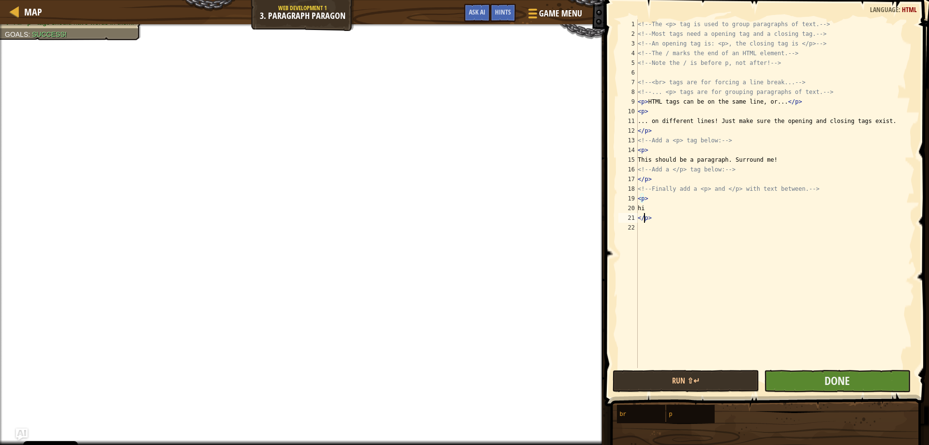
type textarea "</p>"
click at [797, 376] on button "Done" at bounding box center [837, 381] width 147 height 22
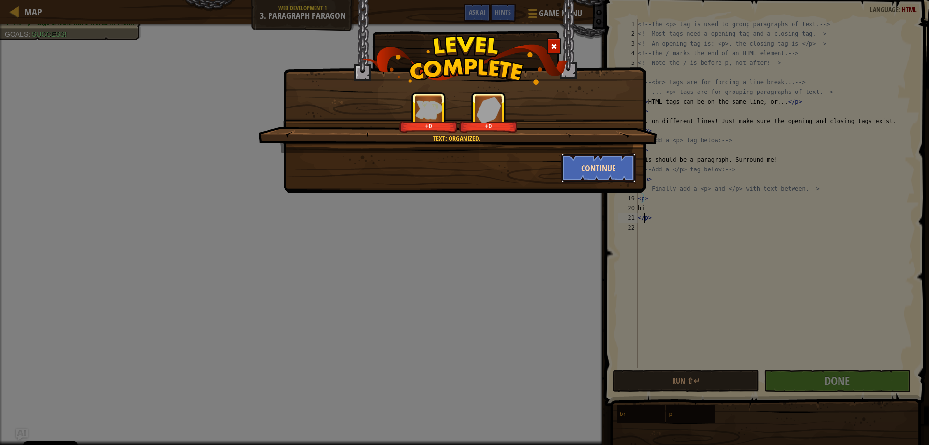
click at [603, 182] on button "Continue" at bounding box center [598, 167] width 75 height 29
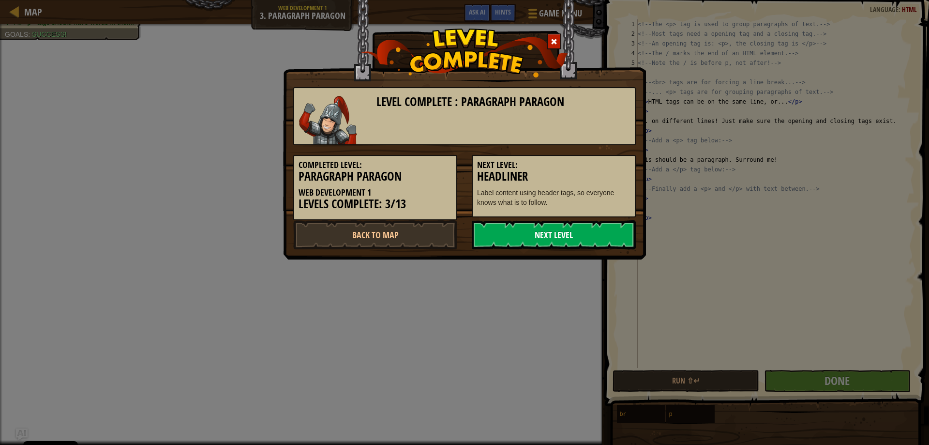
click at [610, 234] on link "Next Level" at bounding box center [554, 234] width 164 height 29
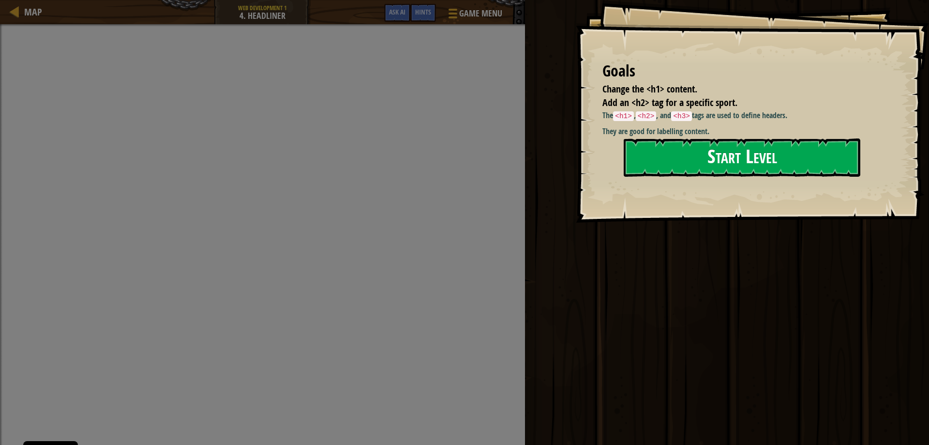
click at [769, 160] on button "Start Level" at bounding box center [742, 157] width 237 height 38
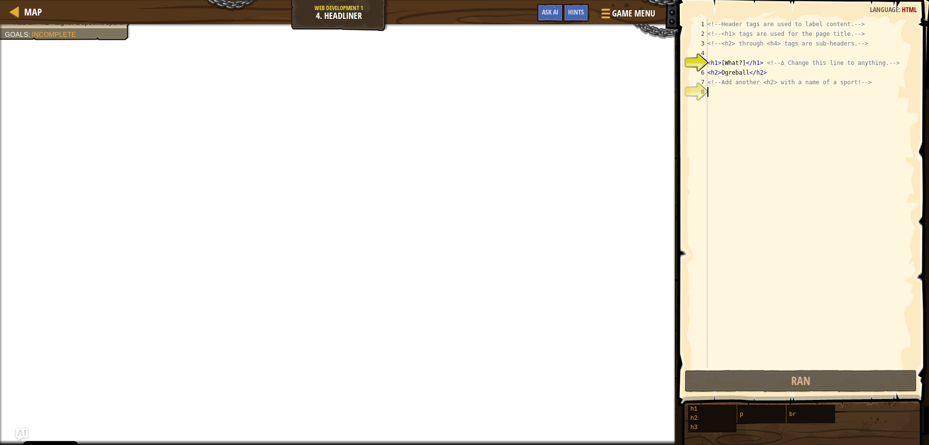
drag, startPoint x: 825, startPoint y: 327, endPoint x: 819, endPoint y: 330, distance: 6.7
click at [819, 330] on div "<!-- Header tags are used to label content. --> <!-- <h1> tags are used for the…" at bounding box center [810, 203] width 209 height 368
click at [581, 10] on span "Hints" at bounding box center [576, 11] width 16 height 9
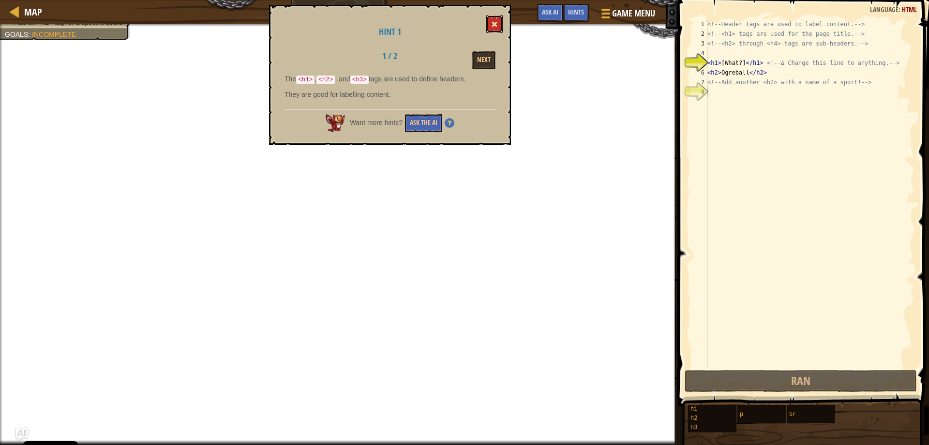
click at [493, 24] on span at bounding box center [494, 24] width 7 height 7
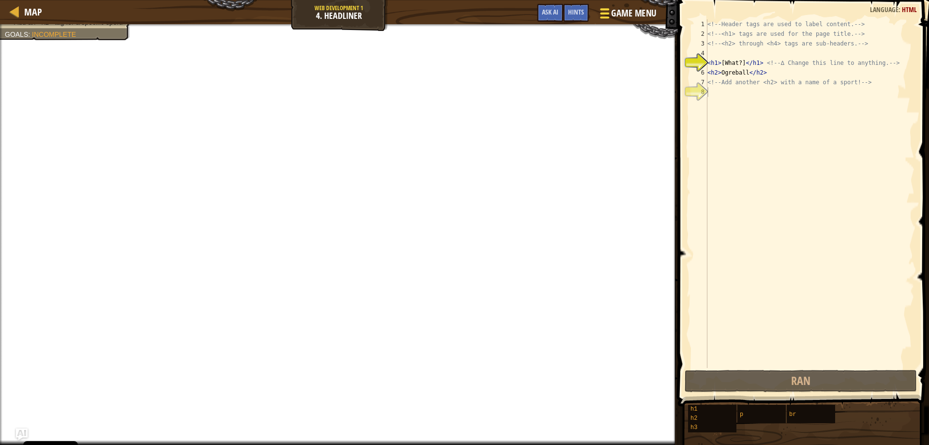
click at [631, 16] on span "Game Menu" at bounding box center [634, 13] width 45 height 13
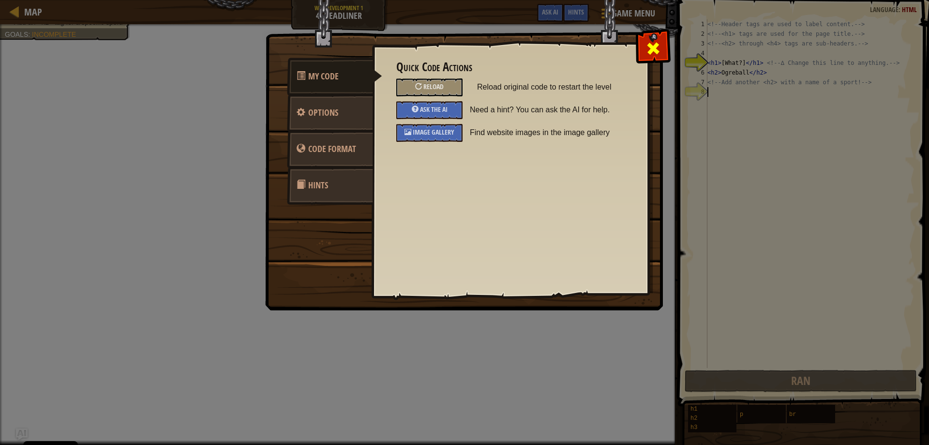
click at [659, 52] on span at bounding box center [653, 48] width 15 height 15
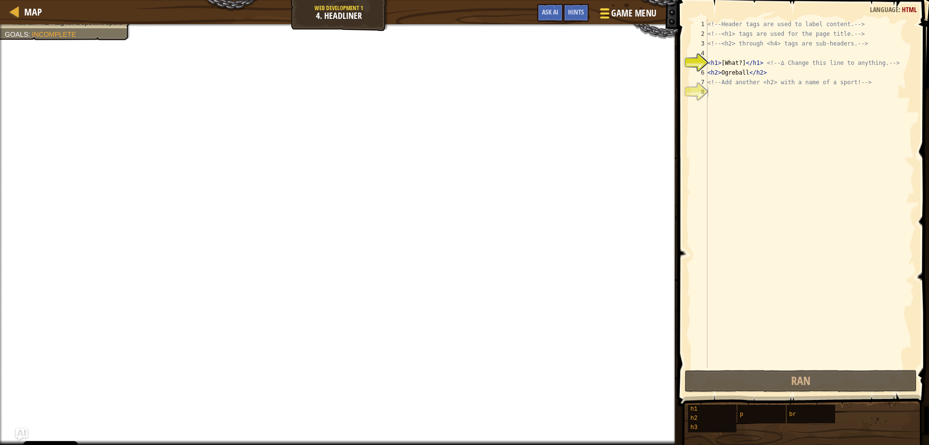
click at [598, 11] on button "Game Menu" at bounding box center [627, 15] width 71 height 24
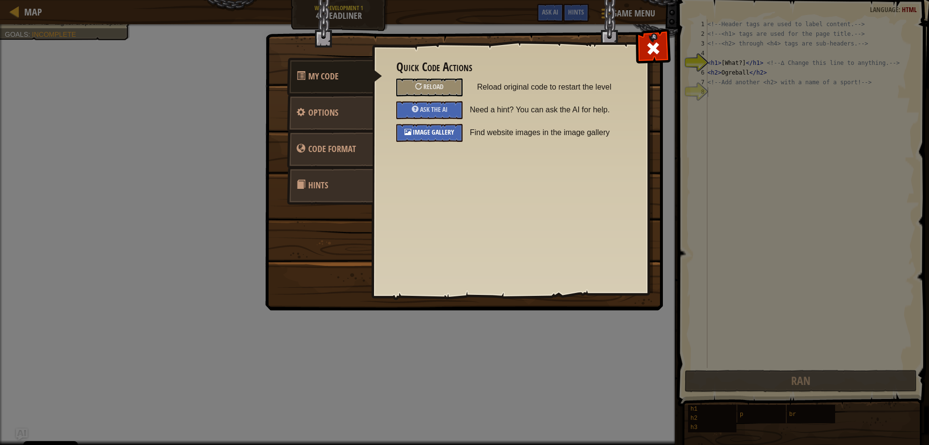
click at [456, 127] on div "Image Gallery" at bounding box center [429, 133] width 66 height 18
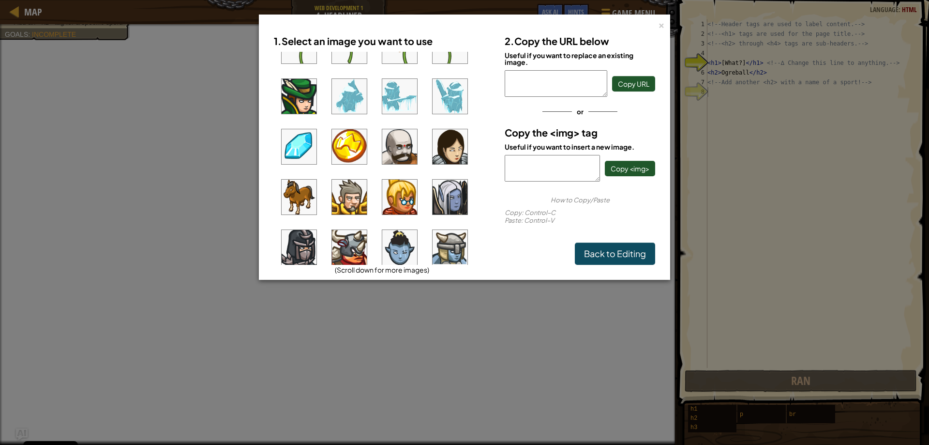
scroll to position [387, 0]
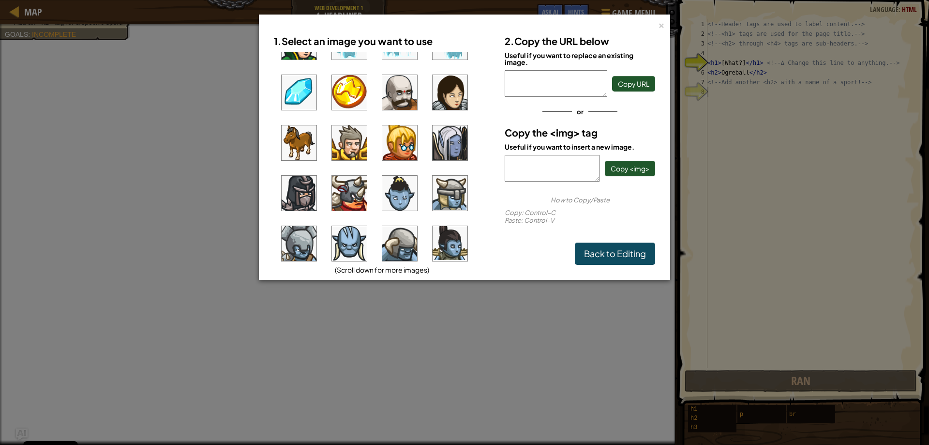
click at [351, 94] on img at bounding box center [349, 92] width 35 height 35
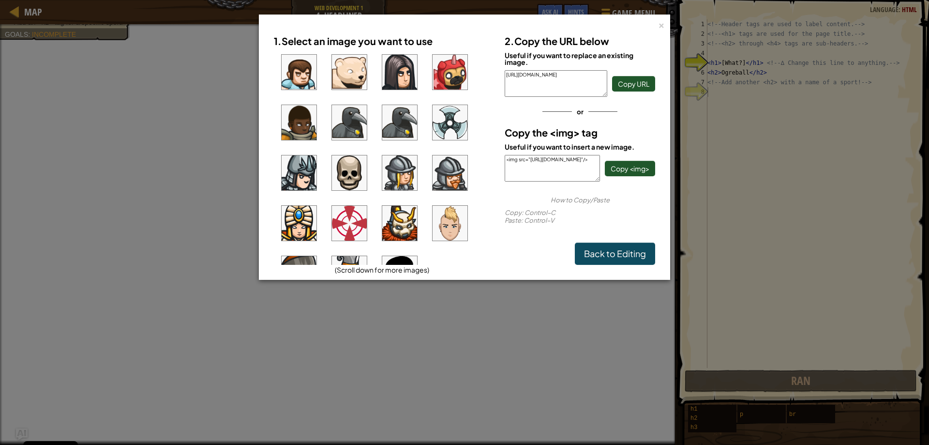
scroll to position [726, 0]
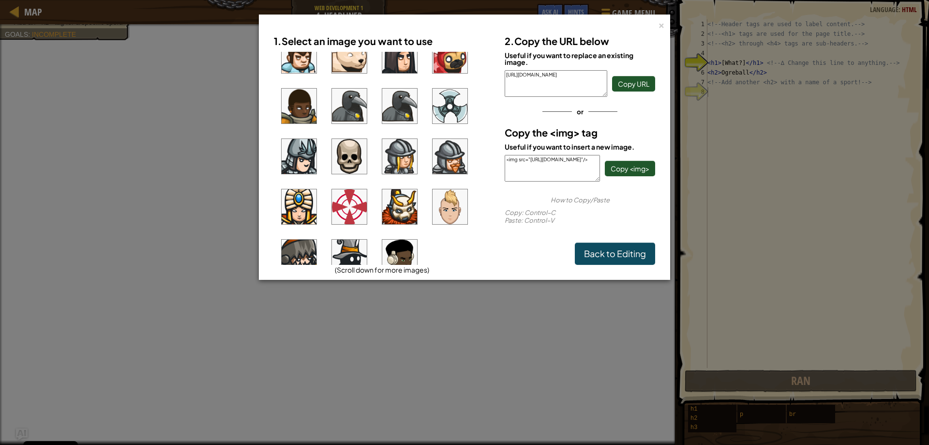
click at [343, 148] on img at bounding box center [349, 156] width 35 height 35
click at [661, 21] on div "×" at bounding box center [661, 24] width 7 height 10
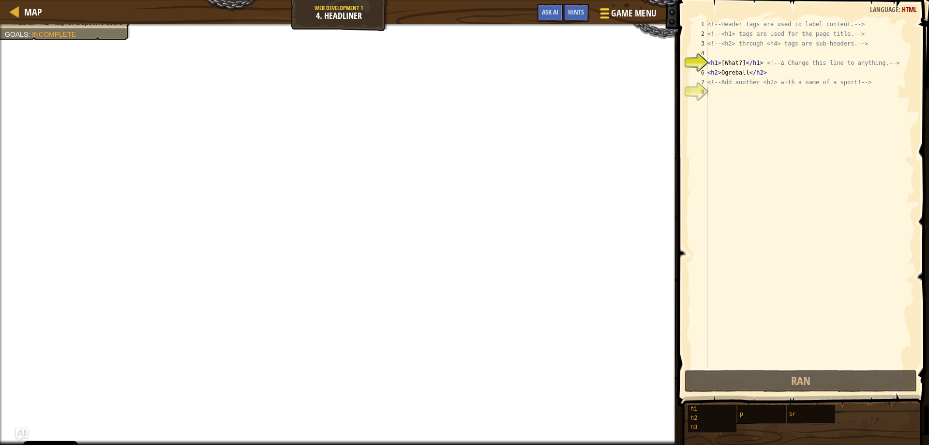
click at [627, 5] on button "Game Menu" at bounding box center [627, 15] width 71 height 24
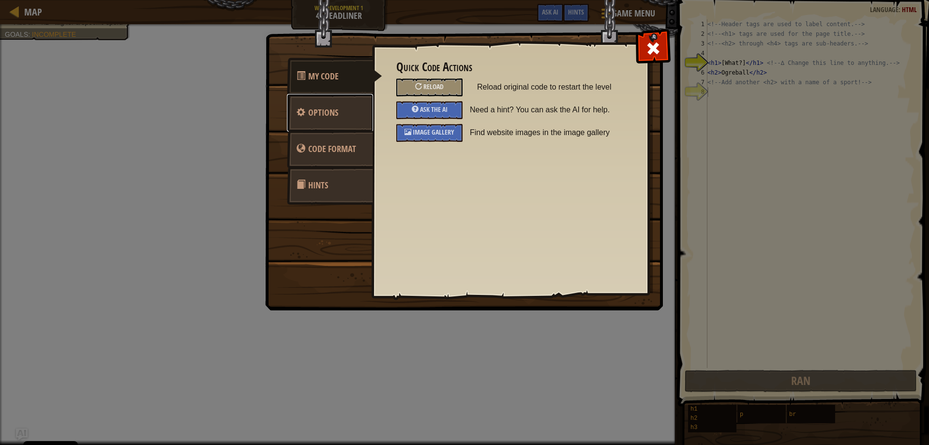
click at [328, 112] on span "Options" at bounding box center [323, 112] width 30 height 12
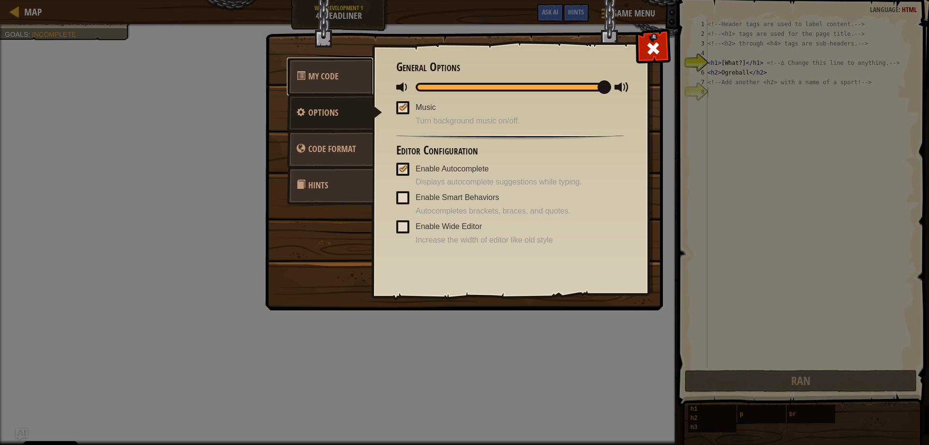
click at [343, 66] on link "My Code" at bounding box center [330, 77] width 86 height 38
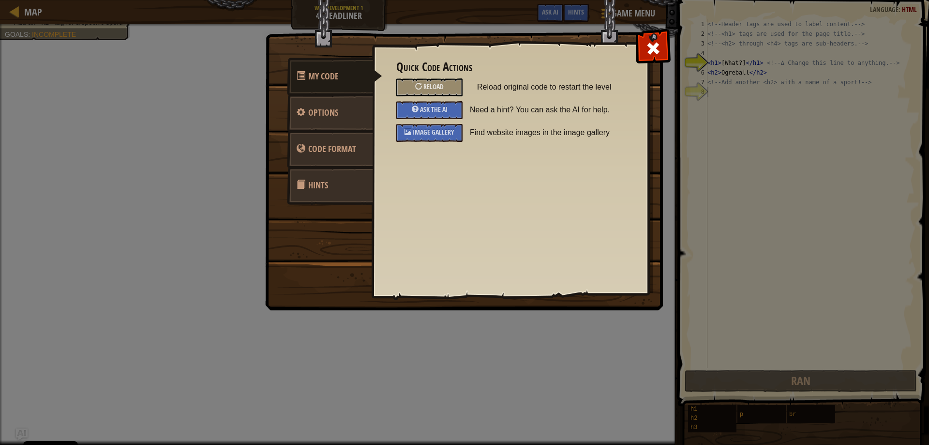
click at [317, 177] on link "Hints" at bounding box center [330, 185] width 86 height 38
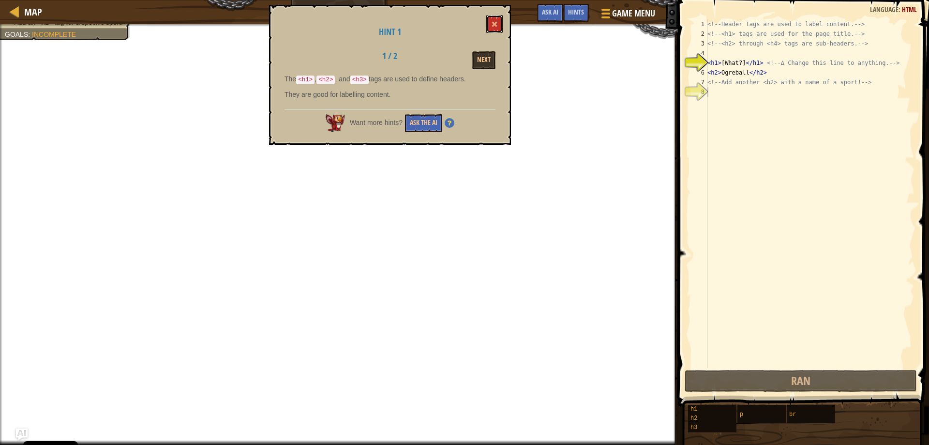
drag, startPoint x: 500, startPoint y: 24, endPoint x: 489, endPoint y: 27, distance: 11.5
click at [499, 24] on button at bounding box center [494, 24] width 16 height 18
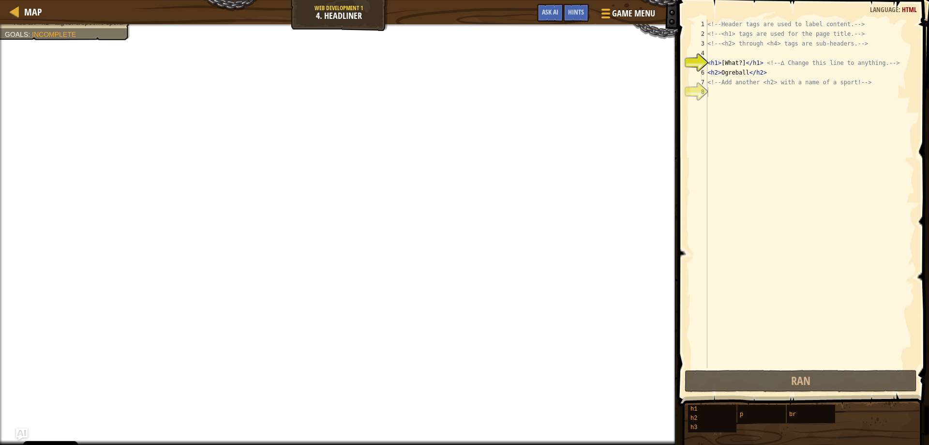
click at [17, 19] on div "Map Web Development 1 4. Headliner Game Menu Done Hints Ask AI" at bounding box center [339, 12] width 678 height 24
click at [37, 11] on span "Map" at bounding box center [33, 11] width 18 height 13
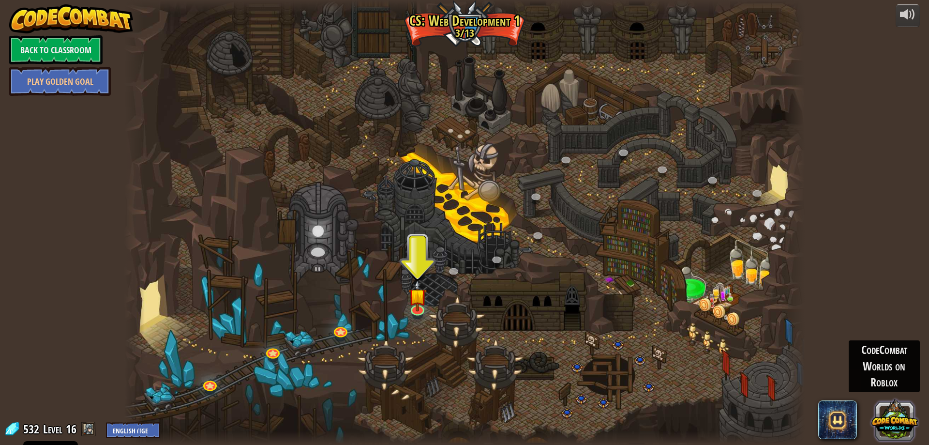
click at [887, 416] on button at bounding box center [895, 419] width 46 height 46
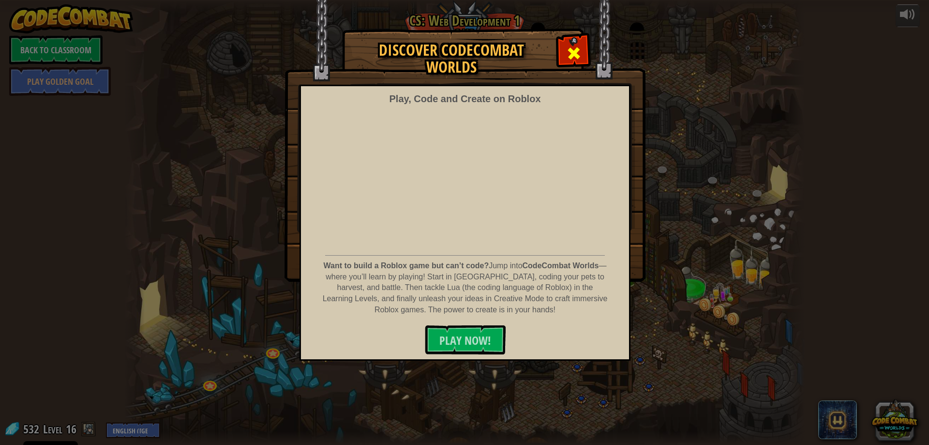
click at [580, 51] on span at bounding box center [573, 52] width 15 height 15
